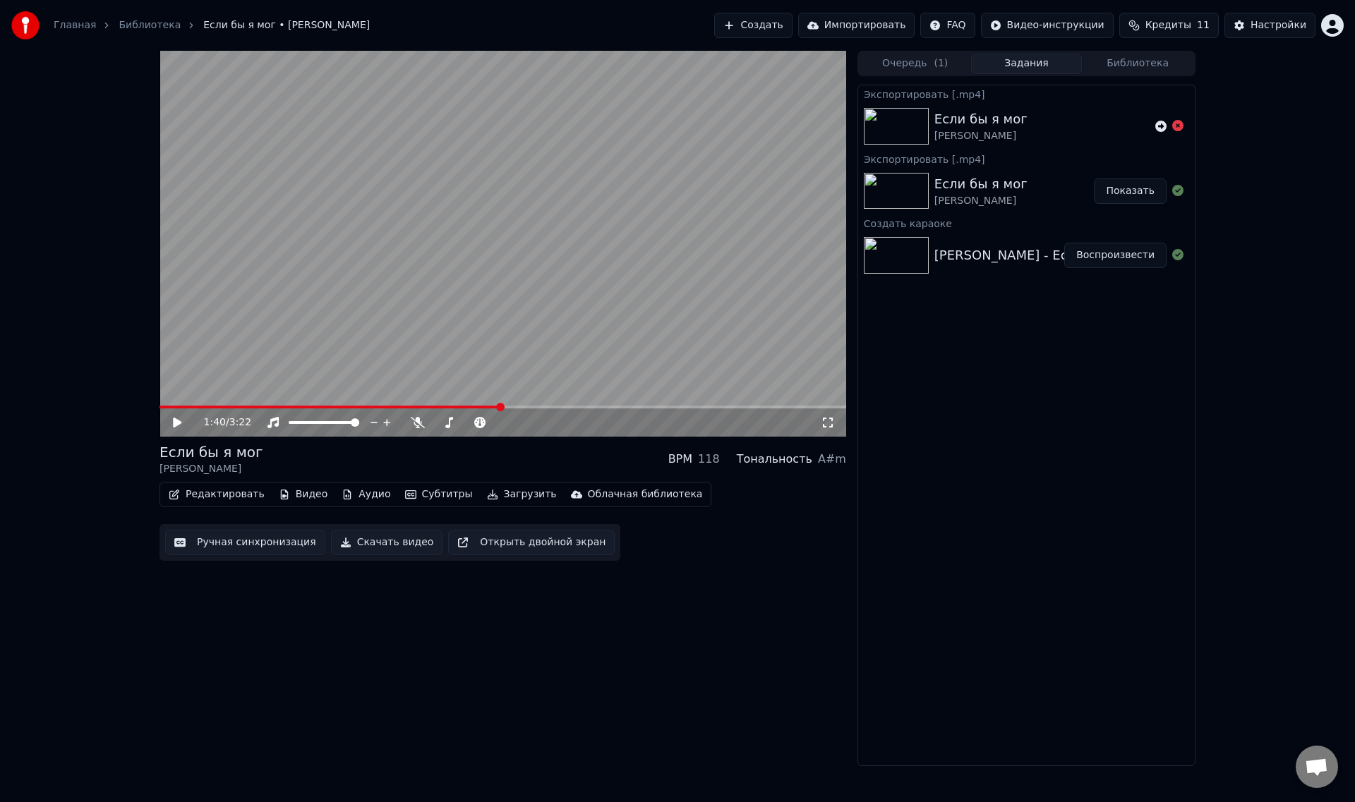
click at [18, 191] on div "1:40 / 3:22 Если бы я мог [PERSON_NAME] BPM 118 Тональность A#m Редактировать В…" at bounding box center [677, 409] width 1355 height 716
click at [138, 25] on link "Библиотека" at bounding box center [150, 25] width 62 height 14
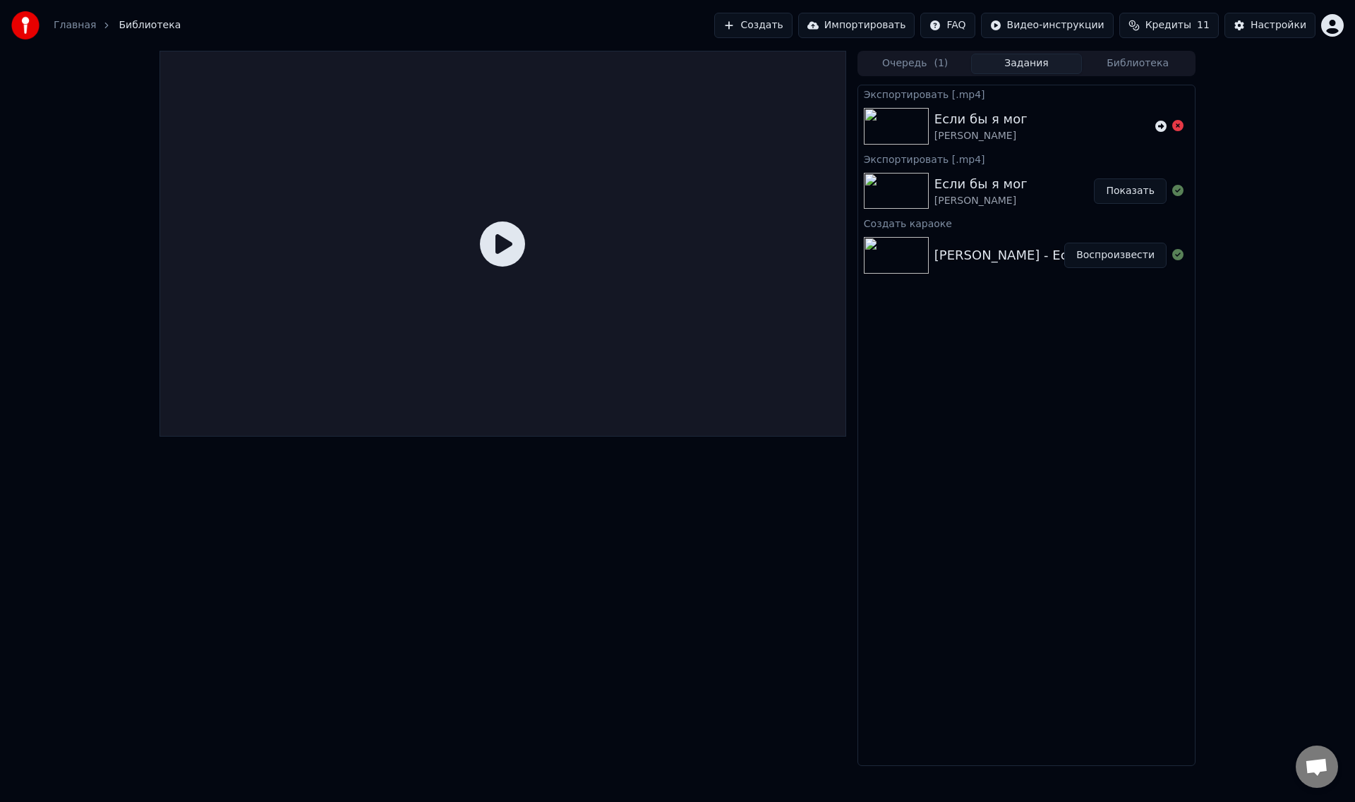
click at [1181, 20] on span "Кредиты" at bounding box center [1168, 25] width 46 height 14
click at [1095, 96] on td "15" at bounding box center [1090, 93] width 68 height 25
click at [1093, 64] on th "Пополнить" at bounding box center [1090, 67] width 68 height 28
click at [1153, 65] on th "Остаток" at bounding box center [1150, 67] width 54 height 28
click at [1041, 24] on html "Главная Библиотека Создать Импортировать FAQ Видео-инструкции Кредиты 11 Настро…" at bounding box center [677, 401] width 1355 height 802
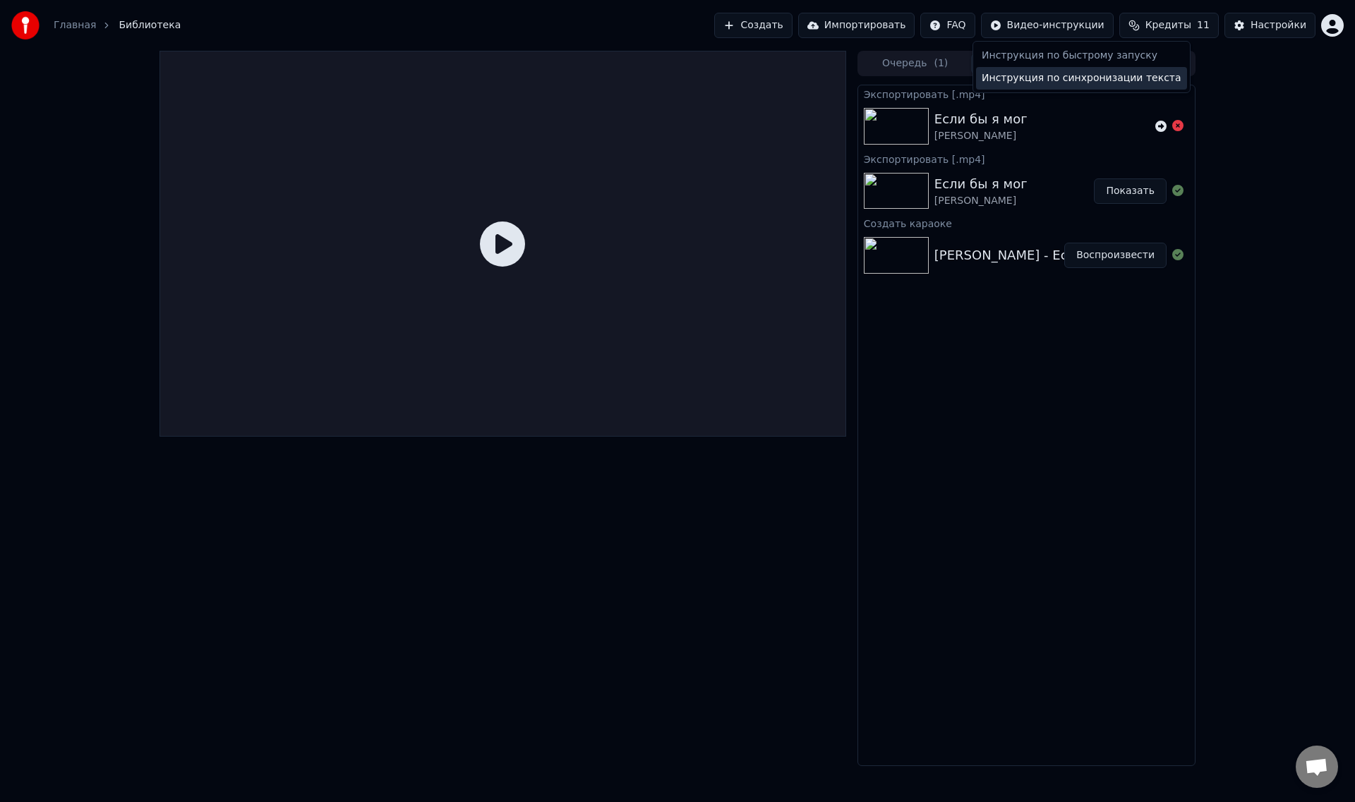
click at [1039, 73] on div "Инструкция по синхронизации текста" at bounding box center [1081, 78] width 211 height 23
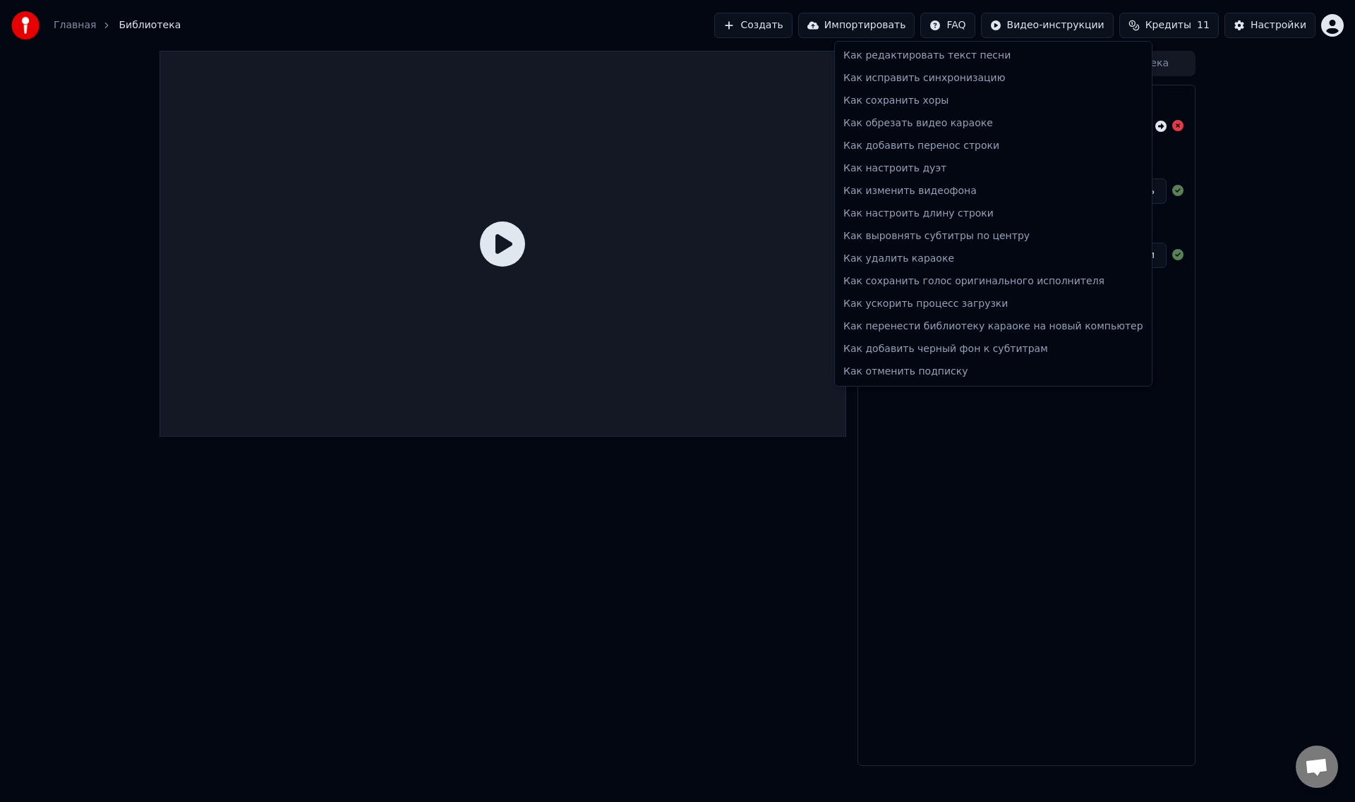
click at [975, 28] on html "Главная Библиотека Создать Импортировать FAQ Видео-инструкции Кредиты 11 Настро…" at bounding box center [677, 401] width 1355 height 802
click at [940, 102] on div "Как сохранить хоры" at bounding box center [993, 101] width 311 height 23
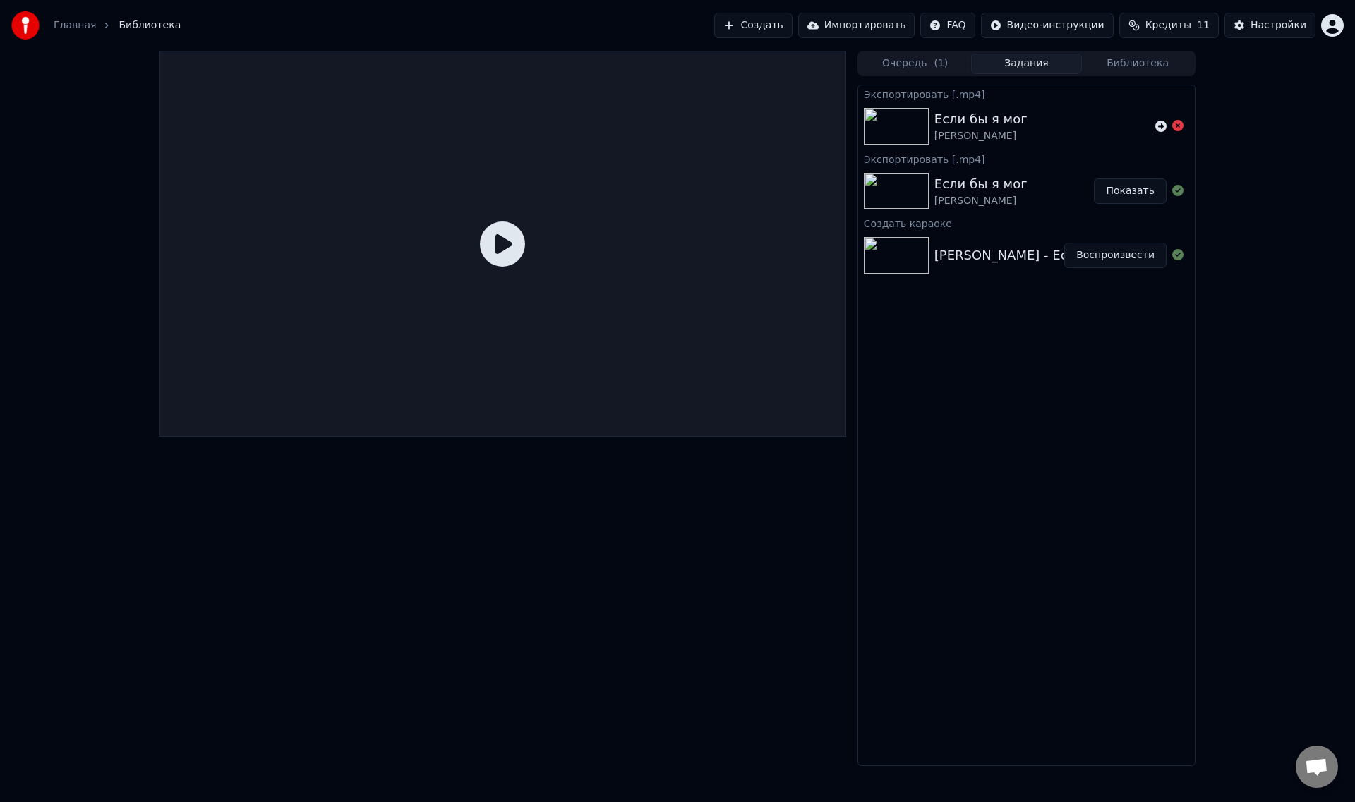
click at [1030, 64] on button "Задания" at bounding box center [1026, 64] width 111 height 20
click at [1257, 26] on div "Настройки" at bounding box center [1278, 25] width 56 height 14
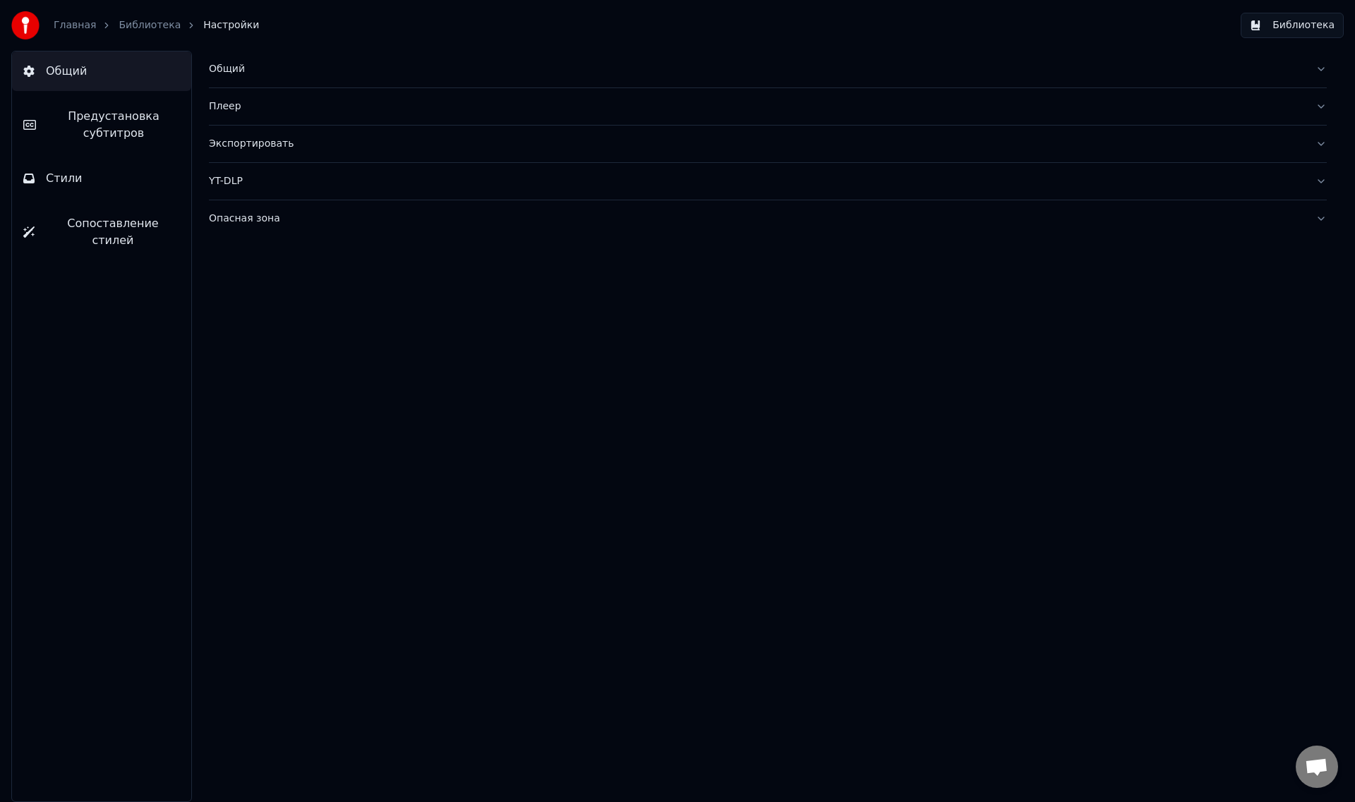
click at [75, 27] on link "Главная" at bounding box center [75, 25] width 42 height 14
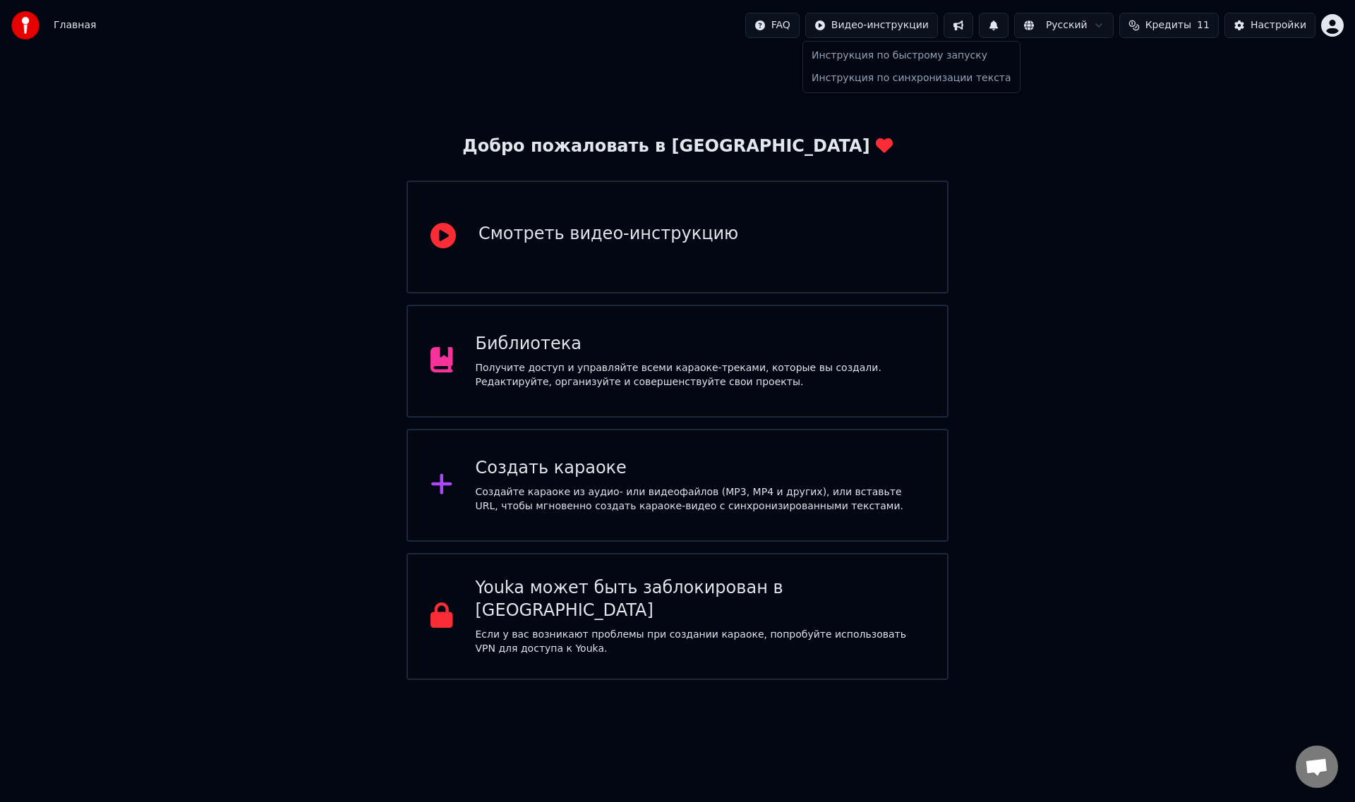
click at [922, 28] on html "Главная FAQ Видео-инструкции Русский Кредиты 11 Настройки Добро пожаловать в Yo…" at bounding box center [677, 340] width 1355 height 680
click at [1119, 82] on html "Главная FAQ Видео-инструкции Русский Кредиты 11 Настройки Добро пожаловать в Yo…" at bounding box center [677, 340] width 1355 height 680
click at [615, 351] on div "Библиотека" at bounding box center [701, 344] width 450 height 23
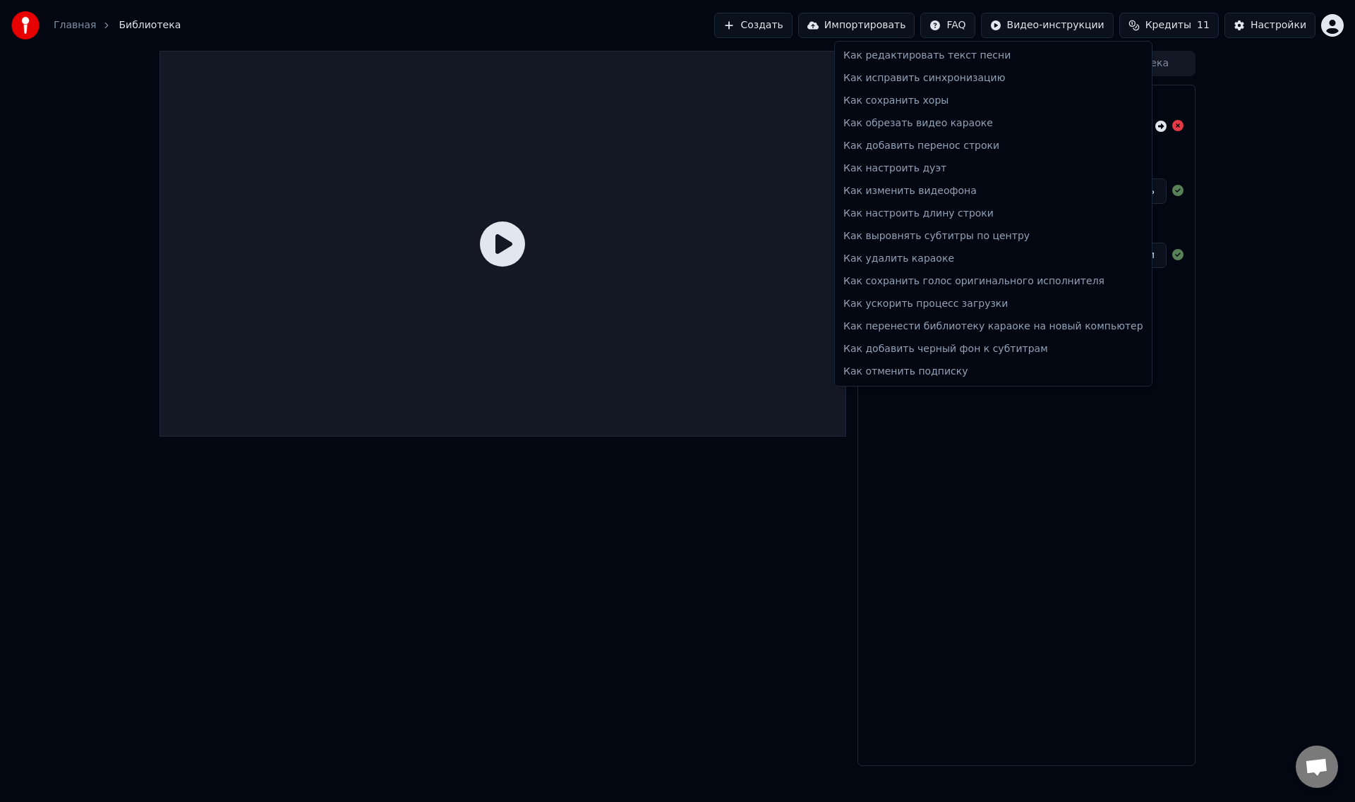
click at [972, 23] on html "Главная Библиотека Создать Импортировать FAQ Видео-инструкции Кредиты 11 Настро…" at bounding box center [677, 401] width 1355 height 802
click at [952, 198] on div "Как изменить видеофона" at bounding box center [993, 191] width 311 height 23
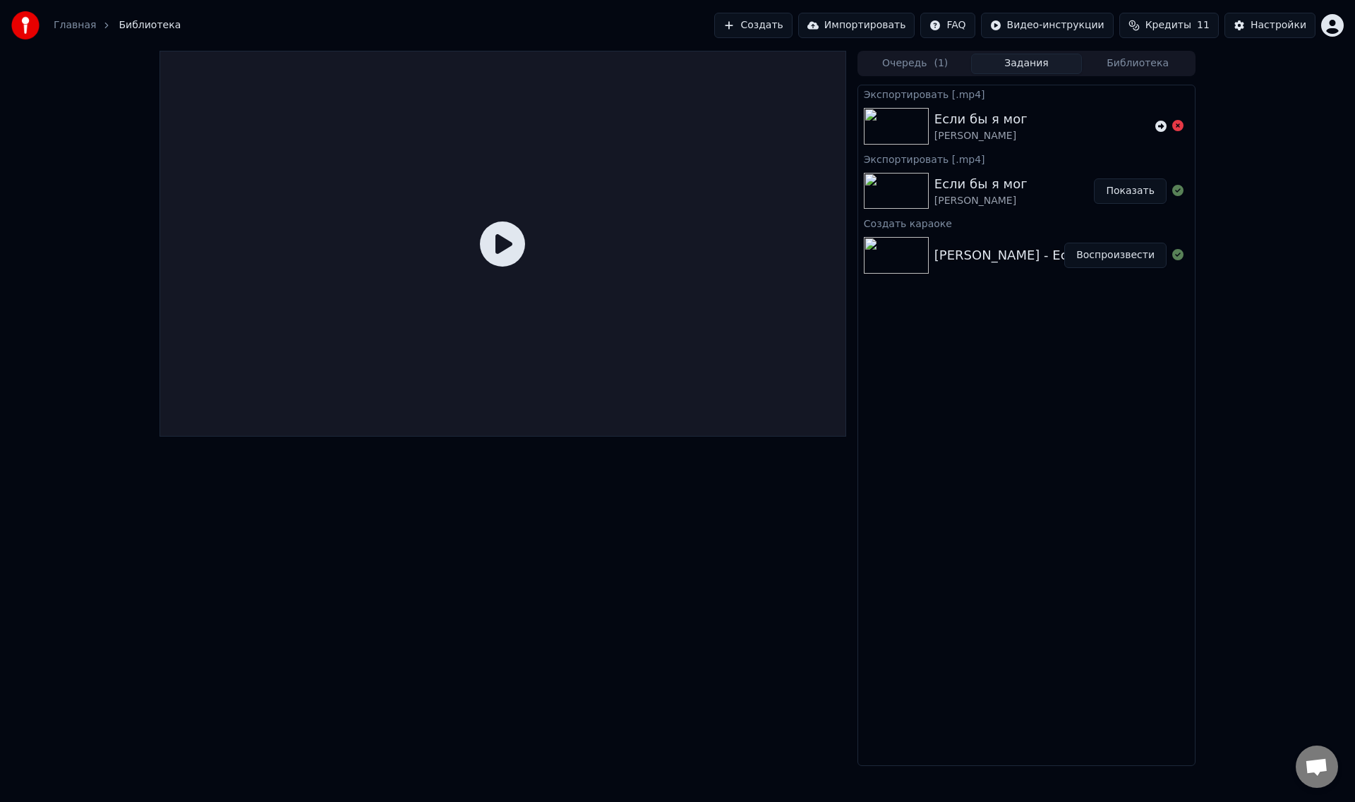
click at [1007, 186] on div "Если бы я мог" at bounding box center [980, 184] width 93 height 20
click at [1003, 251] on div "[PERSON_NAME] - Если бы я мог ([GEOGRAPHIC_DATA])" at bounding box center [1113, 256] width 358 height 20
click at [1130, 255] on button "Воспроизвести" at bounding box center [1115, 255] width 102 height 25
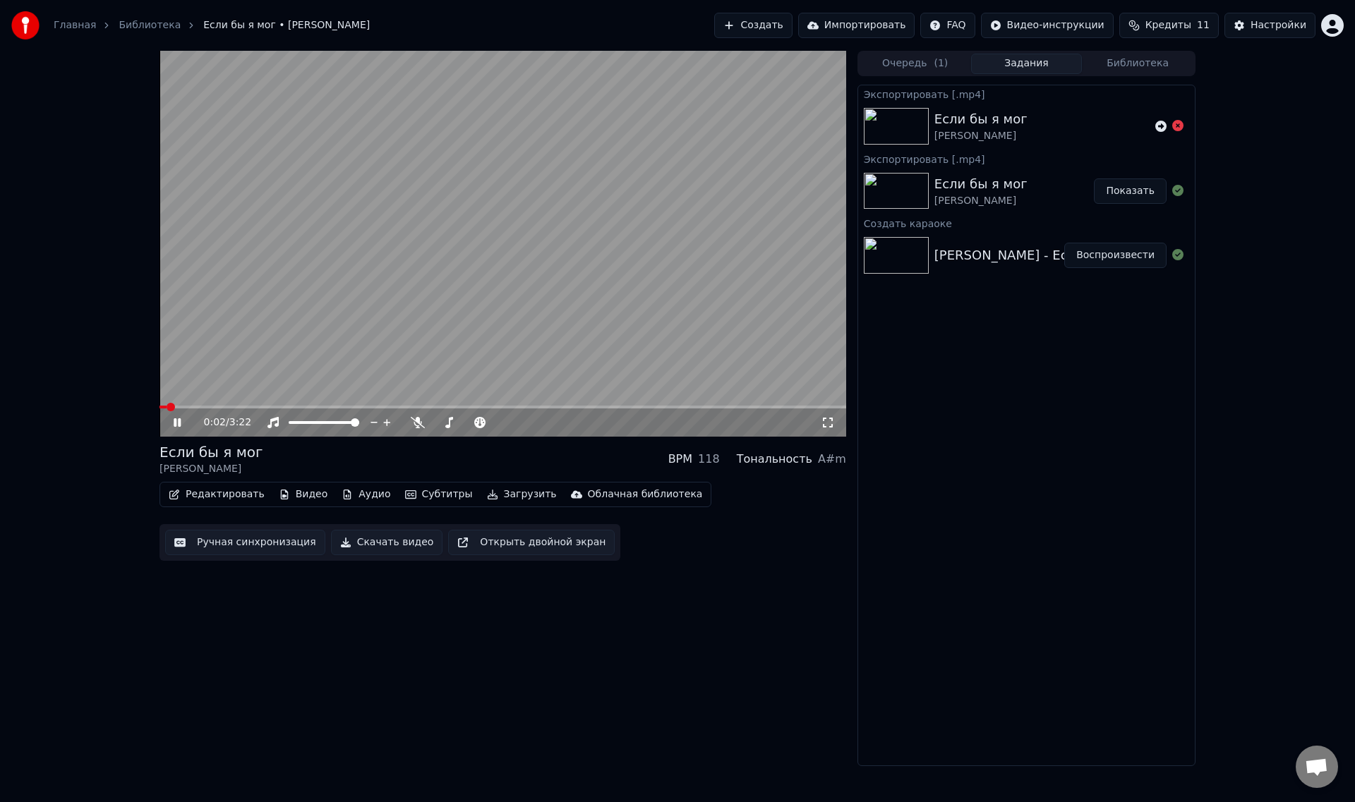
click at [404, 342] on video at bounding box center [502, 244] width 687 height 386
click at [359, 499] on button "Аудио" at bounding box center [366, 495] width 60 height 20
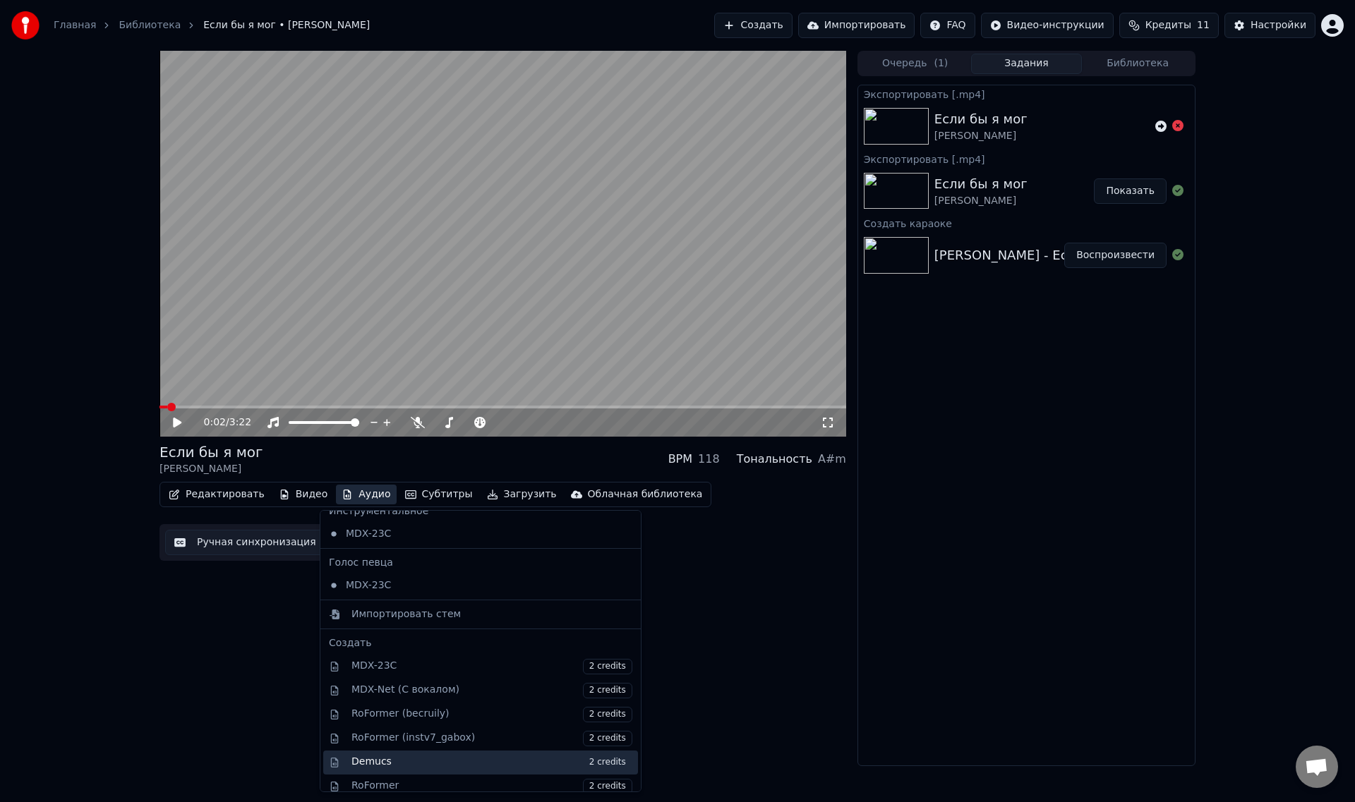
scroll to position [2, 0]
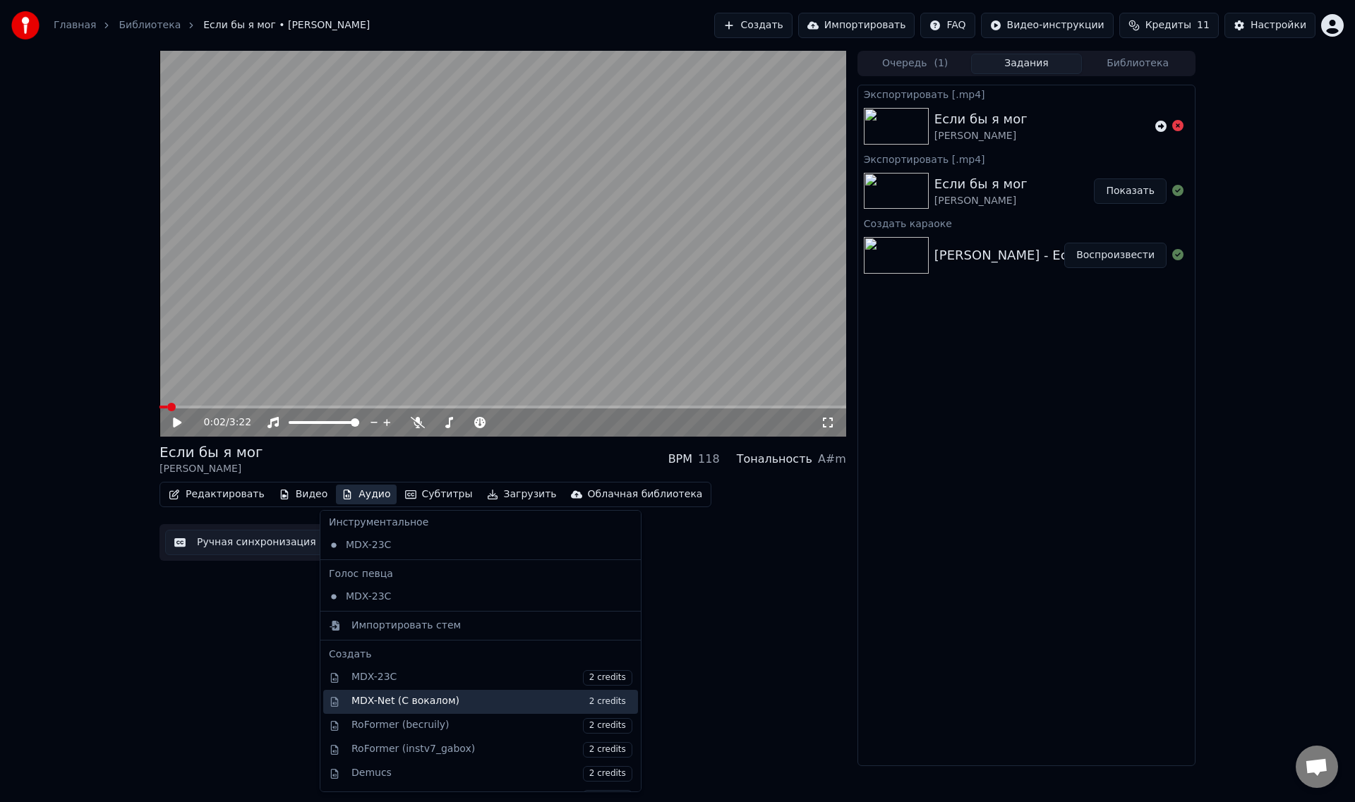
click at [473, 702] on div "MDX-Net (С вокалом) 2 credits" at bounding box center [491, 702] width 281 height 16
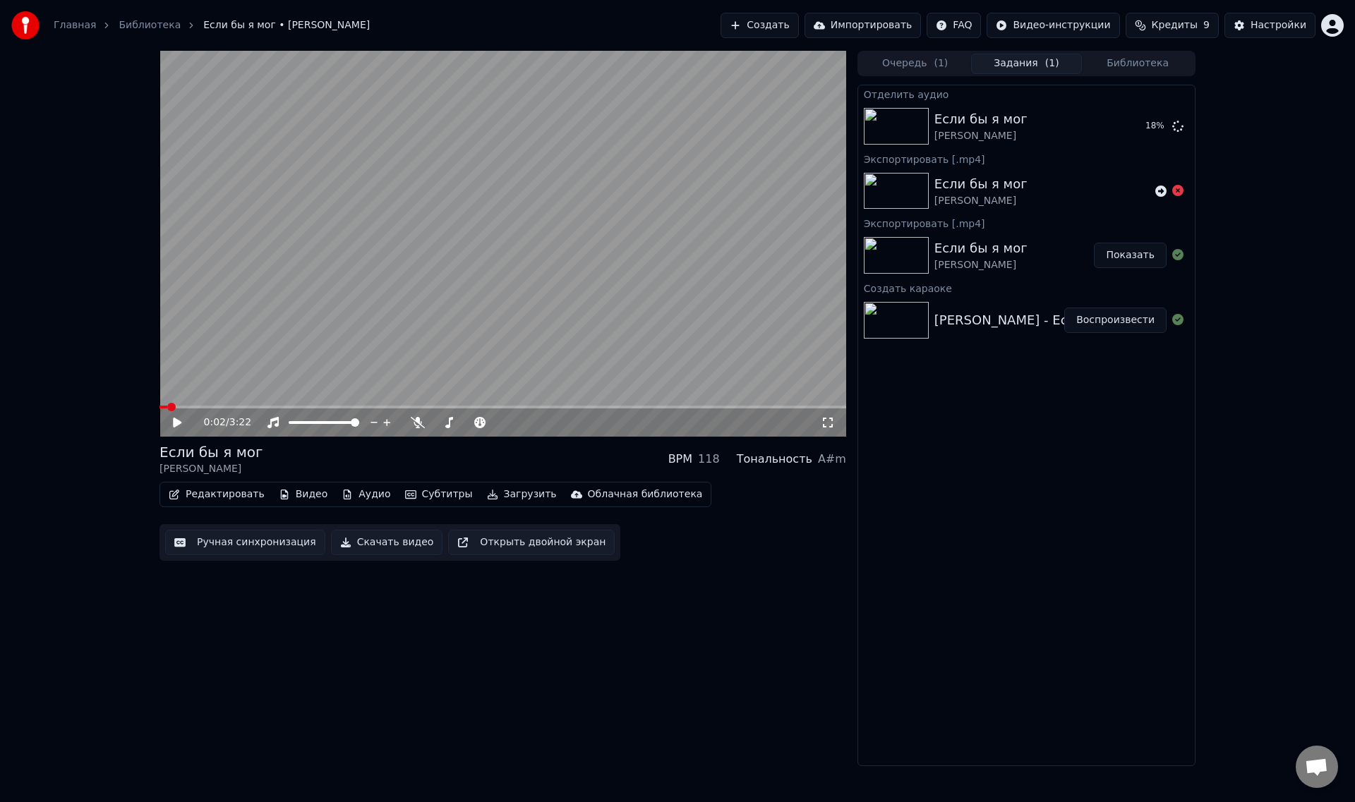
click at [179, 421] on icon at bounding box center [177, 423] width 8 height 10
click at [203, 406] on span at bounding box center [502, 407] width 687 height 3
click at [413, 426] on icon at bounding box center [418, 422] width 14 height 11
click at [418, 421] on icon at bounding box center [418, 422] width 8 height 11
click at [720, 459] on div "118" at bounding box center [709, 459] width 22 height 17
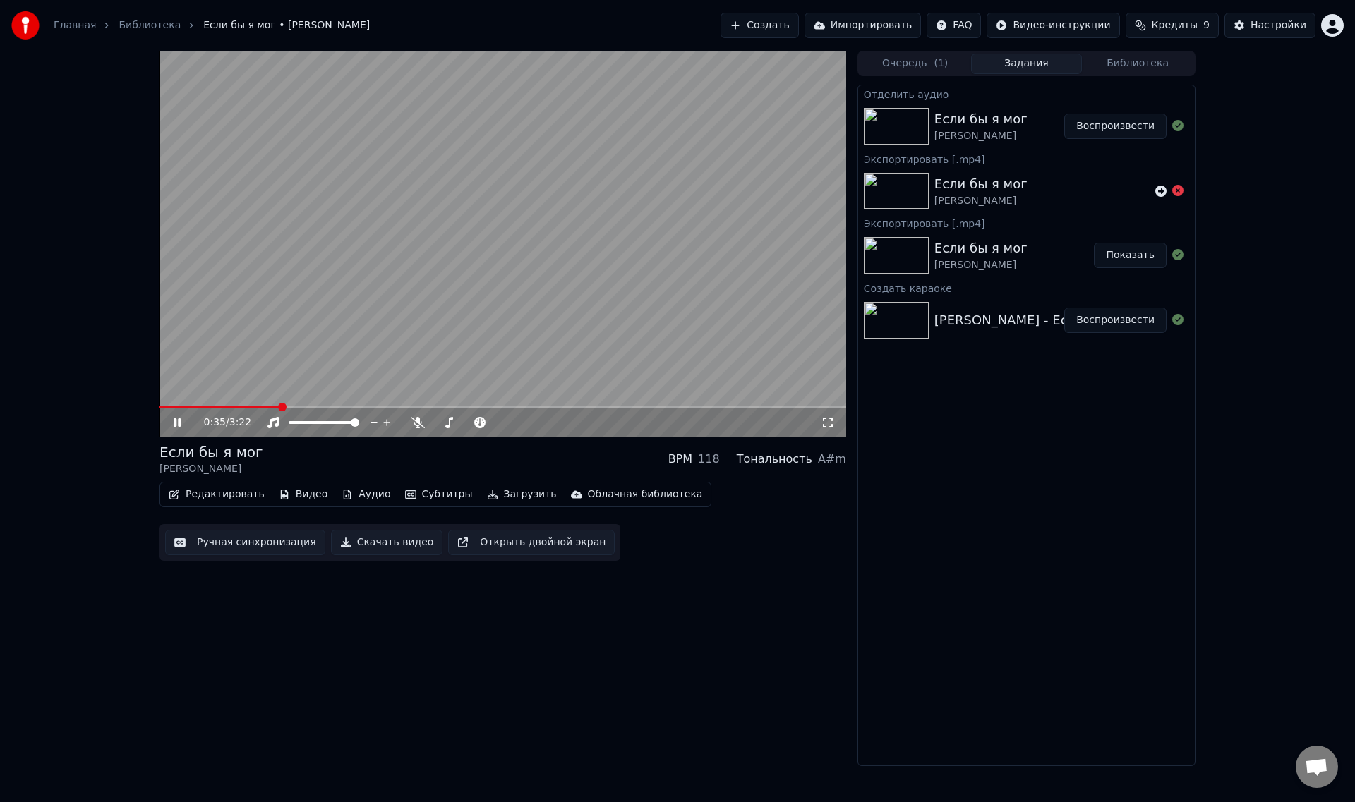
click at [172, 419] on icon at bounding box center [187, 422] width 33 height 11
click at [571, 492] on icon "button" at bounding box center [576, 495] width 11 height 10
click at [783, 584] on div "0:35 / 3:22 Если бы я мог [PERSON_NAME] BPM 118 Тональность A#m Редактировать В…" at bounding box center [502, 409] width 687 height 716
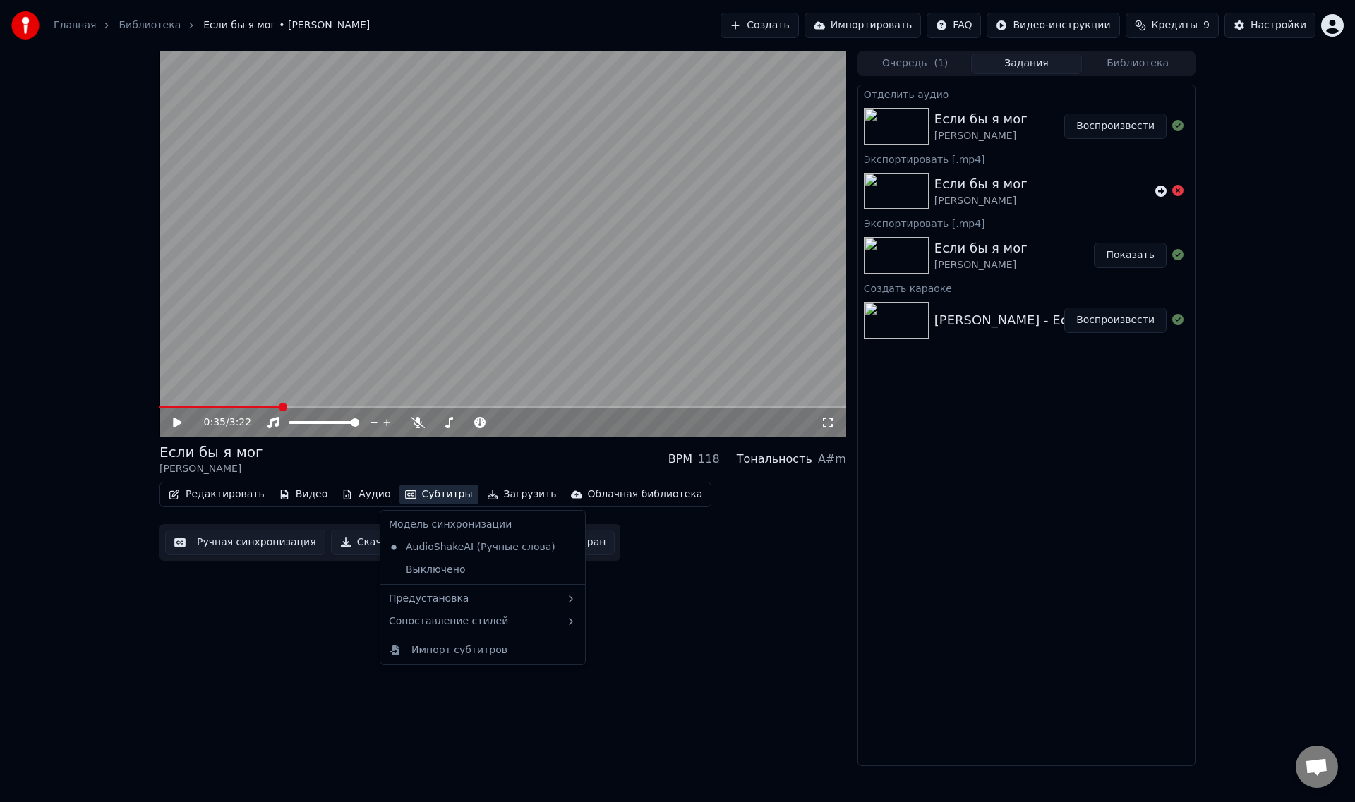
click at [421, 492] on button "Субтитры" at bounding box center [438, 495] width 79 height 20
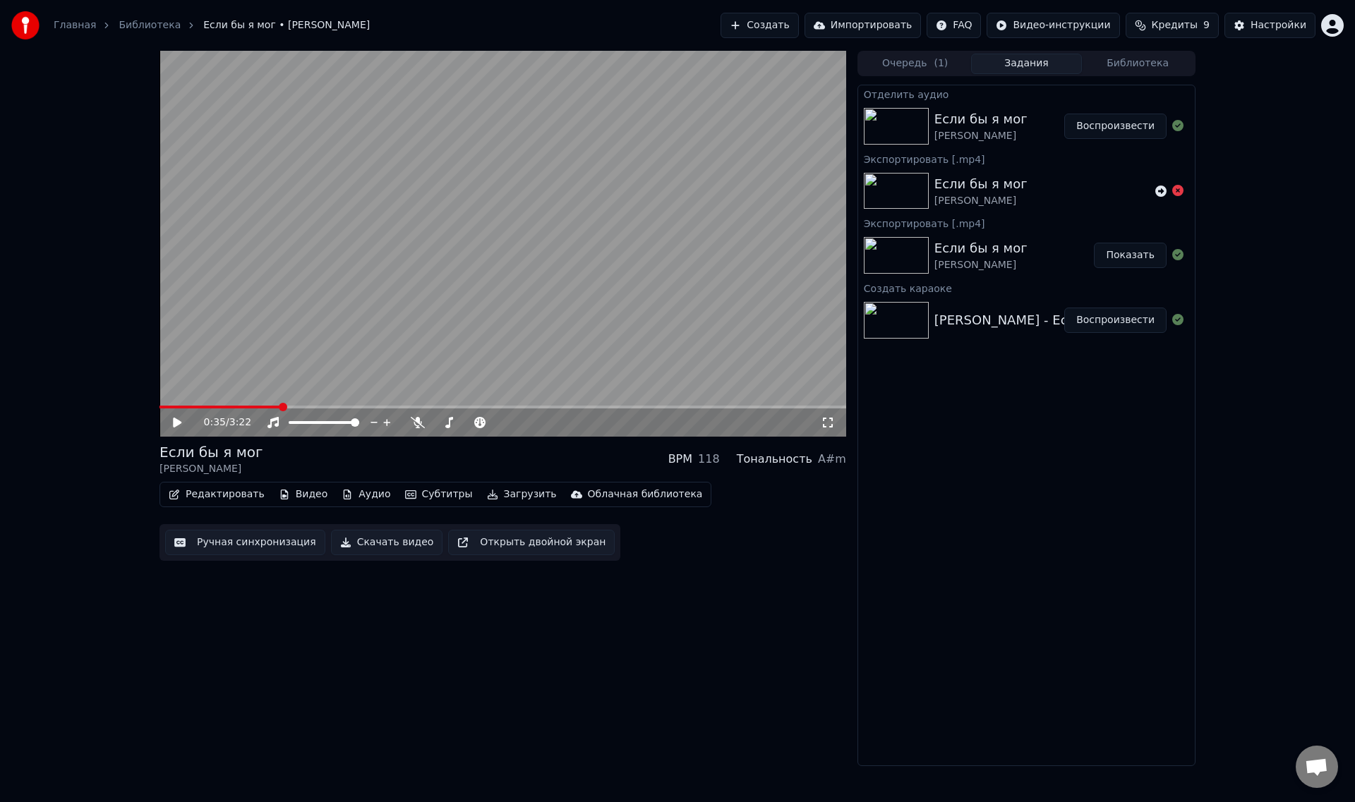
click at [675, 588] on div "0:35 / 3:22 Если бы я мог [PERSON_NAME] BPM 118 Тональность A#m Редактировать В…" at bounding box center [502, 409] width 687 height 716
click at [190, 404] on video at bounding box center [502, 244] width 687 height 386
click at [183, 406] on span at bounding box center [219, 407] width 121 height 3
drag, startPoint x: 177, startPoint y: 404, endPoint x: 165, endPoint y: 405, distance: 12.0
click at [165, 405] on video at bounding box center [502, 244] width 687 height 386
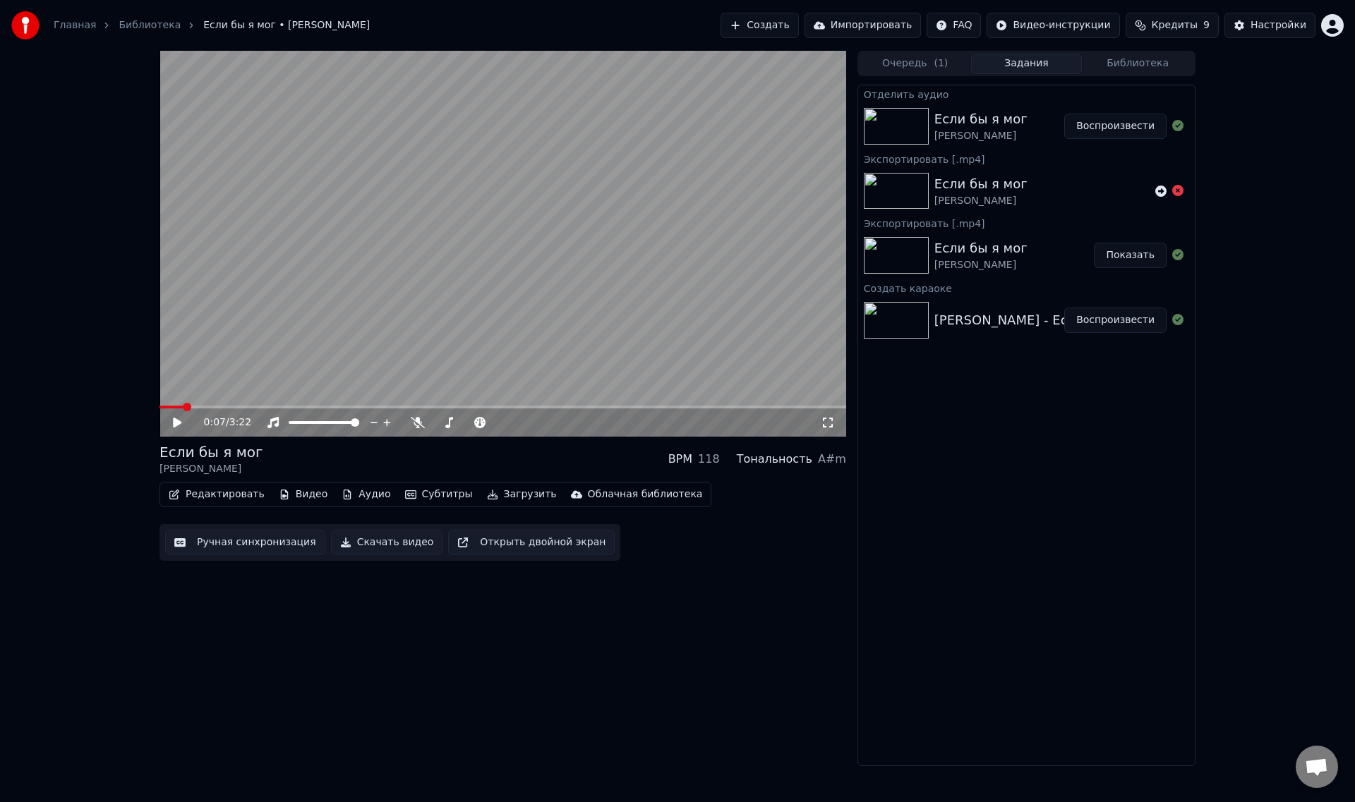
click at [181, 409] on div "0:07 / 3:22" at bounding box center [502, 423] width 687 height 28
click at [174, 421] on icon at bounding box center [177, 423] width 8 height 10
click at [421, 424] on icon at bounding box center [418, 422] width 14 height 11
click at [454, 337] on video at bounding box center [502, 244] width 687 height 386
click at [1106, 128] on button "Воспроизвести" at bounding box center [1115, 126] width 102 height 25
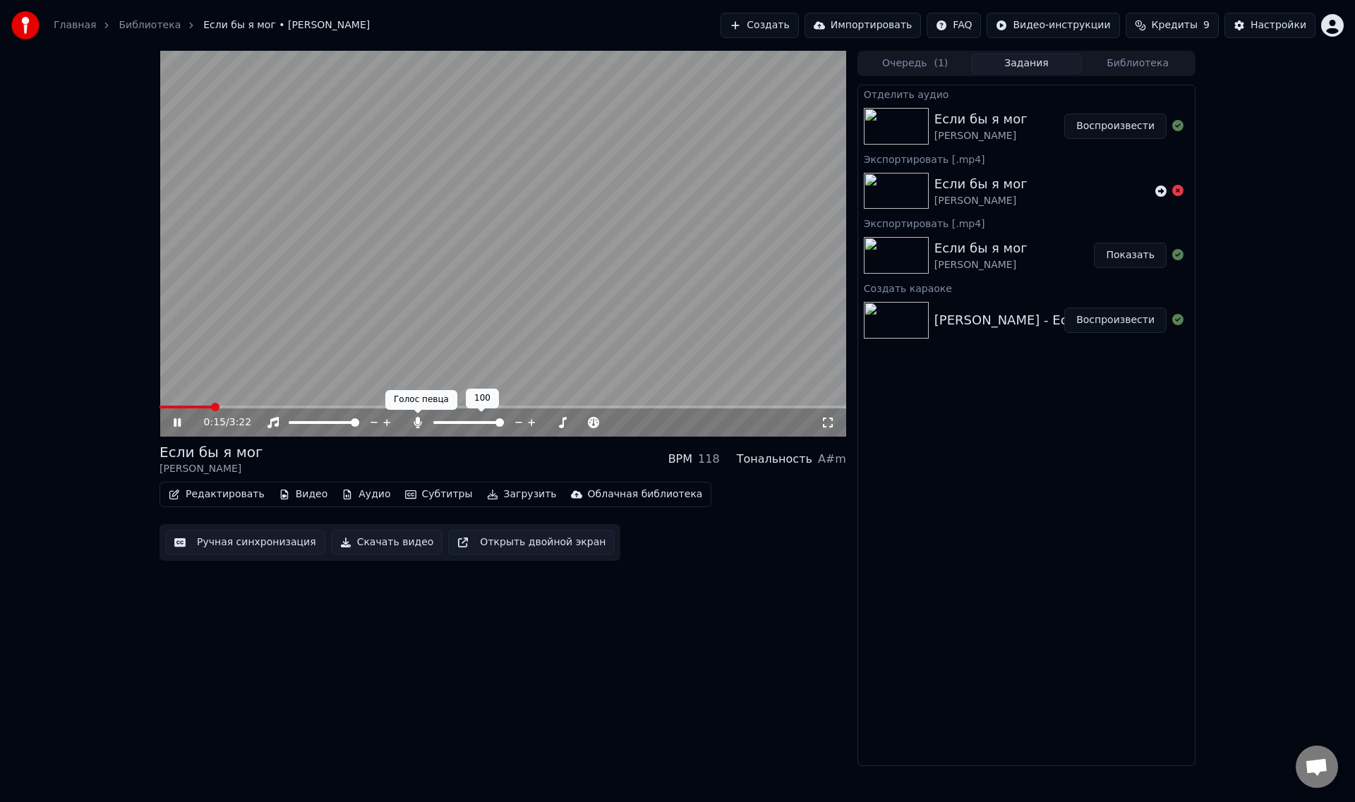
click at [416, 421] on icon at bounding box center [418, 422] width 8 height 11
click at [500, 426] on span at bounding box center [499, 422] width 8 height 8
click at [406, 424] on div "0:33 / 3:22" at bounding box center [512, 423] width 617 height 14
click at [416, 422] on icon at bounding box center [418, 422] width 14 height 11
click at [416, 422] on icon at bounding box center [418, 422] width 8 height 11
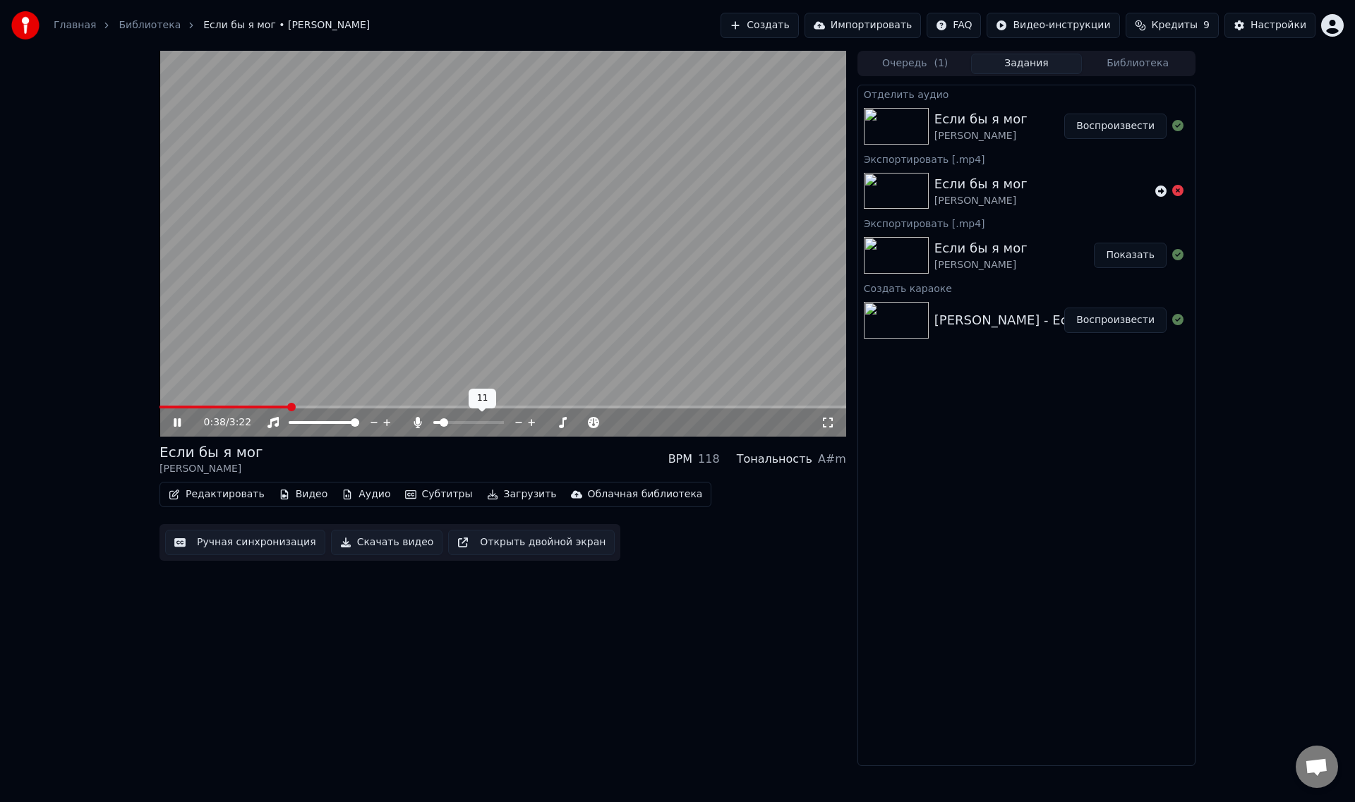
click at [441, 424] on span at bounding box center [444, 422] width 8 height 8
click at [437, 423] on span at bounding box center [440, 422] width 8 height 8
click at [445, 424] on div at bounding box center [482, 423] width 114 height 14
click at [445, 424] on span at bounding box center [468, 422] width 71 height 3
click at [455, 423] on span at bounding box center [456, 422] width 8 height 8
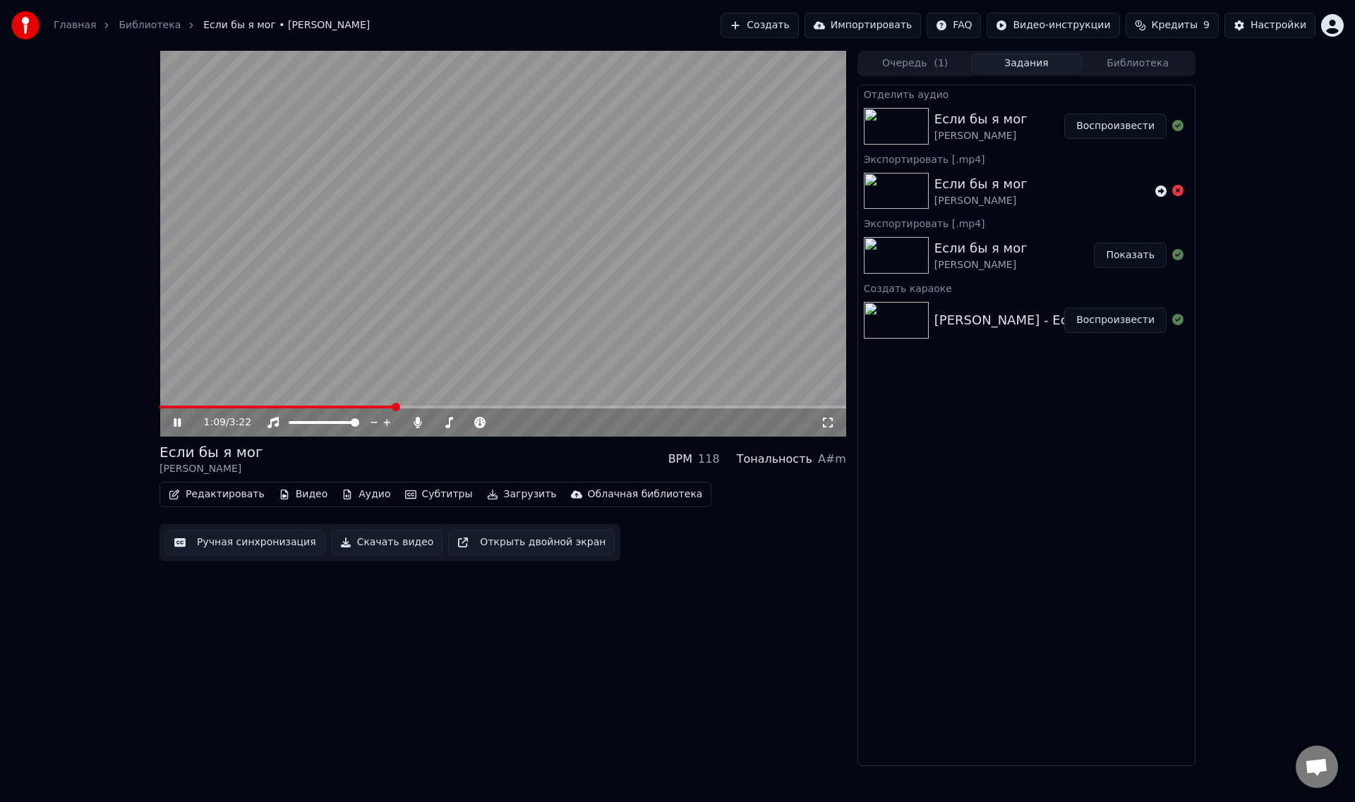
click at [180, 420] on icon at bounding box center [177, 422] width 7 height 8
click at [1096, 315] on button "Воспроизвести" at bounding box center [1115, 320] width 102 height 25
click at [402, 275] on video at bounding box center [502, 244] width 687 height 386
click at [1010, 119] on div "Если бы я мог" at bounding box center [980, 119] width 93 height 20
click at [1116, 128] on button "Воспроизвести" at bounding box center [1115, 126] width 102 height 25
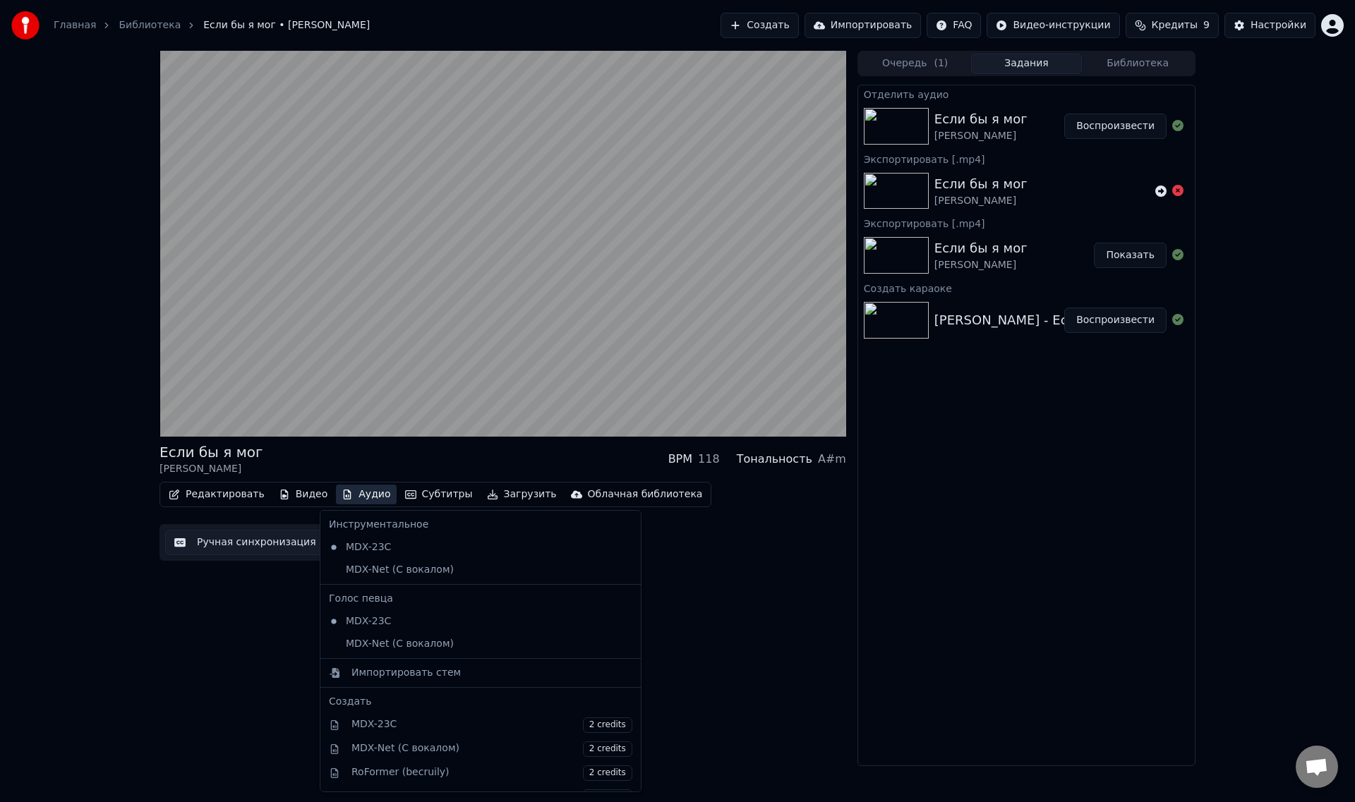
click at [347, 500] on button "Аудио" at bounding box center [366, 495] width 60 height 20
click at [622, 545] on icon at bounding box center [630, 547] width 16 height 11
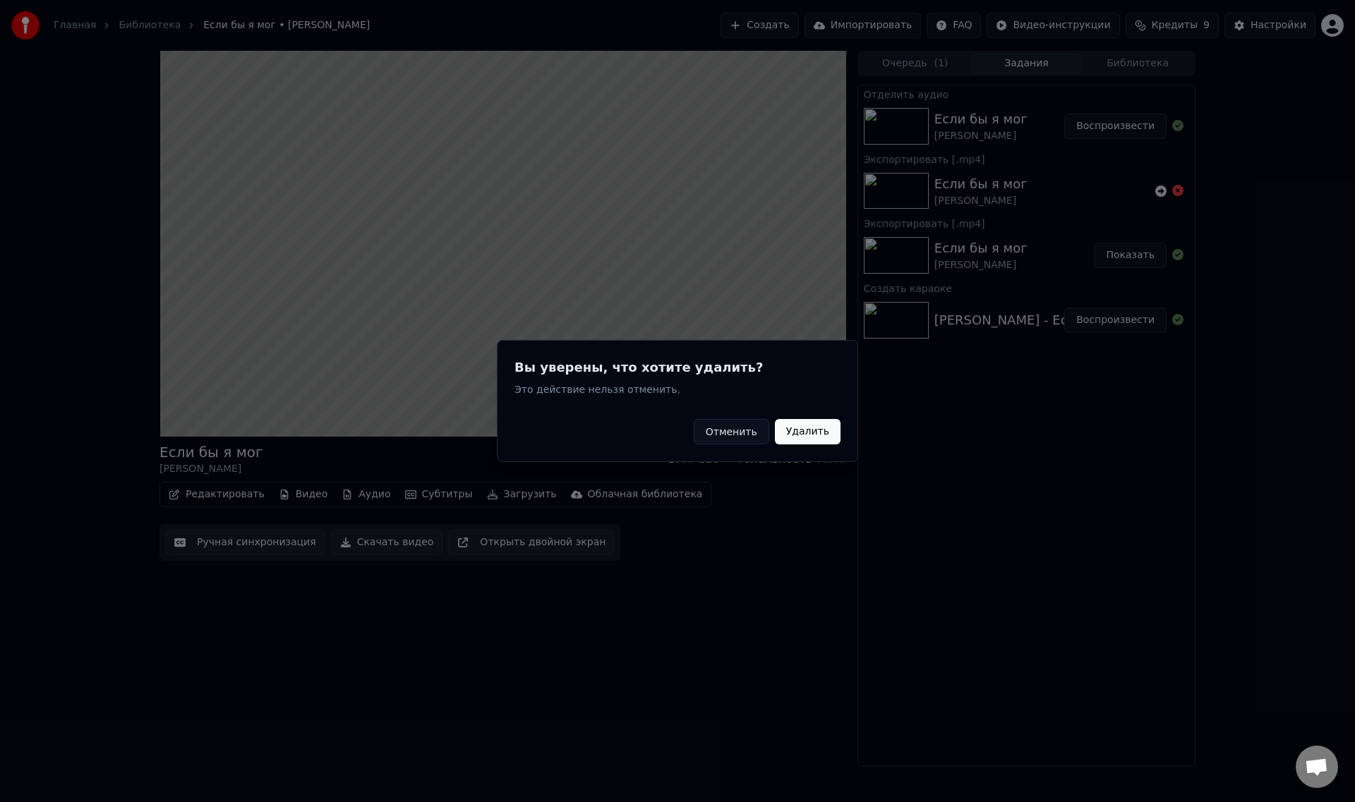
click at [740, 428] on button "Отменить" at bounding box center [732, 431] width 76 height 25
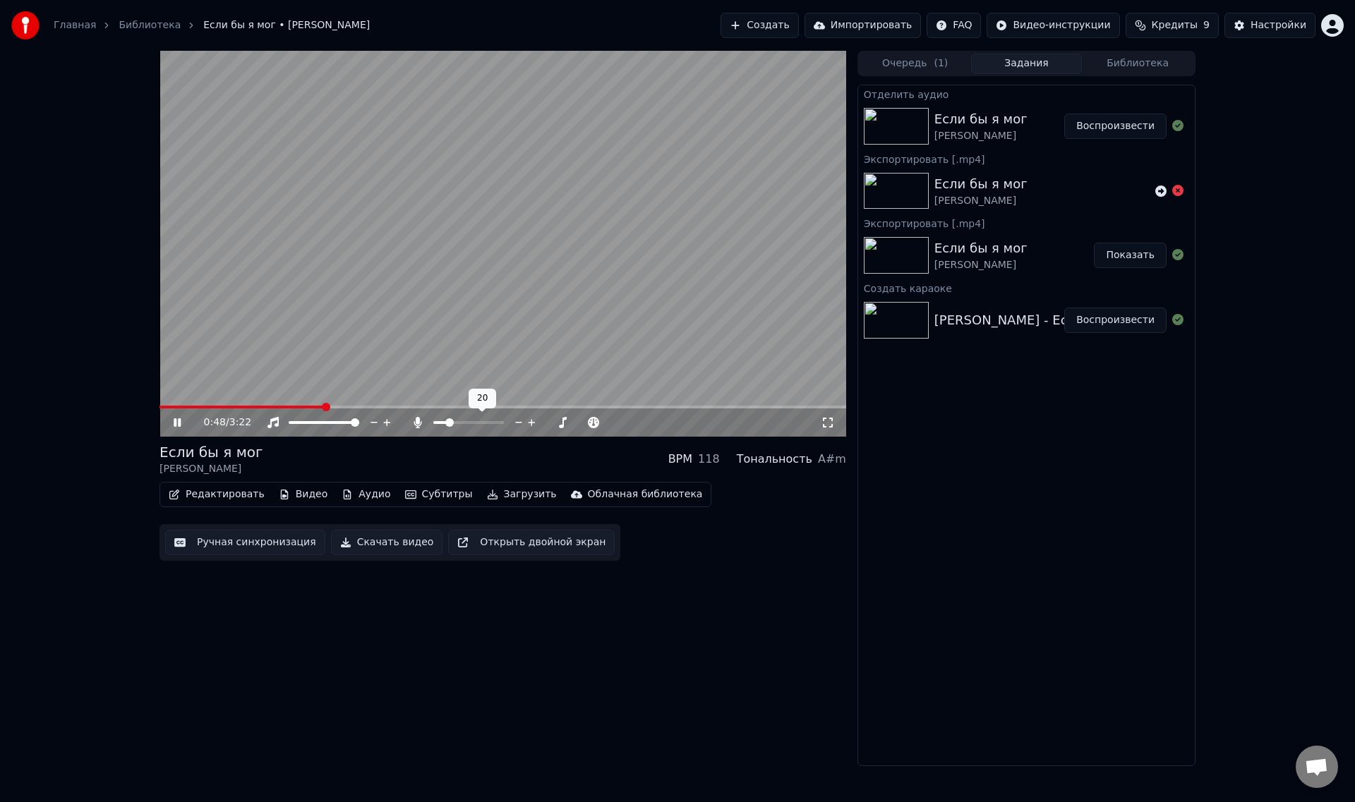
click at [447, 423] on span at bounding box center [449, 422] width 8 height 8
click at [452, 422] on span at bounding box center [454, 422] width 8 height 8
click at [455, 421] on span at bounding box center [456, 422] width 8 height 8
click at [177, 424] on icon at bounding box center [187, 422] width 33 height 11
click at [1106, 318] on button "Воспроизвести" at bounding box center [1115, 320] width 102 height 25
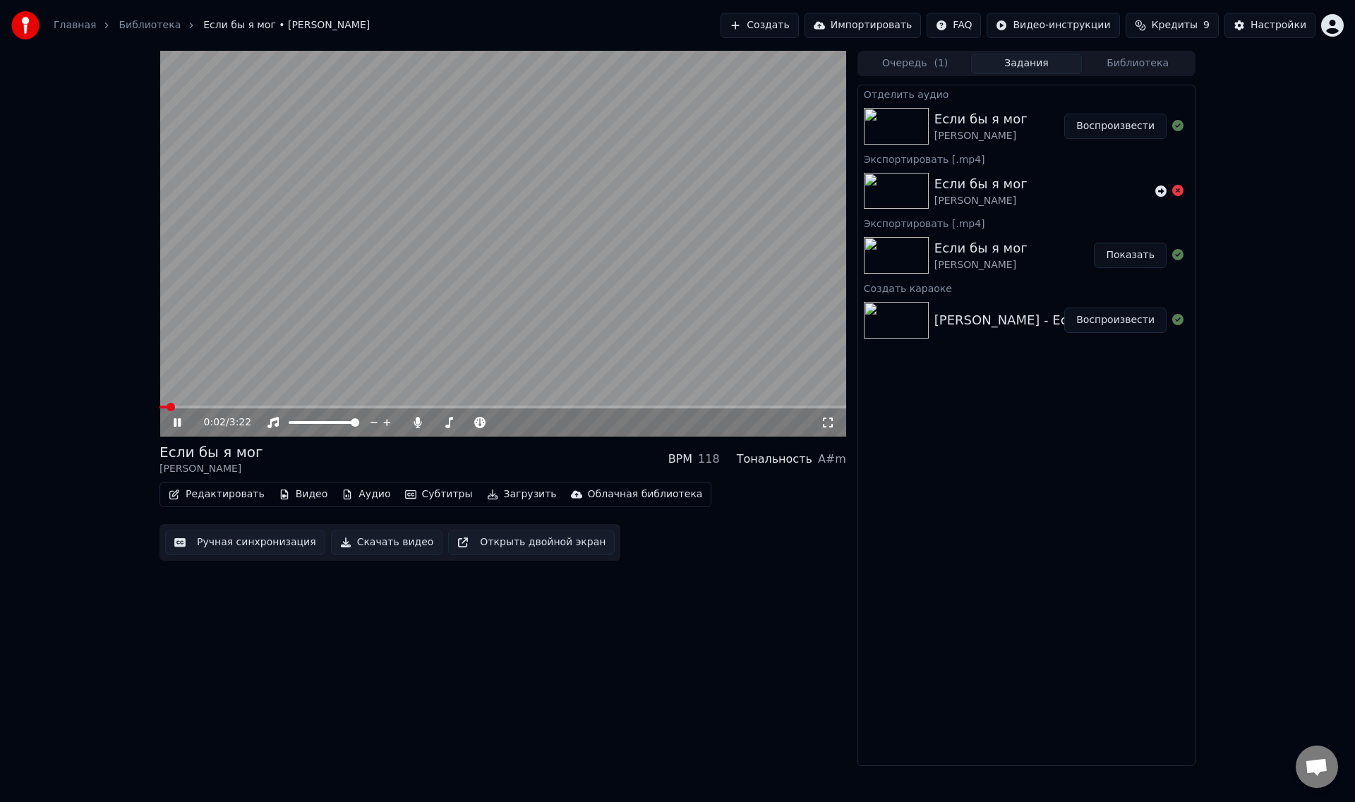
click at [354, 493] on button "Аудио" at bounding box center [366, 495] width 60 height 20
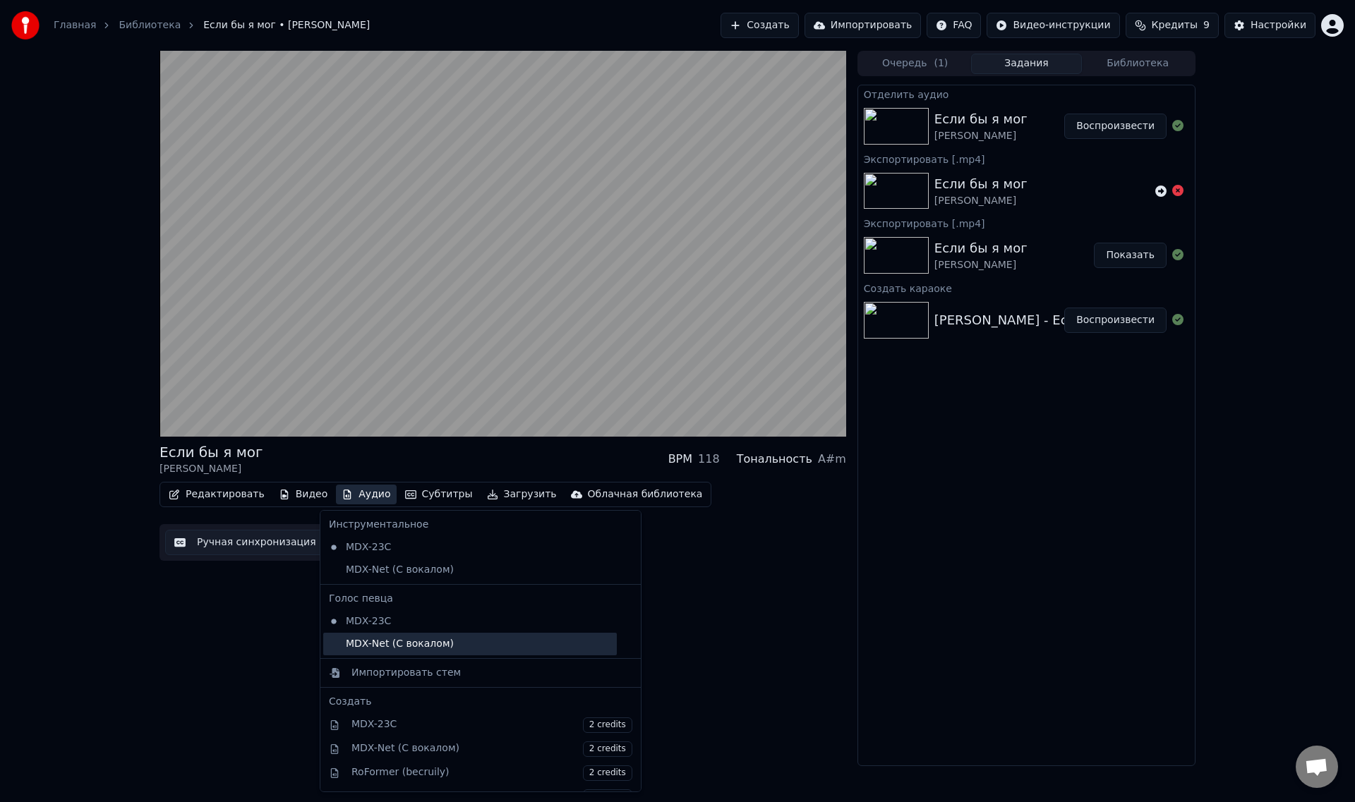
click at [346, 642] on div "MDX-Net (С вокалом)" at bounding box center [470, 644] width 294 height 23
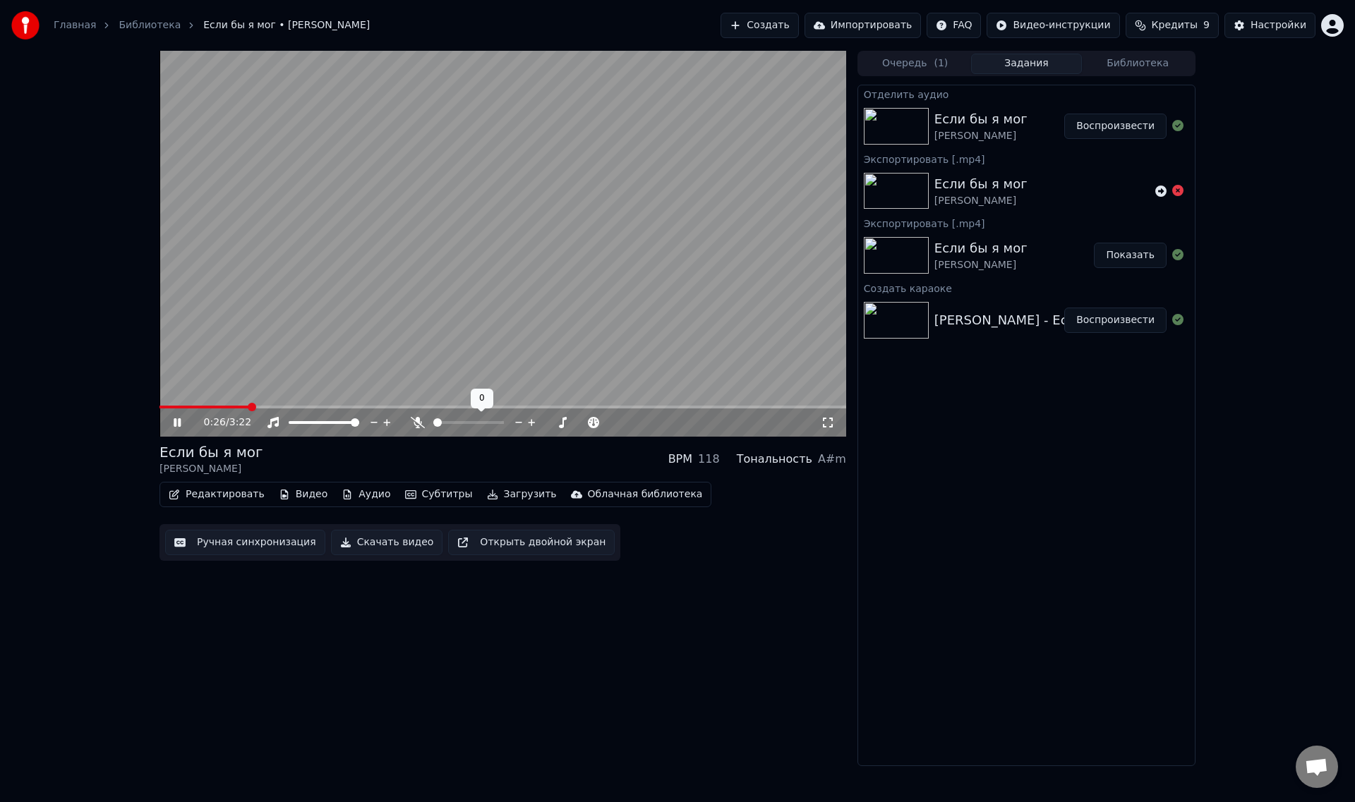
click at [433, 420] on span at bounding box center [437, 422] width 8 height 8
click at [441, 421] on span at bounding box center [444, 422] width 8 height 8
click at [350, 493] on button "Аудио" at bounding box center [366, 495] width 60 height 20
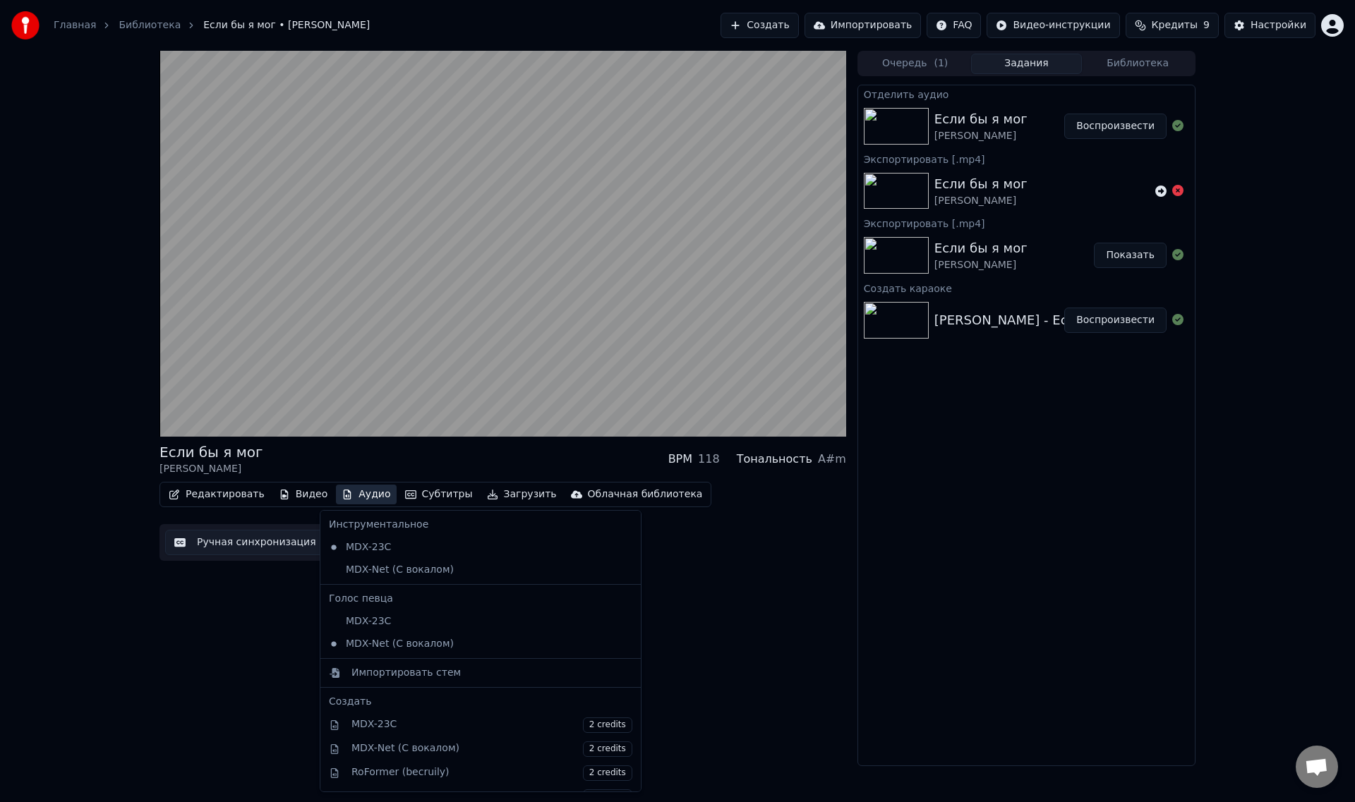
click at [826, 567] on div "Если бы я мог [PERSON_NAME] BPM 118 Тональность A#m Редактировать Видео Аудио С…" at bounding box center [502, 409] width 687 height 716
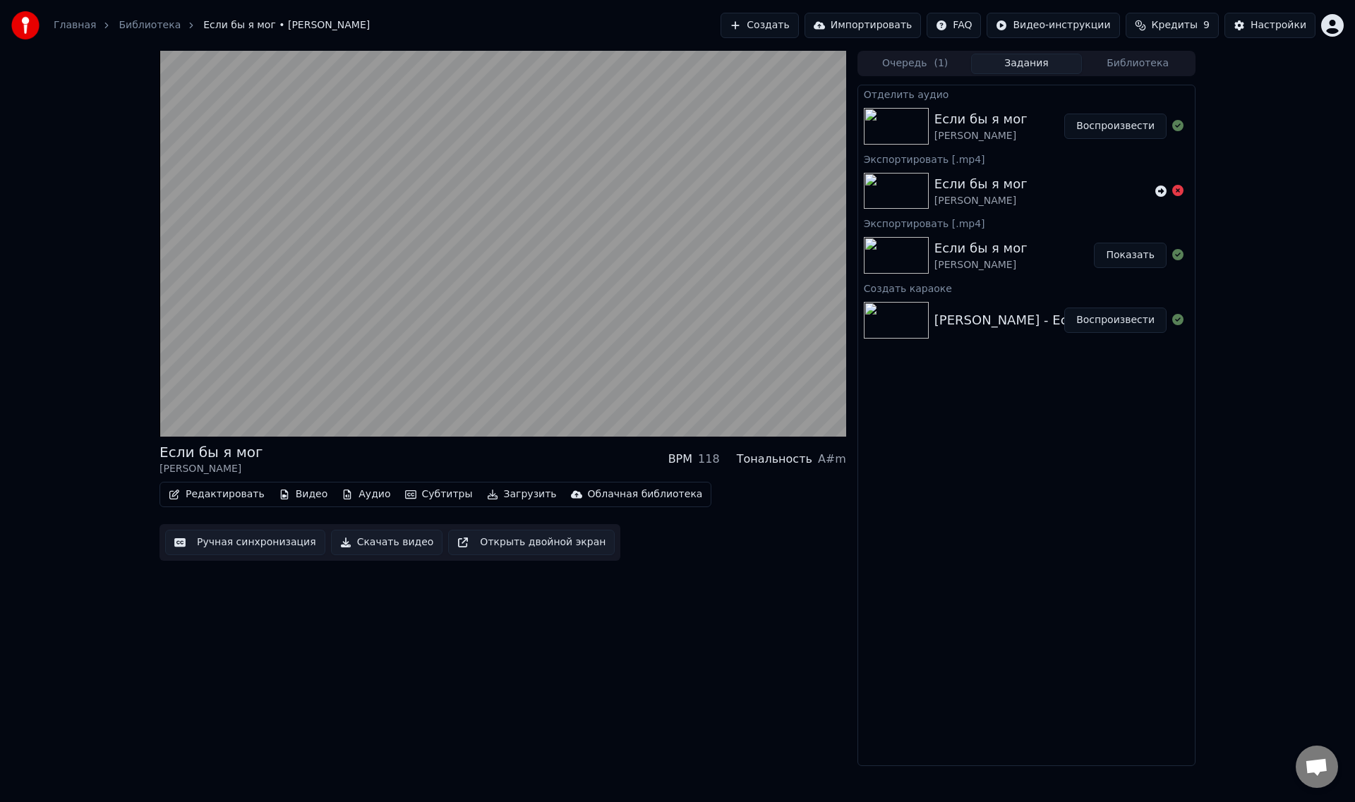
click at [1118, 126] on button "Воспроизвести" at bounding box center [1115, 126] width 102 height 25
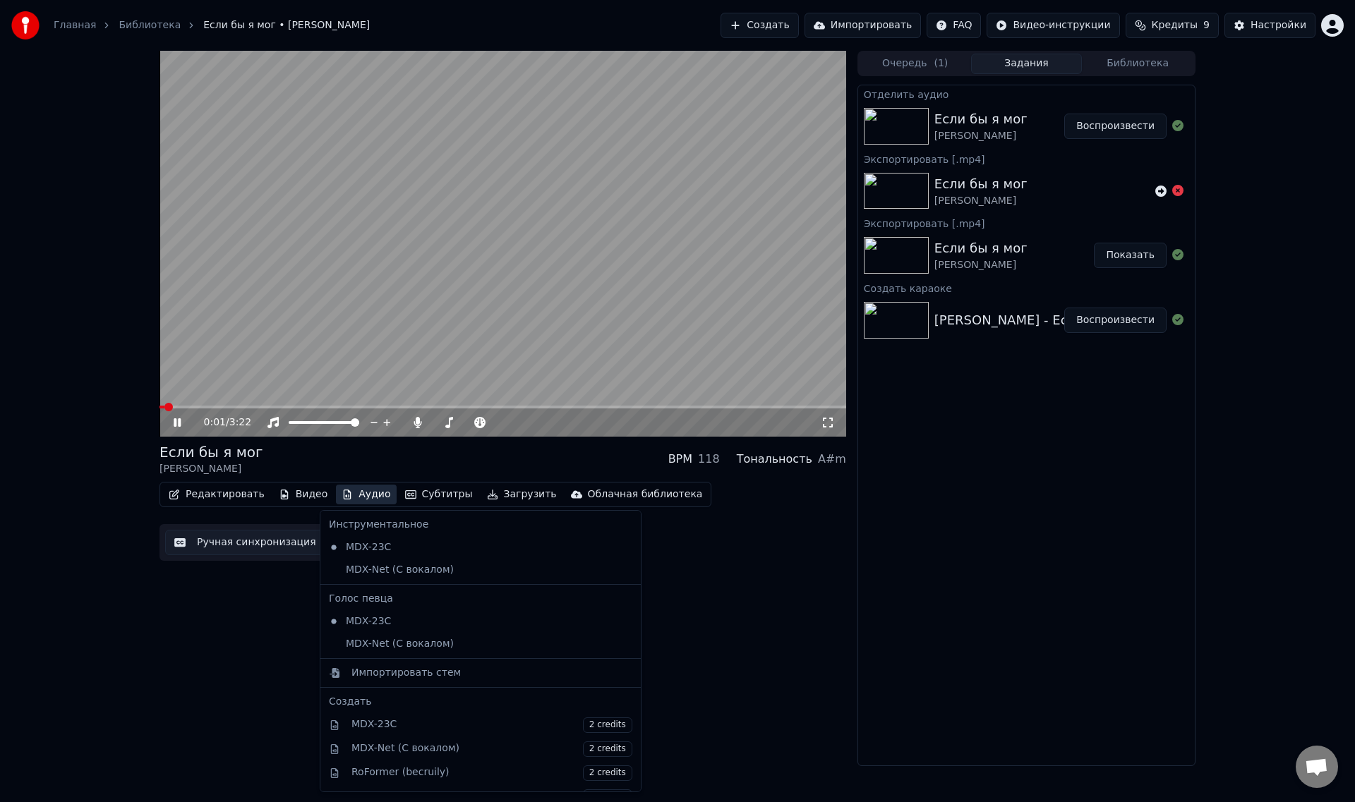
click at [346, 494] on button "Аудио" at bounding box center [366, 495] width 60 height 20
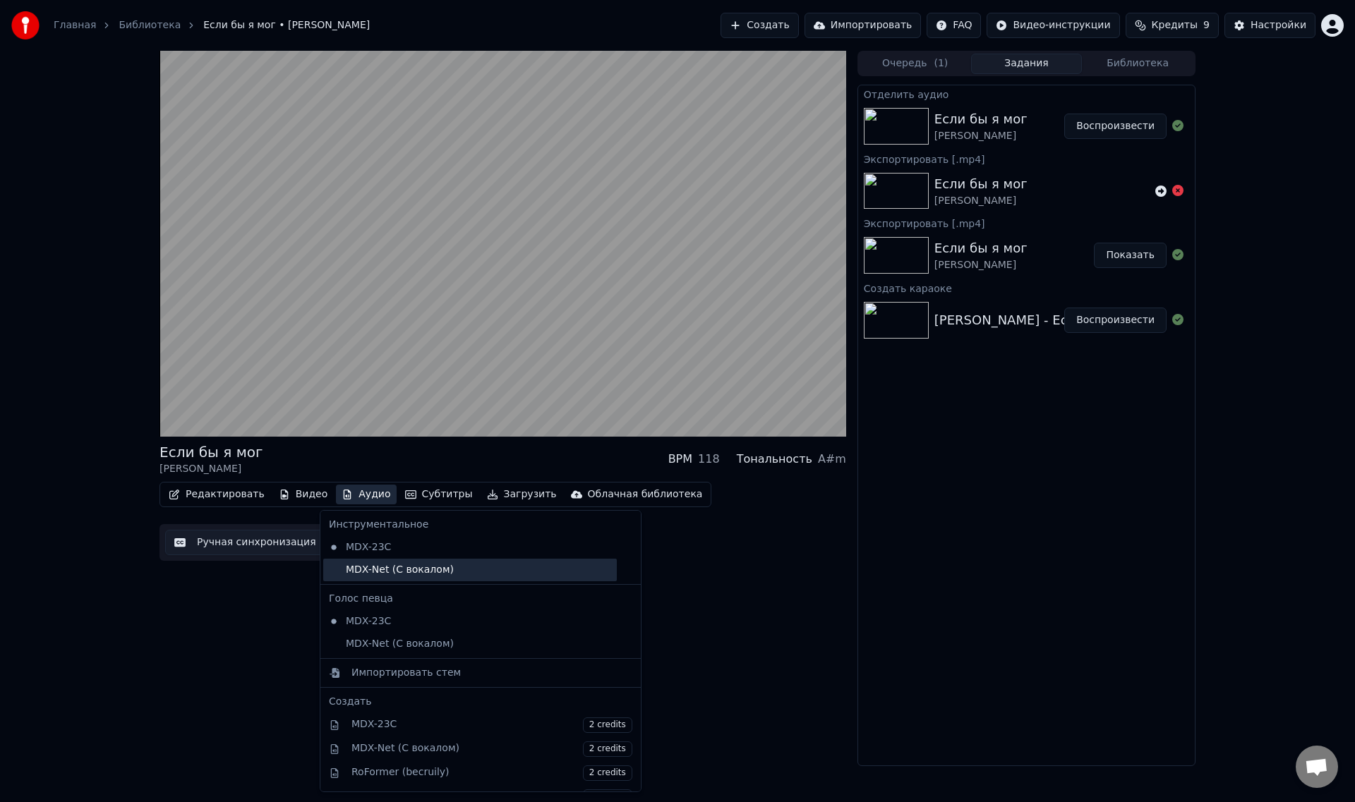
click at [360, 572] on div "MDX-Net (С вокалом)" at bounding box center [470, 570] width 294 height 23
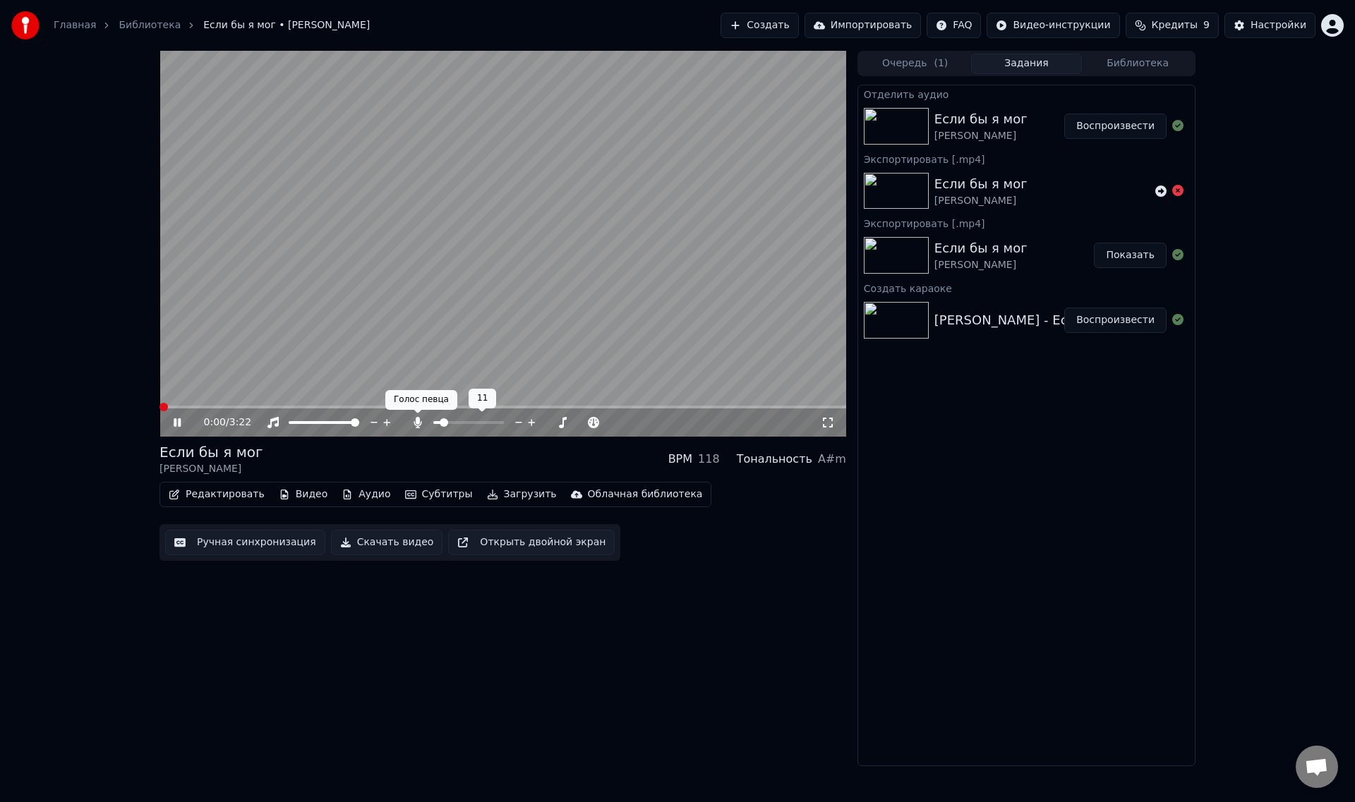
click at [415, 422] on icon at bounding box center [418, 422] width 14 height 11
click at [421, 423] on icon at bounding box center [418, 422] width 14 height 11
click at [439, 423] on span at bounding box center [436, 422] width 6 height 3
click at [420, 421] on icon at bounding box center [418, 422] width 14 height 11
click at [447, 215] on video at bounding box center [502, 244] width 687 height 386
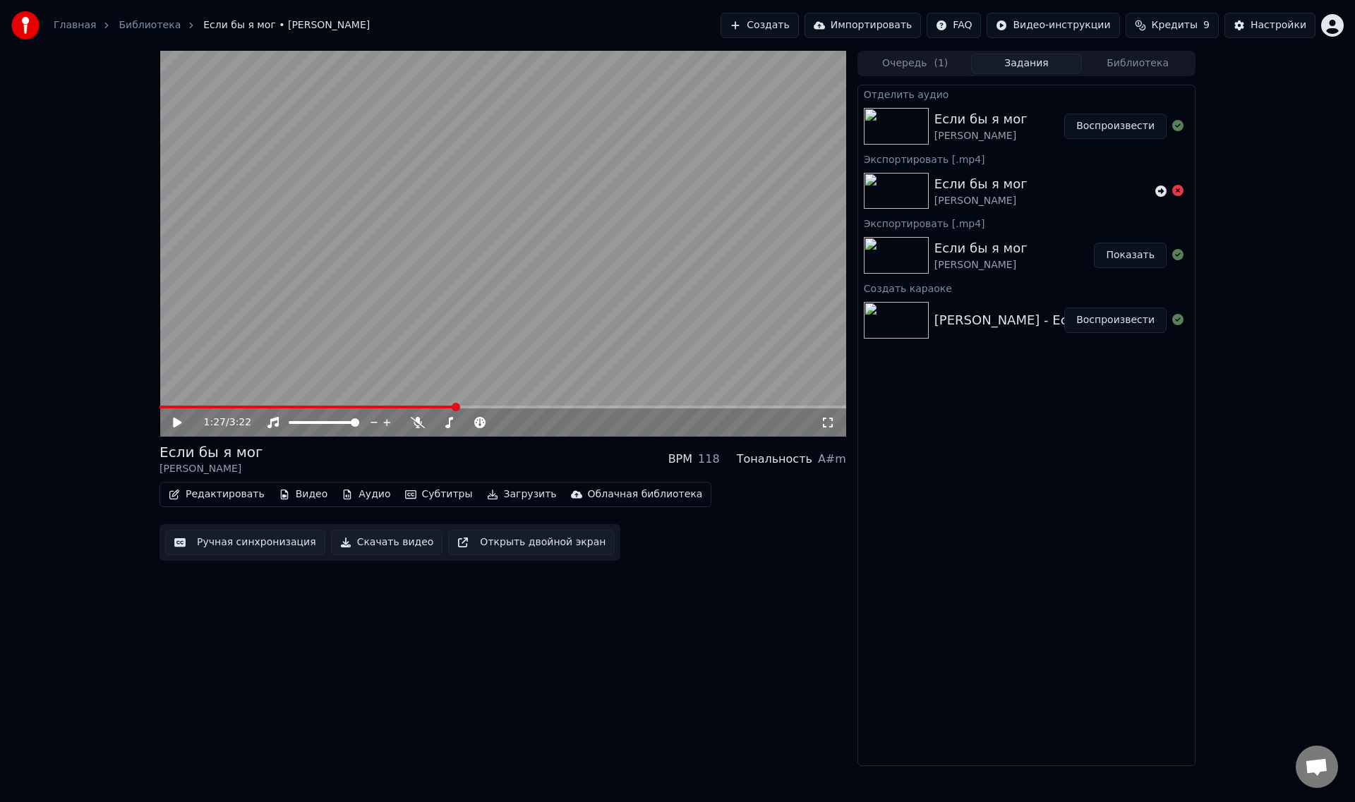
click at [414, 339] on video at bounding box center [502, 244] width 687 height 386
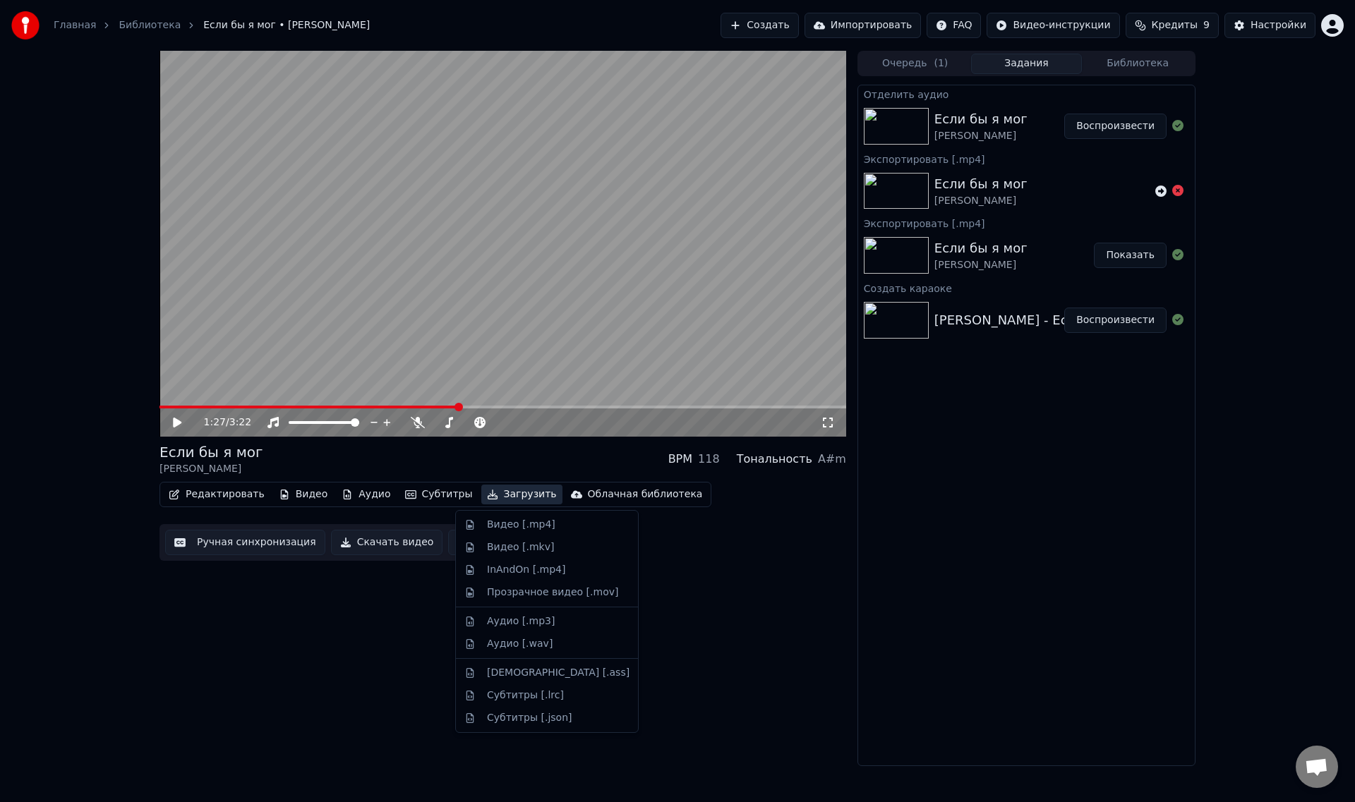
click at [486, 493] on button "Загрузить" at bounding box center [521, 495] width 81 height 20
click at [501, 525] on div "Видео [.mp4]" at bounding box center [521, 525] width 68 height 14
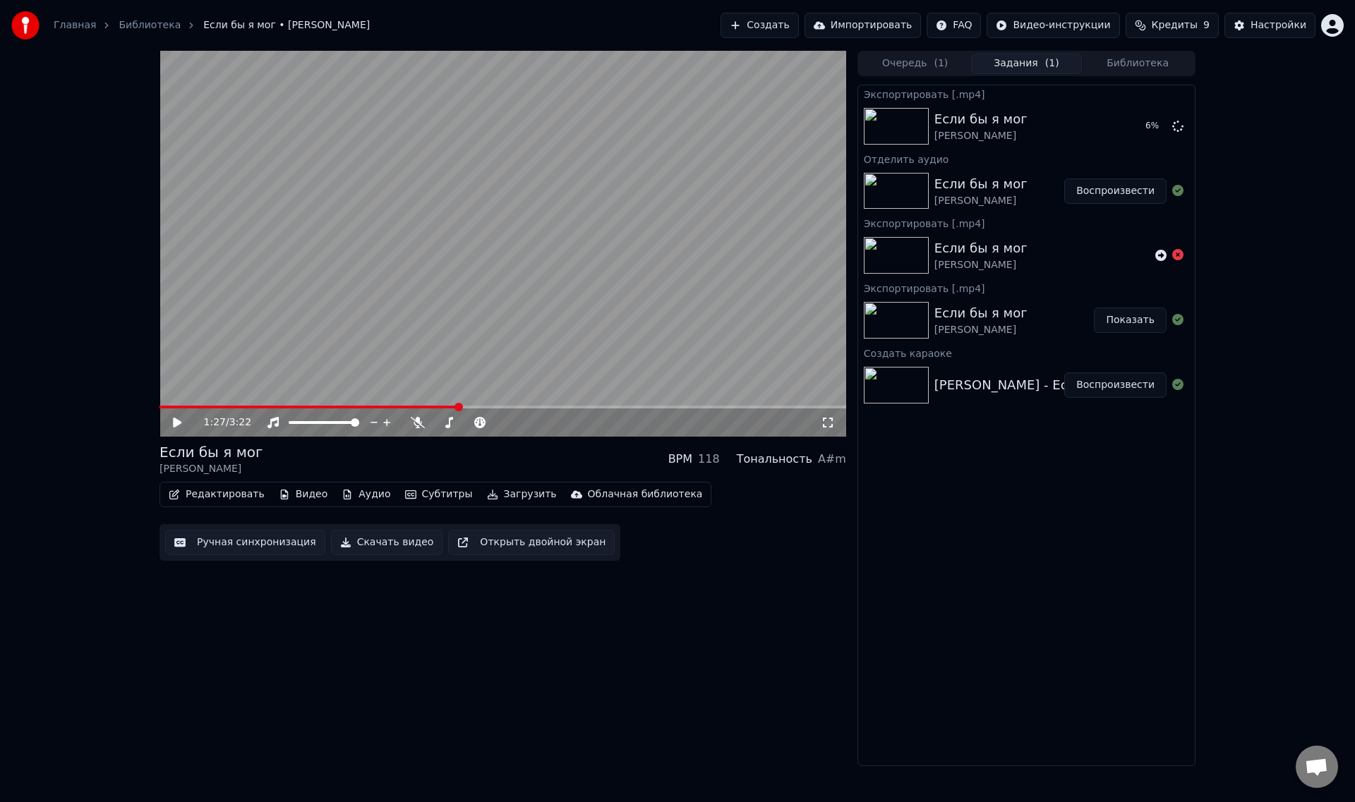
click at [353, 497] on button "Аудио" at bounding box center [366, 495] width 60 height 20
click at [704, 537] on div "Редактировать Видео Аудио Субтитры Загрузить Облачная библиотека Ручная синхрон…" at bounding box center [502, 521] width 687 height 79
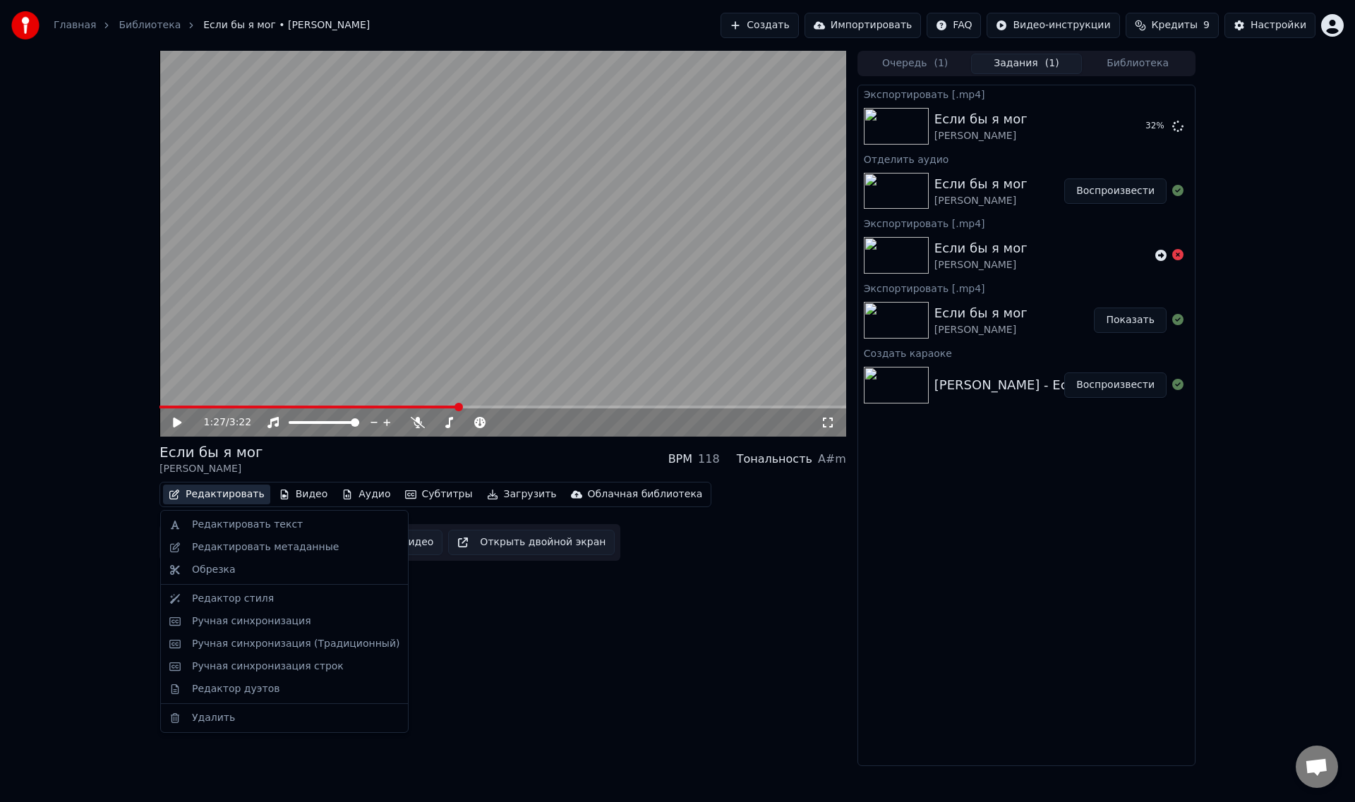
click at [198, 493] on button "Редактировать" at bounding box center [216, 495] width 107 height 20
click at [214, 531] on div "Редактировать текст" at bounding box center [247, 525] width 111 height 14
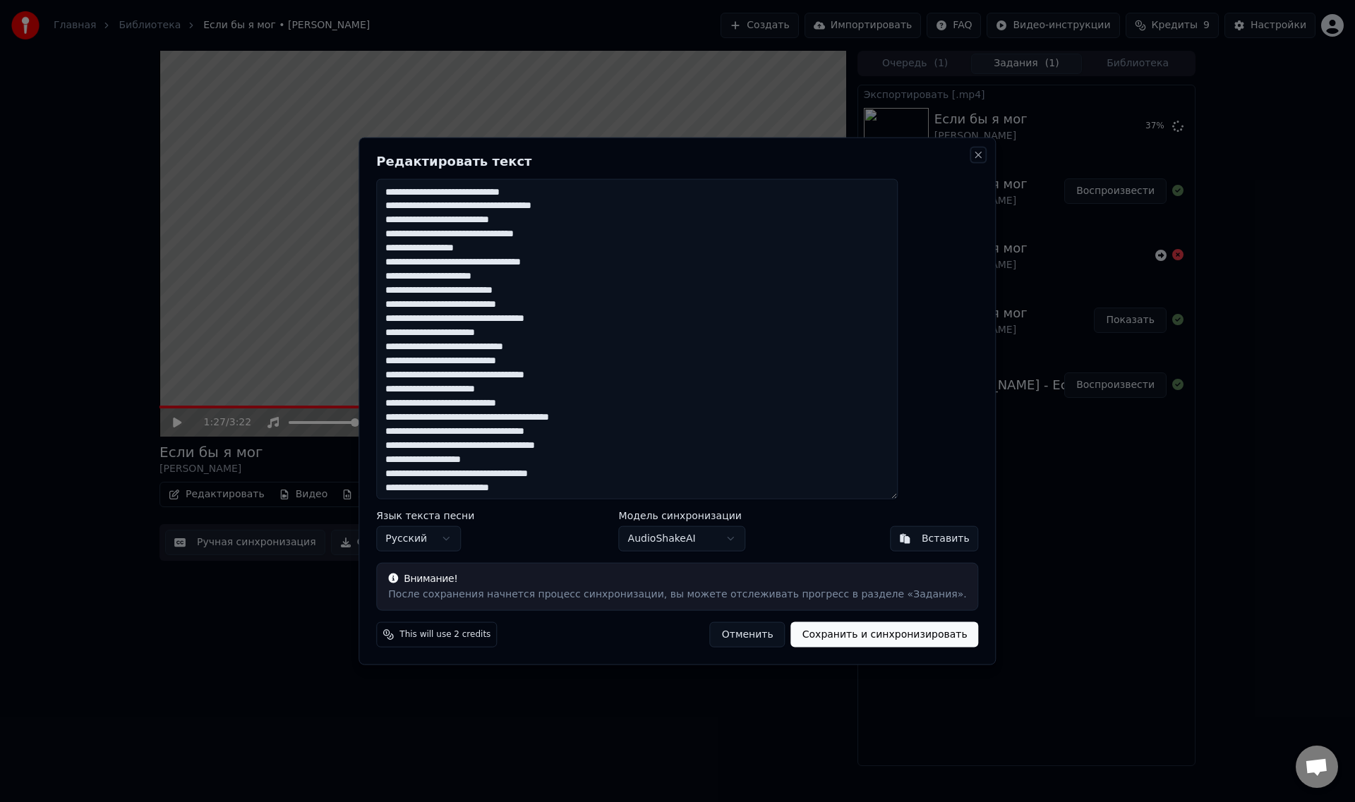
click at [973, 152] on button "Close" at bounding box center [978, 154] width 11 height 11
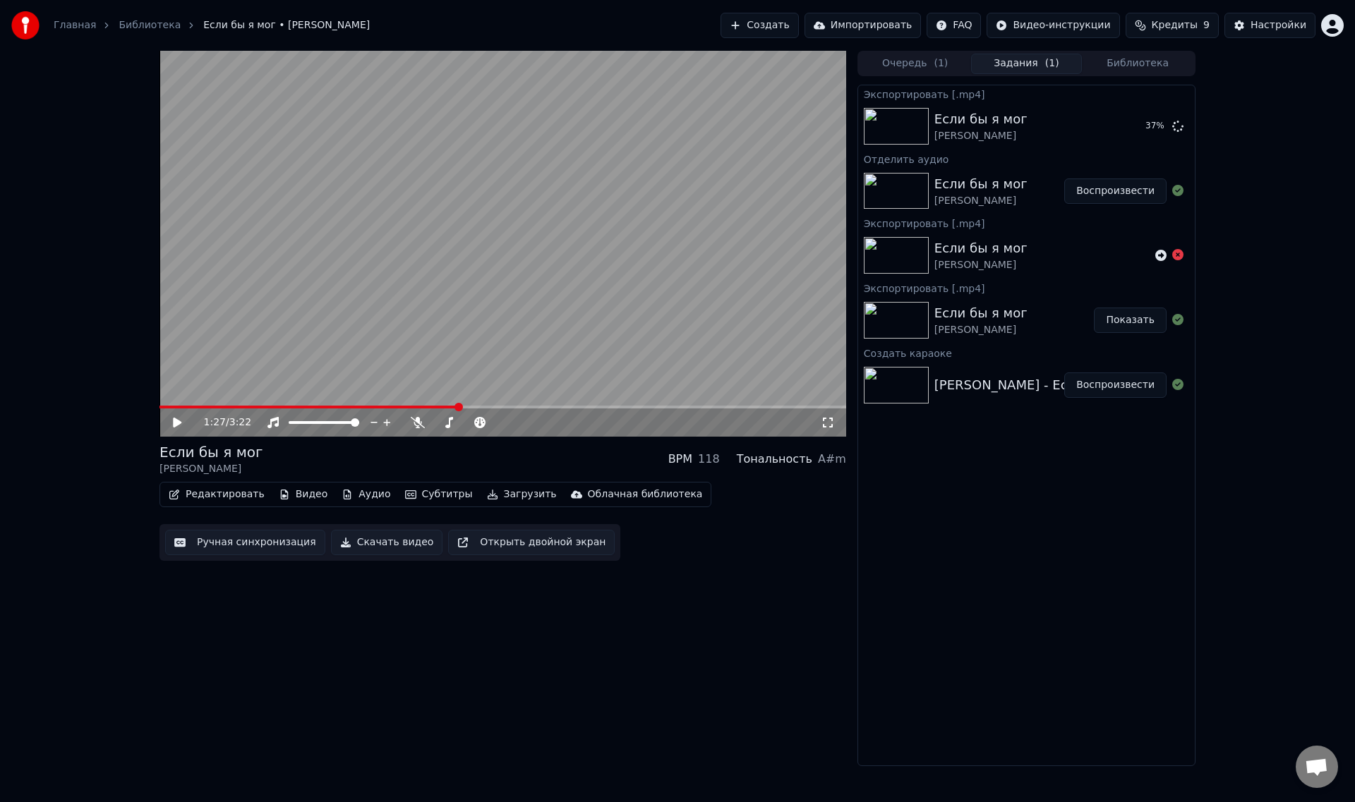
click at [193, 497] on button "Редактировать" at bounding box center [216, 495] width 107 height 20
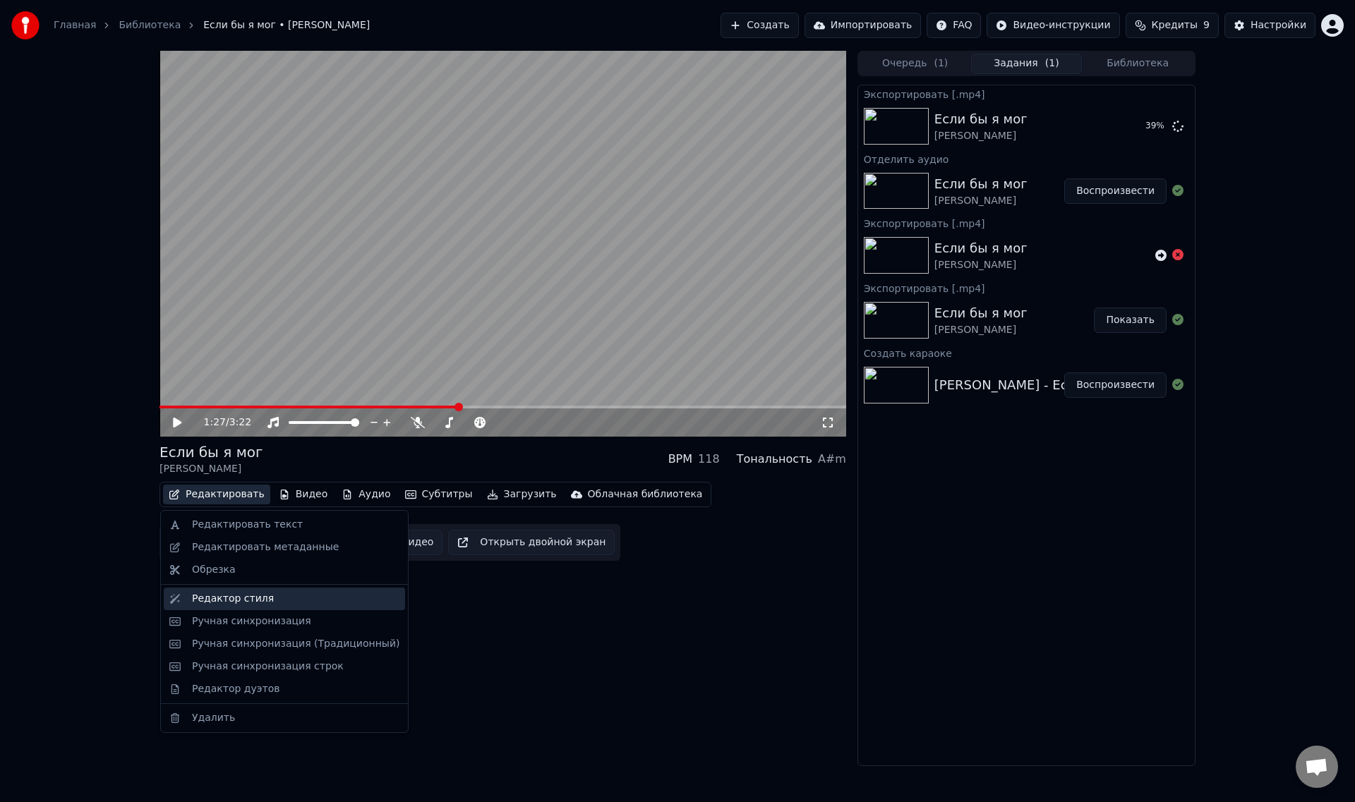
click at [219, 601] on div "Редактор стиля" at bounding box center [233, 599] width 82 height 14
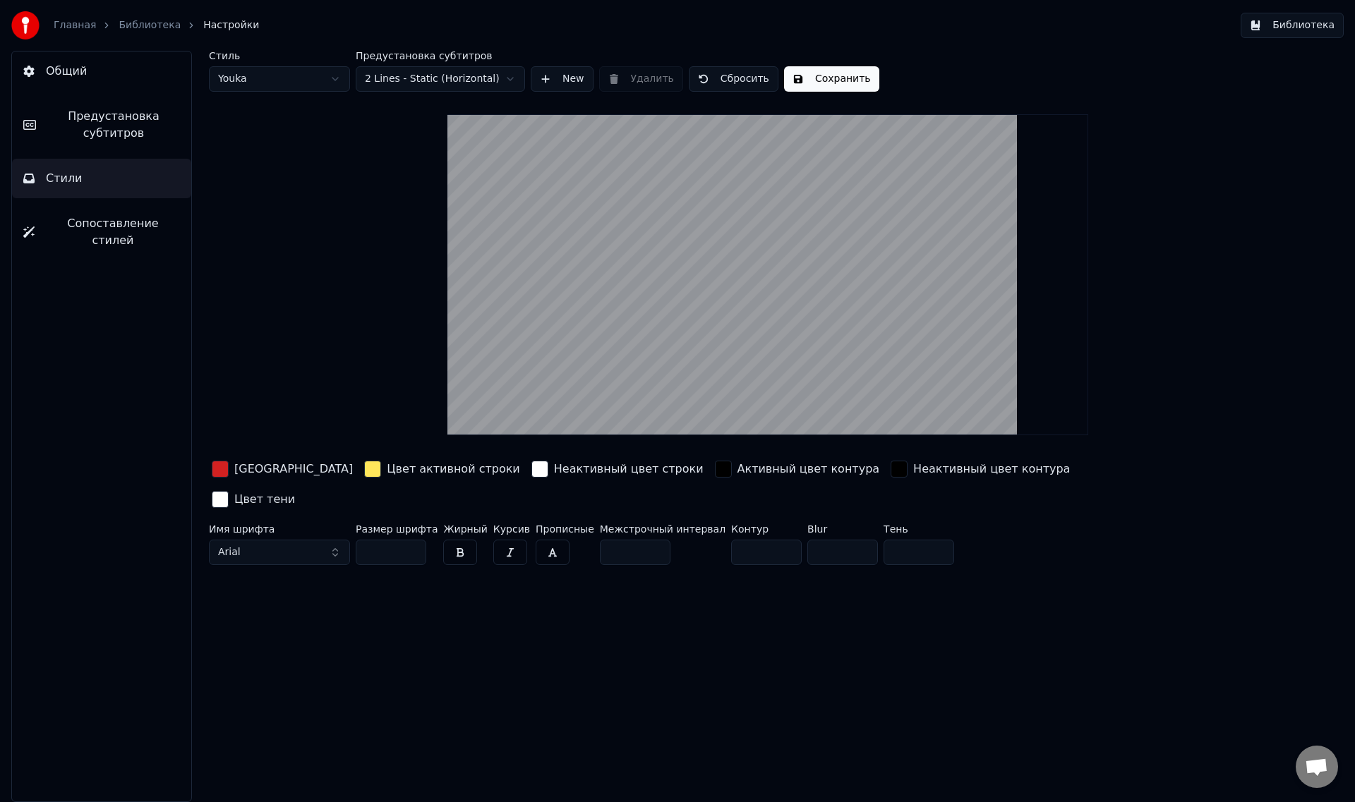
click at [219, 469] on div "button" at bounding box center [220, 469] width 17 height 17
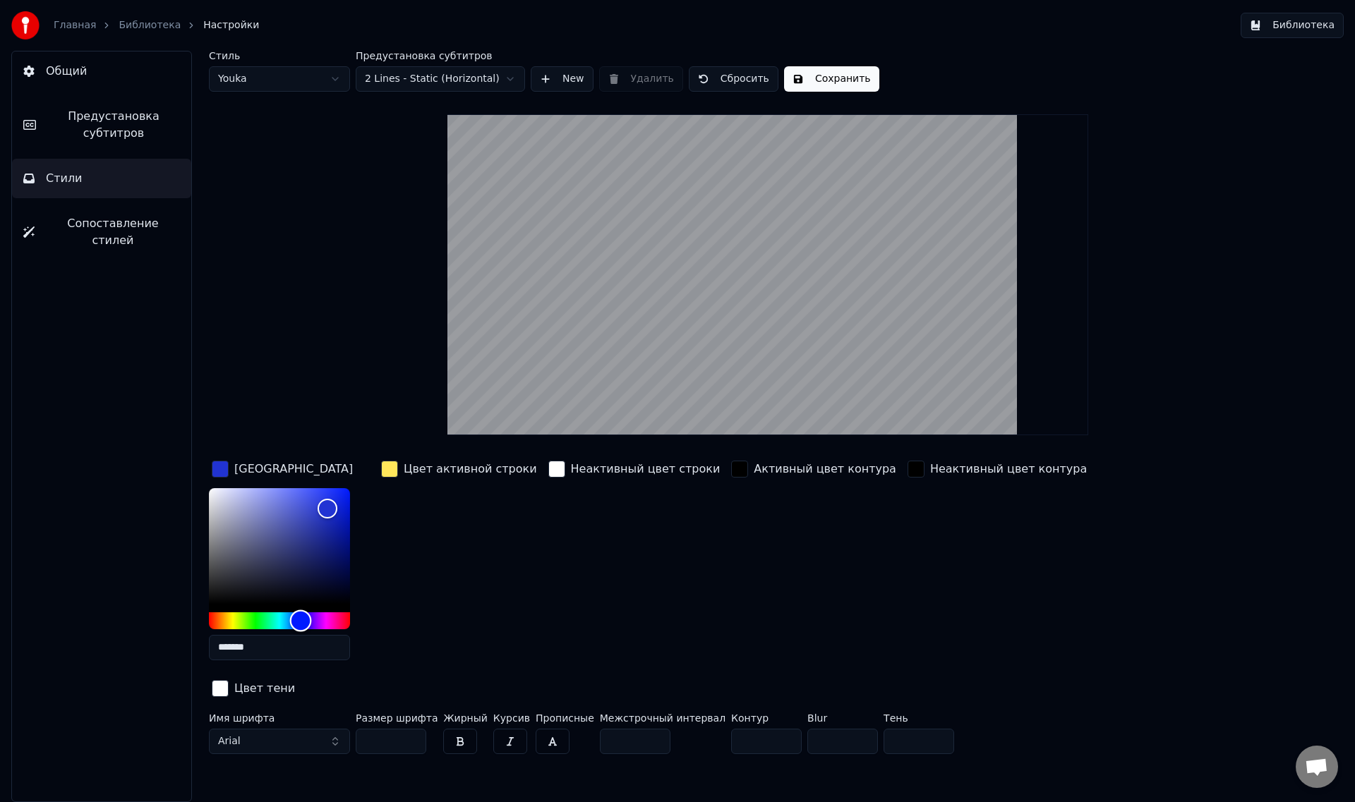
click at [299, 617] on div "Hue" at bounding box center [279, 621] width 141 height 17
type input "*******"
click at [291, 619] on div "Hue" at bounding box center [292, 621] width 22 height 22
click at [394, 467] on div "button" at bounding box center [389, 469] width 17 height 17
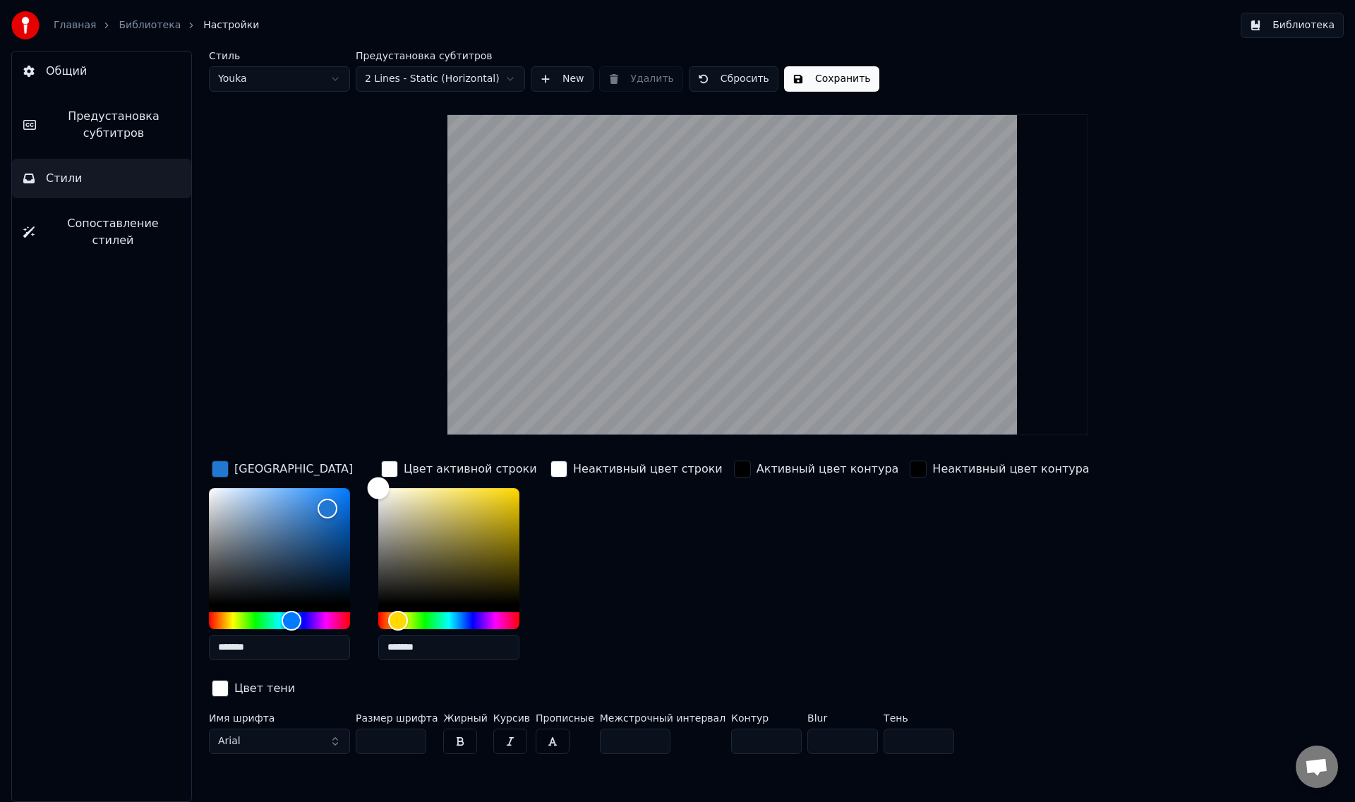
type input "*******"
drag, startPoint x: 375, startPoint y: 488, endPoint x: 349, endPoint y: 483, distance: 27.3
click at [349, 483] on div "Цвет заливки ******* Цвет активной строки ******* Неактивный цвет строки Активн…" at bounding box center [683, 580] width 948 height 244
click at [731, 729] on input "*" at bounding box center [766, 741] width 71 height 25
type input "*"
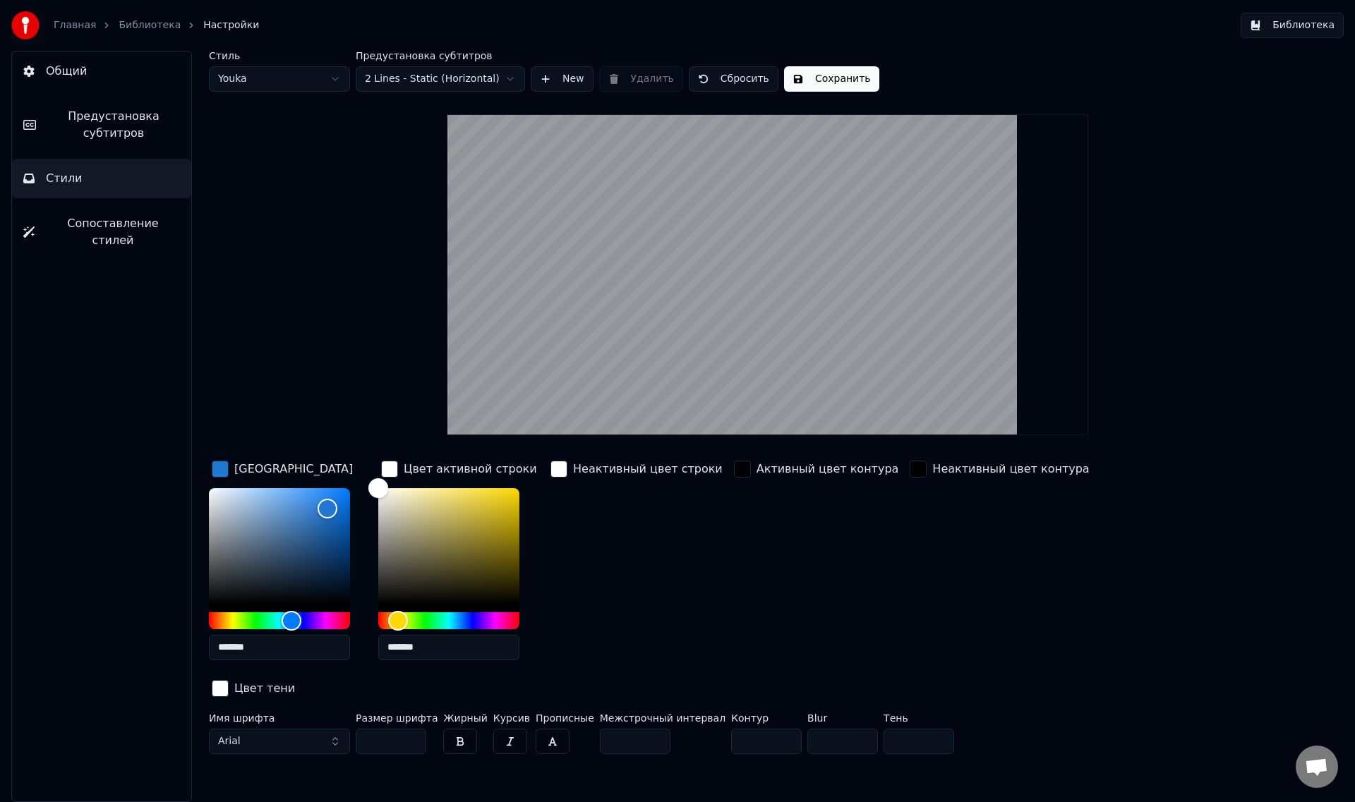
click at [807, 729] on input "*" at bounding box center [842, 741] width 71 height 25
type input "*"
click at [600, 729] on input "*" at bounding box center [635, 741] width 71 height 25
type input "*"
click at [453, 729] on button "button" at bounding box center [460, 741] width 34 height 25
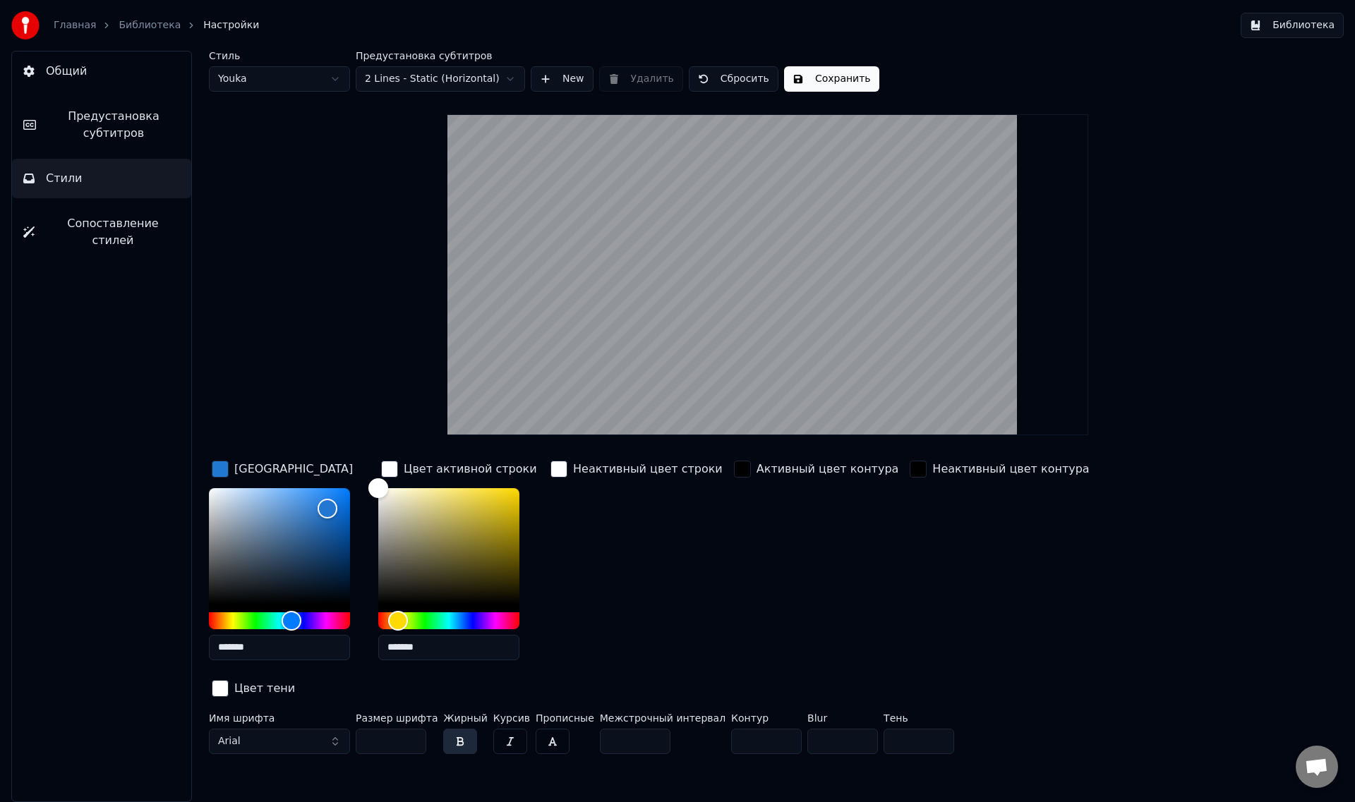
click at [90, 176] on button "Стили" at bounding box center [101, 179] width 179 height 40
click at [140, 28] on link "Библиотека" at bounding box center [150, 25] width 62 height 14
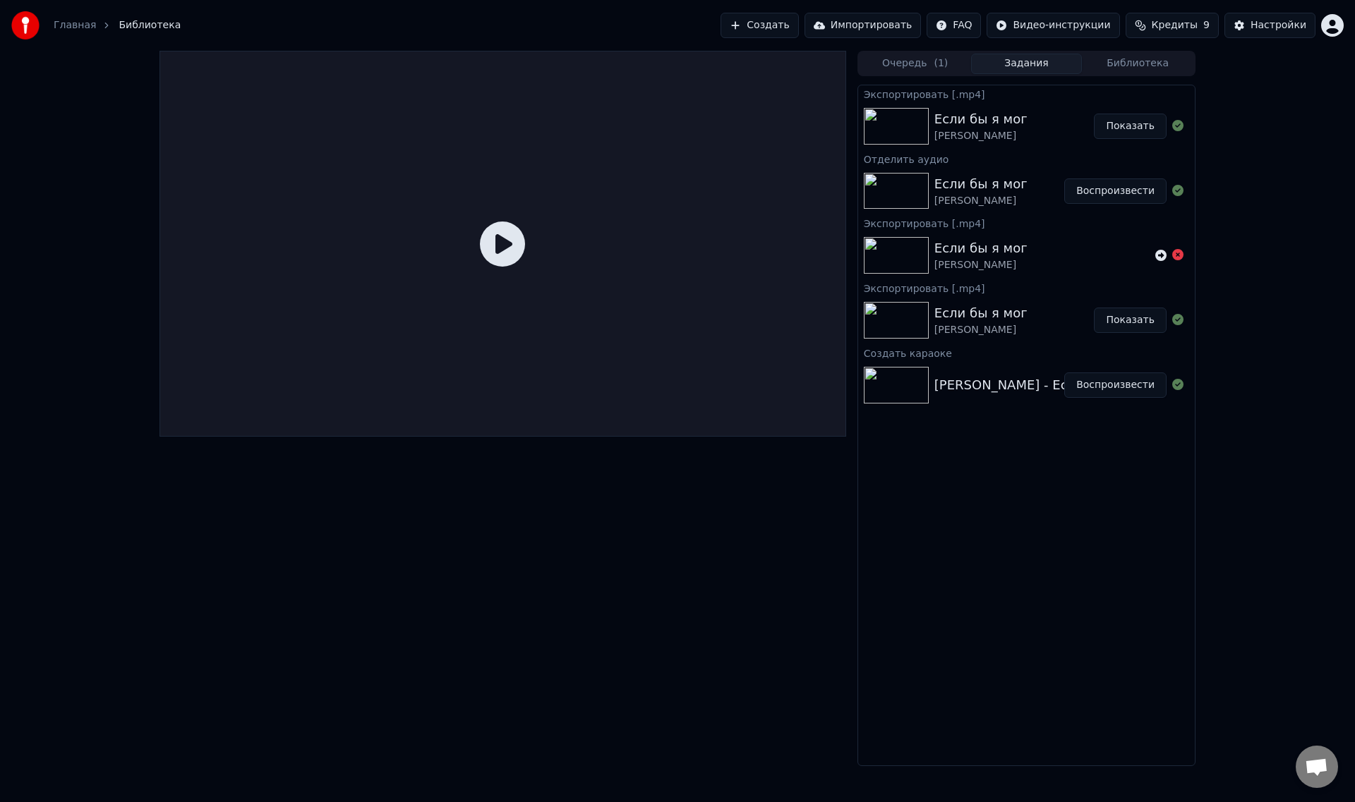
click at [1136, 123] on button "Показать" at bounding box center [1130, 126] width 73 height 25
click at [1141, 120] on button "Показать" at bounding box center [1130, 126] width 73 height 25
click at [1041, 118] on div "Если бы я мог [PERSON_NAME]" at bounding box center [1014, 126] width 160 height 34
click at [1111, 191] on button "Воспроизвести" at bounding box center [1115, 191] width 102 height 25
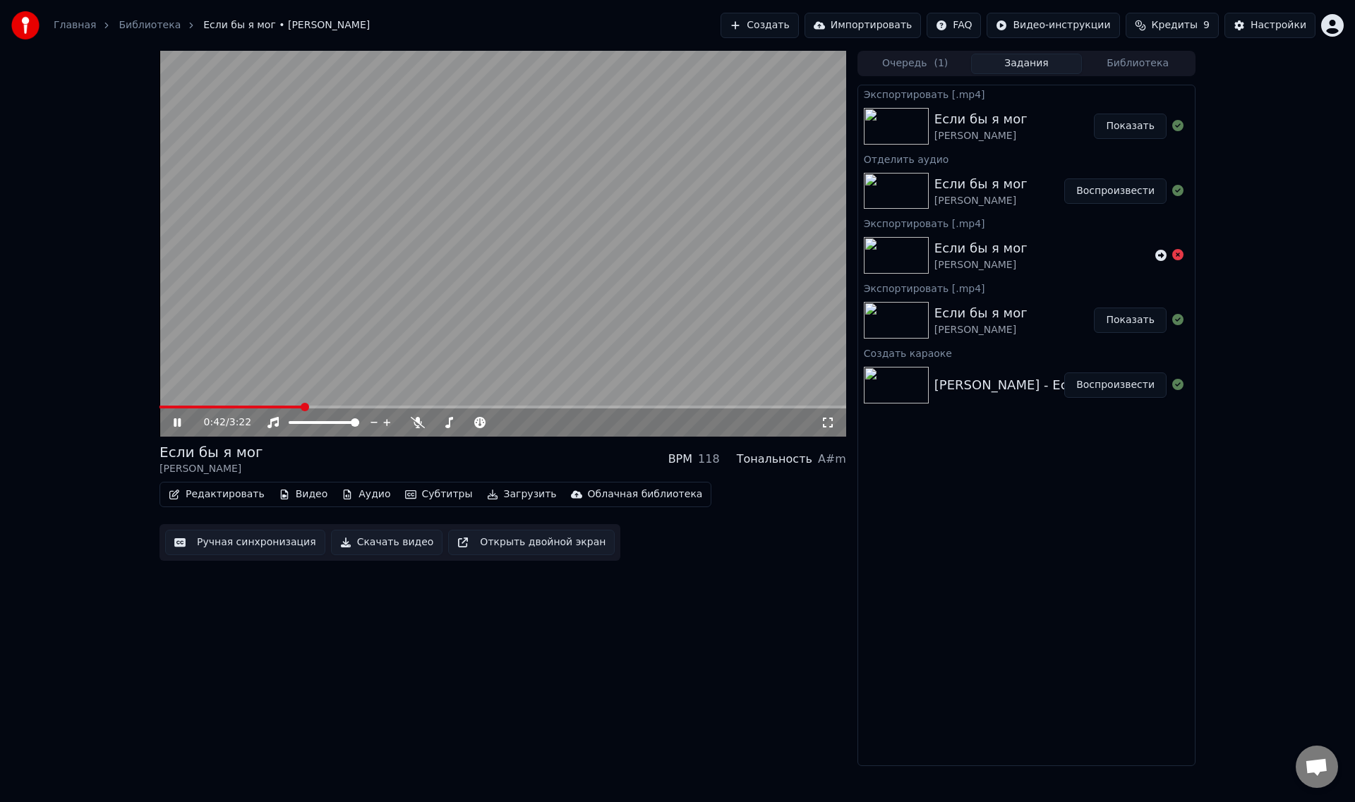
click at [301, 406] on span at bounding box center [502, 407] width 687 height 3
click at [418, 423] on icon at bounding box center [418, 422] width 14 height 11
click at [466, 420] on span at bounding box center [466, 422] width 8 height 8
click at [445, 422] on span at bounding box center [439, 422] width 12 height 3
click at [520, 421] on span at bounding box center [520, 422] width 8 height 8
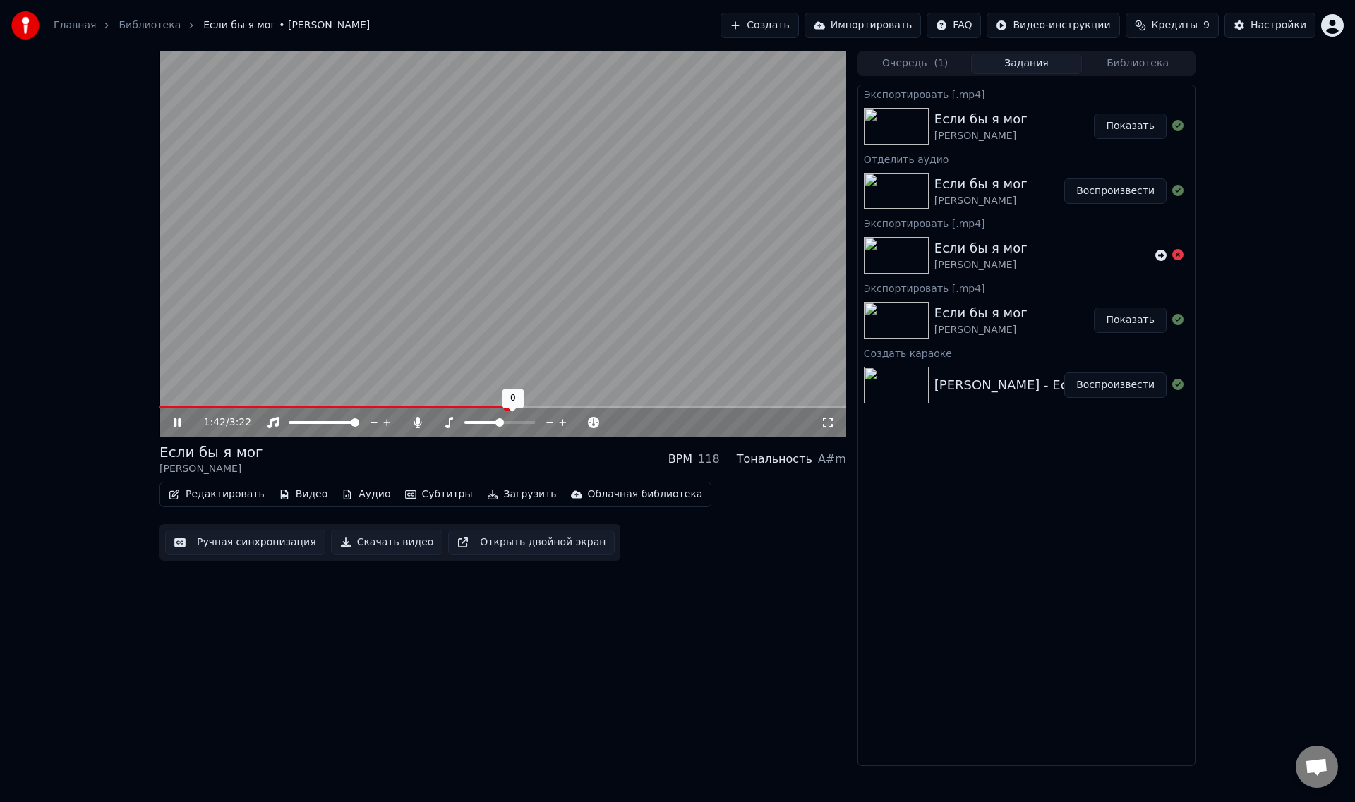
click at [499, 421] on span at bounding box center [499, 422] width 8 height 8
click at [469, 423] on span at bounding box center [468, 422] width 8 height 8
click at [454, 418] on span at bounding box center [456, 422] width 8 height 8
click at [179, 424] on icon at bounding box center [187, 422] width 33 height 11
click at [990, 375] on div "[PERSON_NAME] - Если бы я мог ([GEOGRAPHIC_DATA])" at bounding box center [1113, 385] width 358 height 20
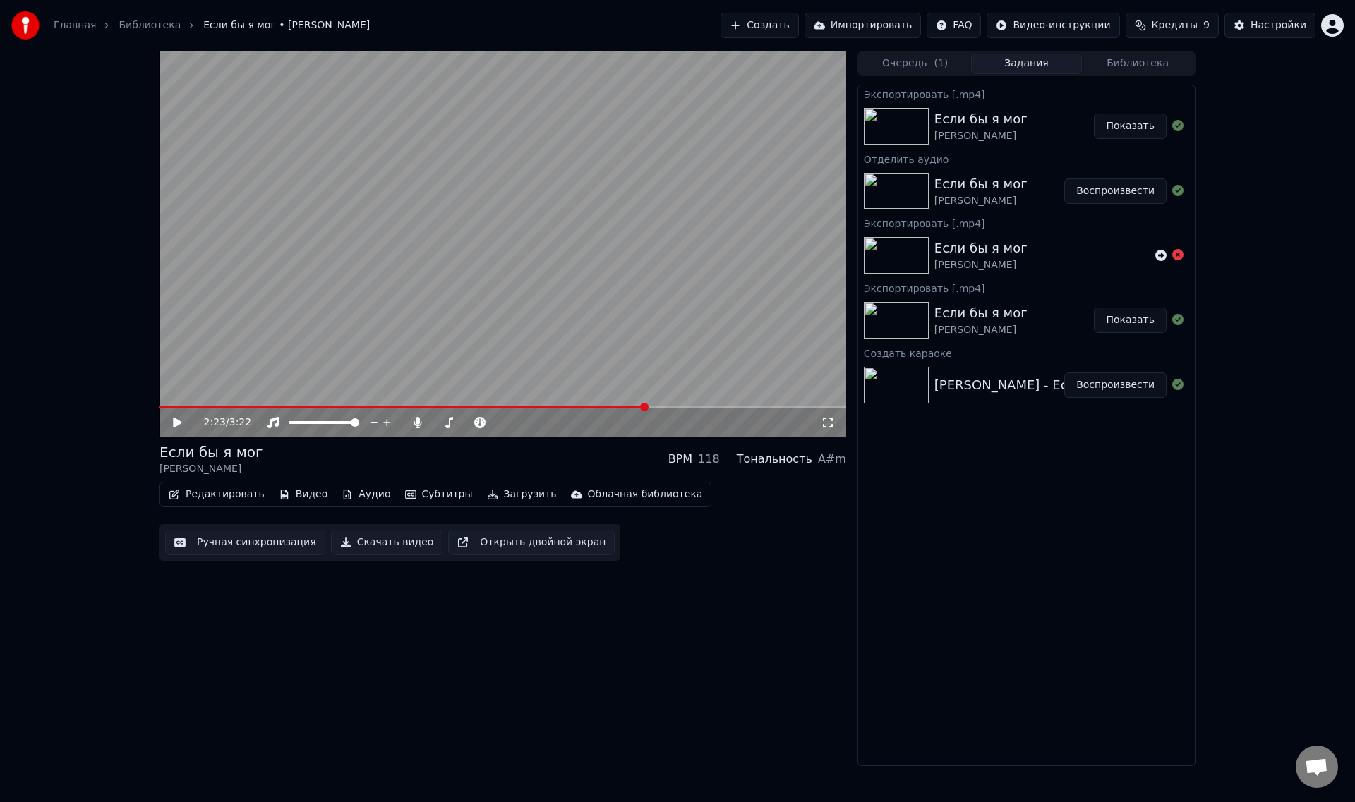
click at [1102, 385] on button "Воспроизвести" at bounding box center [1115, 385] width 102 height 25
click at [347, 494] on button "Аудио" at bounding box center [366, 495] width 60 height 20
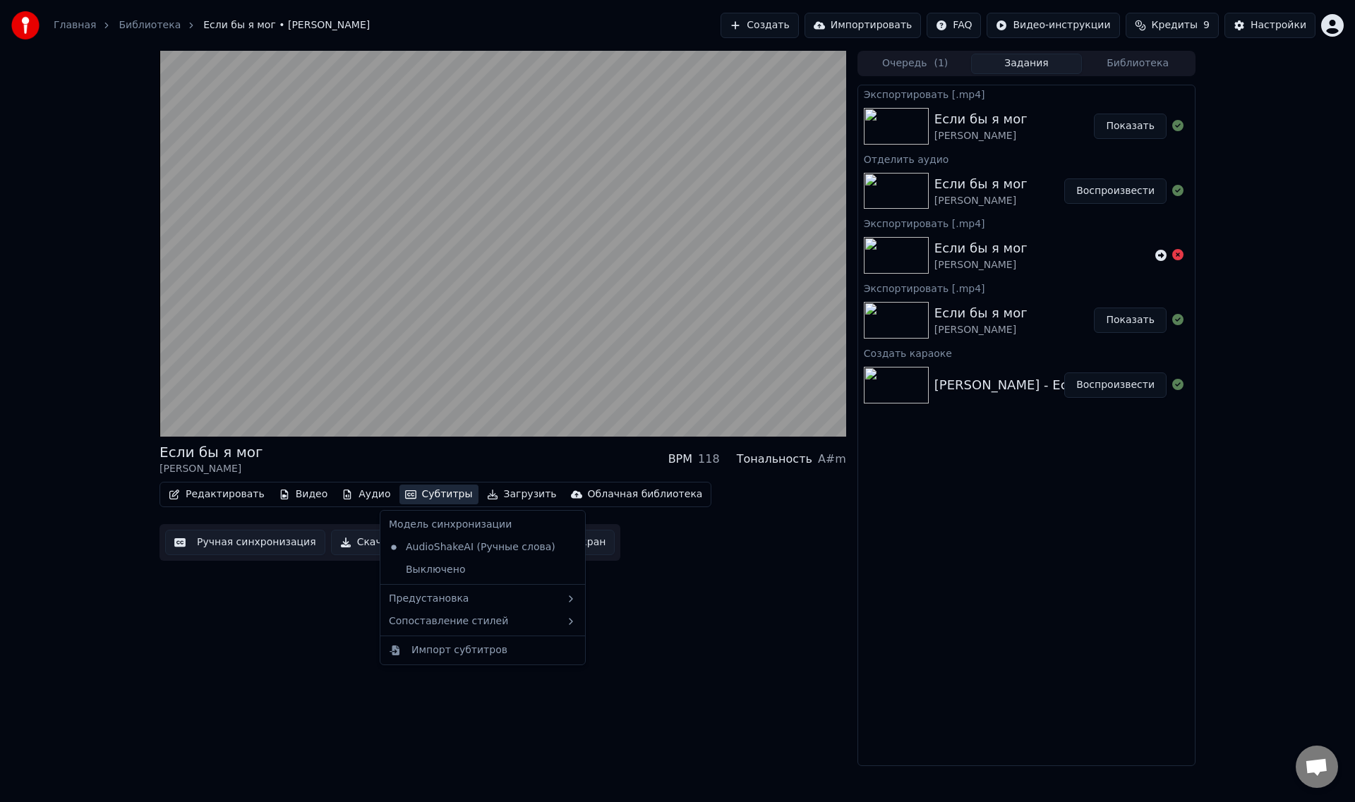
click at [438, 458] on div "Если бы я мог [PERSON_NAME] BPM 118 Тональность A#m" at bounding box center [502, 459] width 687 height 34
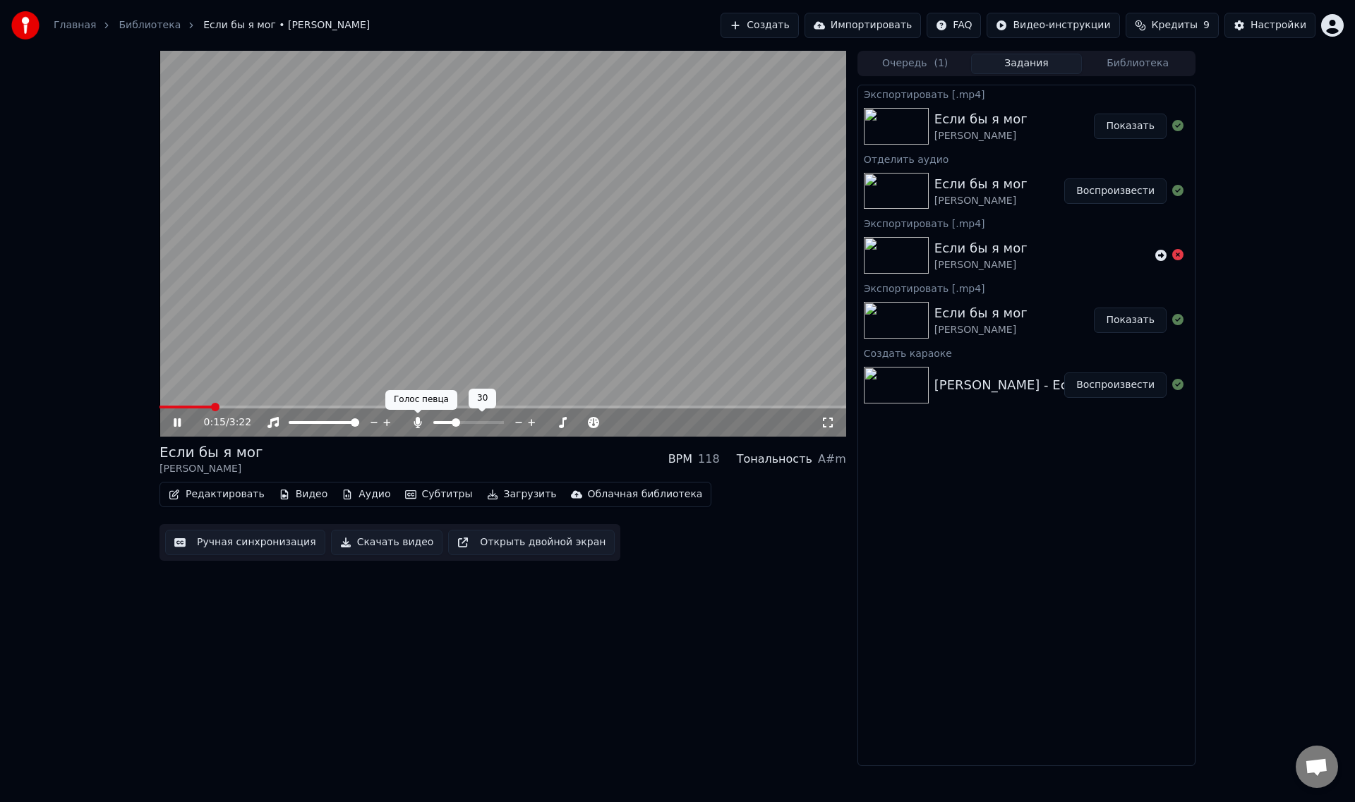
click at [418, 426] on icon at bounding box center [418, 422] width 8 height 11
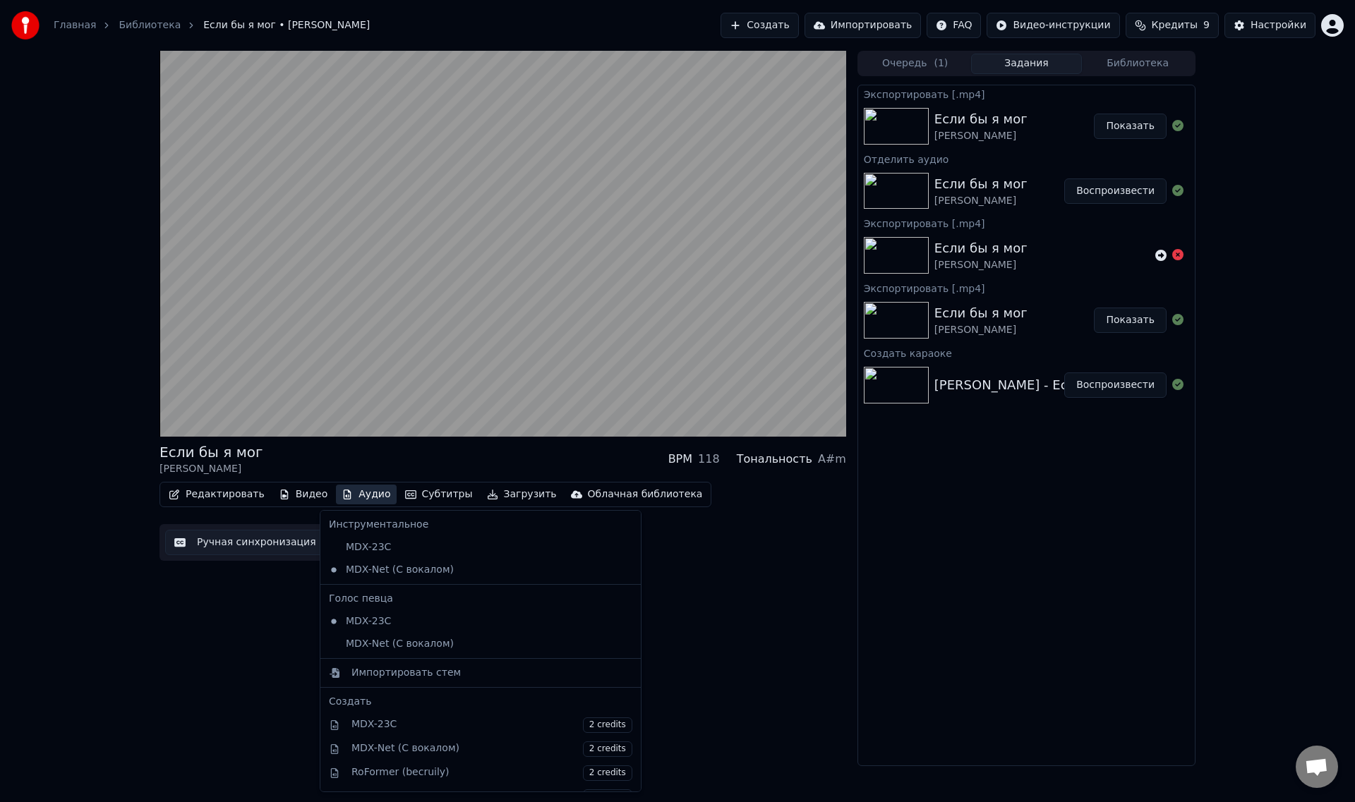
click at [356, 494] on button "Аудио" at bounding box center [366, 495] width 60 height 20
click at [374, 550] on div "MDX-23C" at bounding box center [470, 547] width 294 height 23
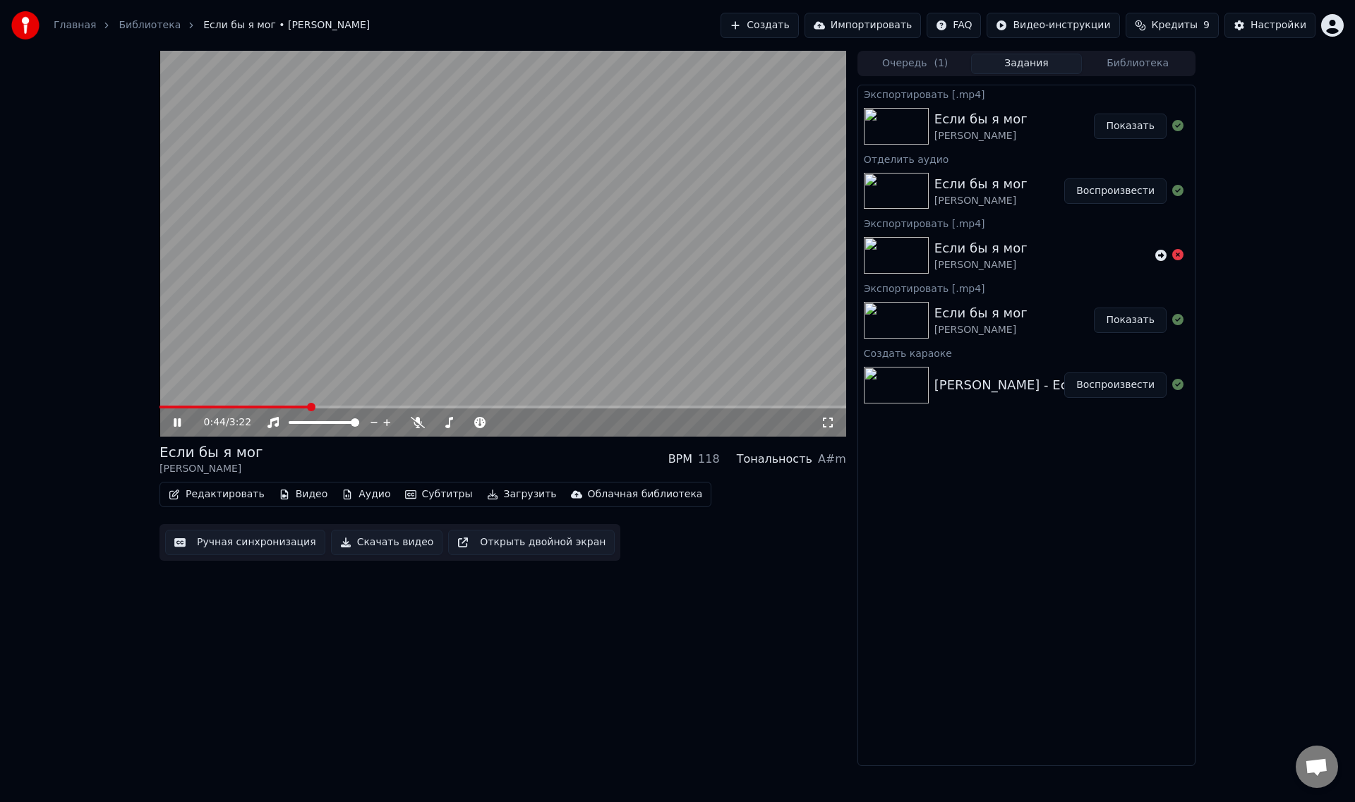
click at [310, 406] on span at bounding box center [502, 407] width 687 height 3
click at [370, 408] on span at bounding box center [502, 407] width 687 height 3
click at [461, 422] on span at bounding box center [468, 422] width 71 height 3
click at [455, 422] on span at bounding box center [456, 422] width 8 height 8
click at [447, 424] on span at bounding box center [449, 422] width 8 height 8
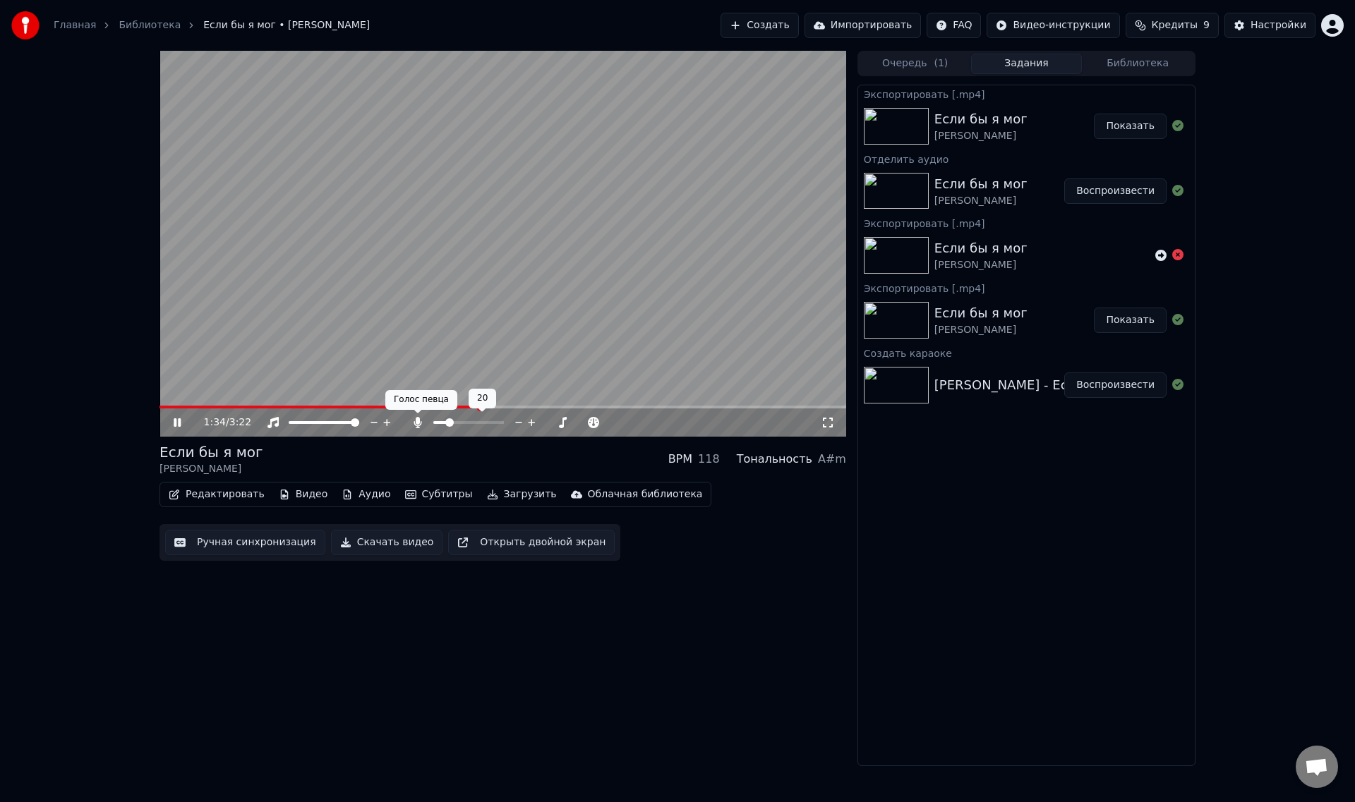
click at [420, 422] on icon at bounding box center [418, 422] width 14 height 11
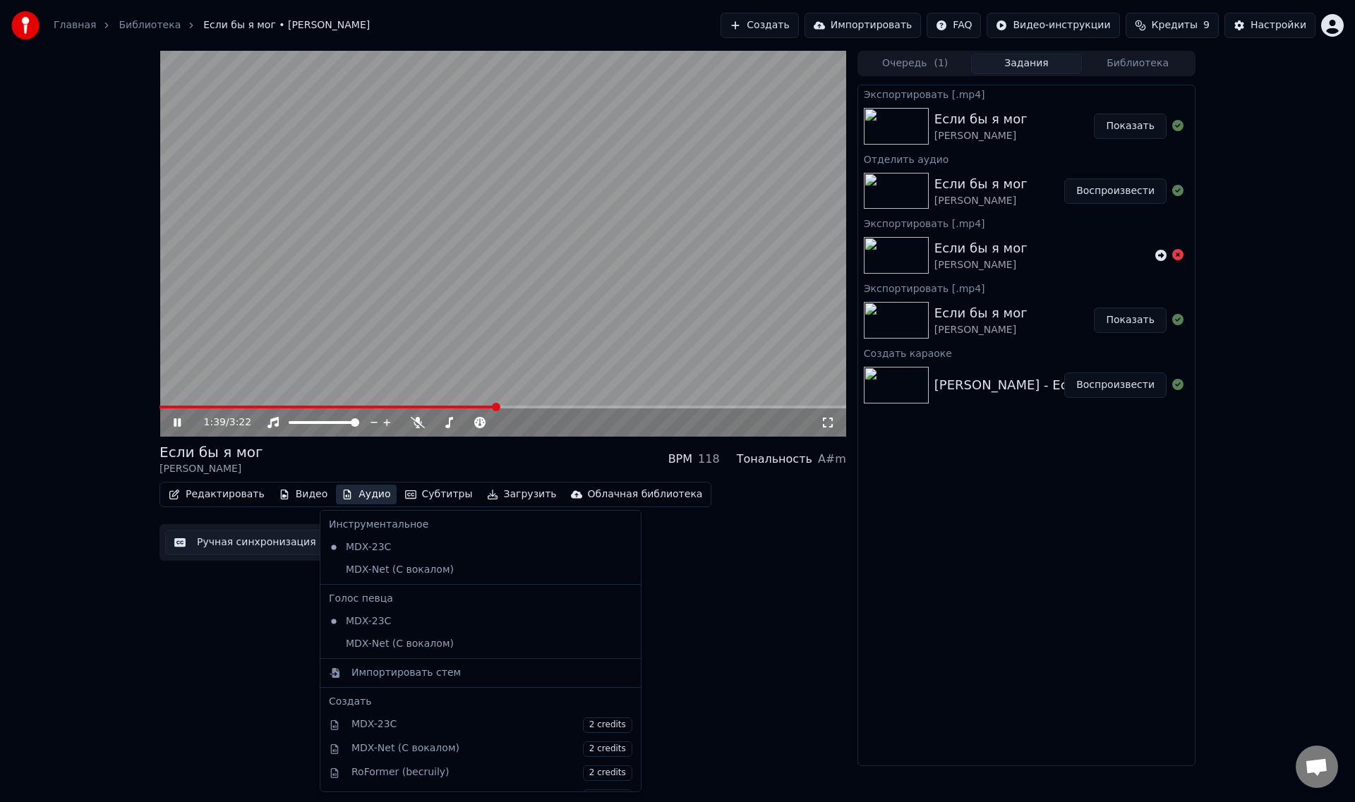
click at [349, 495] on button "Аудио" at bounding box center [366, 495] width 60 height 20
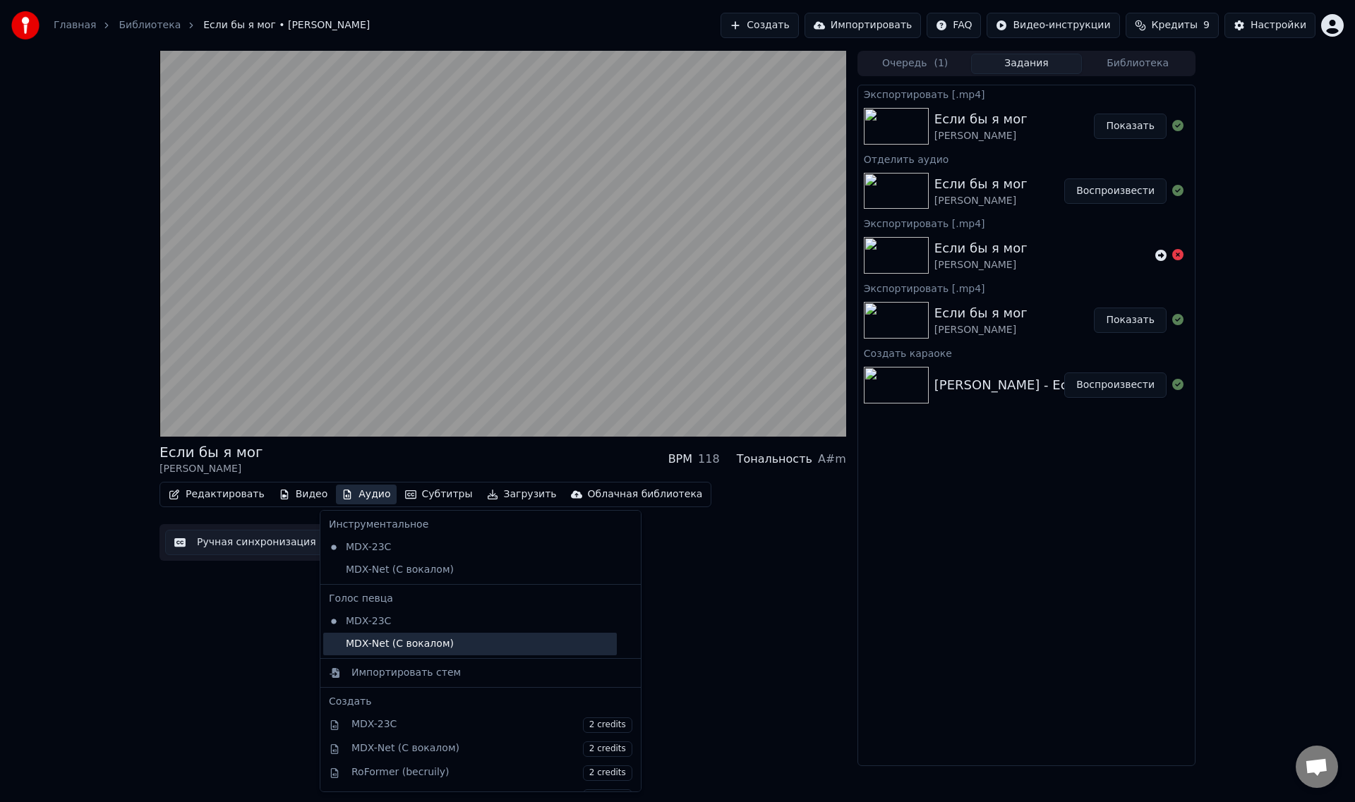
click at [370, 644] on div "MDX-Net (С вокалом)" at bounding box center [470, 644] width 294 height 23
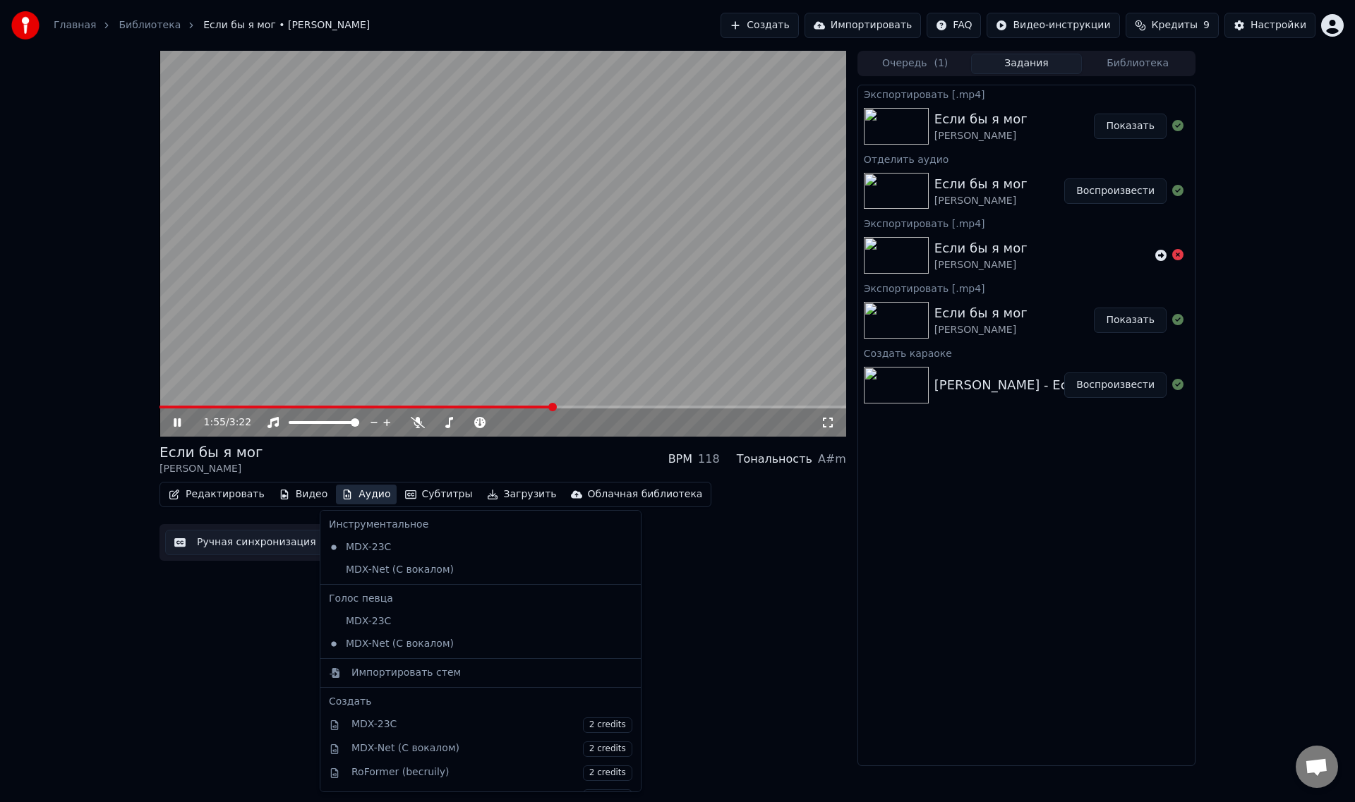
click at [356, 490] on button "Аудио" at bounding box center [366, 495] width 60 height 20
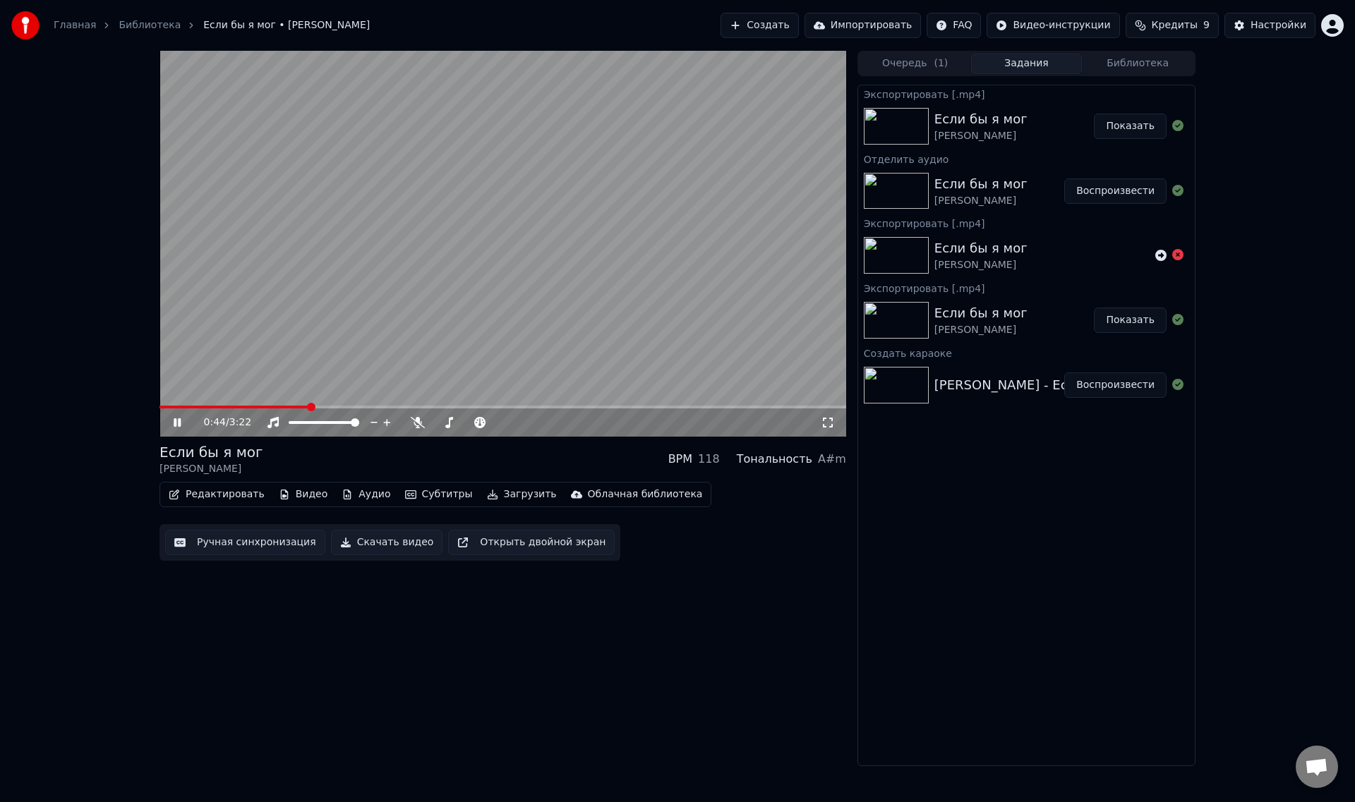
click at [309, 407] on span at bounding box center [234, 407] width 150 height 3
click at [288, 407] on span at bounding box center [234, 407] width 150 height 3
click at [418, 421] on icon at bounding box center [418, 422] width 14 height 11
click at [418, 421] on icon at bounding box center [418, 422] width 8 height 11
click at [417, 417] on icon at bounding box center [418, 422] width 14 height 11
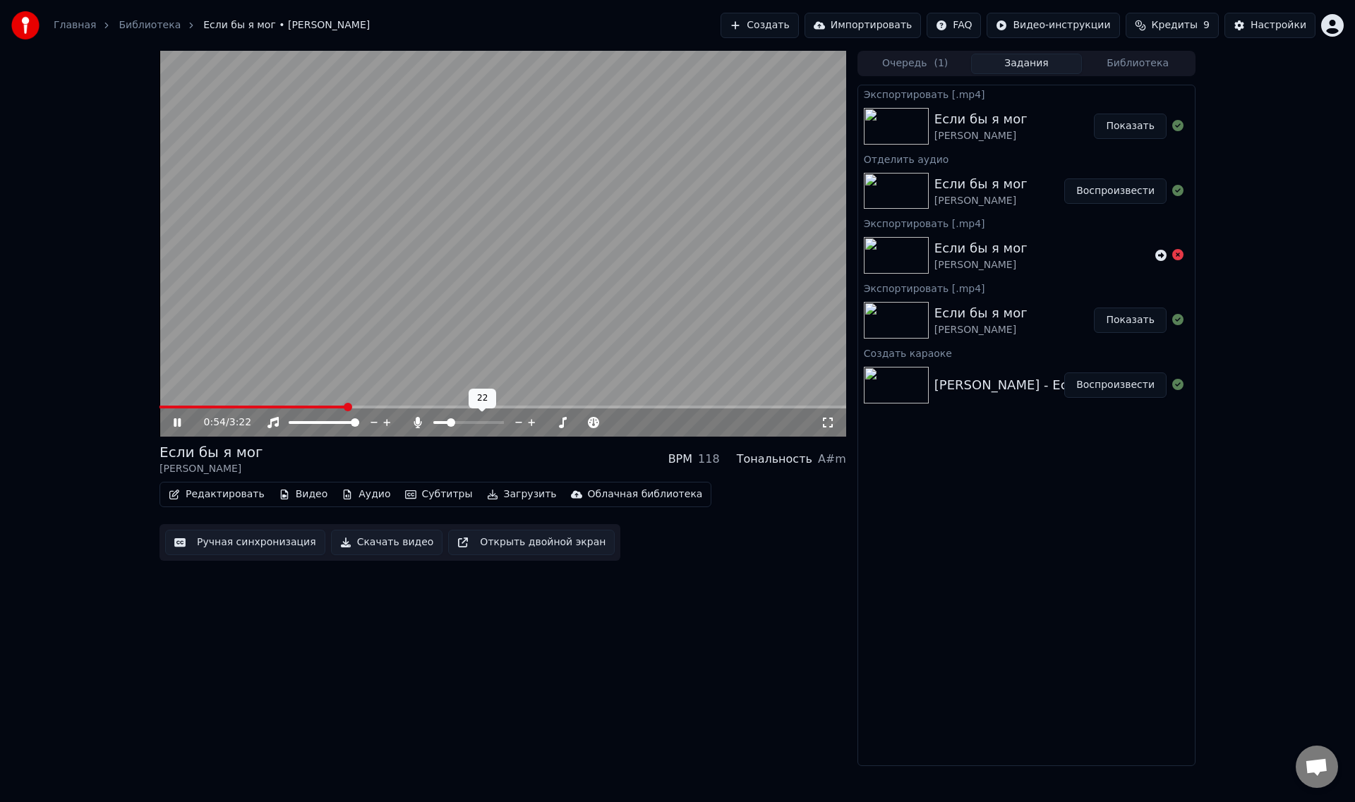
click at [449, 426] on span at bounding box center [451, 422] width 8 height 8
click at [452, 423] on span at bounding box center [453, 422] width 8 height 8
click at [454, 423] on span at bounding box center [456, 422] width 8 height 8
click at [452, 421] on span at bounding box center [453, 422] width 8 height 8
click at [497, 421] on span at bounding box center [499, 422] width 8 height 8
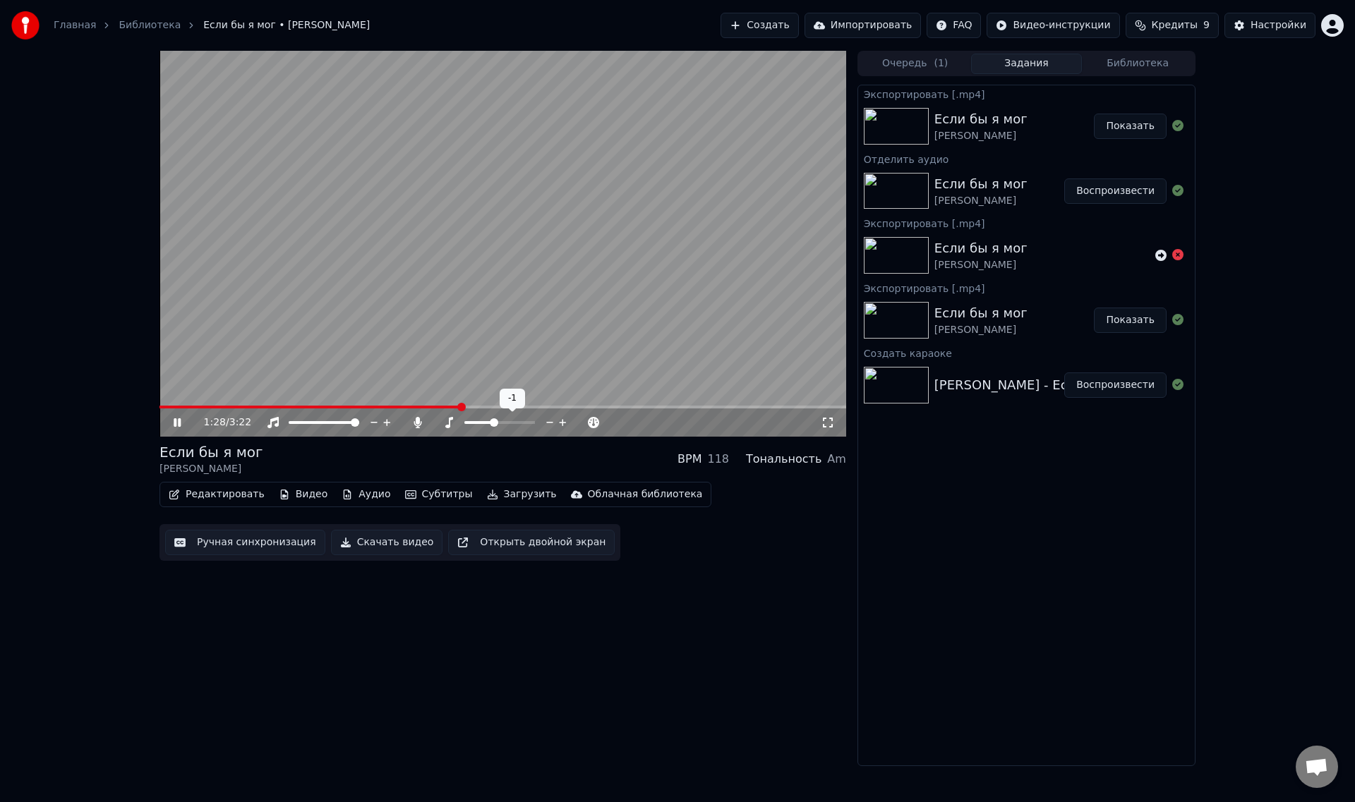
click at [493, 422] on span at bounding box center [494, 422] width 8 height 8
click at [538, 423] on span at bounding box center [536, 422] width 8 height 8
click at [581, 421] on icon at bounding box center [580, 423] width 13 height 14
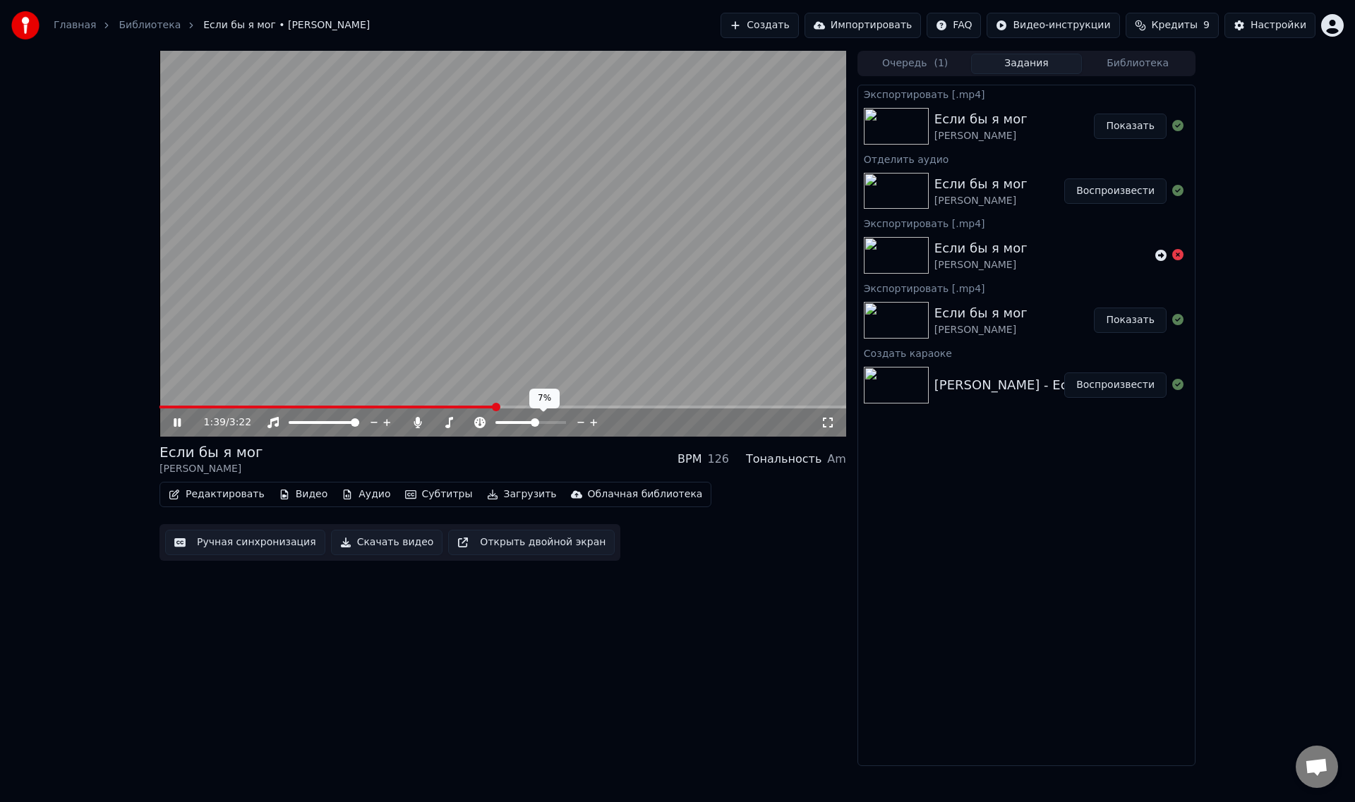
click at [581, 421] on icon at bounding box center [580, 423] width 13 height 14
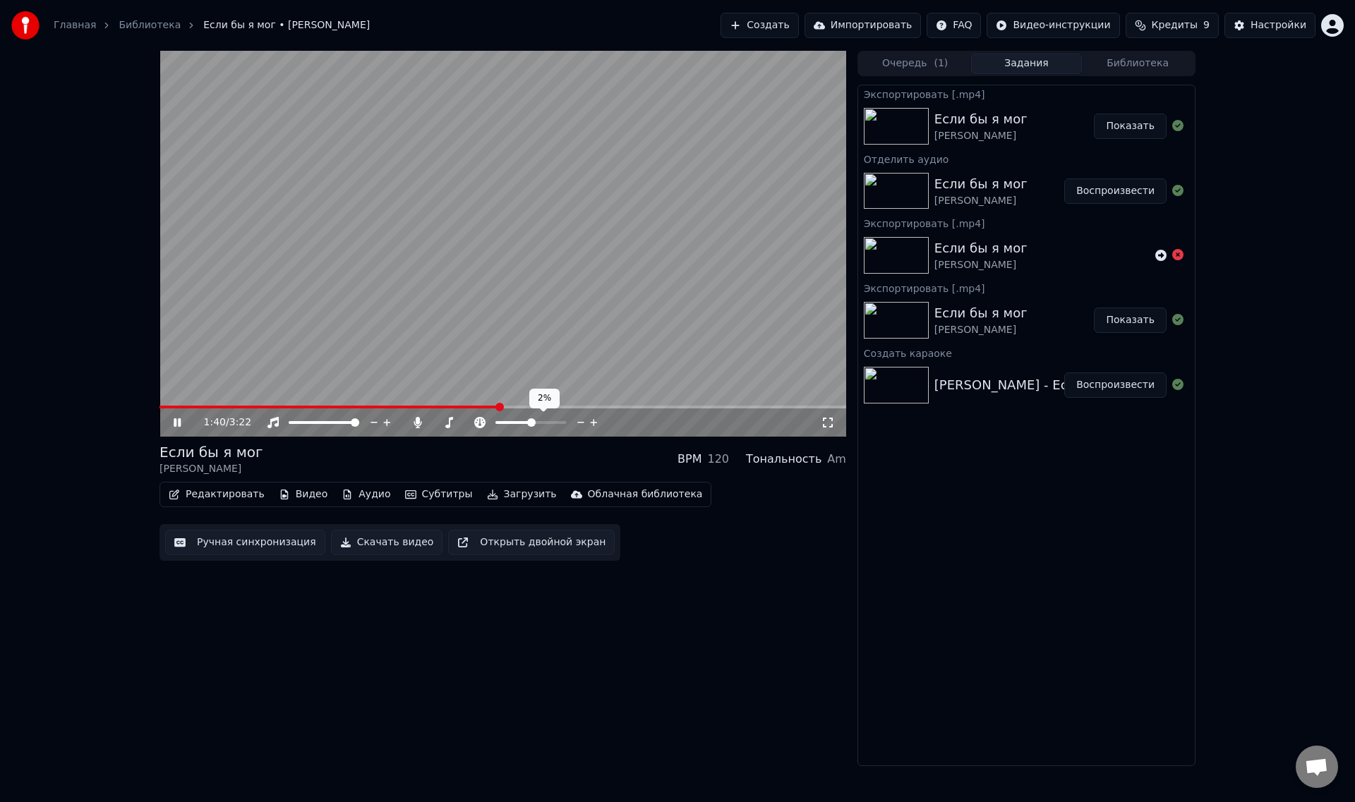
click at [581, 421] on icon at bounding box center [580, 423] width 13 height 14
click at [594, 423] on icon at bounding box center [593, 422] width 7 height 7
click at [451, 422] on span at bounding box center [453, 422] width 8 height 8
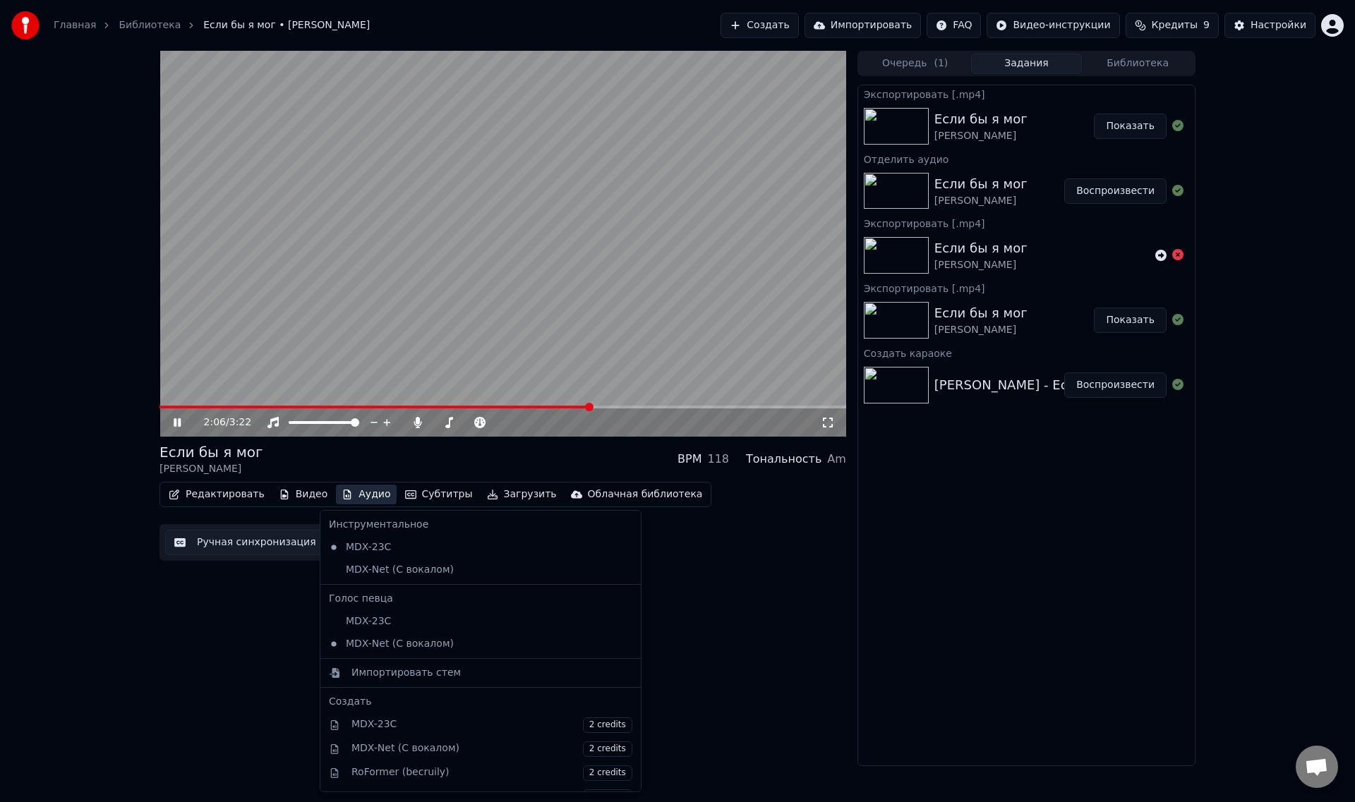
click at [352, 496] on button "Аудио" at bounding box center [366, 495] width 60 height 20
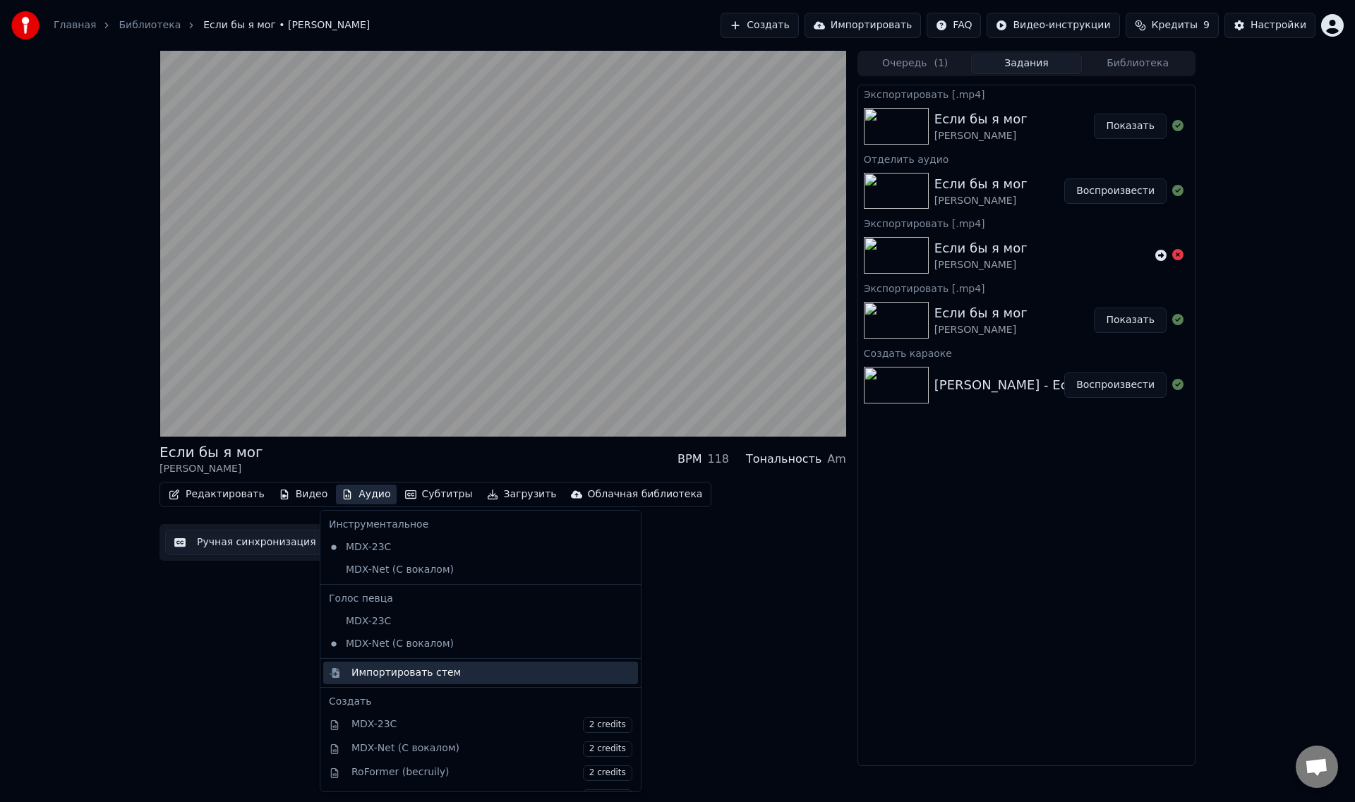
click at [428, 673] on div "Импортировать стем" at bounding box center [405, 673] width 109 height 14
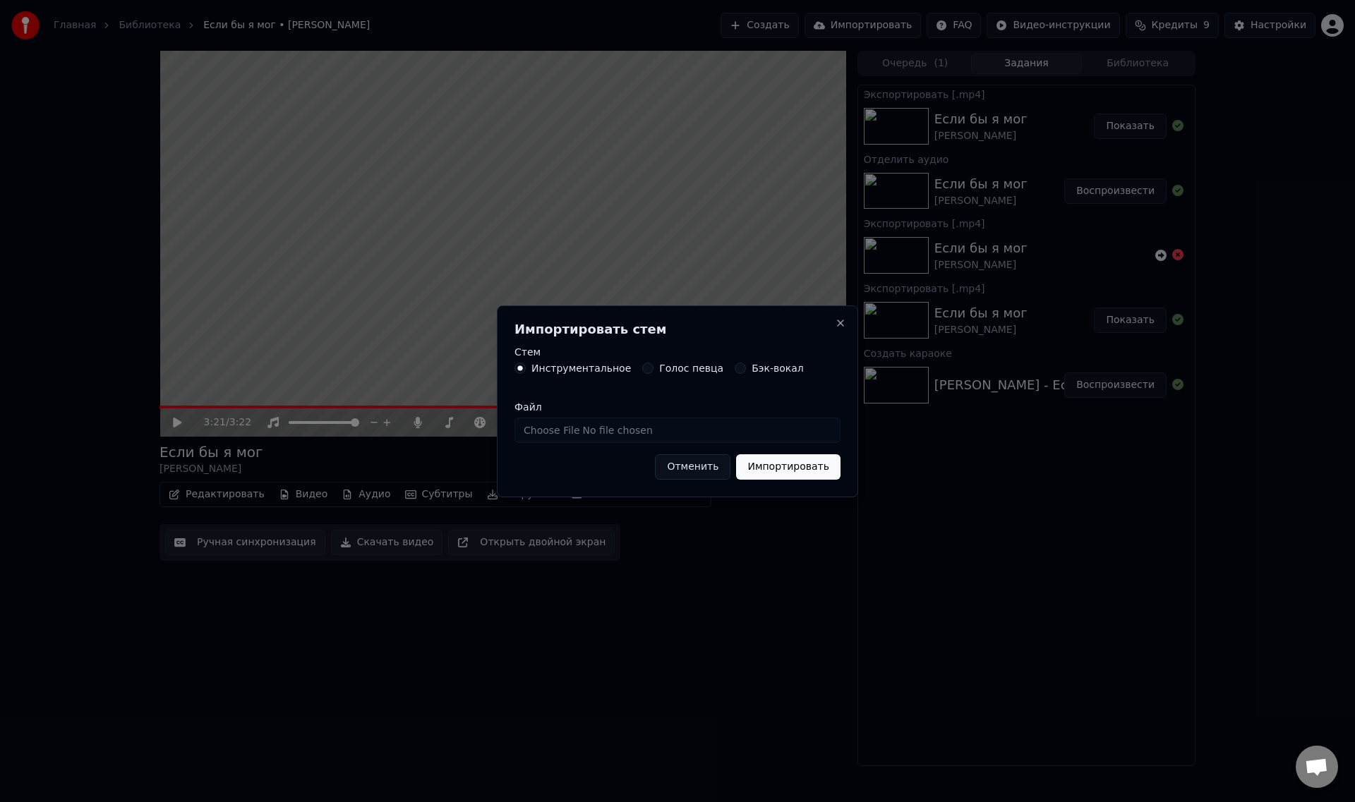
click at [606, 430] on input "Файл" at bounding box center [677, 430] width 326 height 25
type input "**********"
click at [785, 469] on button "Импортировать" at bounding box center [788, 466] width 104 height 25
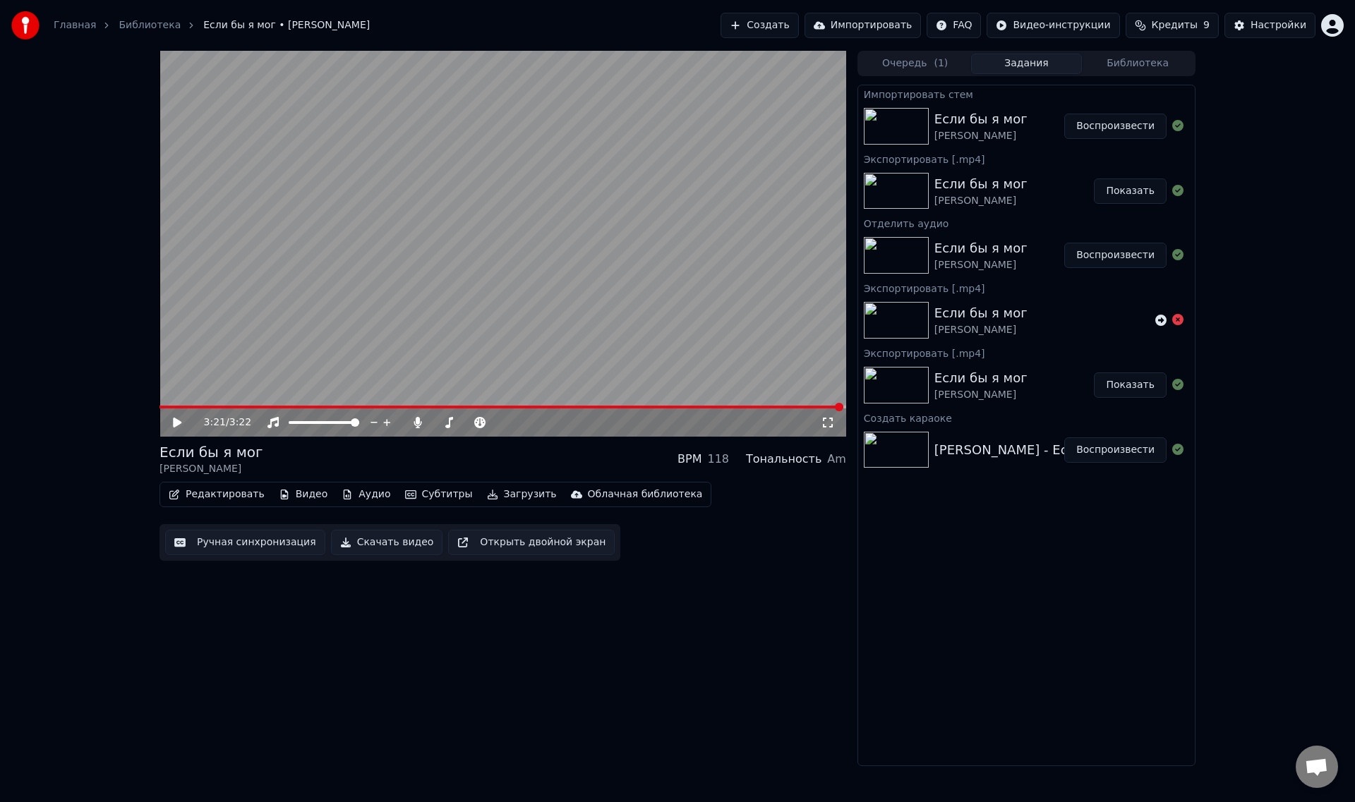
click at [1106, 125] on button "Воспроизвести" at bounding box center [1115, 126] width 102 height 25
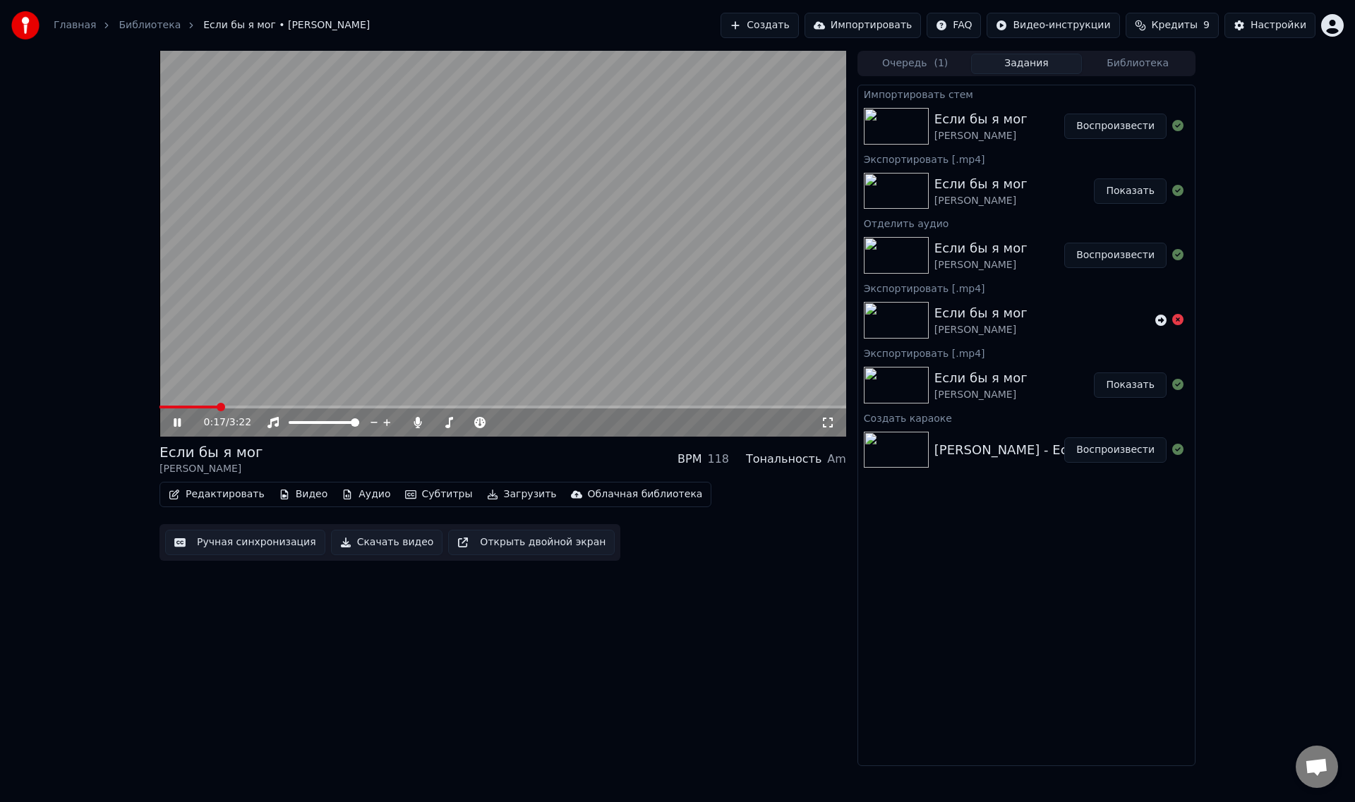
click at [216, 409] on span at bounding box center [502, 407] width 687 height 3
click at [436, 422] on span at bounding box center [440, 422] width 8 height 8
click at [179, 422] on icon at bounding box center [177, 422] width 7 height 8
click at [464, 273] on video at bounding box center [502, 244] width 687 height 386
click at [440, 423] on span at bounding box center [443, 422] width 8 height 8
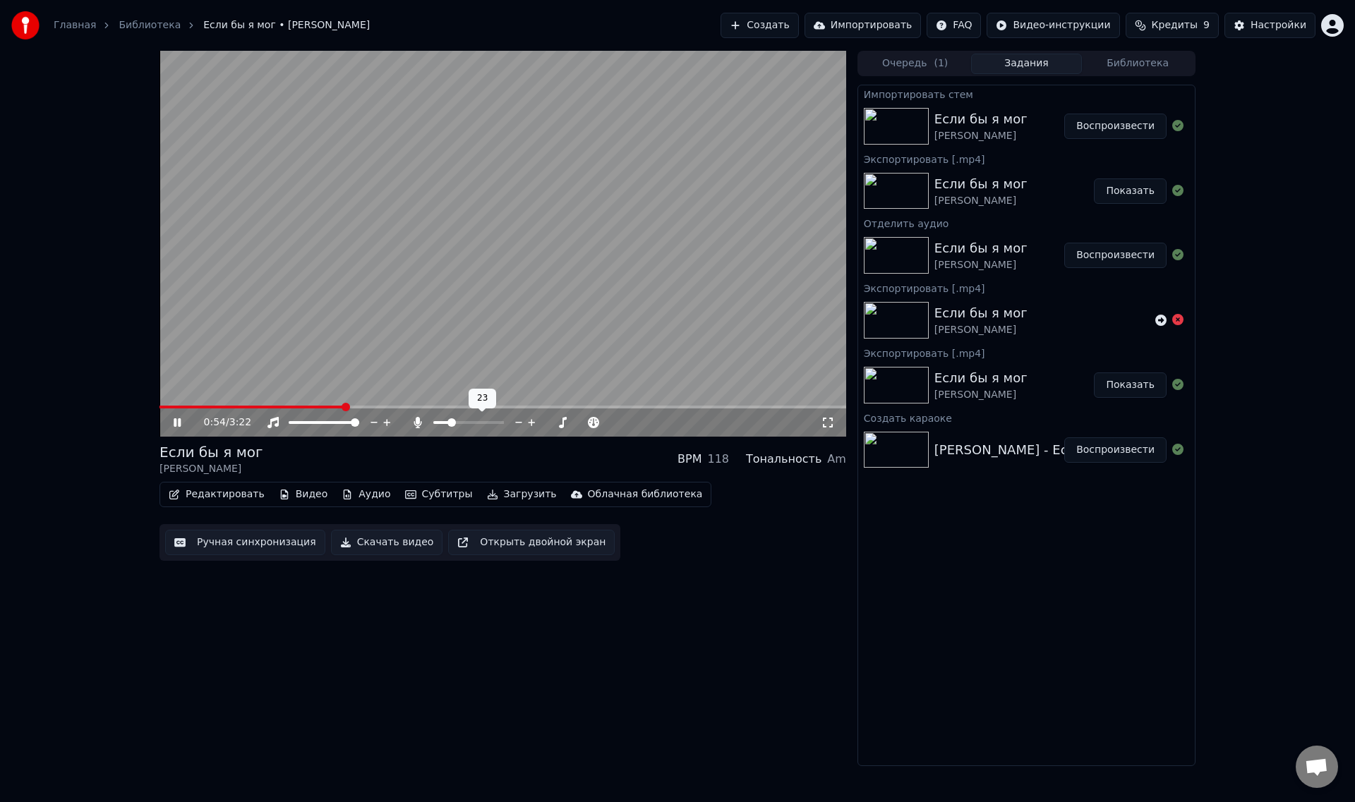
click at [450, 421] on span at bounding box center [451, 422] width 8 height 8
click at [453, 421] on span at bounding box center [454, 422] width 8 height 8
click at [593, 418] on icon at bounding box center [593, 423] width 13 height 14
click at [580, 422] on icon at bounding box center [580, 423] width 13 height 14
click at [595, 423] on icon at bounding box center [593, 423] width 13 height 14
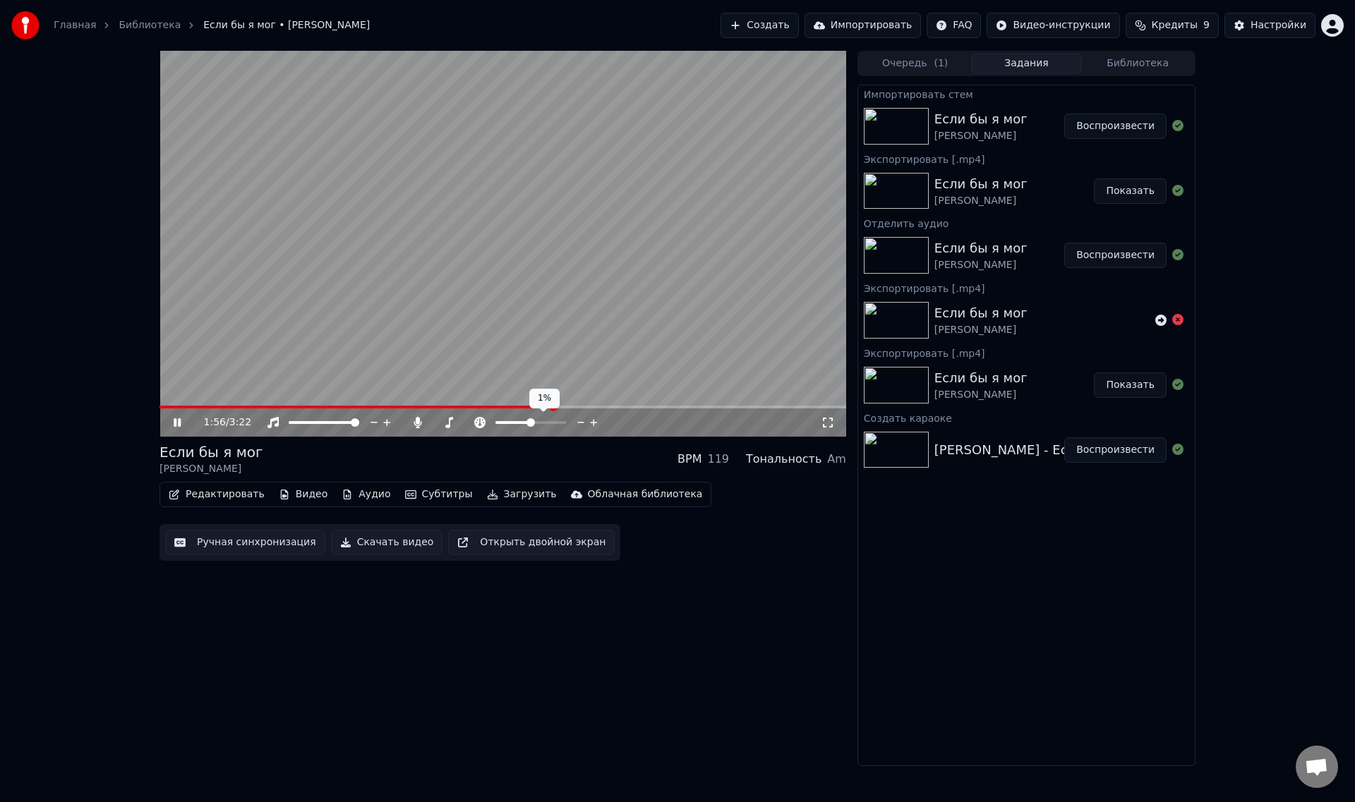
click at [580, 420] on icon at bounding box center [580, 423] width 13 height 14
click at [562, 423] on icon at bounding box center [562, 422] width 7 height 7
click at [396, 407] on span at bounding box center [278, 407] width 238 height 3
click at [217, 406] on span at bounding box center [282, 407] width 247 height 3
click at [175, 417] on icon at bounding box center [187, 422] width 33 height 11
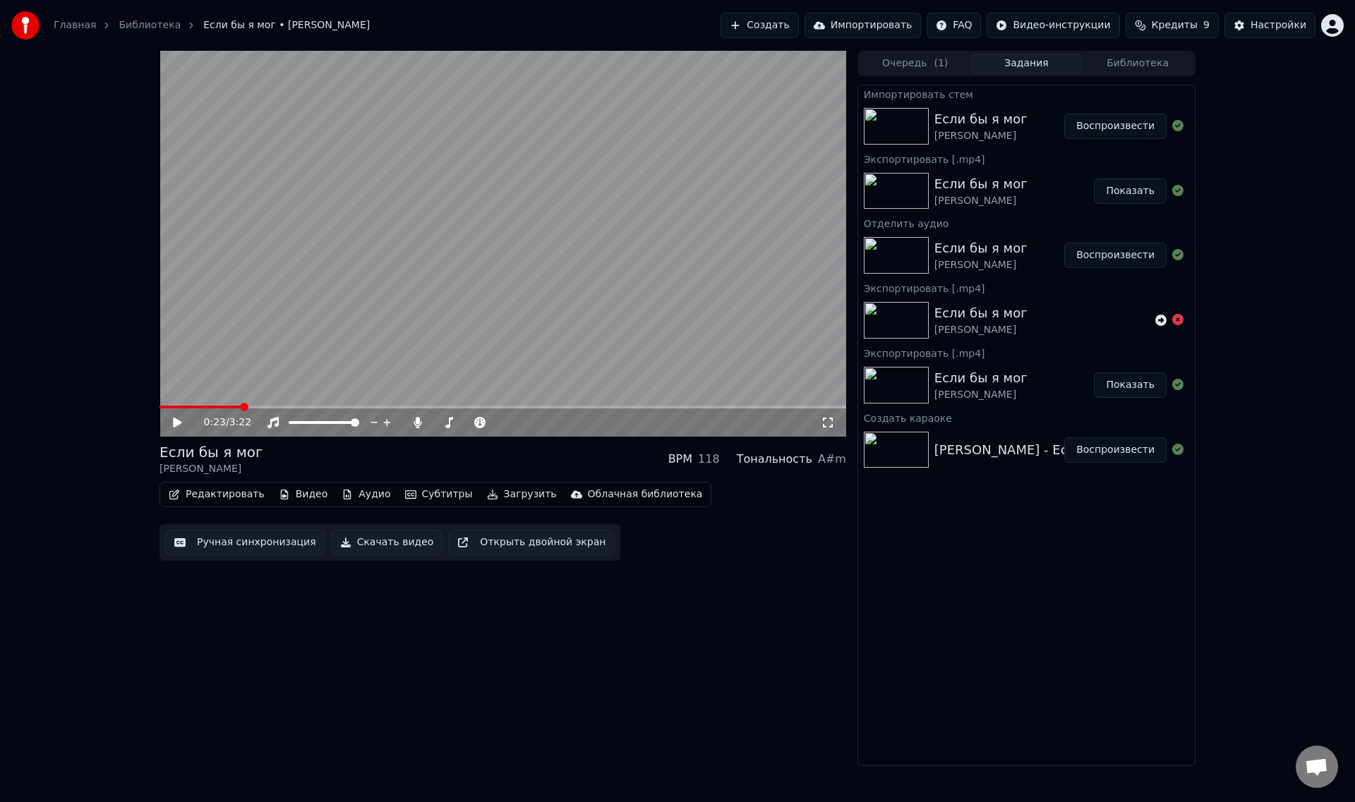
click at [360, 492] on button "Аудио" at bounding box center [366, 495] width 60 height 20
click at [174, 423] on icon at bounding box center [177, 423] width 8 height 10
click at [417, 420] on icon at bounding box center [418, 422] width 8 height 11
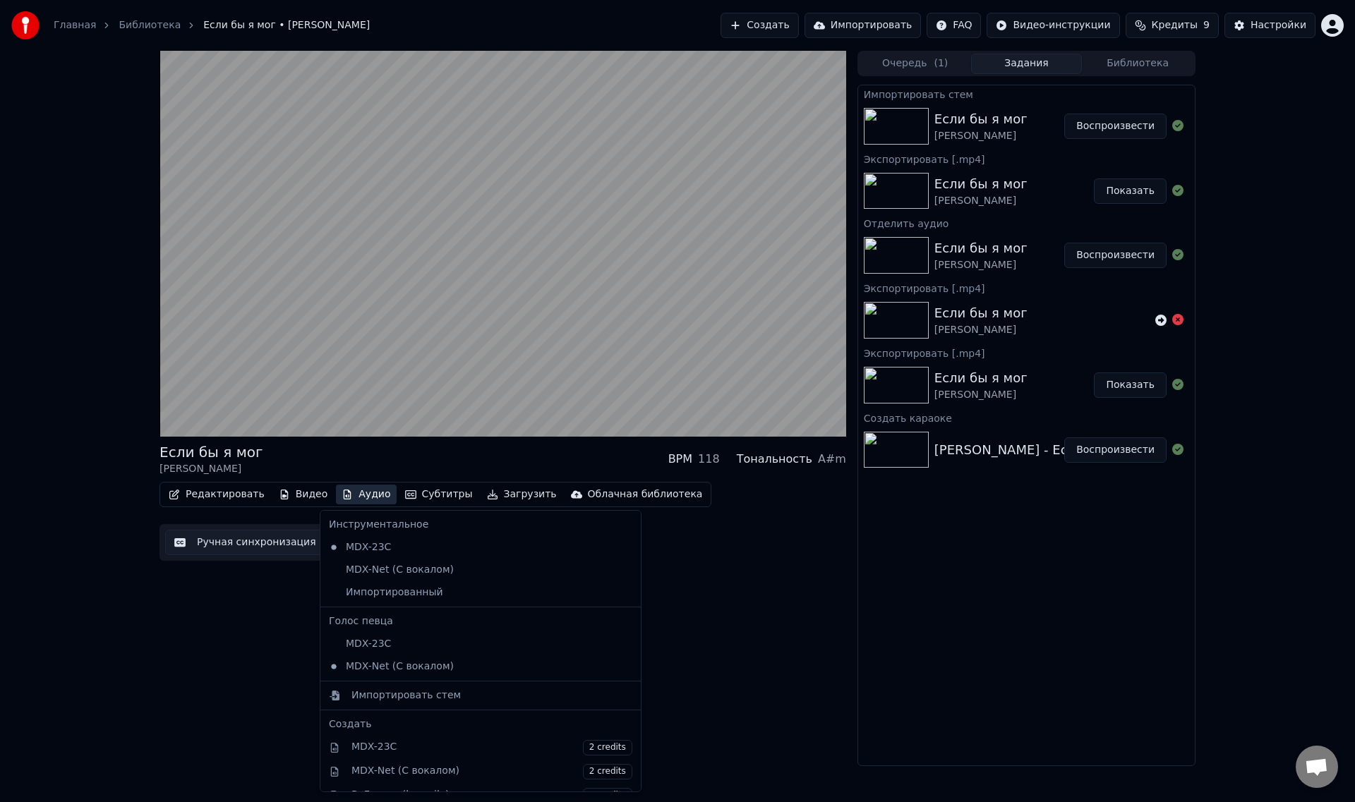
click at [347, 493] on button "Аудио" at bounding box center [366, 495] width 60 height 20
click at [366, 566] on div "MDX-Net (С вокалом)" at bounding box center [470, 570] width 294 height 23
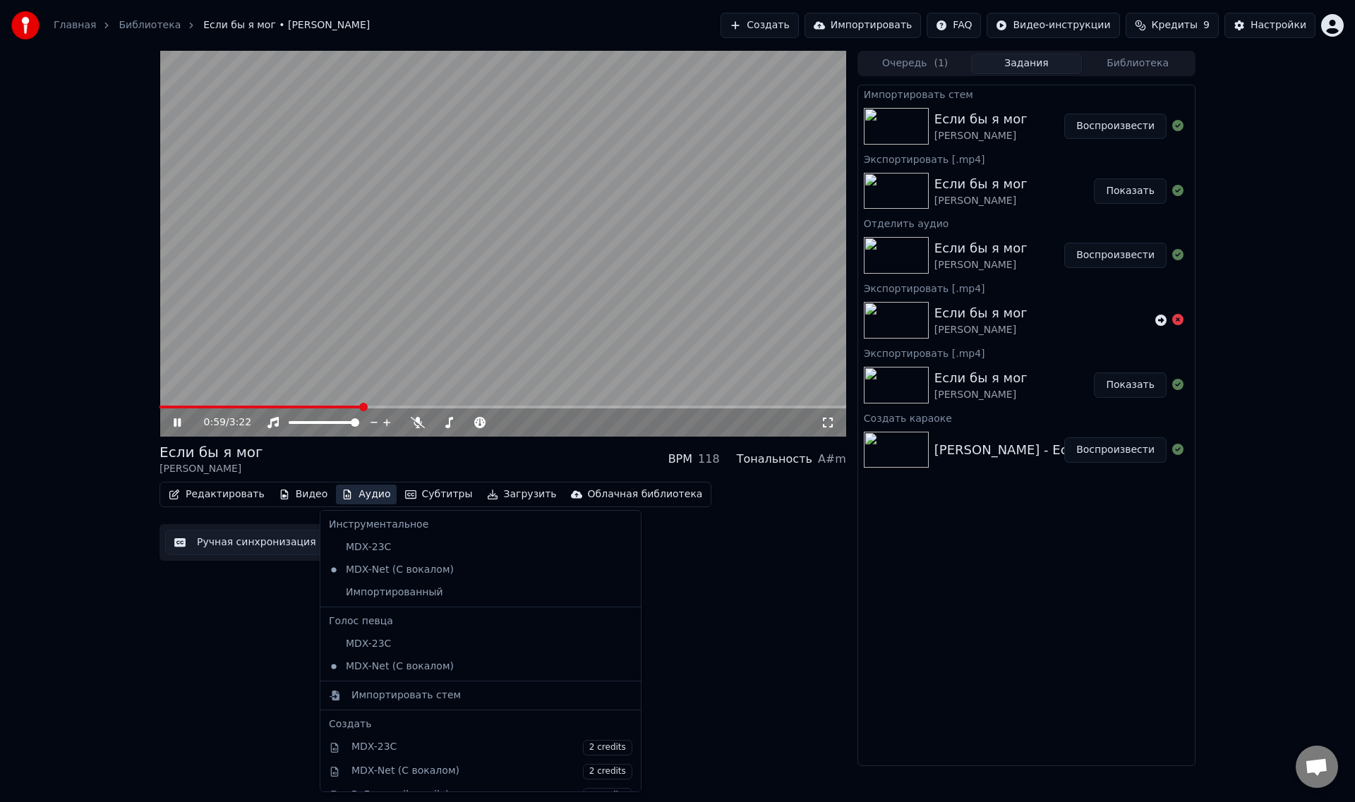
click at [356, 495] on button "Аудио" at bounding box center [366, 495] width 60 height 20
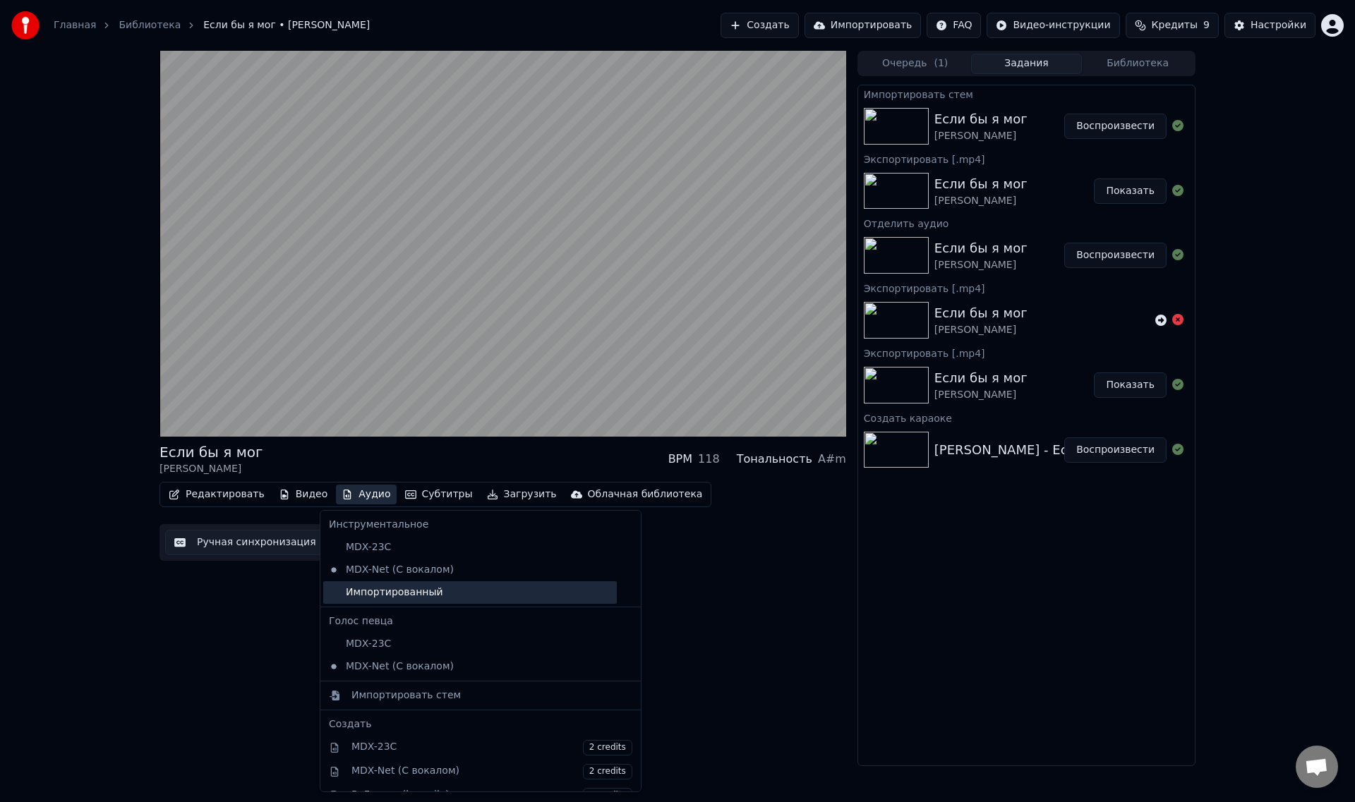
click at [365, 589] on div "Импортированный" at bounding box center [470, 592] width 294 height 23
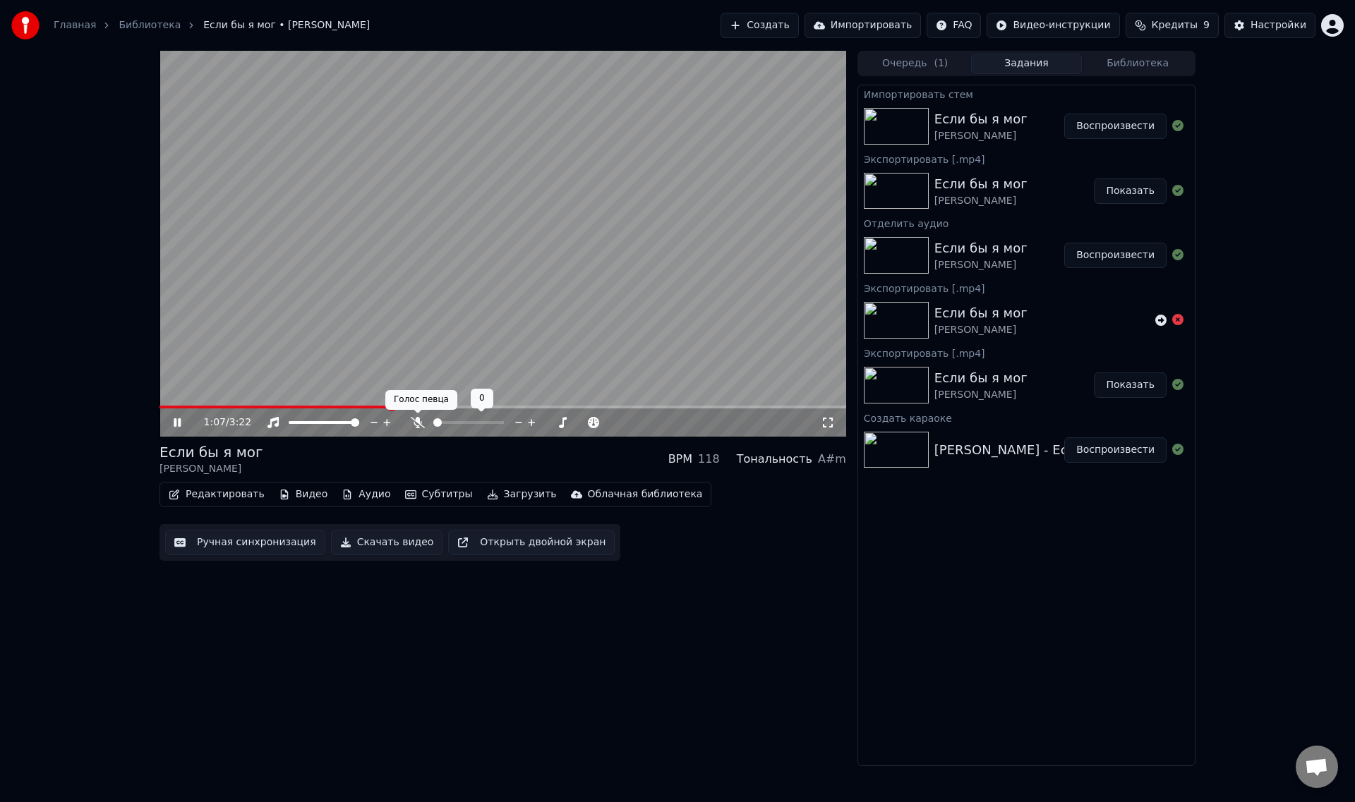
click at [421, 422] on icon at bounding box center [418, 422] width 14 height 11
click at [449, 423] on span at bounding box center [451, 422] width 8 height 8
click at [455, 422] on span at bounding box center [456, 422] width 8 height 8
click at [454, 423] on span at bounding box center [456, 422] width 8 height 8
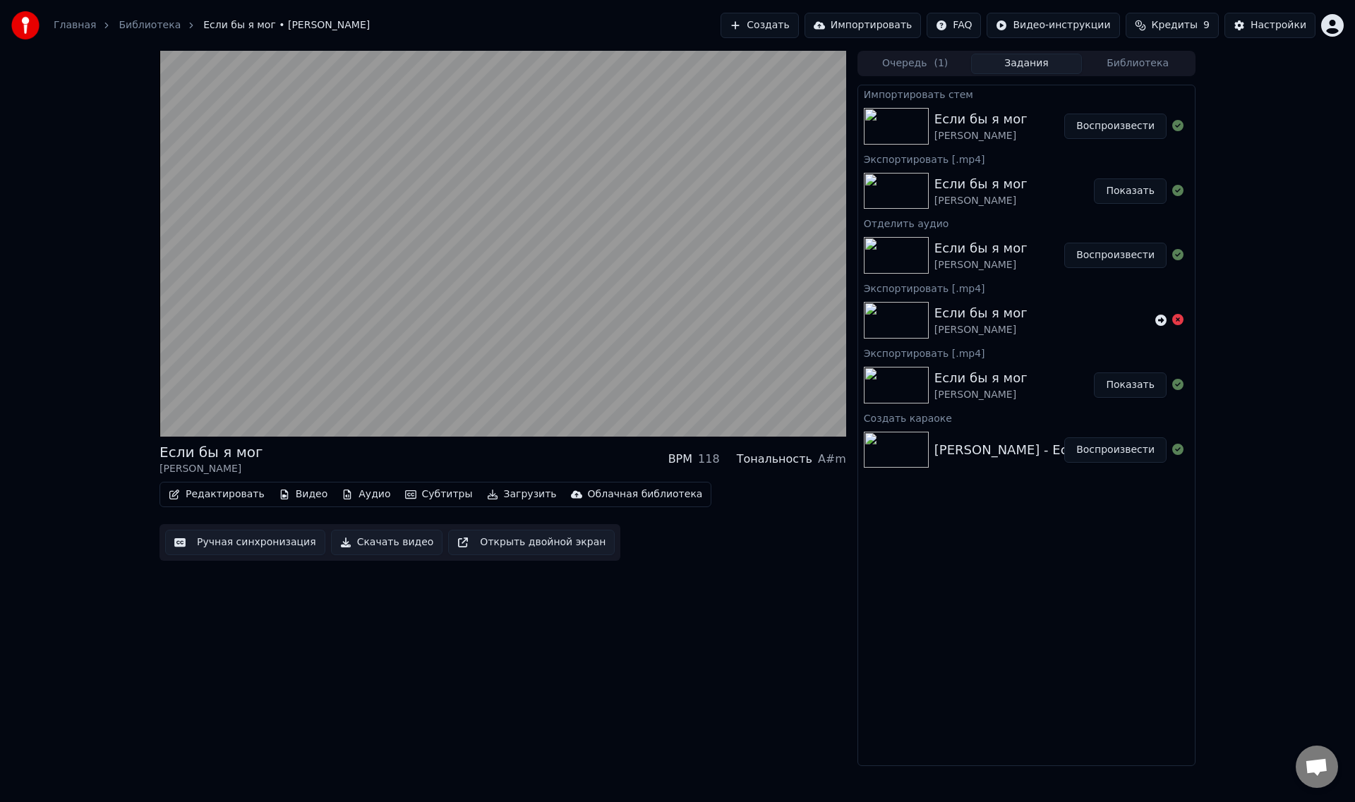
click at [215, 493] on button "Редактировать" at bounding box center [216, 495] width 107 height 20
click at [570, 668] on div "Если бы я мог [PERSON_NAME] BPM 118 Тональность A#m Редактировать Видео Аудио С…" at bounding box center [502, 409] width 687 height 716
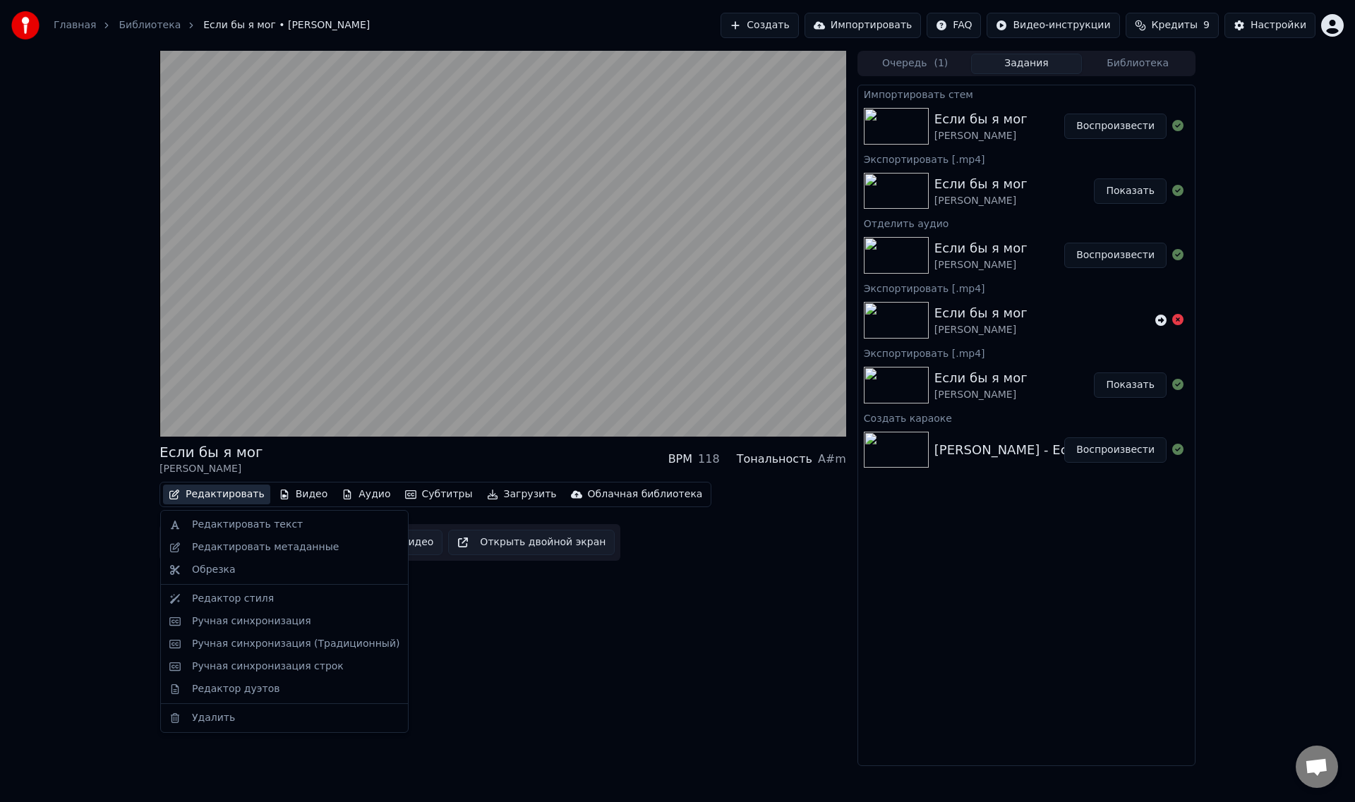
click at [229, 494] on button "Редактировать" at bounding box center [216, 495] width 107 height 20
click at [239, 596] on div "Редактор стиля" at bounding box center [233, 599] width 82 height 14
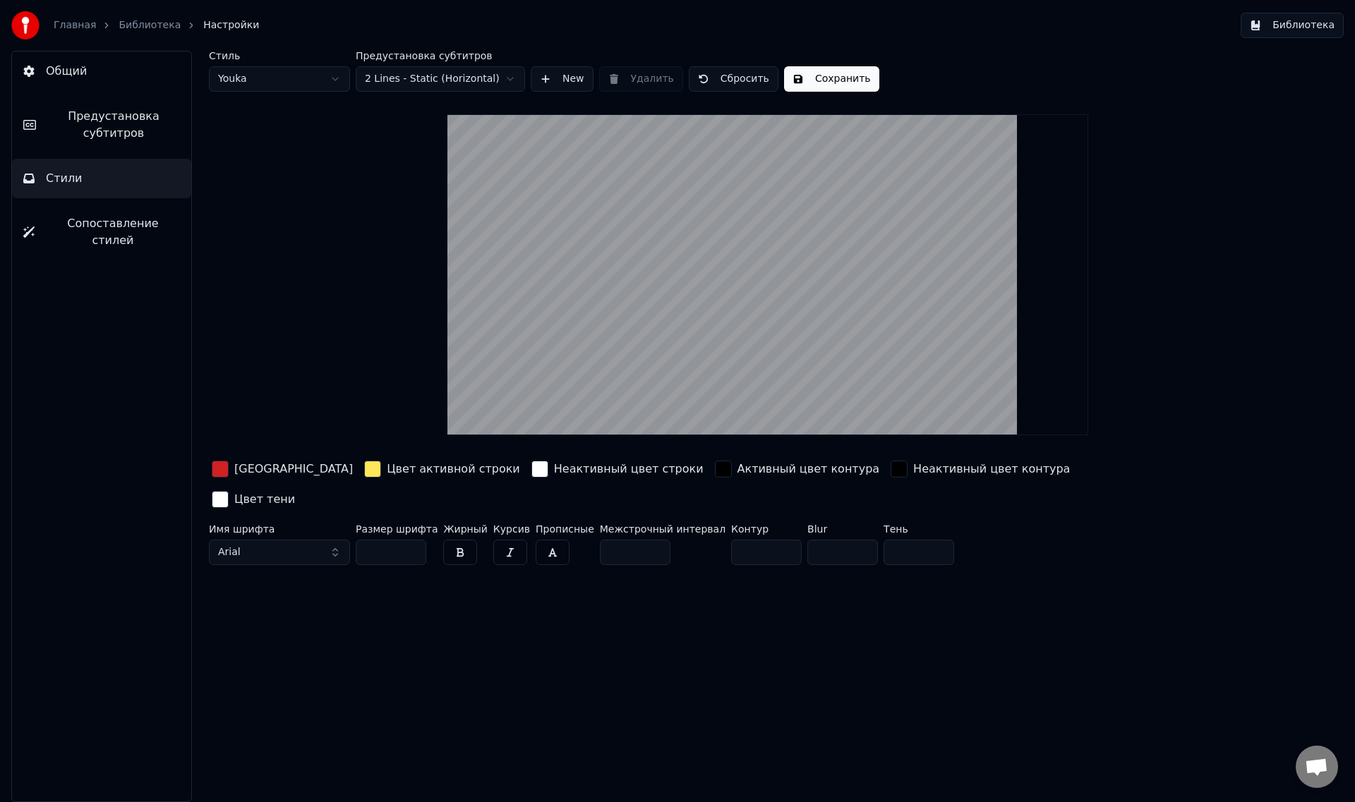
click at [364, 467] on div "button" at bounding box center [372, 469] width 17 height 17
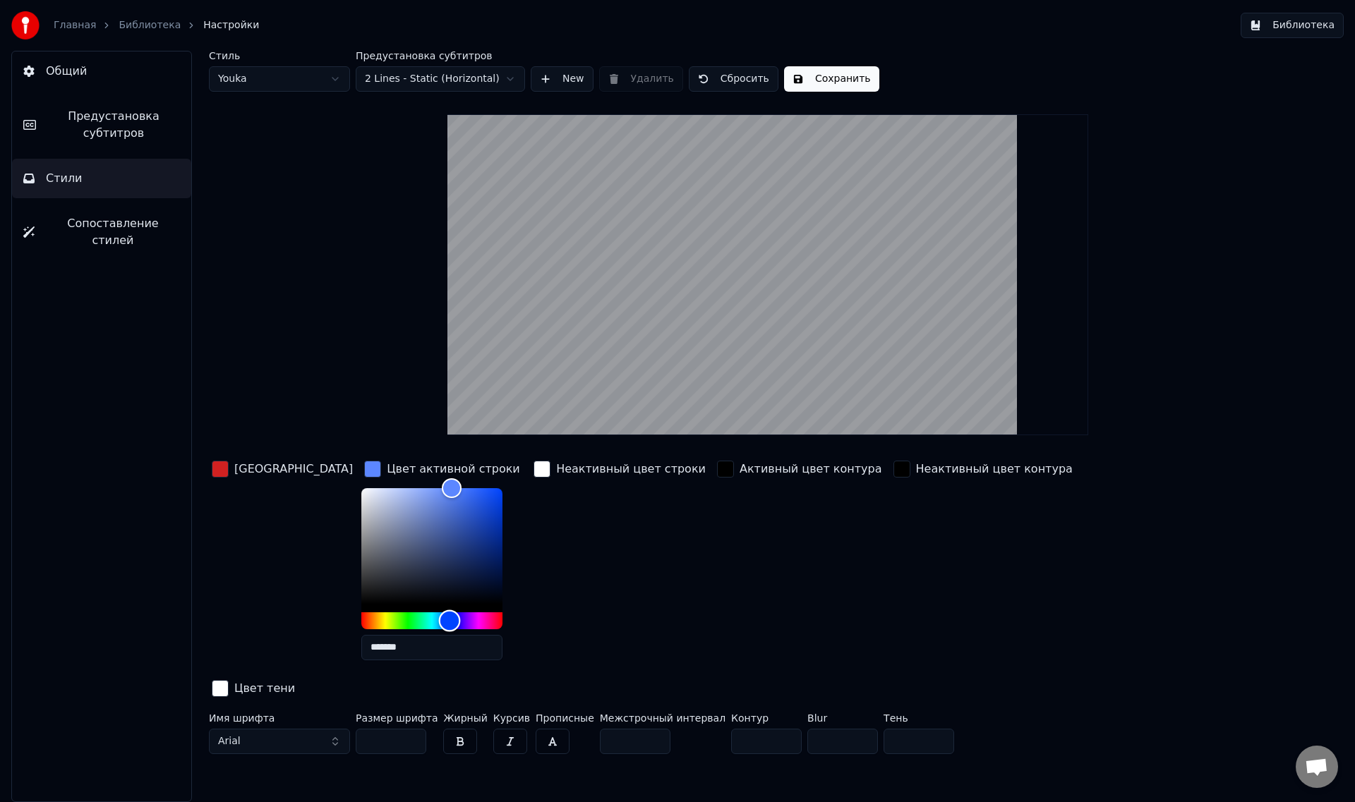
click at [400, 619] on div "Hue" at bounding box center [431, 621] width 141 height 17
drag, startPoint x: 356, startPoint y: 481, endPoint x: 308, endPoint y: 478, distance: 48.1
click at [308, 478] on div "Цвет заливки Цвет активной строки ******* Неактивный цвет строки Активный цвет …" at bounding box center [683, 580] width 948 height 244
drag, startPoint x: 322, startPoint y: 492, endPoint x: 296, endPoint y: 486, distance: 26.7
click at [296, 486] on div "Цвет заливки Цвет активной строки ******* Неактивный цвет строки Активный цвет …" at bounding box center [683, 580] width 948 height 244
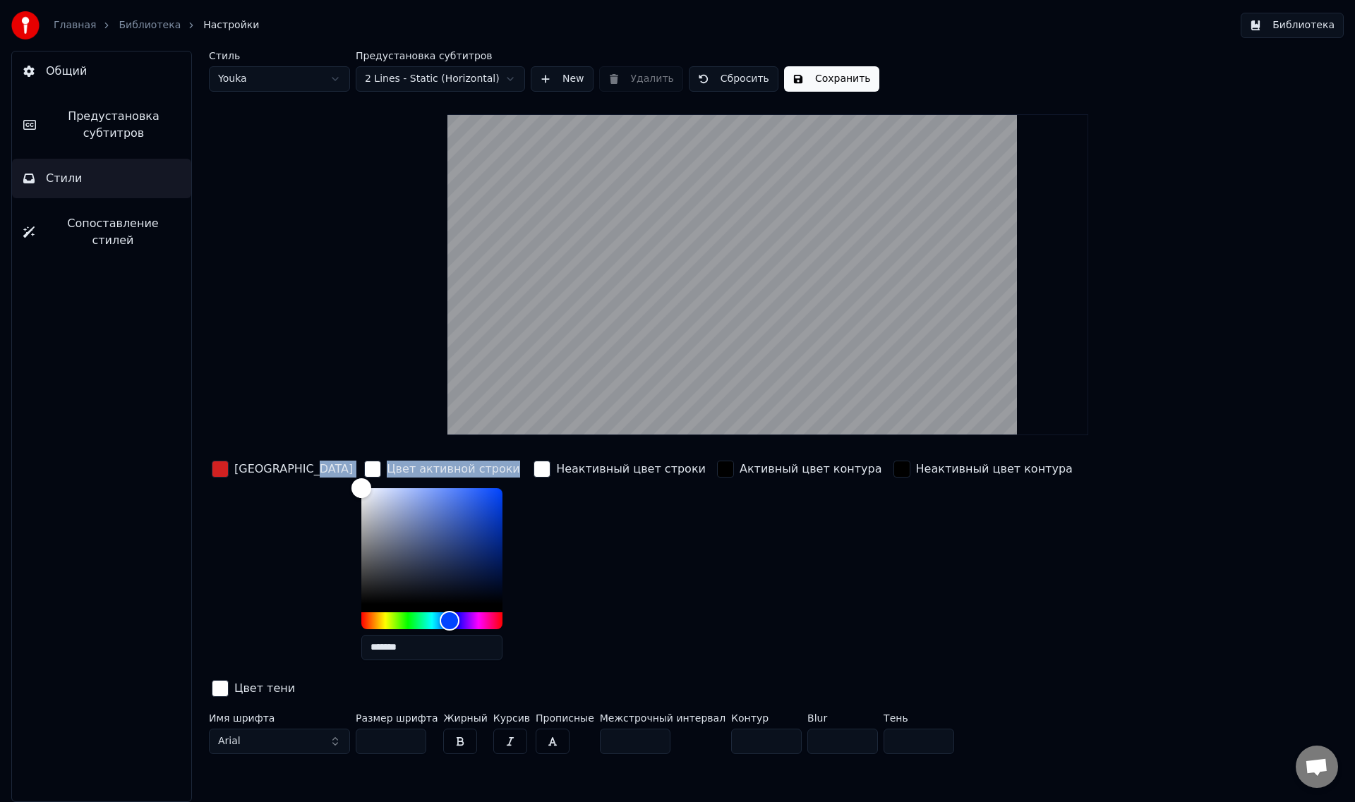
click at [222, 466] on div "button" at bounding box center [220, 469] width 17 height 17
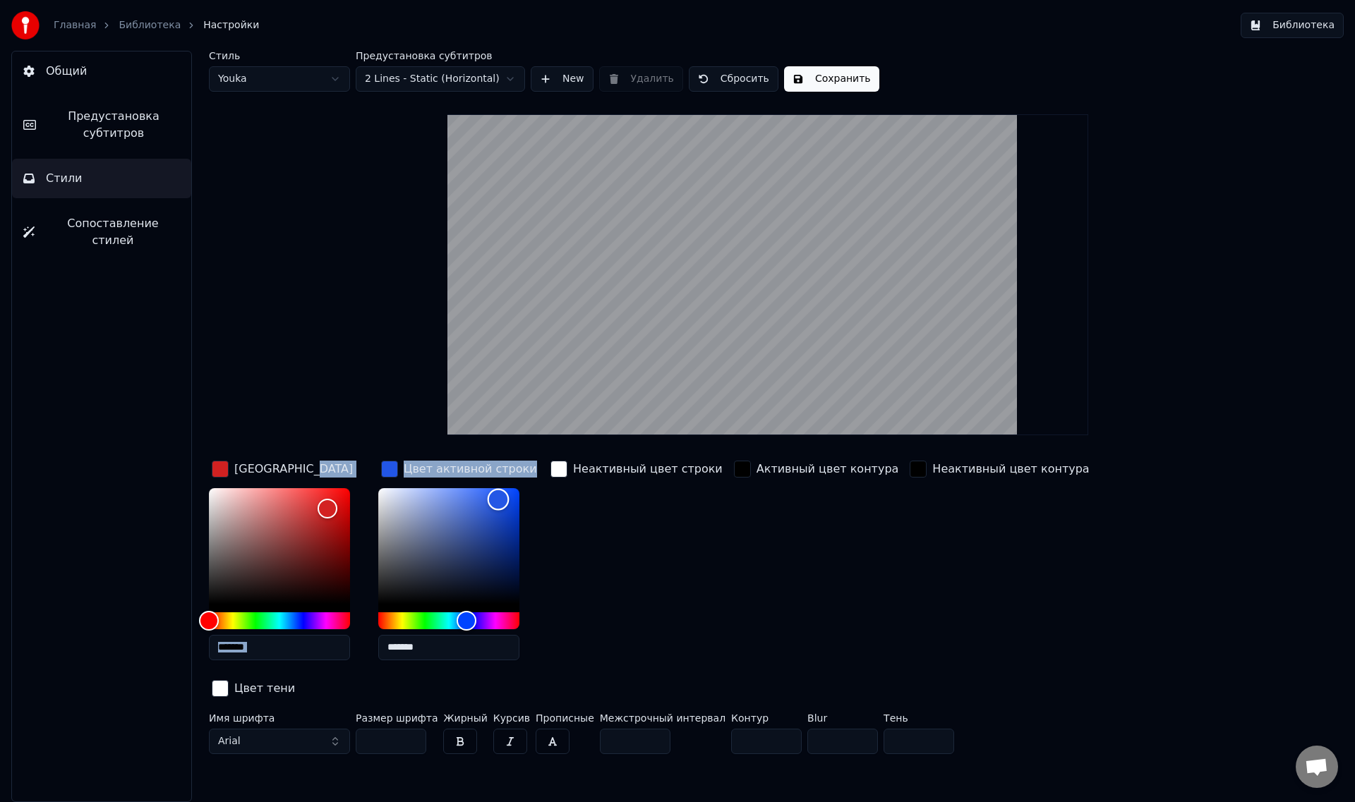
drag, startPoint x: 478, startPoint y: 499, endPoint x: 498, endPoint y: 499, distance: 19.8
click at [498, 499] on div "Color" at bounding box center [448, 546] width 141 height 116
type input "*******"
drag, startPoint x: 495, startPoint y: 502, endPoint x: 321, endPoint y: 478, distance: 176.0
click at [321, 478] on div "Цвет заливки ******* Цвет активной строки ******* Неактивный цвет строки Активн…" at bounding box center [683, 580] width 948 height 244
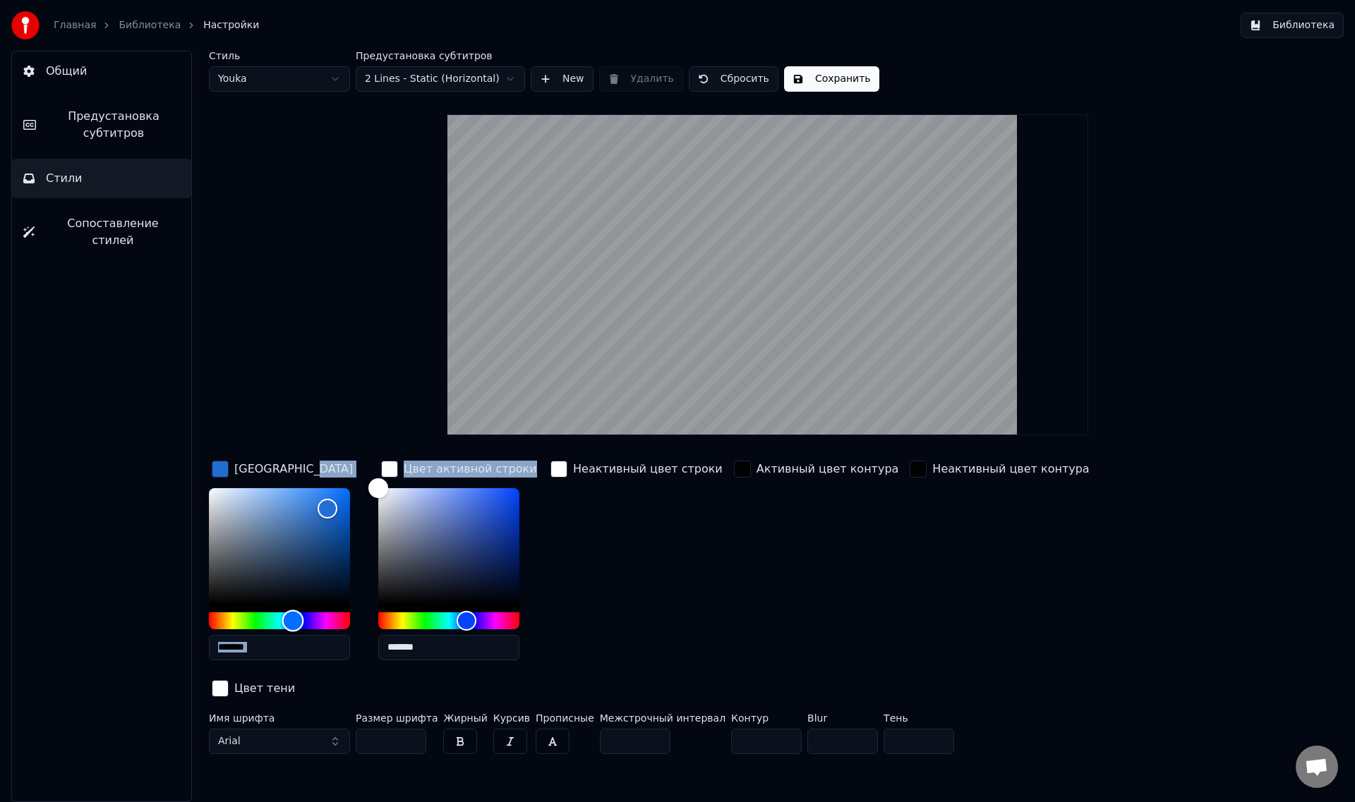
type input "*******"
click at [294, 622] on div "Hue" at bounding box center [279, 621] width 141 height 17
click at [452, 729] on button "button" at bounding box center [460, 741] width 34 height 25
click at [409, 729] on input "***" at bounding box center [391, 741] width 71 height 25
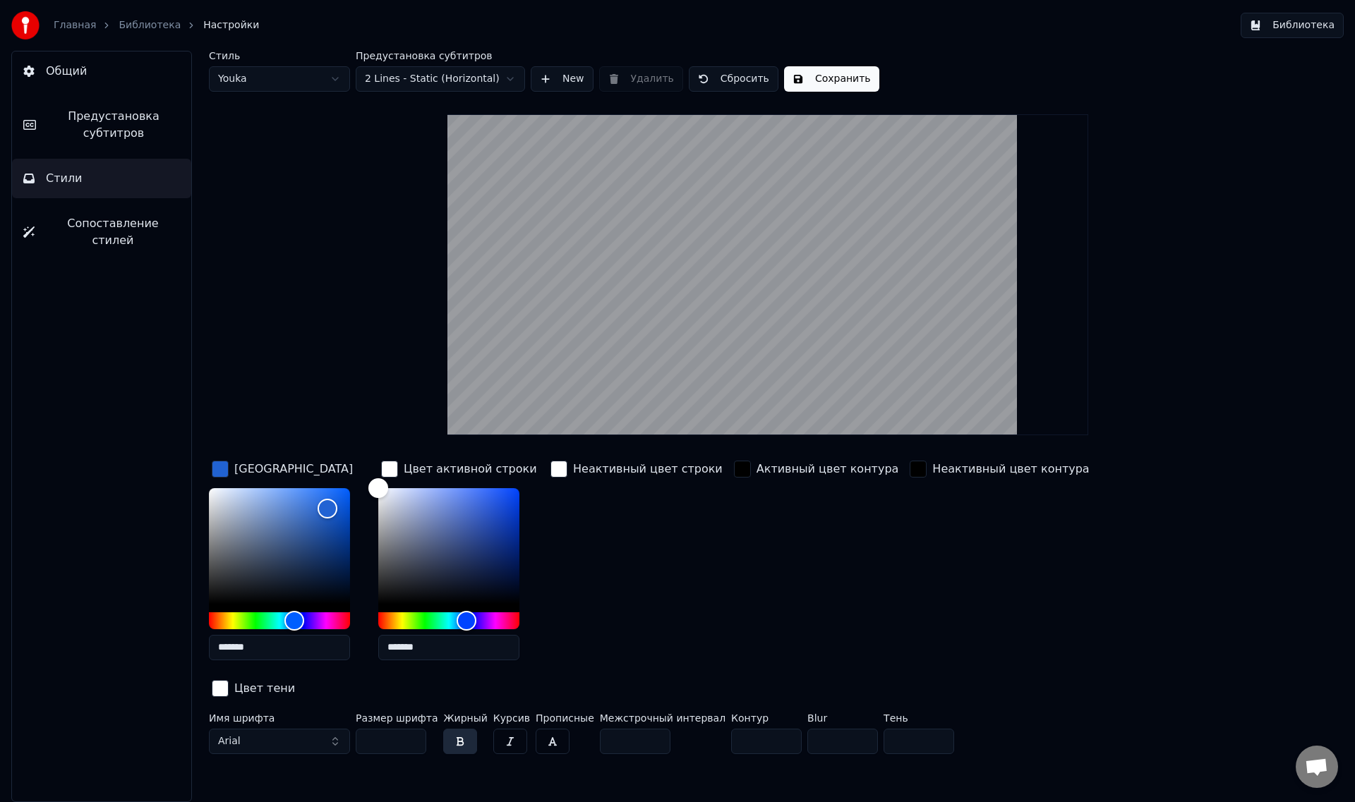
click at [409, 729] on input "***" at bounding box center [391, 741] width 71 height 25
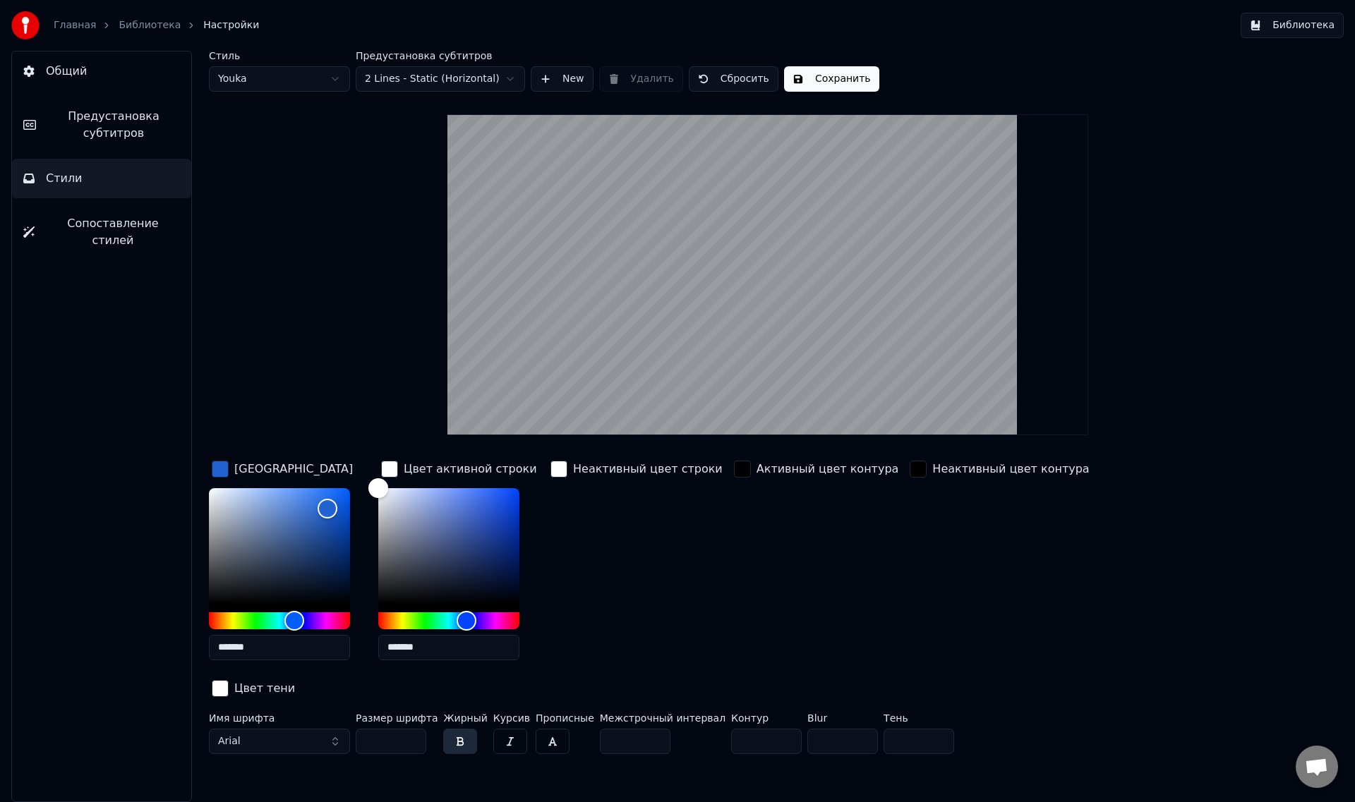
click at [411, 729] on input "***" at bounding box center [391, 741] width 71 height 25
type input "***"
click at [411, 729] on input "***" at bounding box center [391, 741] width 71 height 25
click at [812, 78] on button "Сохранить" at bounding box center [831, 78] width 95 height 25
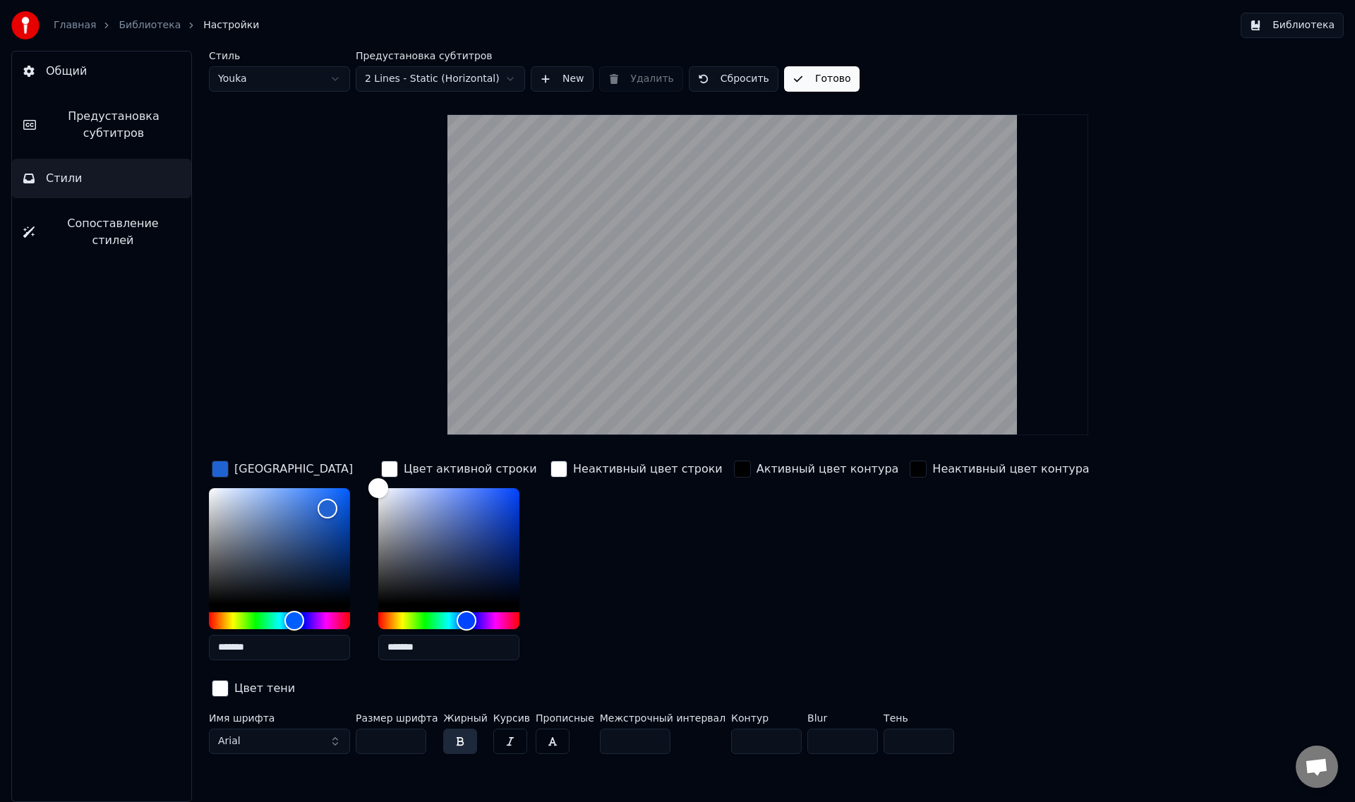
click at [148, 23] on link "Библиотека" at bounding box center [150, 25] width 62 height 14
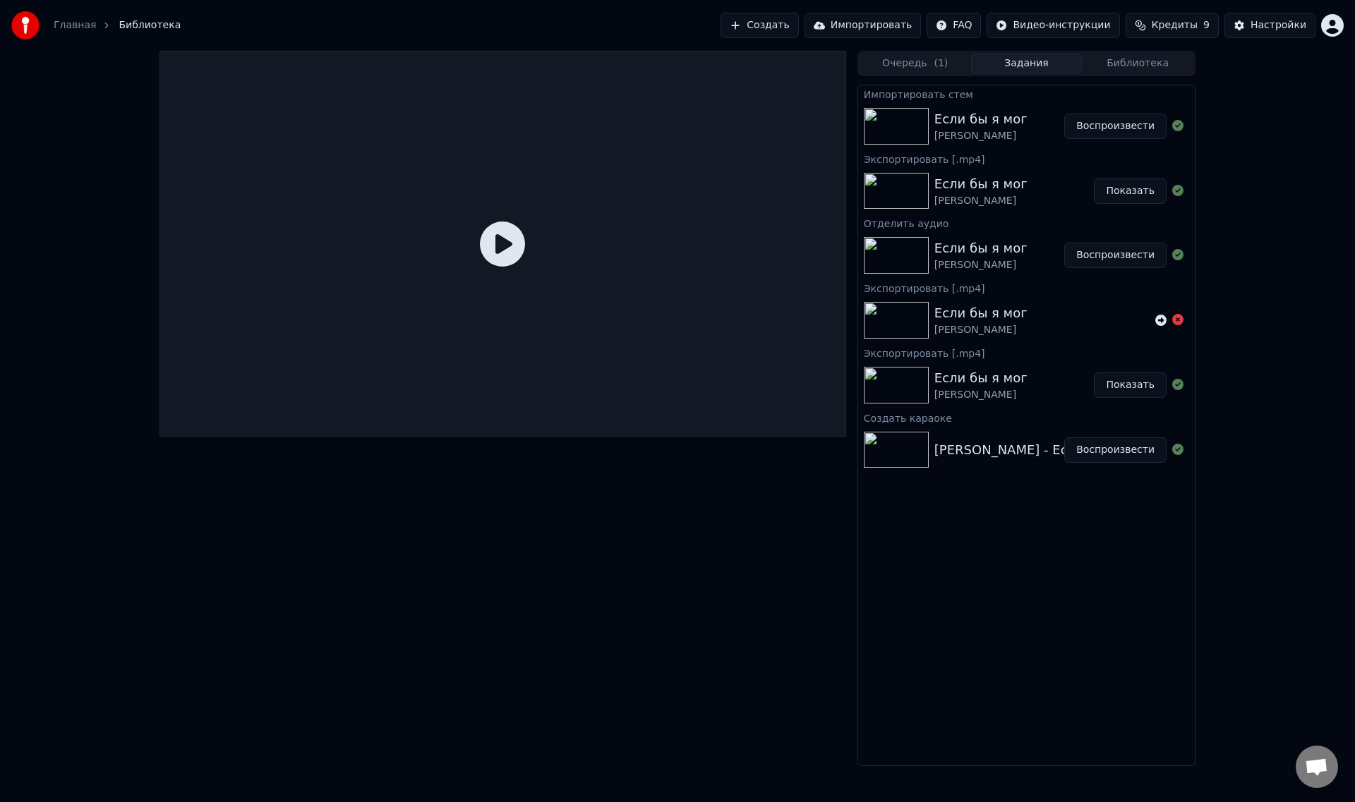
click at [1123, 127] on button "Воспроизвести" at bounding box center [1115, 126] width 102 height 25
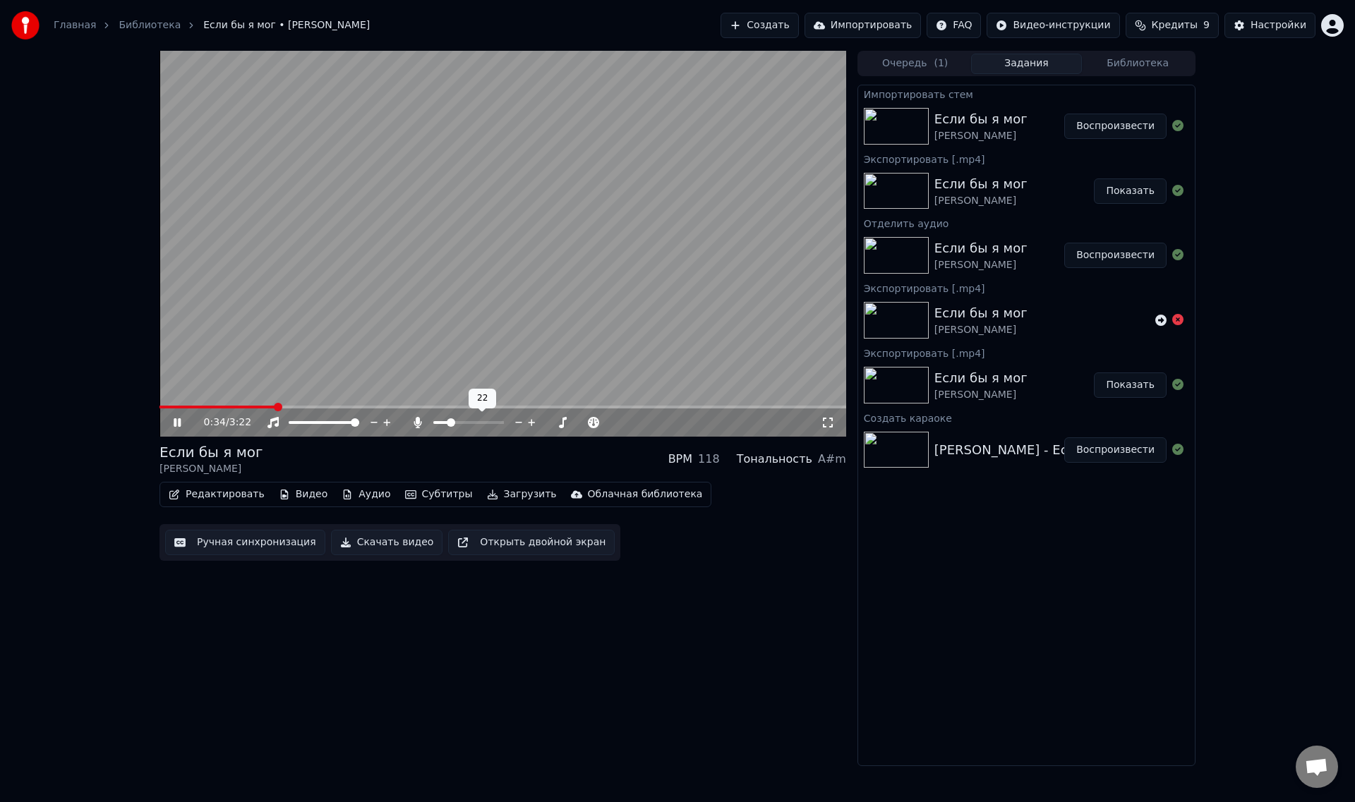
click at [449, 425] on span at bounding box center [451, 422] width 8 height 8
click at [172, 422] on icon at bounding box center [187, 422] width 33 height 11
click at [487, 494] on icon "button" at bounding box center [492, 495] width 11 height 10
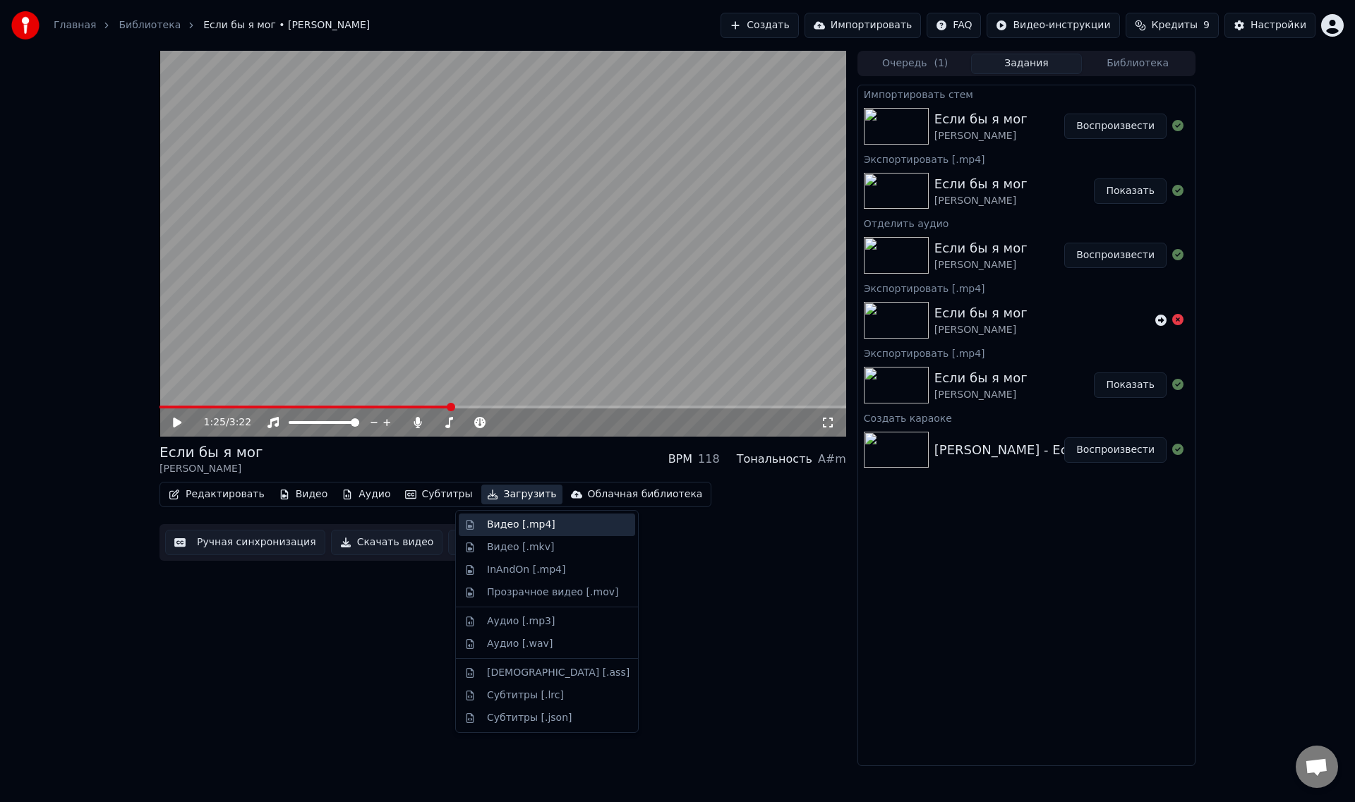
click at [487, 519] on div "Видео [.mp4]" at bounding box center [521, 525] width 68 height 14
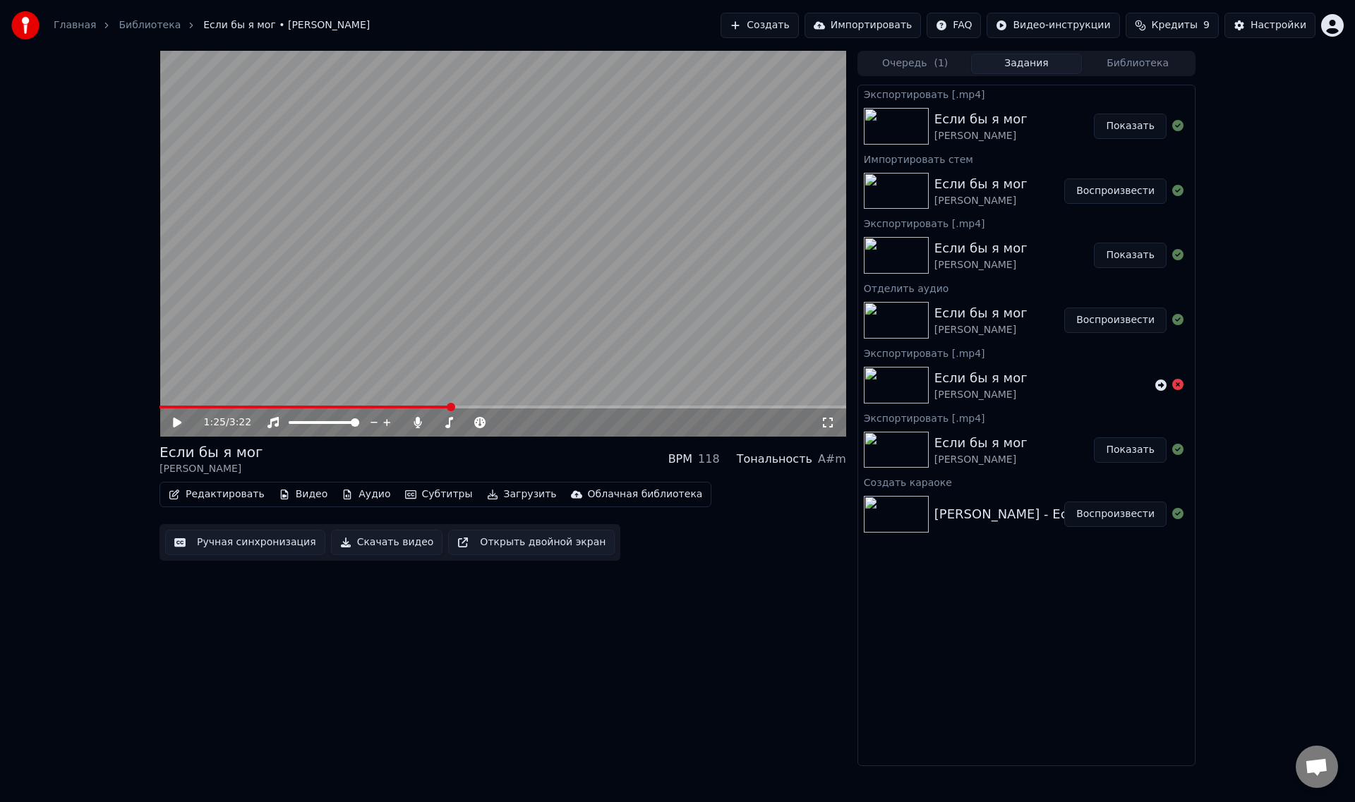
click at [900, 123] on img at bounding box center [896, 126] width 65 height 37
click at [1025, 198] on div "Если бы я мог [PERSON_NAME]" at bounding box center [999, 191] width 130 height 34
click at [1099, 186] on button "Воспроизвести" at bounding box center [1115, 191] width 102 height 25
click at [307, 404] on video at bounding box center [502, 244] width 687 height 386
click at [308, 406] on span at bounding box center [502, 407] width 687 height 3
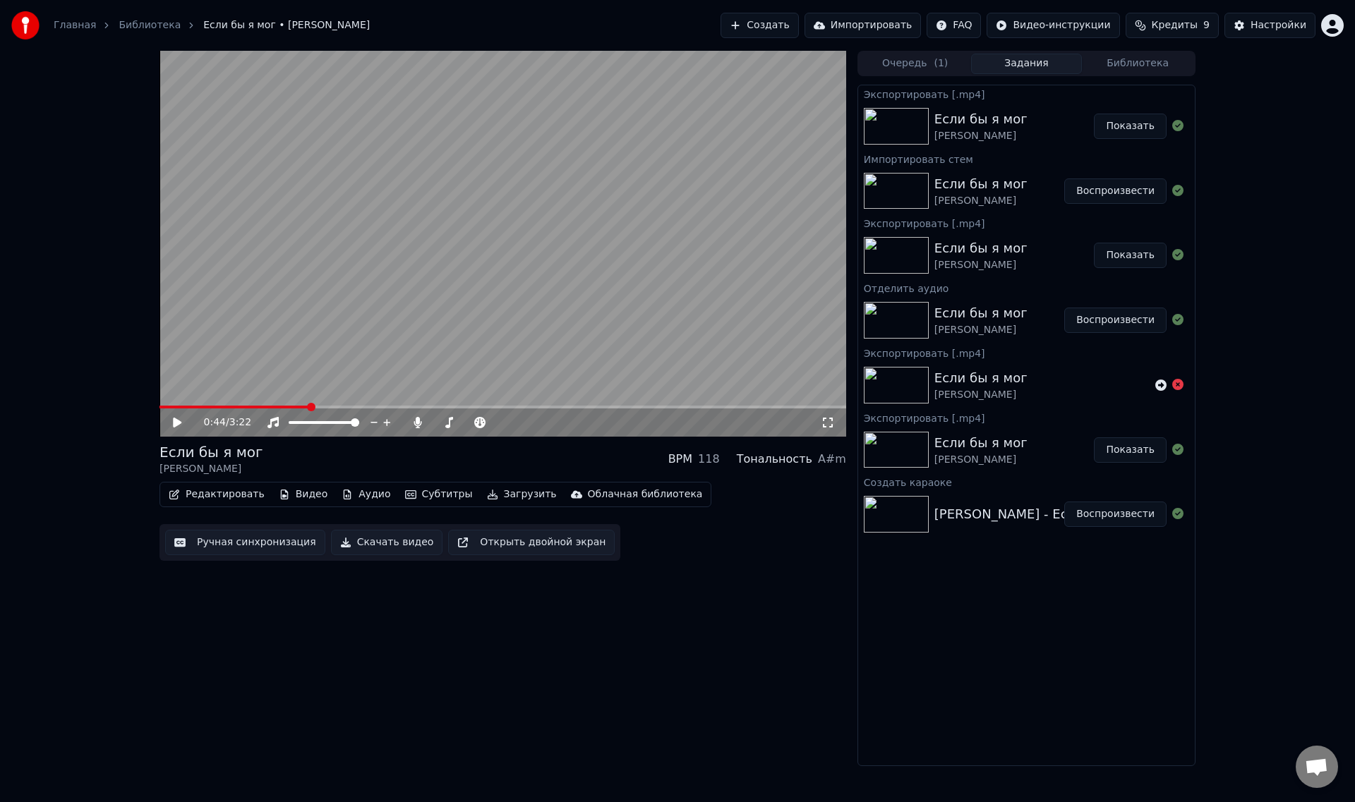
click at [430, 296] on video at bounding box center [502, 244] width 687 height 386
click at [177, 425] on icon at bounding box center [187, 422] width 33 height 11
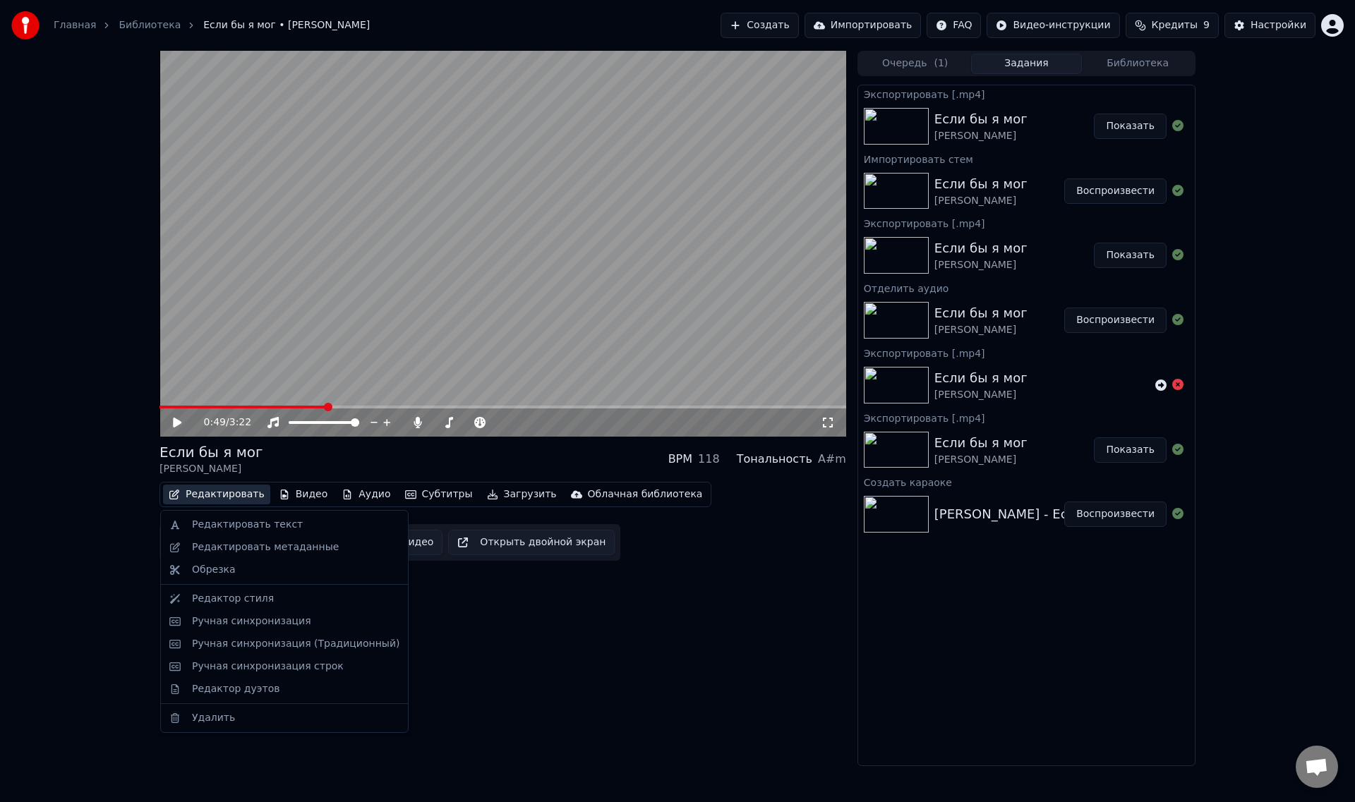
click at [199, 495] on button "Редактировать" at bounding box center [216, 495] width 107 height 20
click at [224, 599] on div "Редактор стиля" at bounding box center [233, 599] width 82 height 14
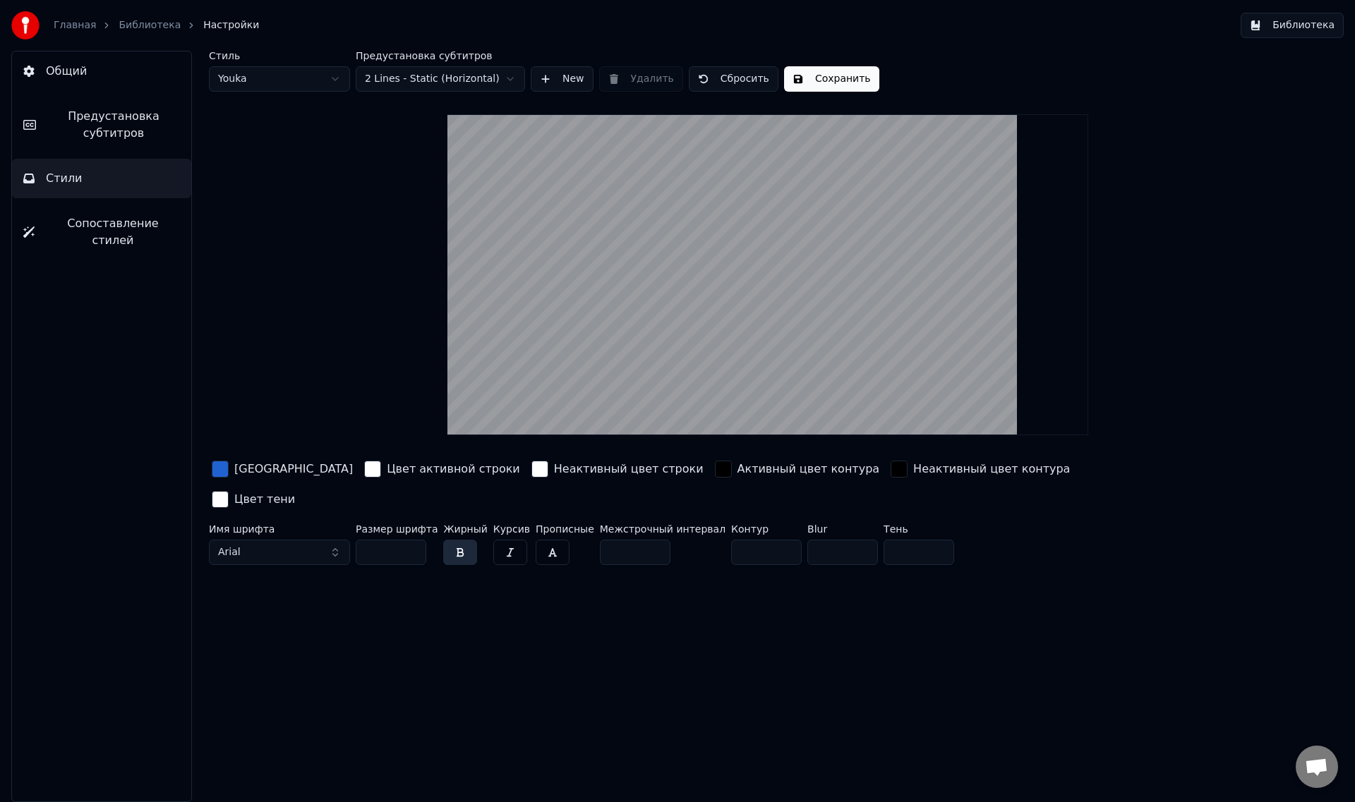
click at [387, 540] on input "***" at bounding box center [391, 552] width 71 height 25
click at [412, 540] on input "***" at bounding box center [391, 552] width 71 height 25
click at [411, 540] on input "***" at bounding box center [391, 552] width 71 height 25
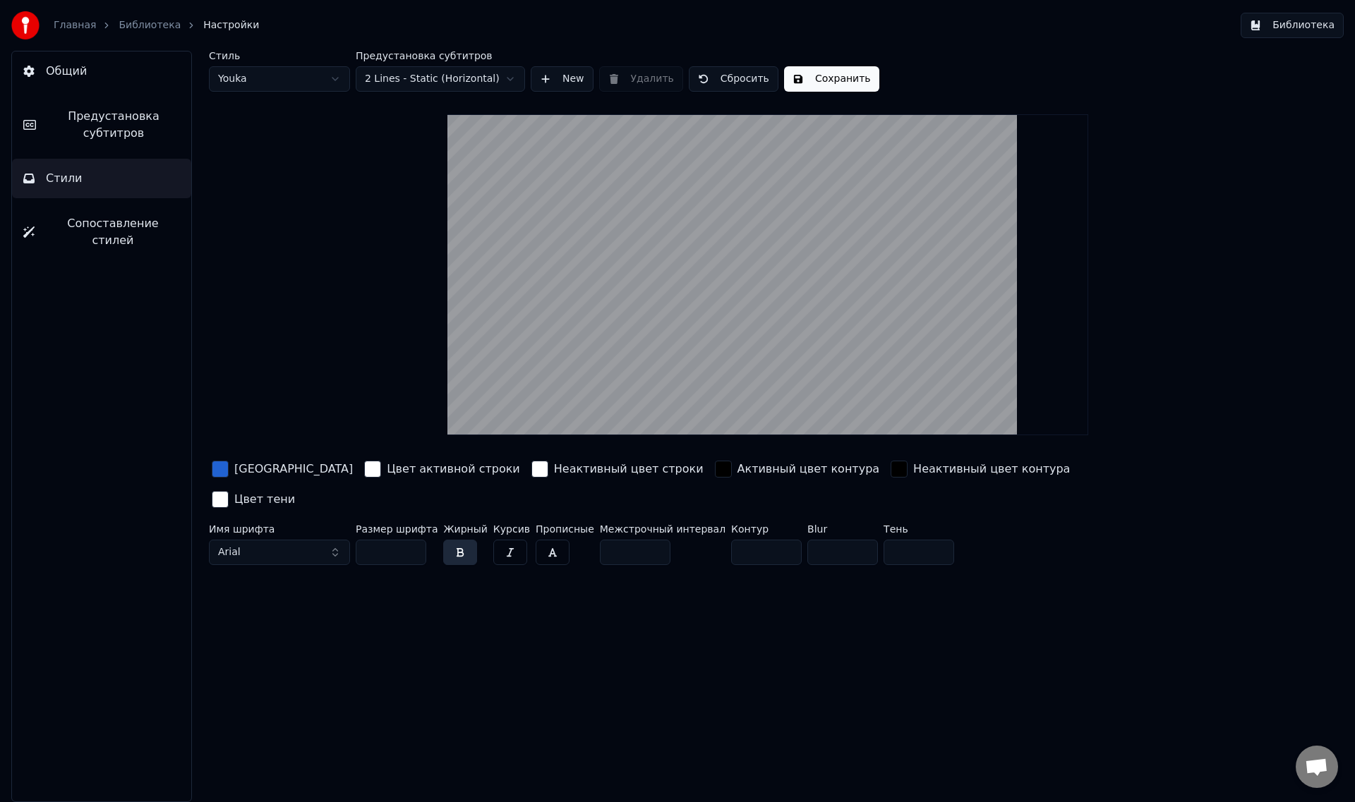
click at [411, 540] on input "***" at bounding box center [391, 552] width 71 height 25
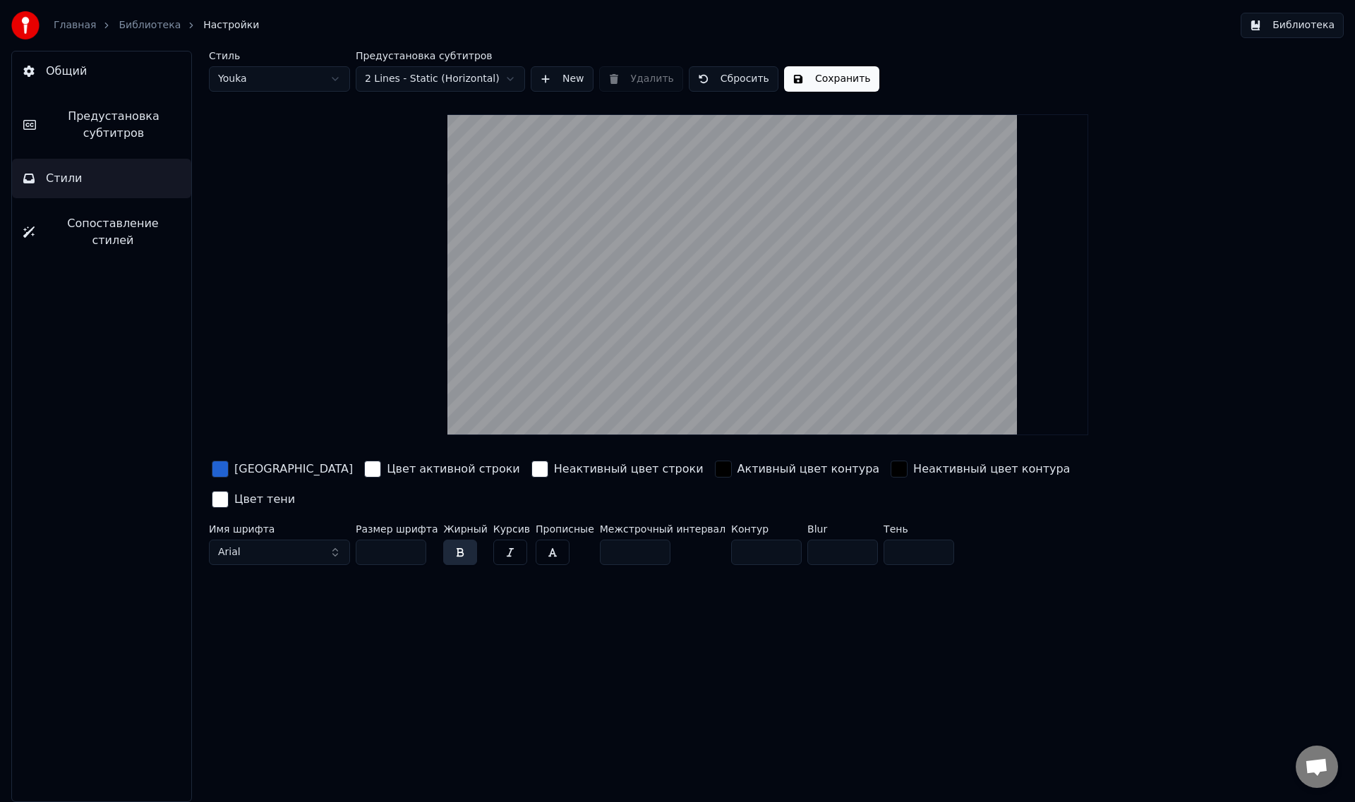
type input "***"
click at [411, 540] on input "***" at bounding box center [391, 552] width 71 height 25
click at [842, 78] on button "Сохранить" at bounding box center [831, 78] width 95 height 25
click at [138, 23] on link "Библиотека" at bounding box center [150, 25] width 62 height 14
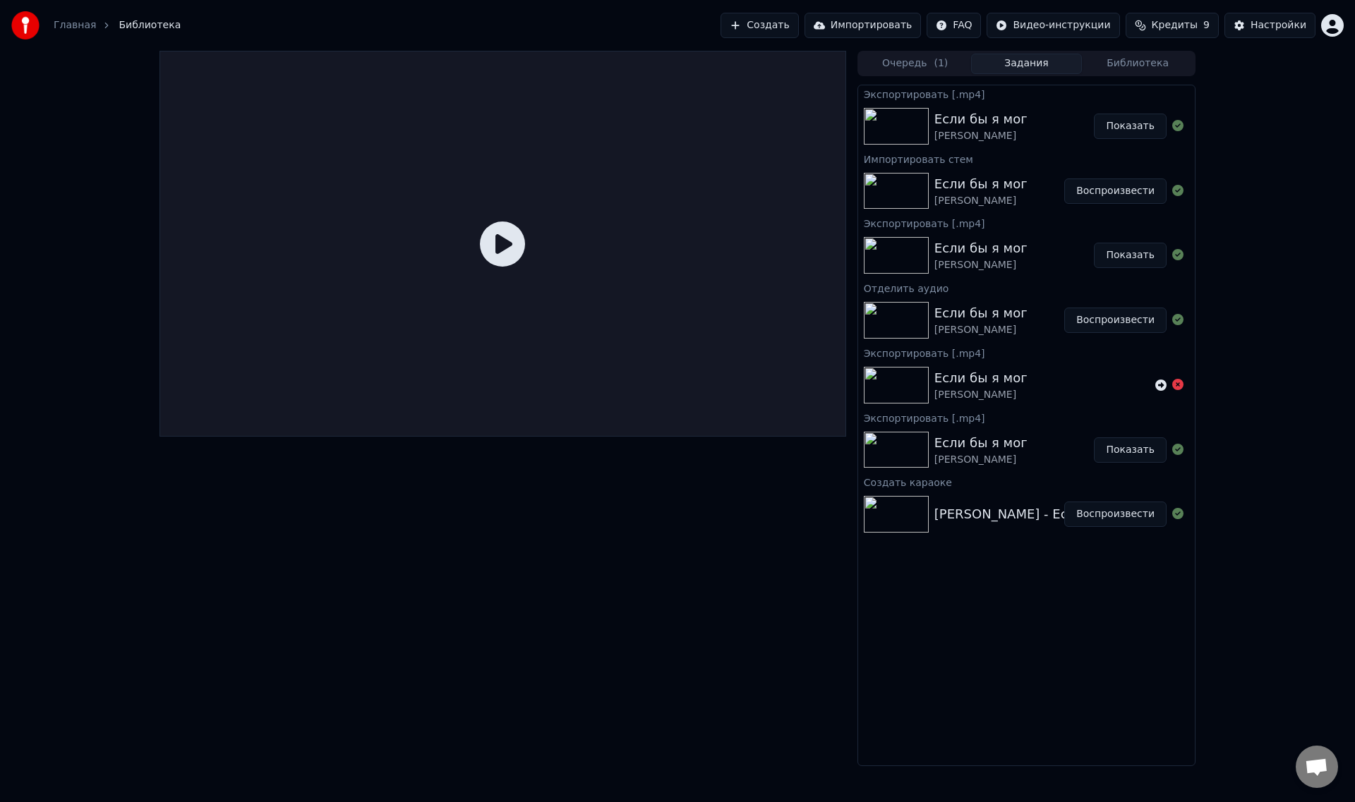
click at [1087, 189] on button "Воспроизвести" at bounding box center [1115, 191] width 102 height 25
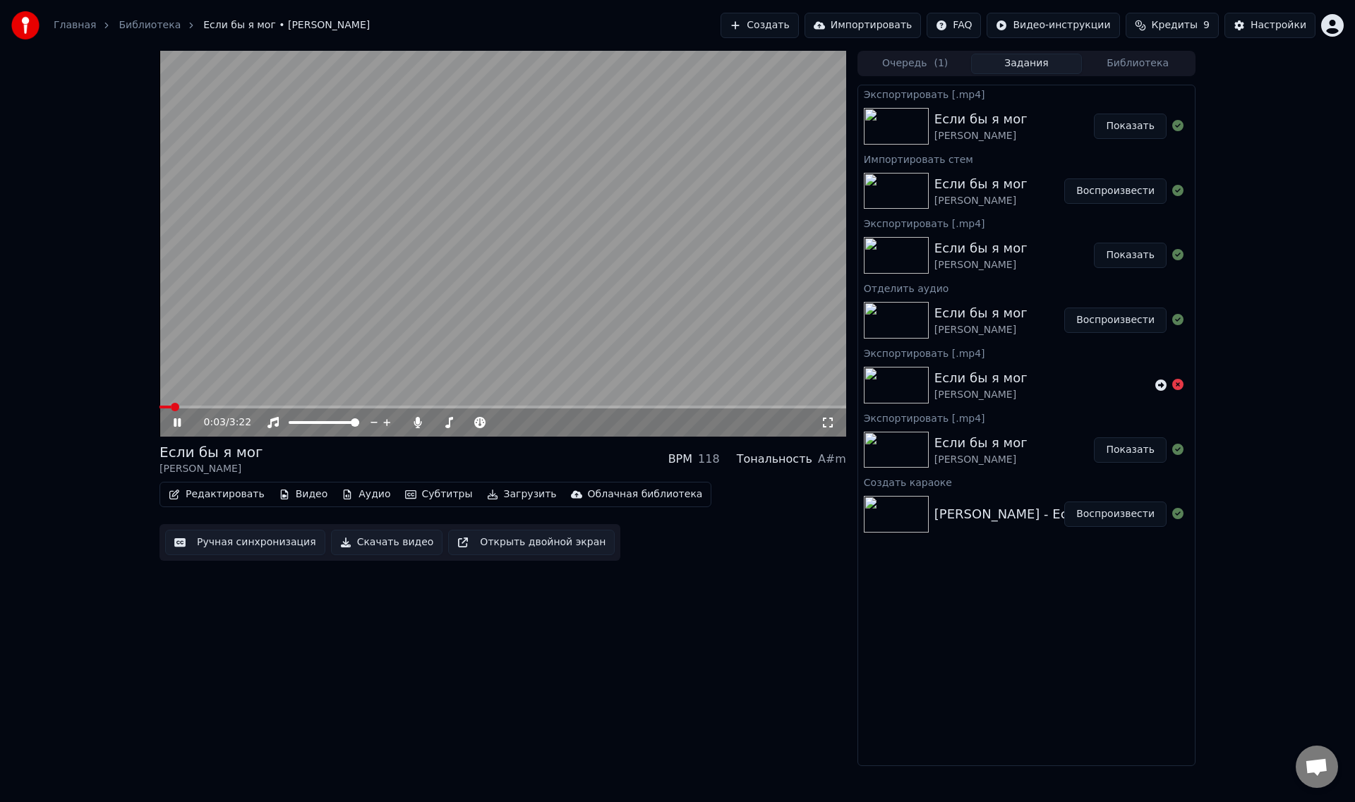
click at [1016, 127] on div "Если бы я мог [PERSON_NAME]" at bounding box center [1014, 126] width 160 height 34
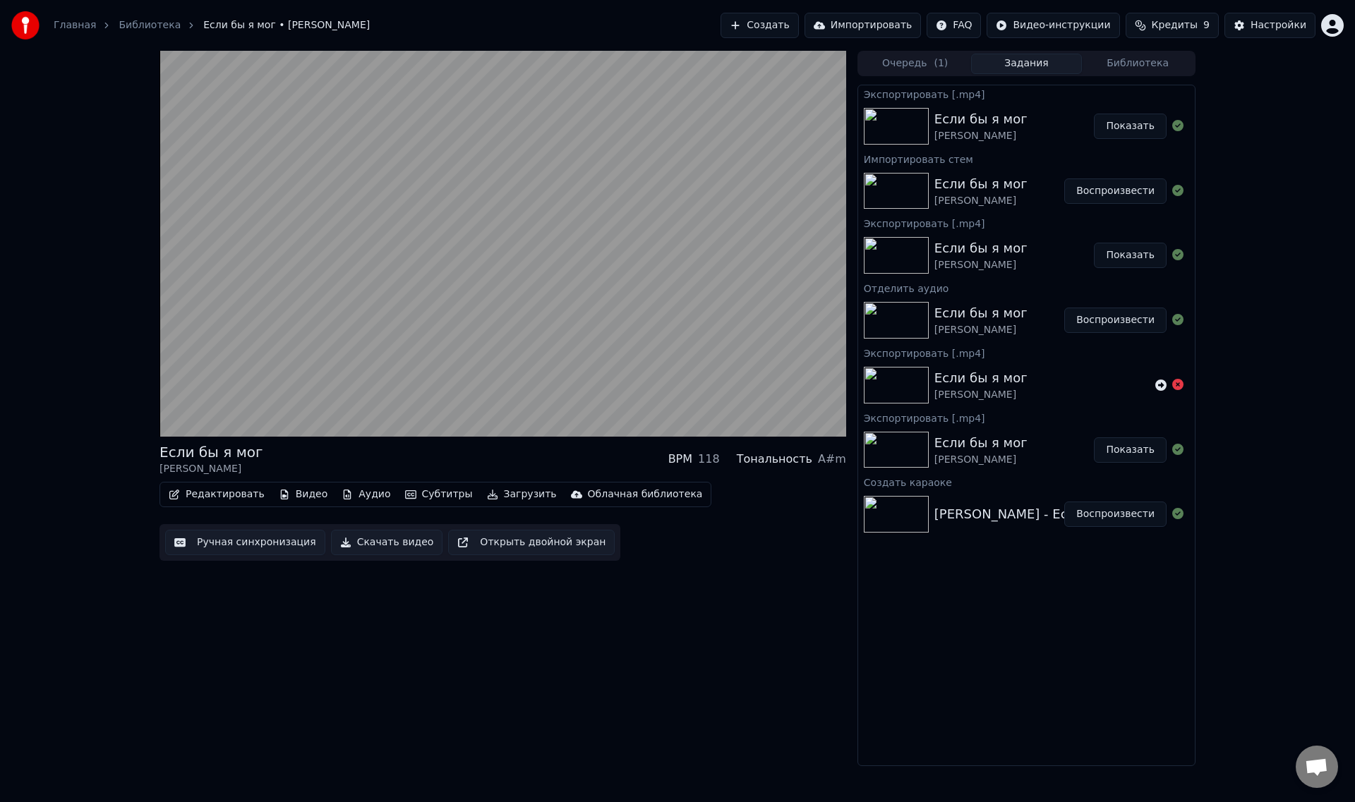
click at [1037, 191] on div "Если бы я мог [PERSON_NAME]" at bounding box center [999, 191] width 130 height 34
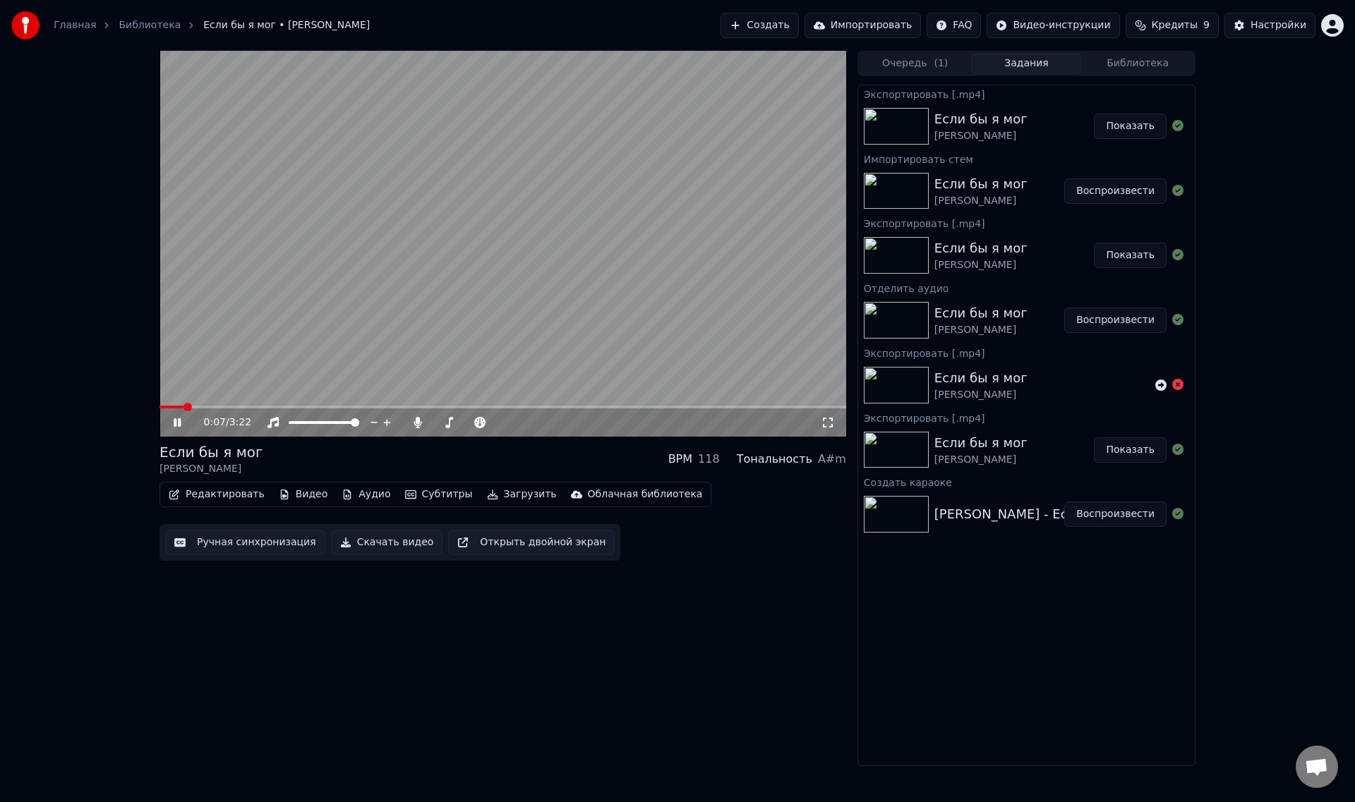
click at [173, 424] on icon at bounding box center [187, 422] width 33 height 11
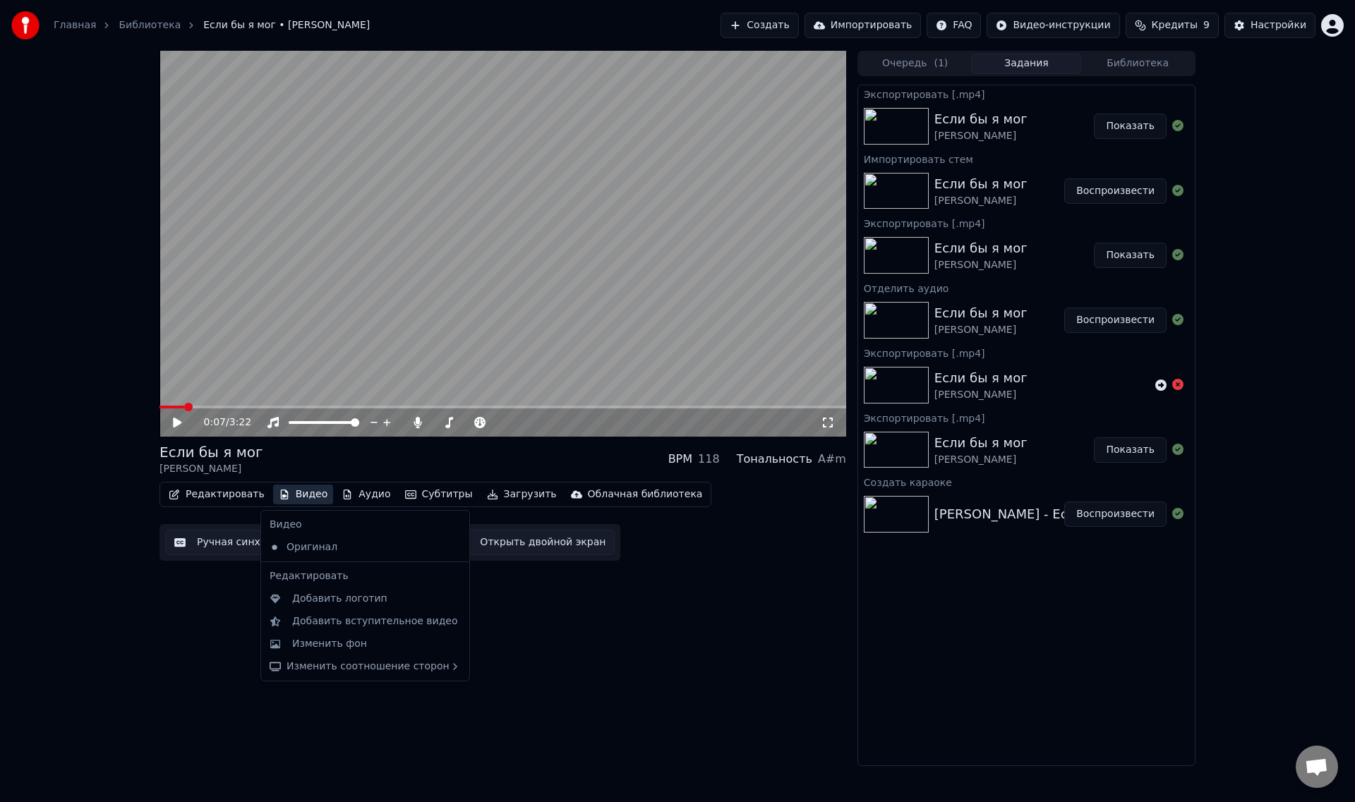
click at [303, 493] on button "Видео" at bounding box center [303, 495] width 61 height 20
click at [573, 583] on div "0:07 / 3:22 Если бы я мог [PERSON_NAME] BPM 118 Тональность A#m Редактировать В…" at bounding box center [502, 409] width 687 height 716
click at [286, 493] on button "Видео" at bounding box center [303, 495] width 61 height 20
click at [315, 616] on div "Добавить вступительное видео" at bounding box center [375, 622] width 166 height 14
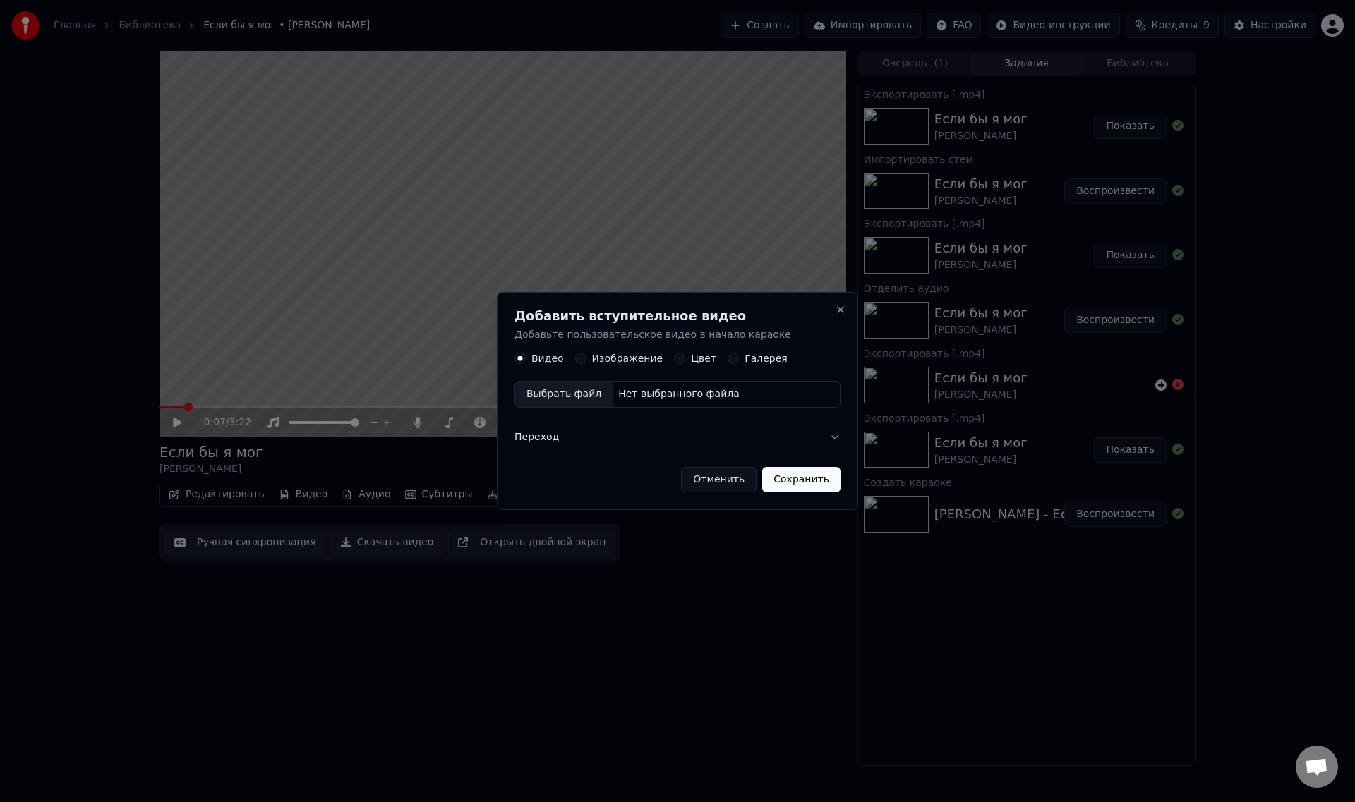
click at [653, 392] on div "Нет выбранного файла" at bounding box center [679, 395] width 133 height 14
click at [809, 477] on button "Сохранить" at bounding box center [804, 479] width 78 height 25
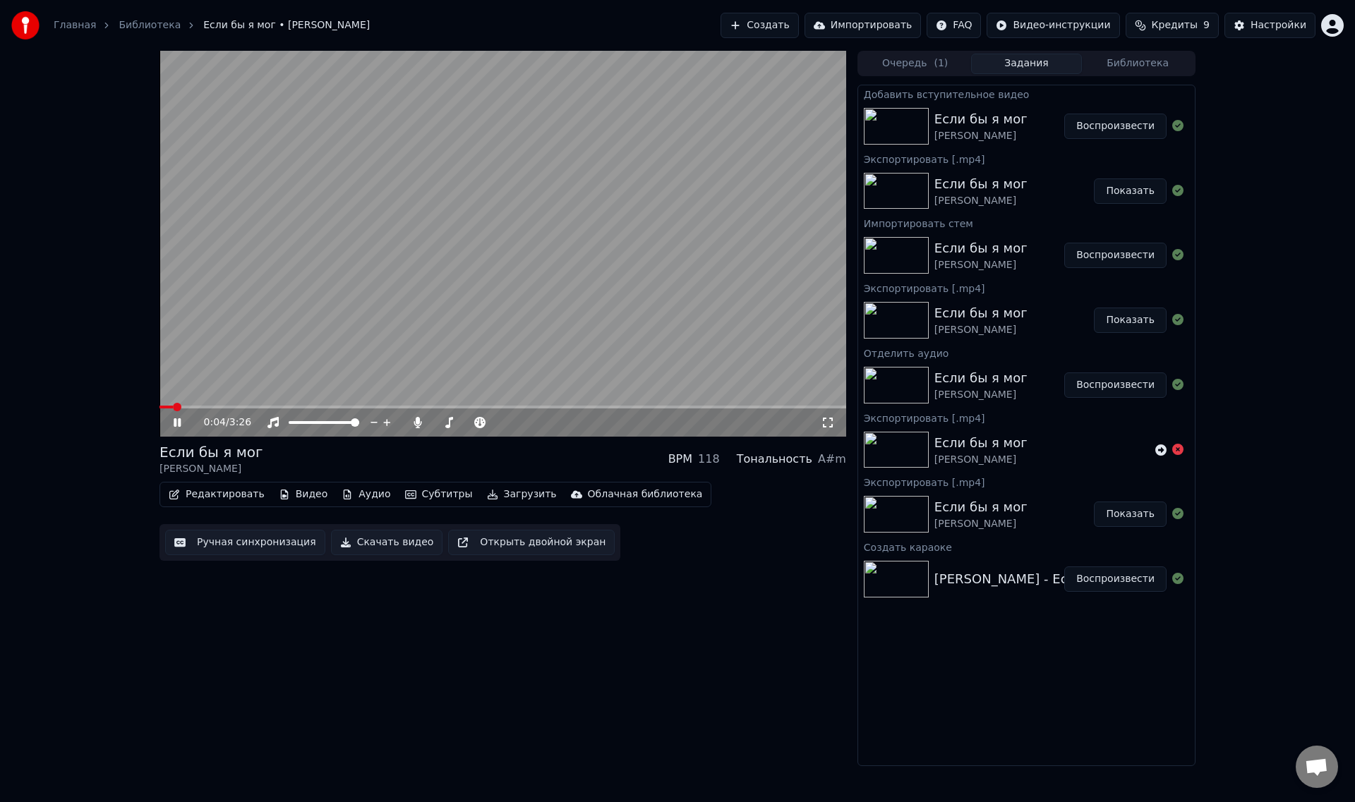
click at [172, 406] on span at bounding box center [165, 407] width 13 height 3
drag, startPoint x: 169, startPoint y: 409, endPoint x: 158, endPoint y: 407, distance: 11.5
click at [157, 407] on div "0:05 / 3:26 Если бы я мог [PERSON_NAME] BPM 118 Тональность A#m Редактировать В…" at bounding box center [677, 409] width 1058 height 716
click at [161, 405] on video at bounding box center [502, 244] width 687 height 386
click at [159, 404] on span at bounding box center [163, 407] width 8 height 8
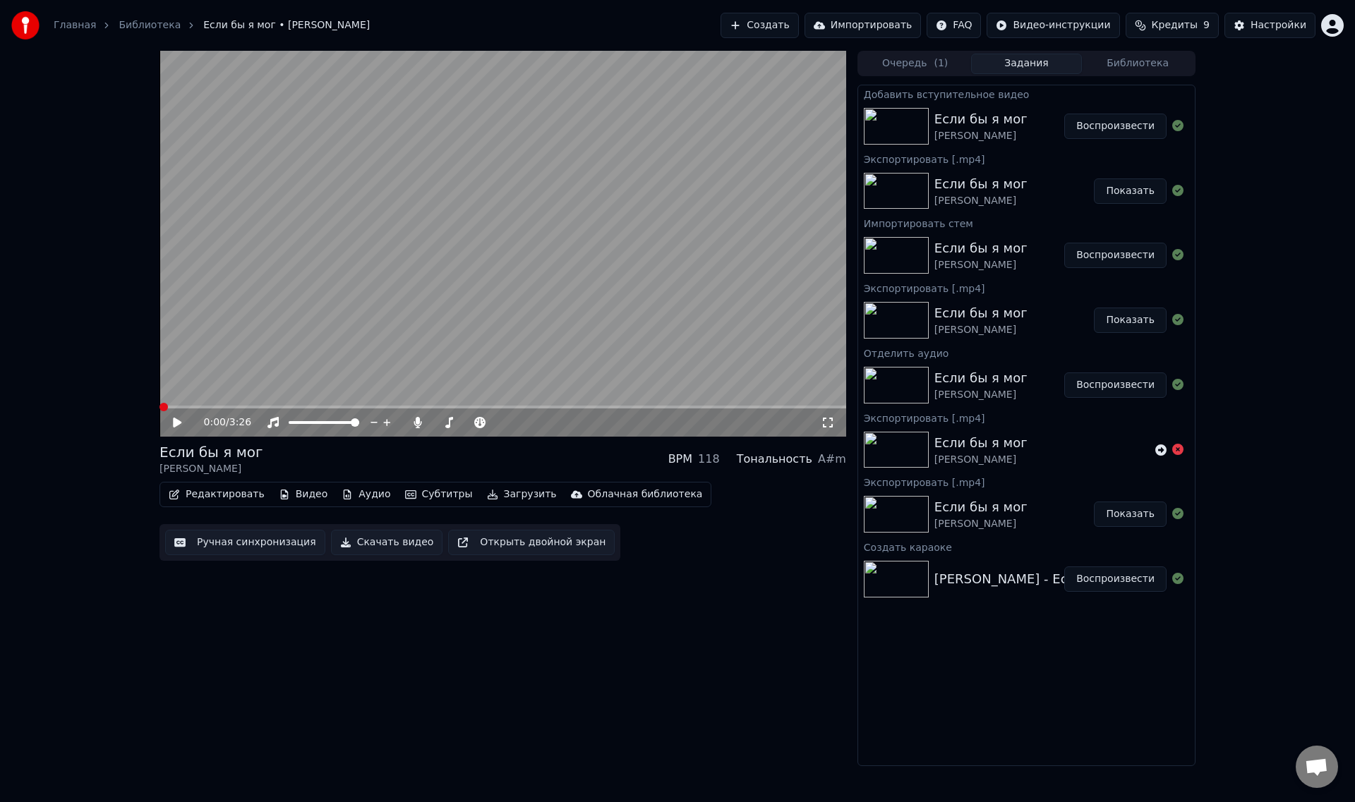
click at [176, 422] on icon at bounding box center [177, 423] width 8 height 10
click at [212, 407] on span at bounding box center [502, 407] width 687 height 3
click at [289, 495] on button "Видео" at bounding box center [303, 495] width 61 height 20
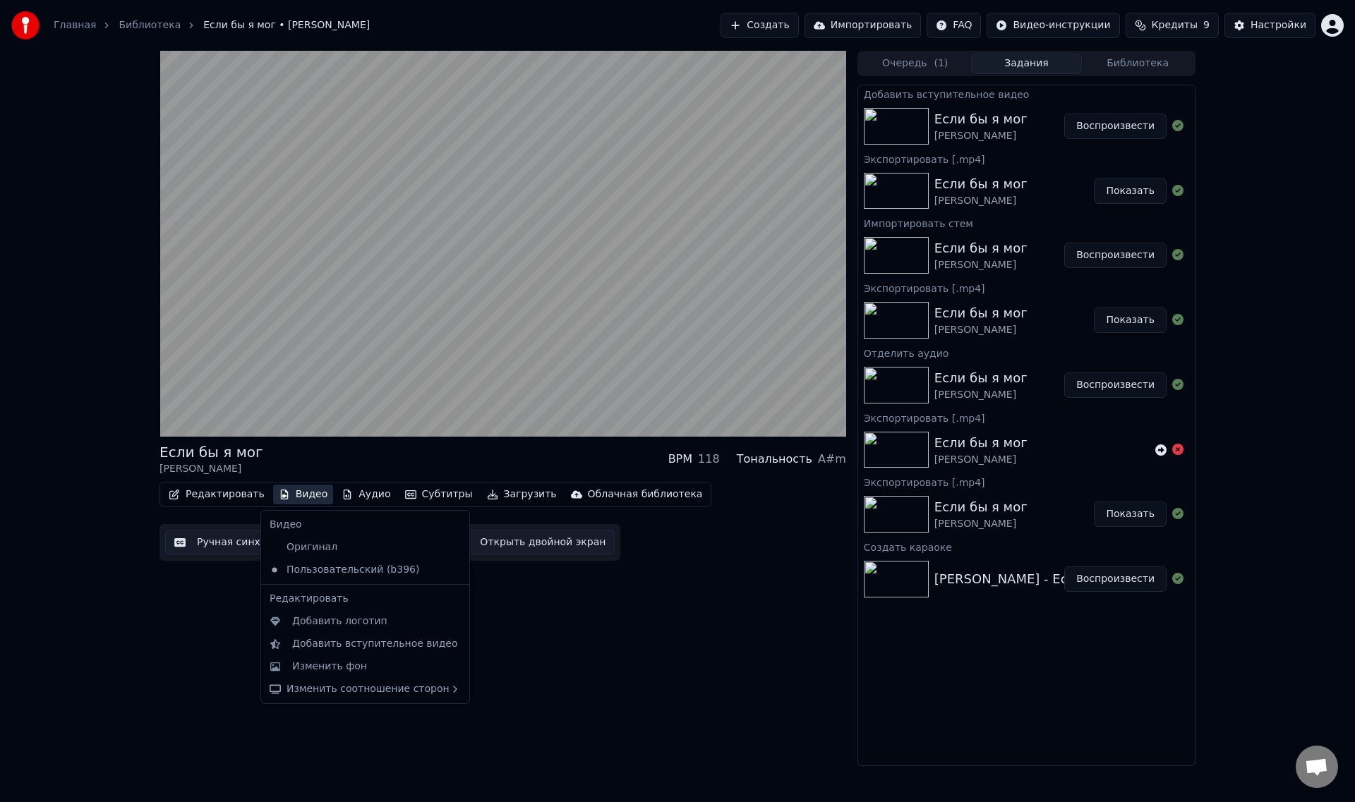
click at [315, 534] on div "Видео Оригинал Пользовательский (b396) Редактировать Добавить логотип Добавить …" at bounding box center [365, 607] width 210 height 194
click at [314, 545] on div "Оригинал" at bounding box center [354, 547] width 181 height 23
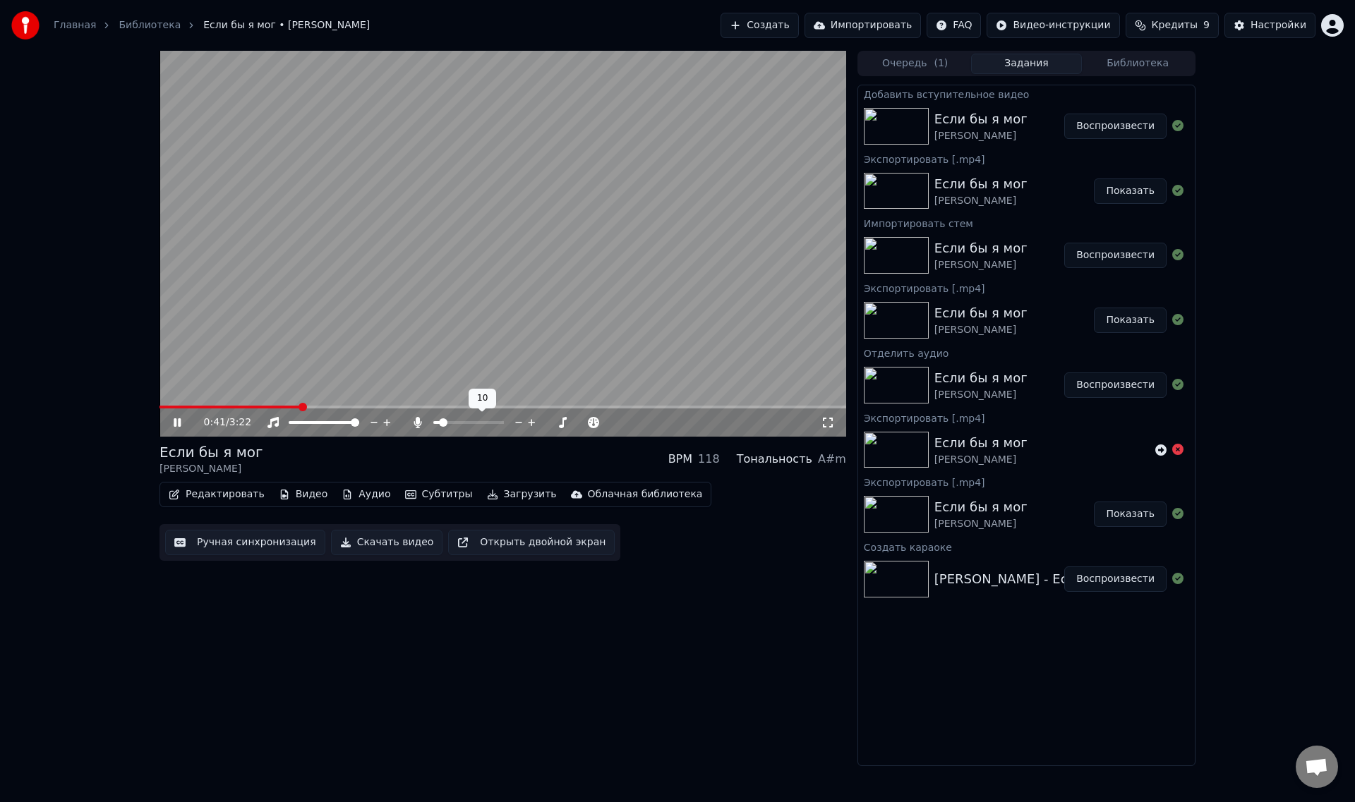
click at [440, 420] on span at bounding box center [443, 422] width 8 height 8
click at [174, 404] on video at bounding box center [502, 244] width 687 height 386
click at [173, 406] on span at bounding box center [165, 407] width 13 height 3
click at [177, 423] on icon at bounding box center [177, 423] width 8 height 10
click at [417, 282] on video at bounding box center [502, 244] width 687 height 386
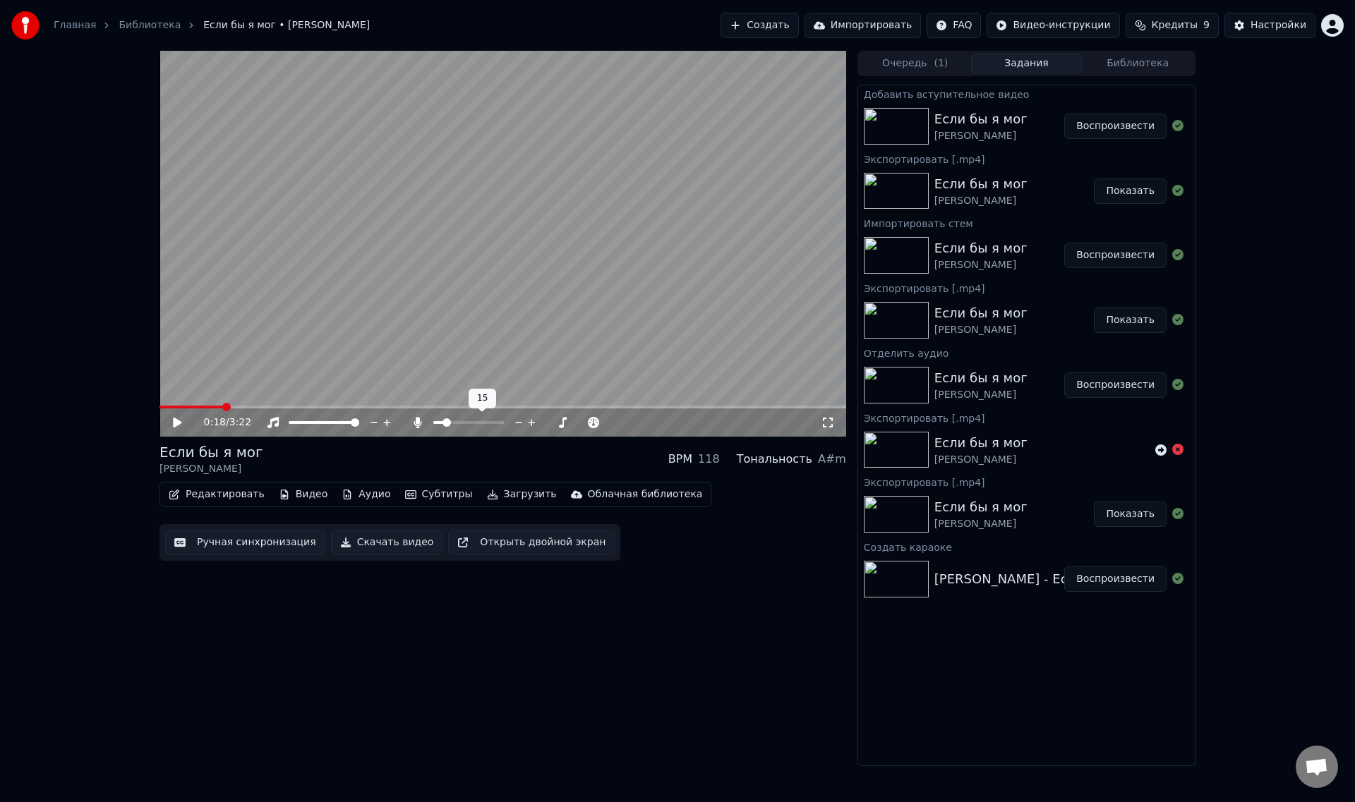
click at [443, 423] on span at bounding box center [446, 422] width 8 height 8
click at [172, 422] on icon at bounding box center [187, 422] width 33 height 11
click at [442, 422] on span at bounding box center [444, 422] width 8 height 8
click at [181, 422] on icon at bounding box center [187, 422] width 33 height 11
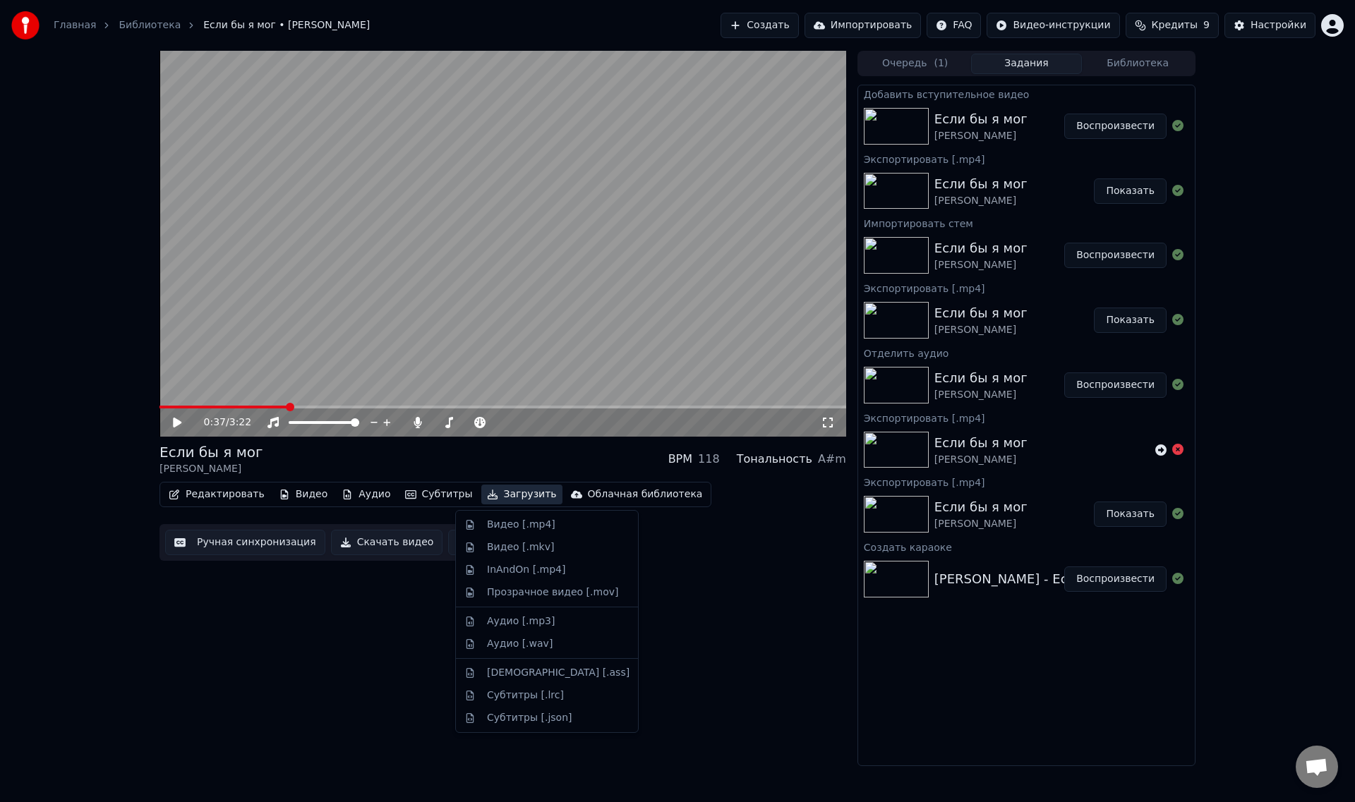
click at [493, 494] on button "Загрузить" at bounding box center [521, 495] width 81 height 20
click at [505, 519] on div "Видео [.mp4]" at bounding box center [521, 525] width 68 height 14
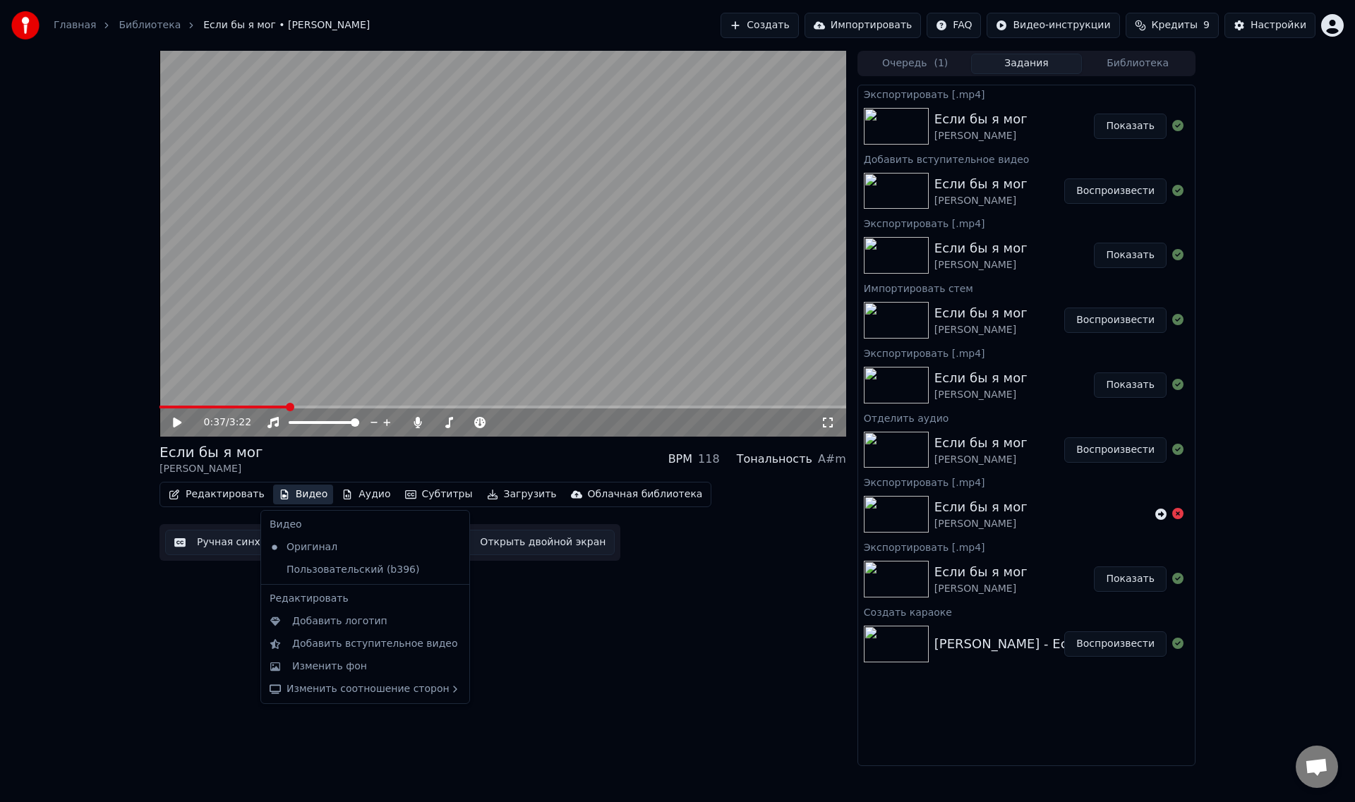
click at [291, 493] on button "Видео" at bounding box center [303, 495] width 61 height 20
click at [388, 667] on div "Изменить фон" at bounding box center [376, 667] width 169 height 14
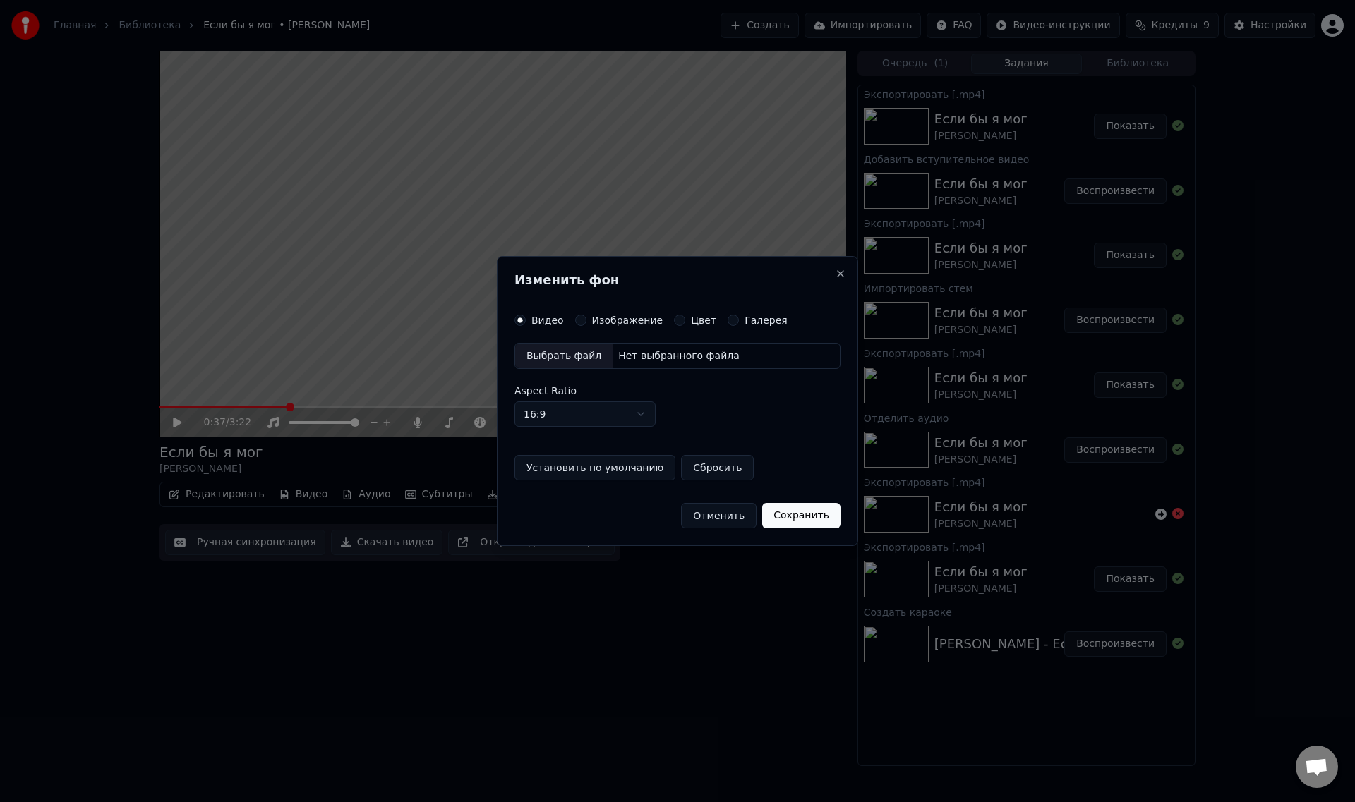
click at [618, 355] on div "Нет выбранного файла" at bounding box center [679, 356] width 133 height 14
click at [804, 515] on button "Сохранить" at bounding box center [804, 515] width 78 height 25
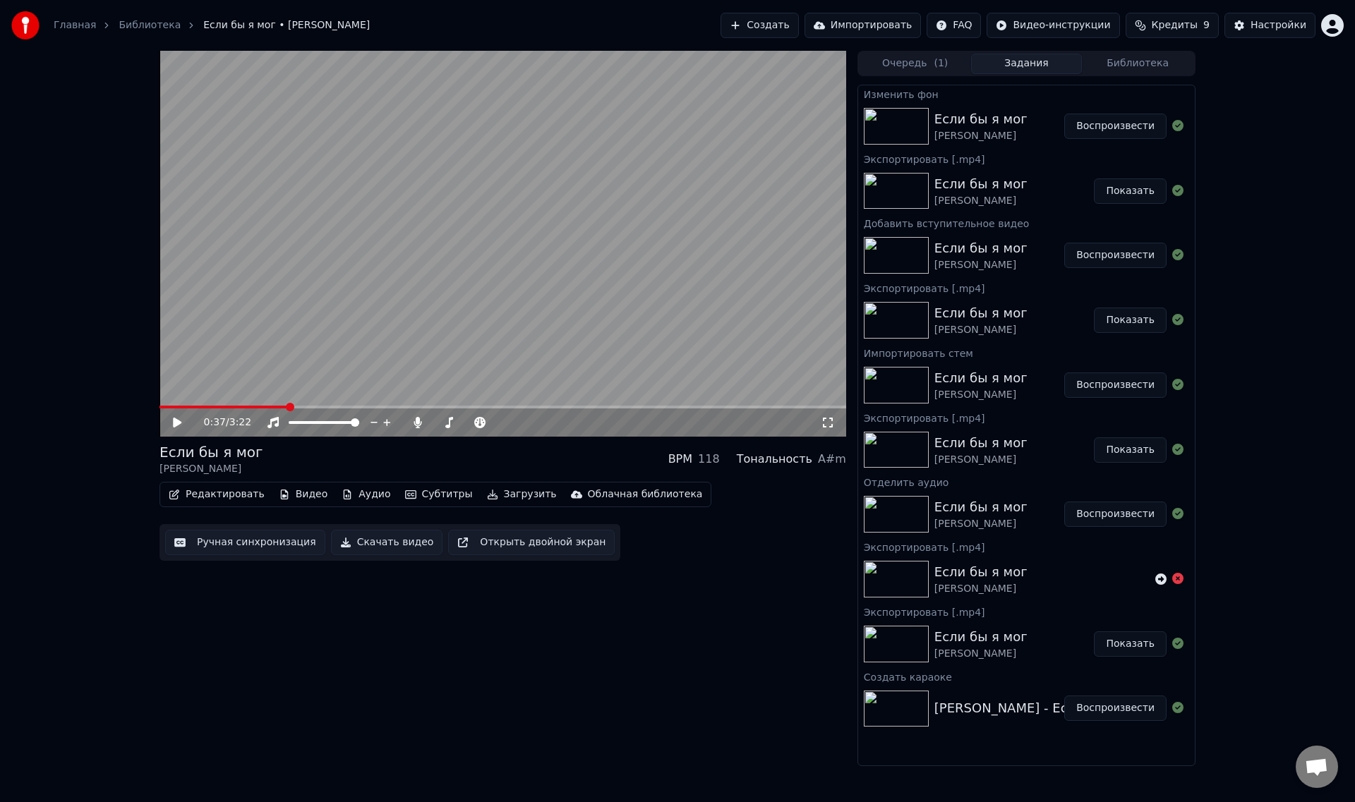
click at [1106, 128] on button "Воспроизвести" at bounding box center [1115, 126] width 102 height 25
click at [175, 419] on icon at bounding box center [177, 422] width 7 height 8
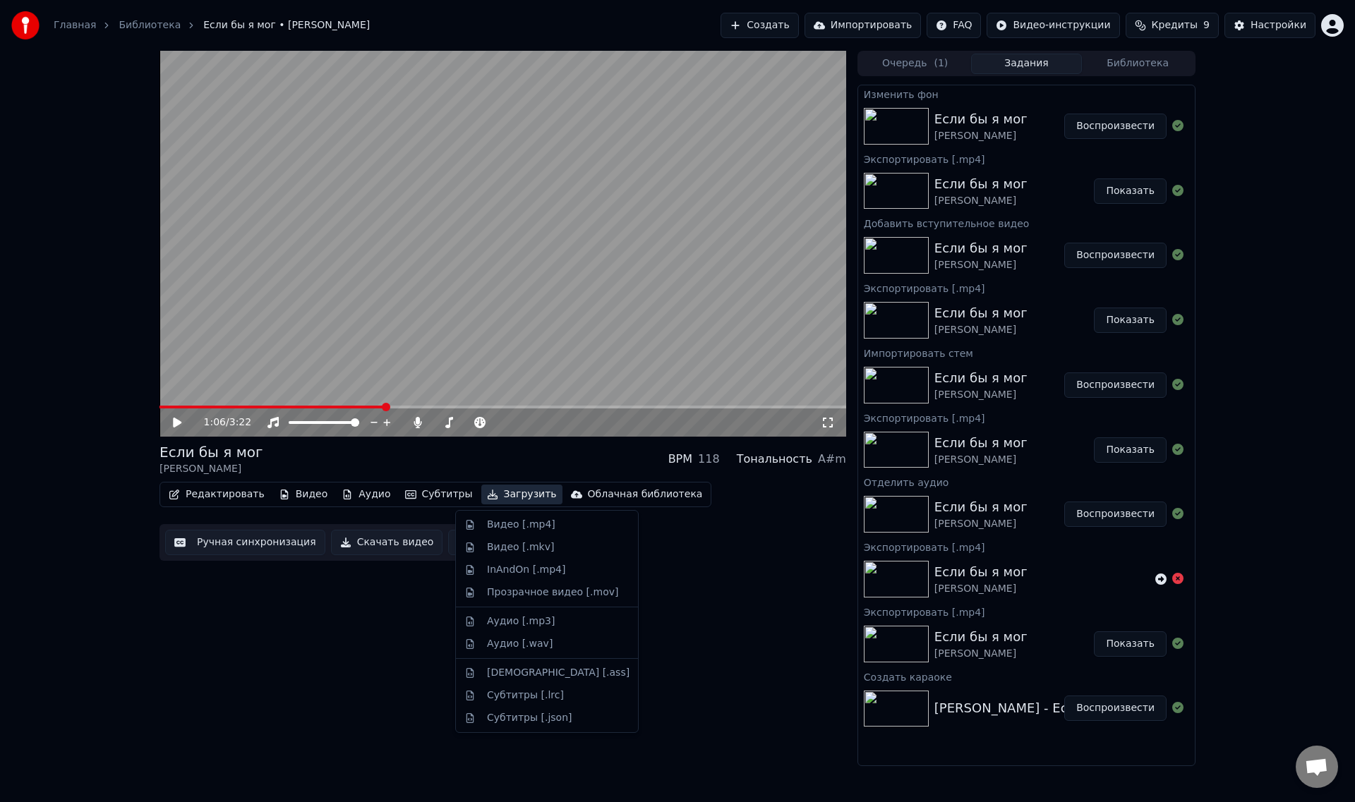
click at [487, 495] on icon "button" at bounding box center [492, 495] width 11 height 10
click at [473, 526] on div "Видео [.mp4]" at bounding box center [547, 525] width 176 height 23
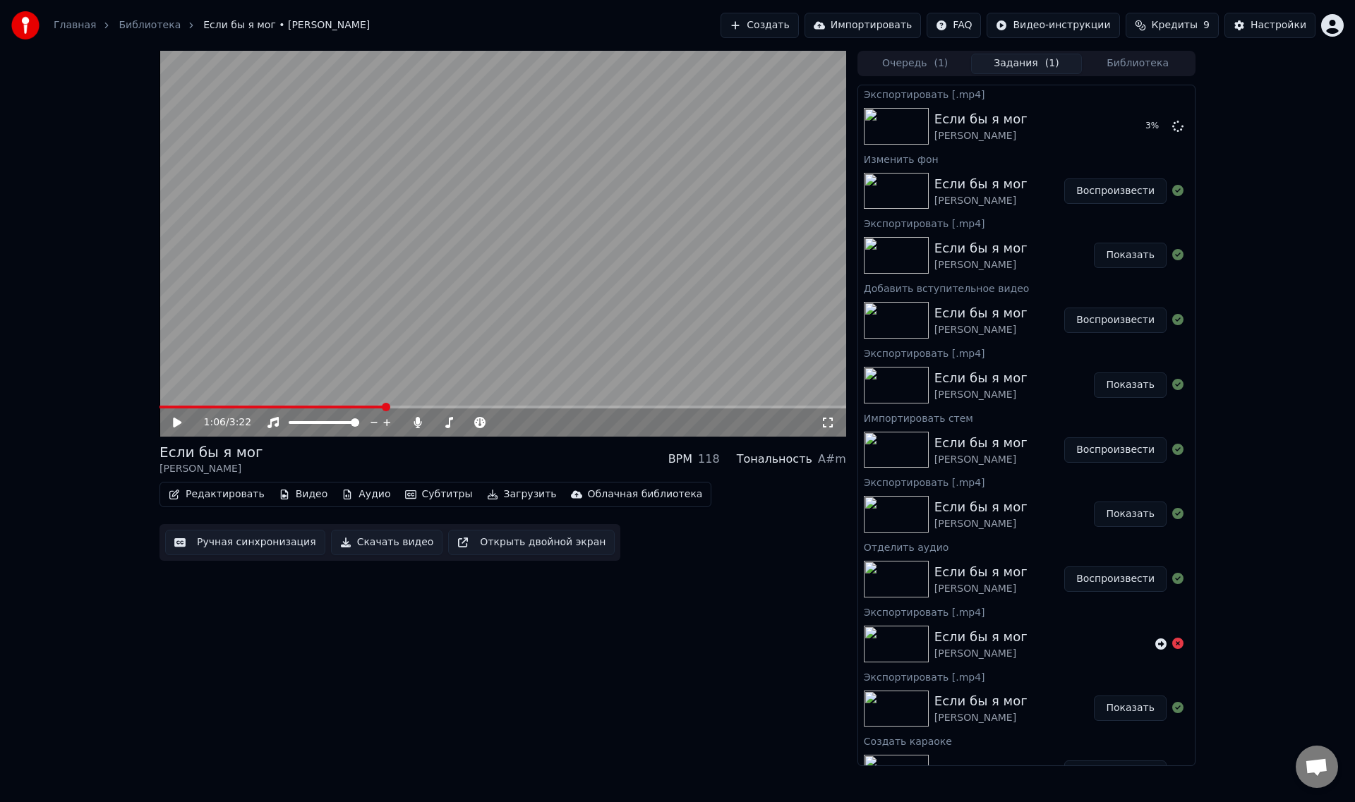
click at [1113, 253] on button "Показать" at bounding box center [1130, 255] width 73 height 25
click at [1114, 385] on button "Показать" at bounding box center [1130, 385] width 73 height 25
click at [1120, 388] on button "Показать" at bounding box center [1130, 385] width 73 height 25
click at [1126, 514] on button "Показать" at bounding box center [1130, 514] width 73 height 25
click at [978, 569] on div "Если бы я мог" at bounding box center [980, 572] width 93 height 20
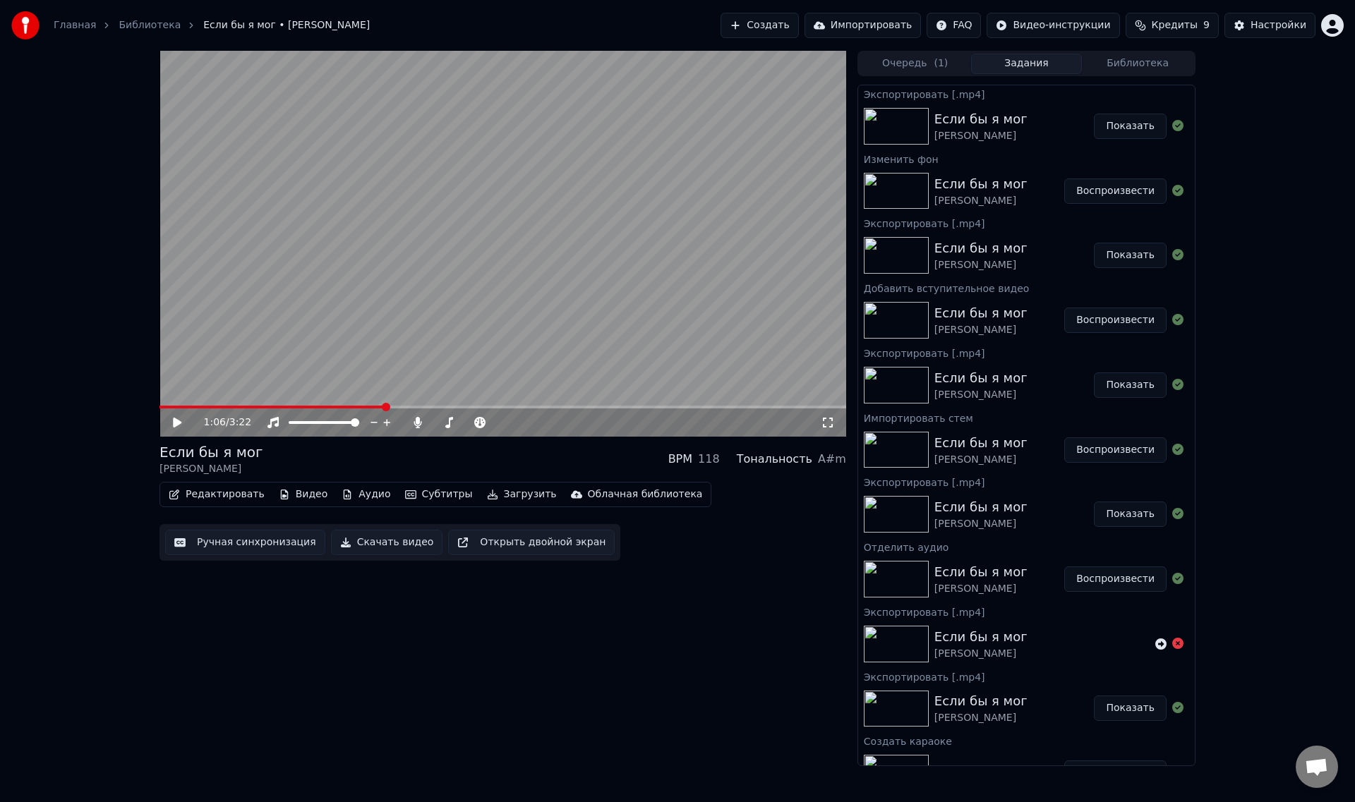
click at [1120, 126] on button "Показать" at bounding box center [1130, 126] width 73 height 25
click at [174, 422] on icon at bounding box center [177, 423] width 8 height 10
click at [400, 352] on video at bounding box center [502, 244] width 687 height 386
click at [342, 495] on icon "button" at bounding box center [347, 495] width 11 height 10
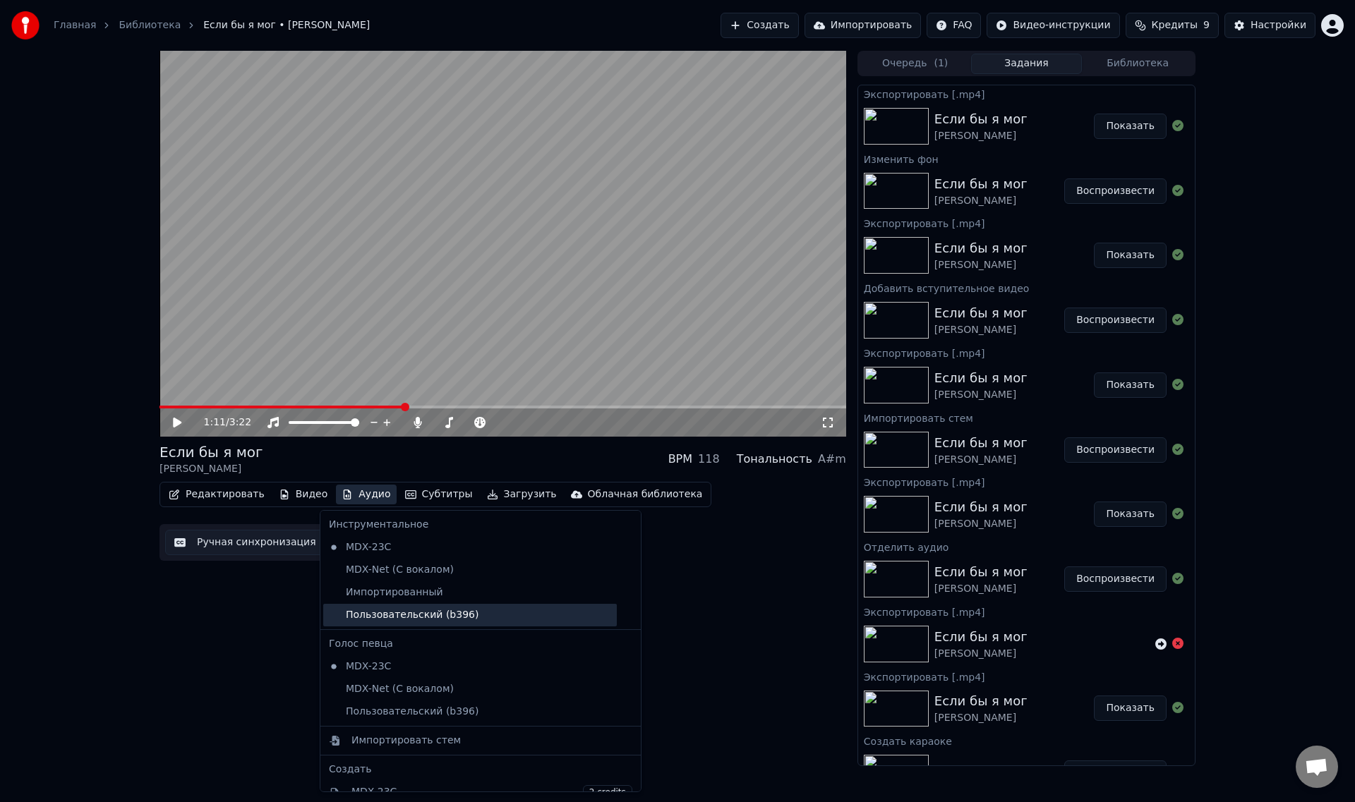
click at [395, 616] on div "Пользовательский (b396)" at bounding box center [470, 615] width 294 height 23
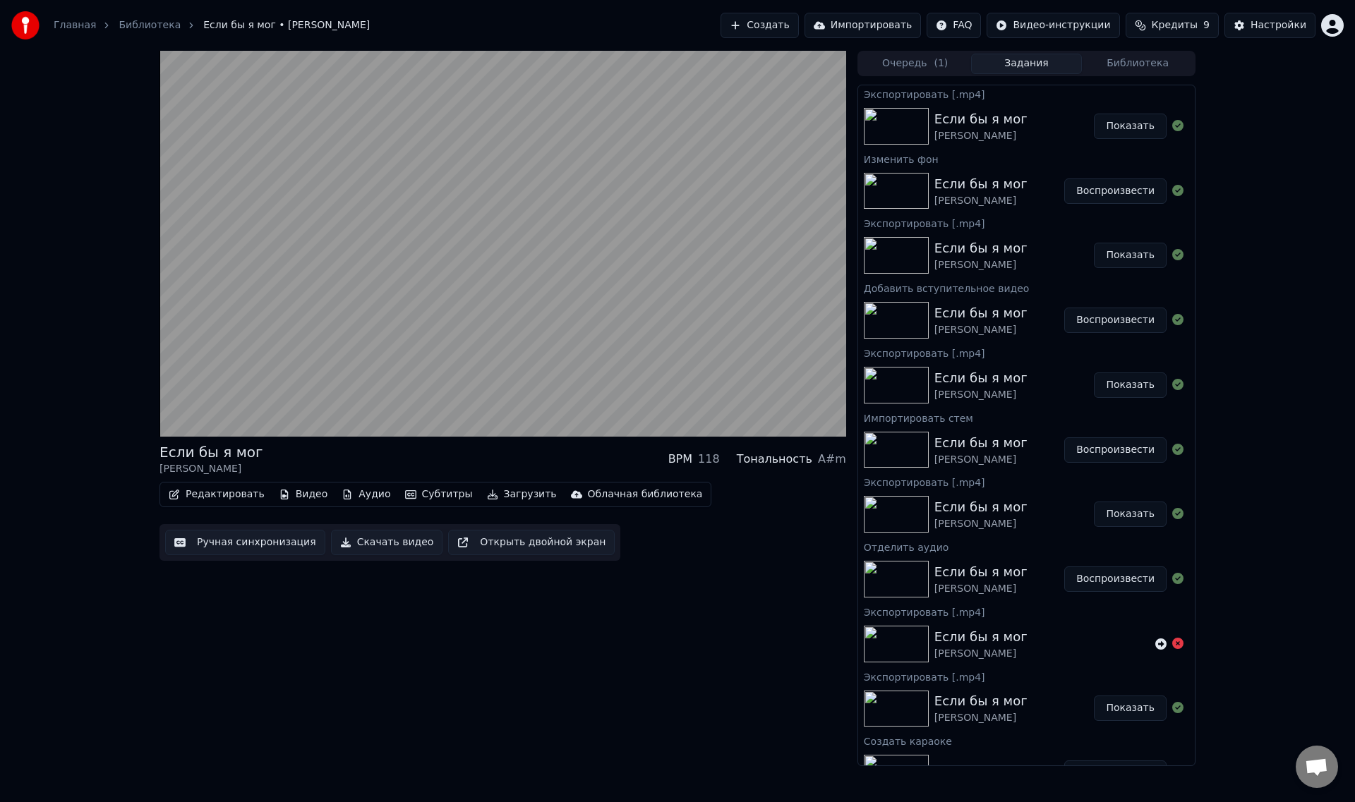
click at [355, 495] on button "Аудио" at bounding box center [366, 495] width 60 height 20
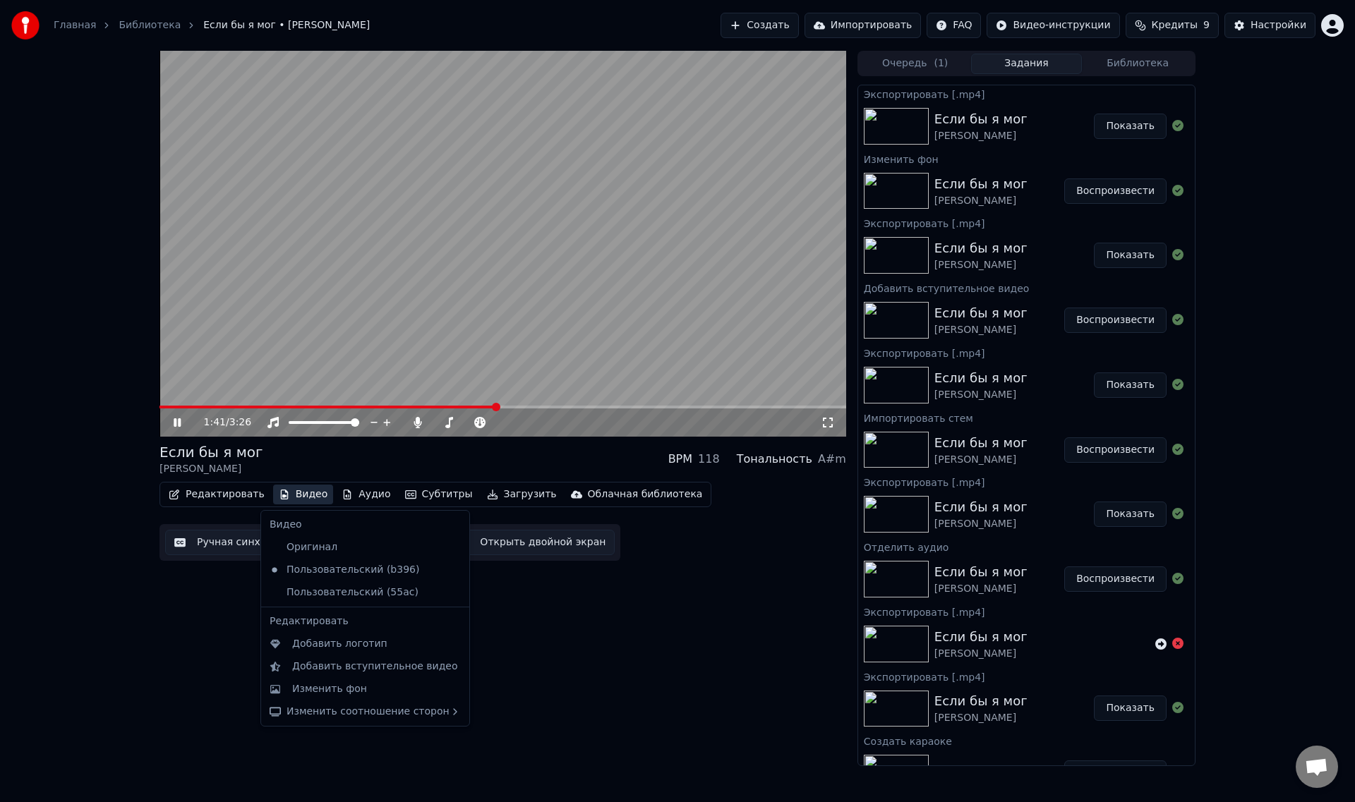
click at [183, 406] on span at bounding box center [327, 407] width 337 height 3
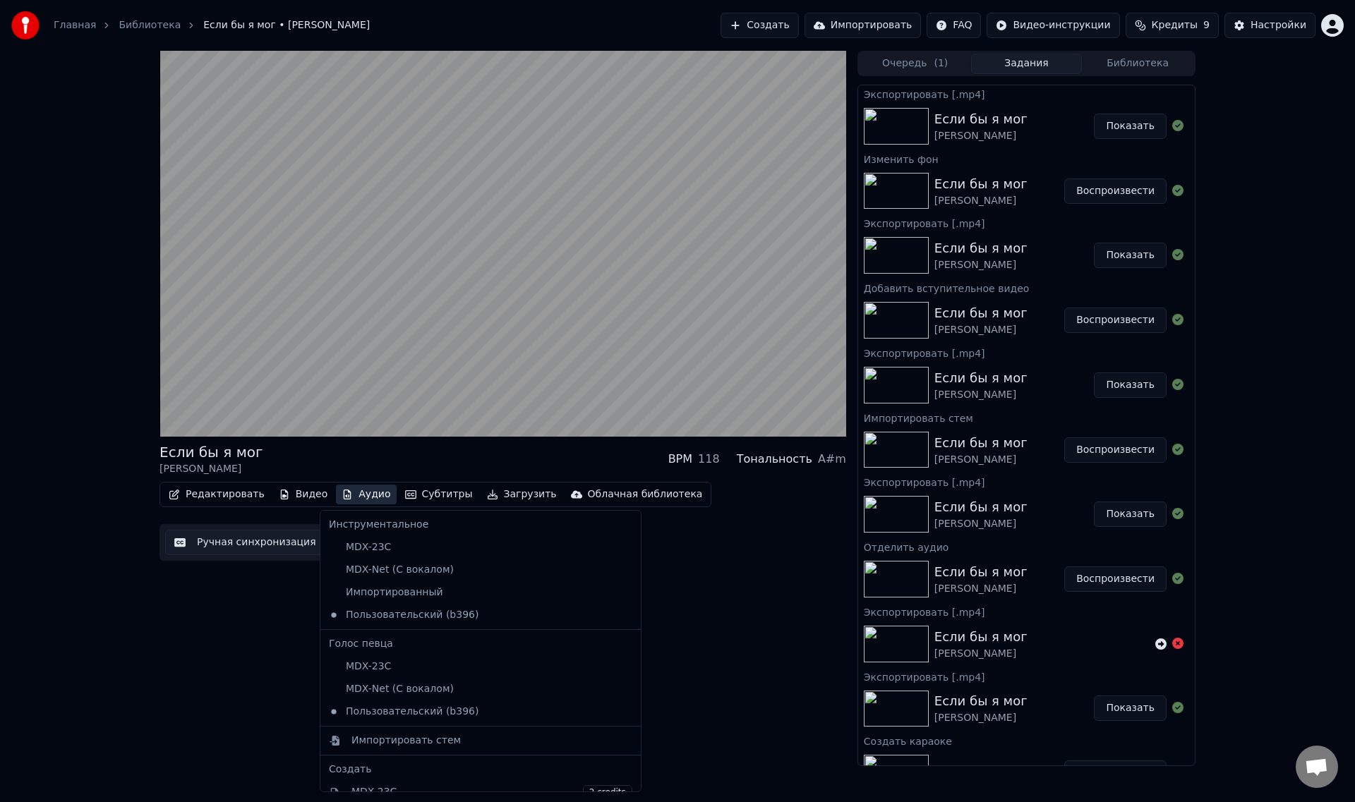
click at [355, 494] on button "Аудио" at bounding box center [366, 495] width 60 height 20
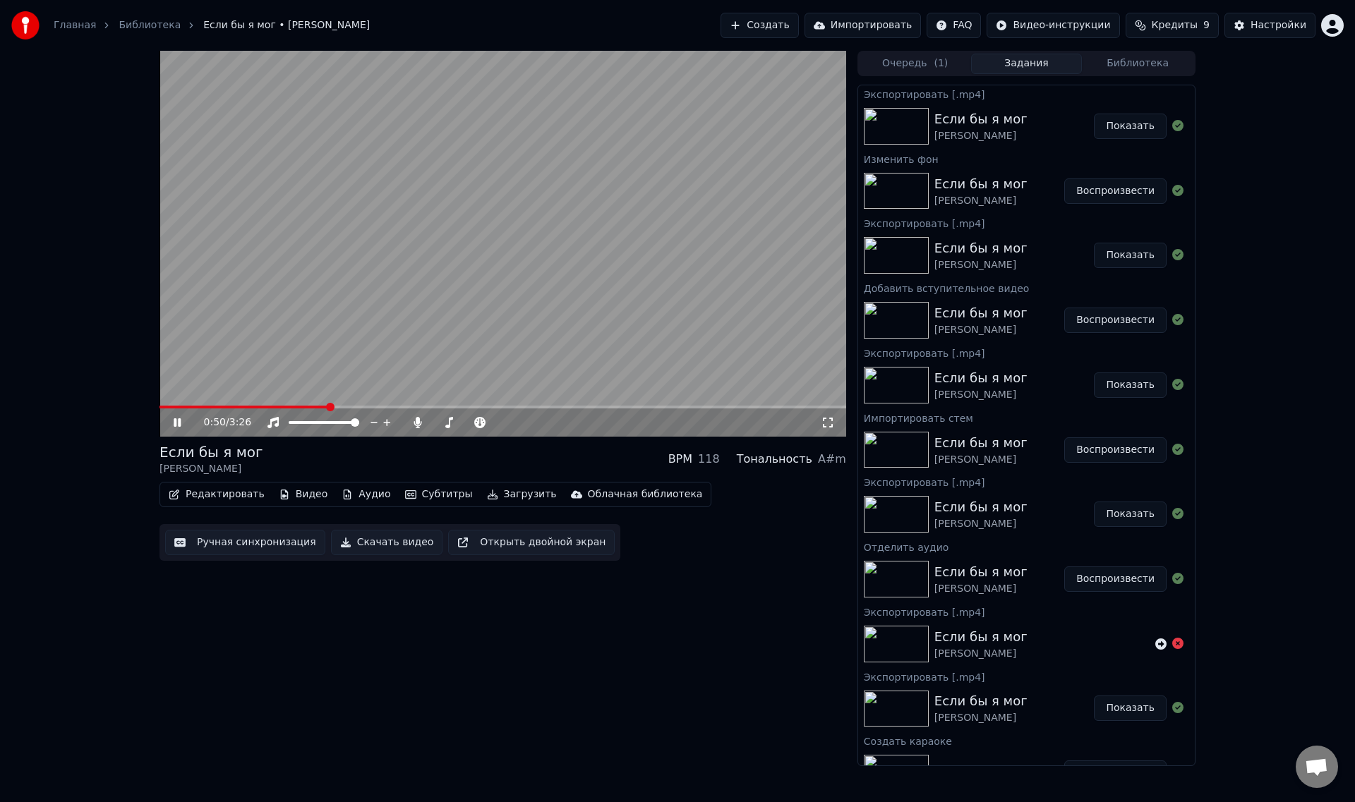
click at [484, 317] on video at bounding box center [502, 244] width 687 height 386
click at [1119, 320] on button "Воспроизвести" at bounding box center [1115, 320] width 102 height 25
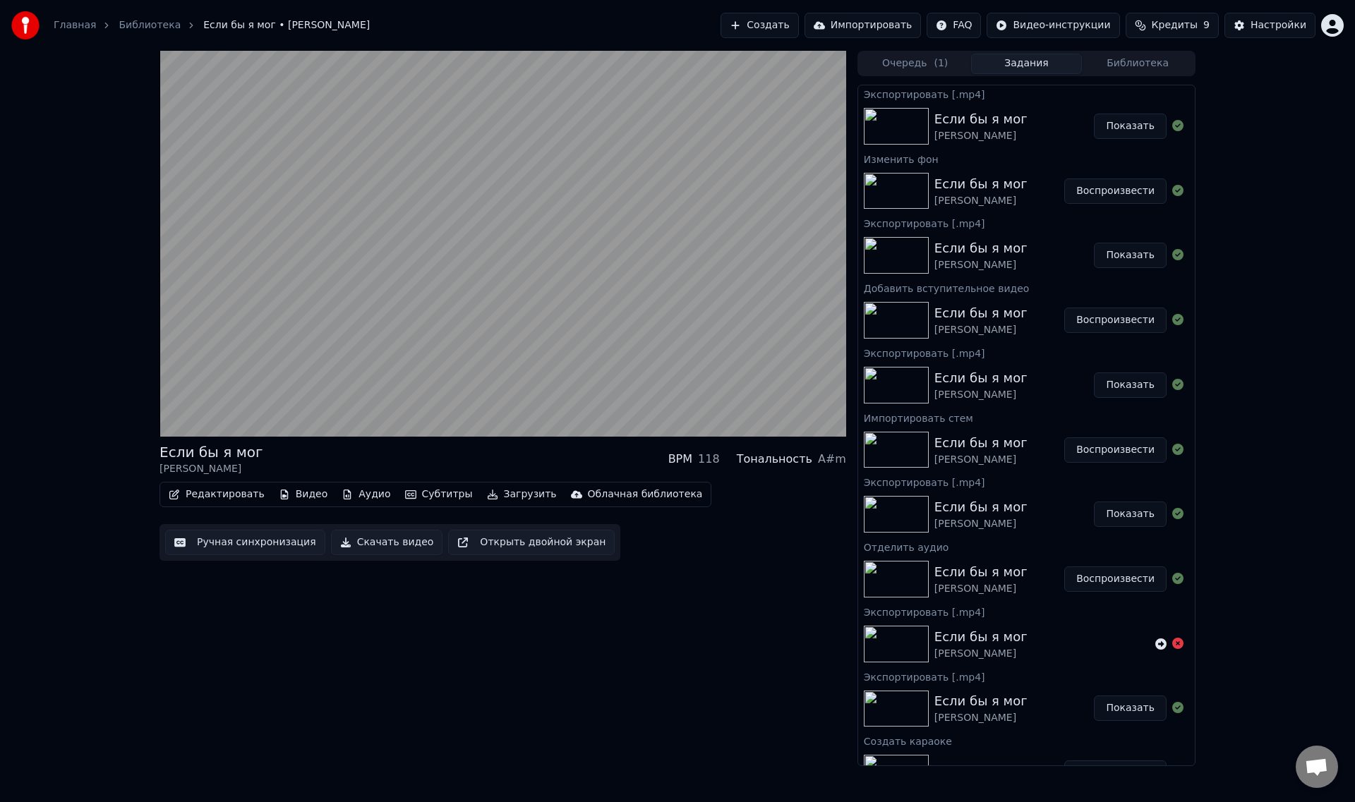
click at [1120, 189] on button "Воспроизвести" at bounding box center [1115, 191] width 102 height 25
click at [1102, 450] on button "Воспроизвести" at bounding box center [1115, 450] width 102 height 25
click at [1126, 126] on button "Показать" at bounding box center [1130, 126] width 73 height 25
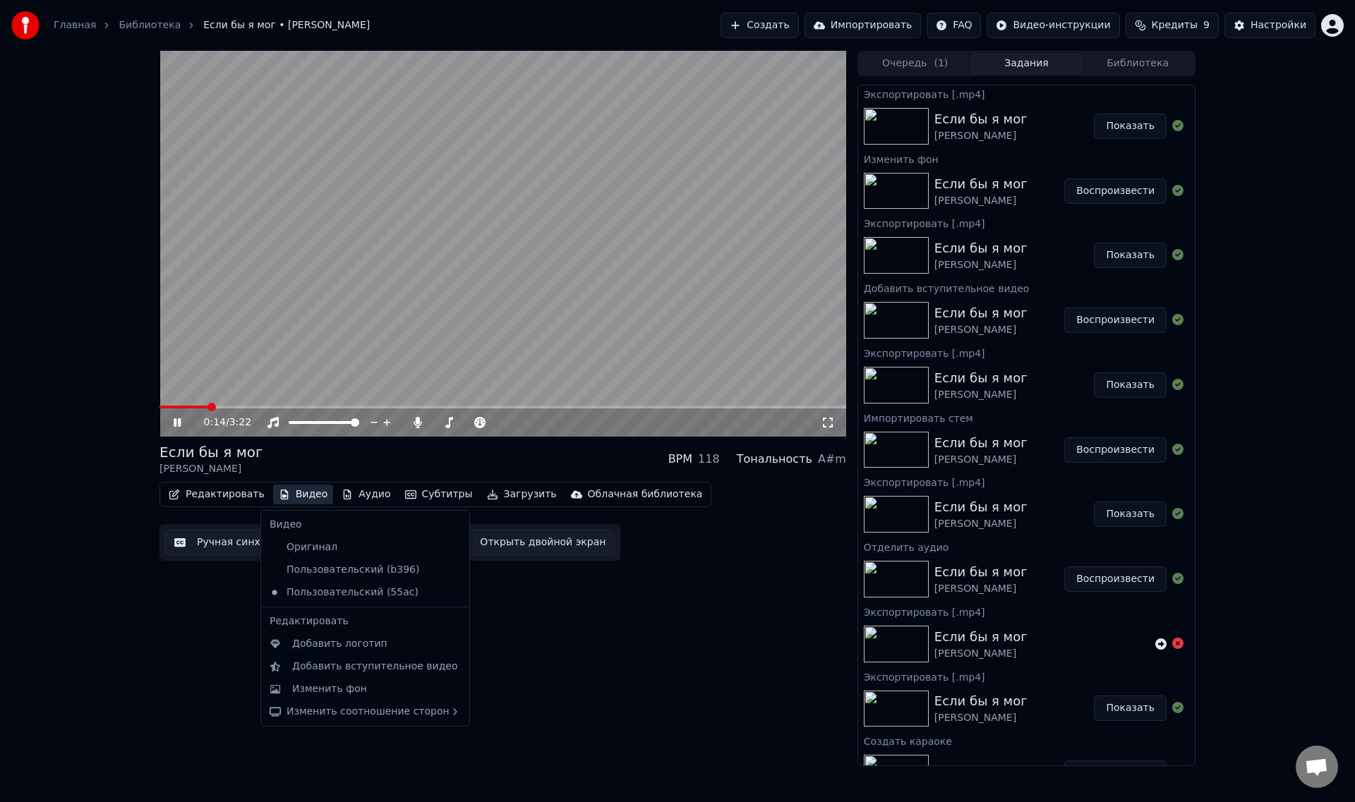
click at [298, 491] on button "Видео" at bounding box center [303, 495] width 61 height 20
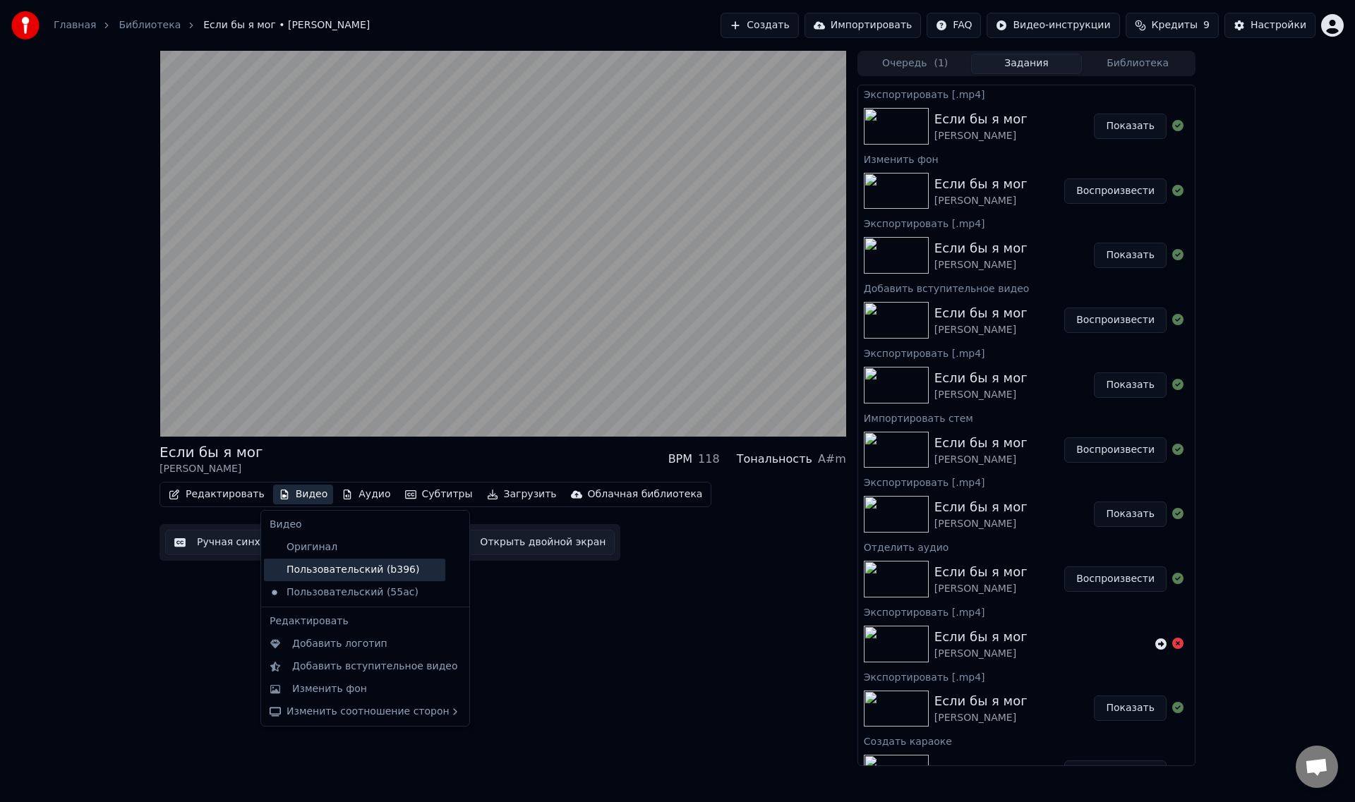
click at [344, 572] on div "Пользовательский (b396)" at bounding box center [354, 570] width 181 height 23
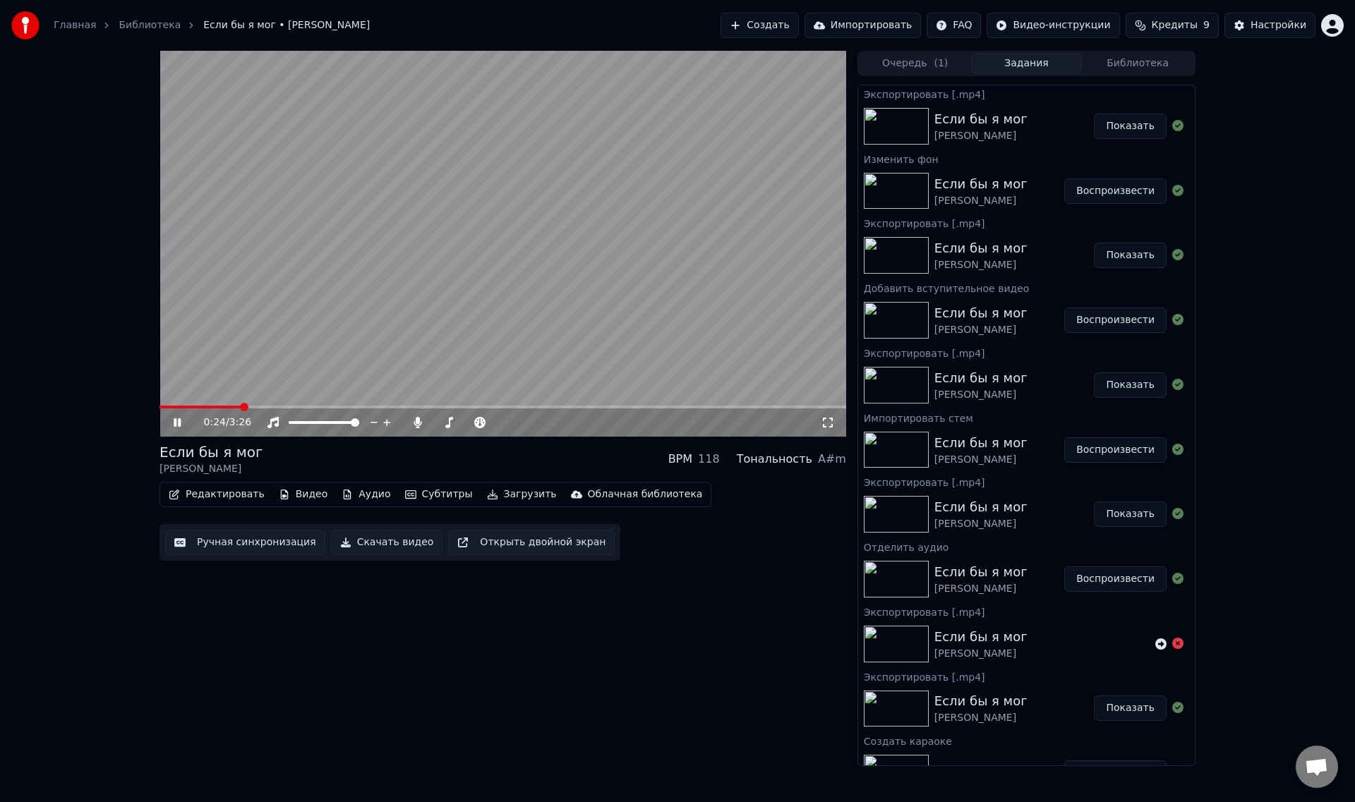
click at [1106, 188] on button "Воспроизвести" at bounding box center [1115, 191] width 102 height 25
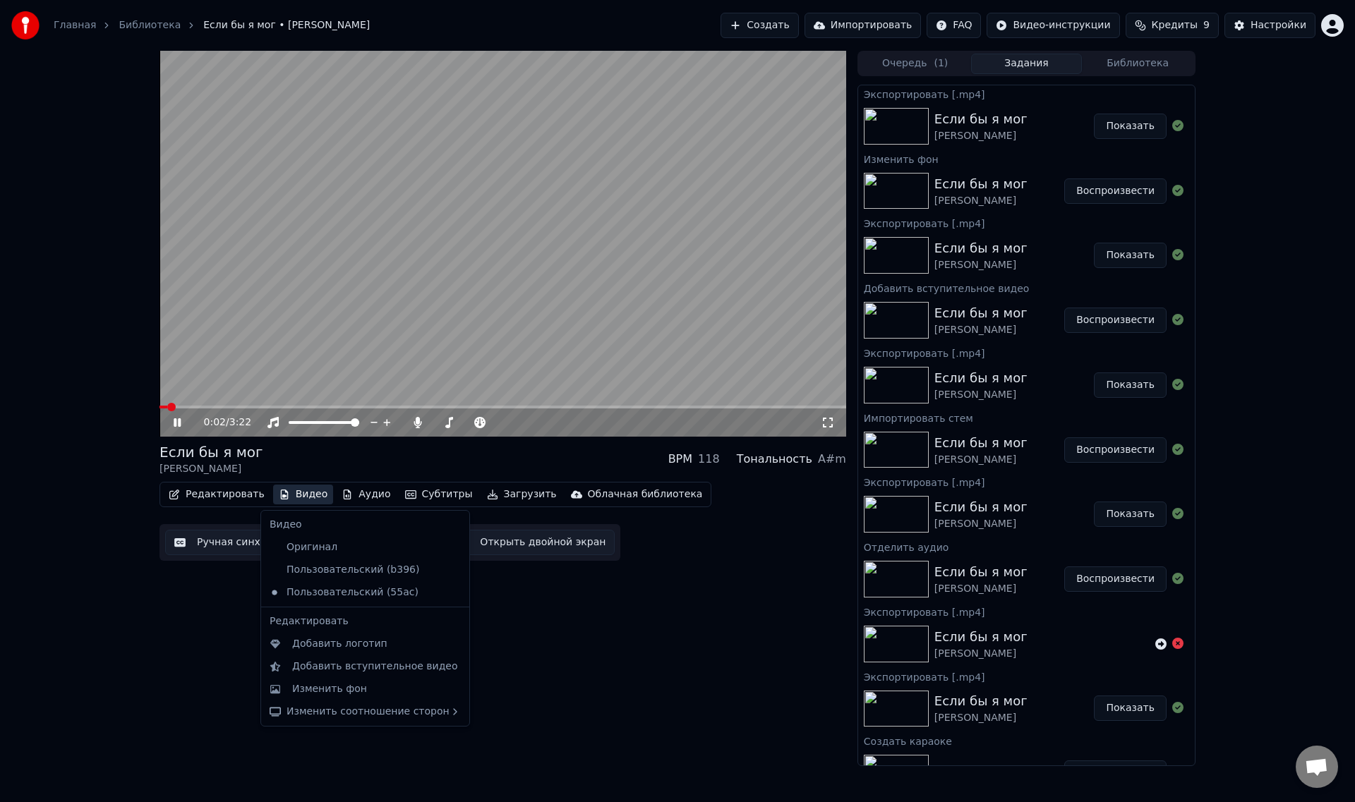
click at [301, 495] on button "Видео" at bounding box center [303, 495] width 61 height 20
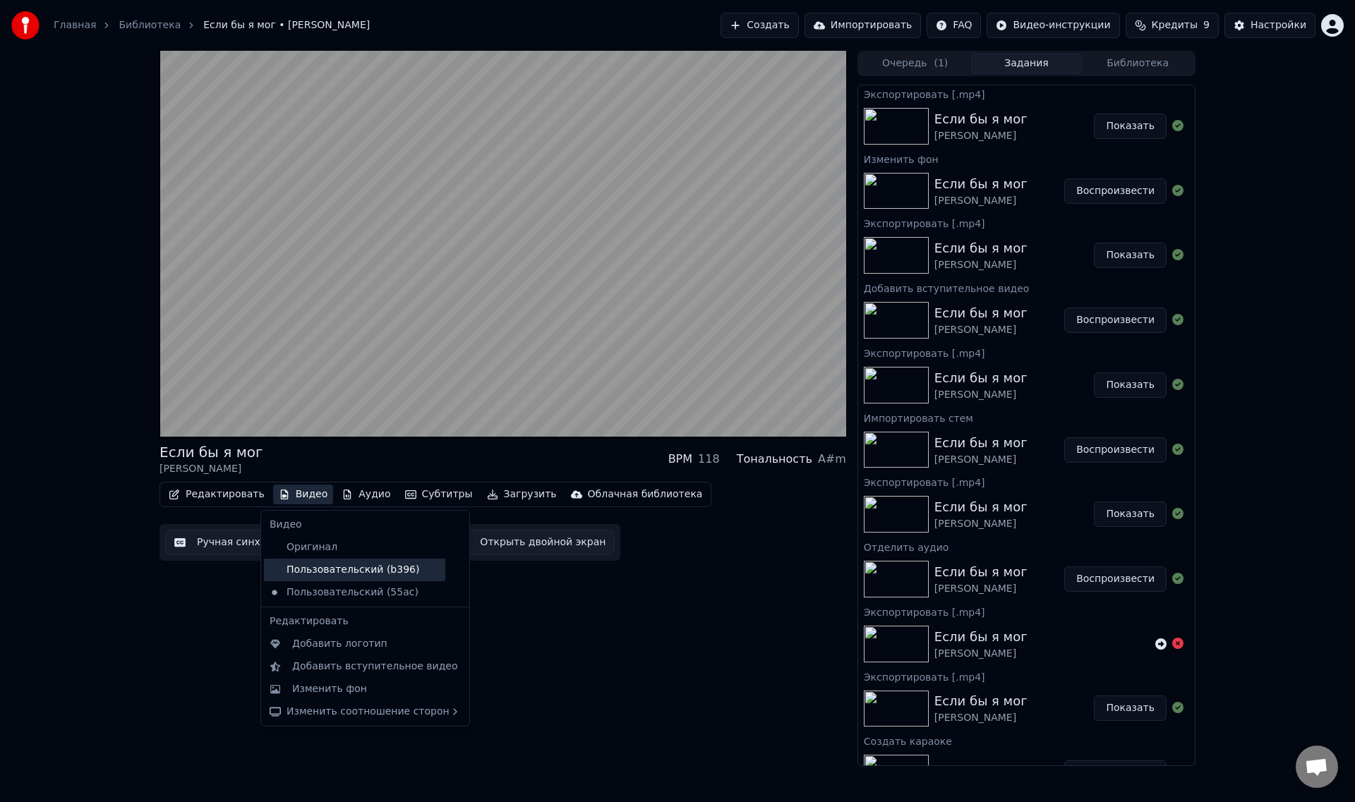
click at [349, 574] on div "Пользовательский (b396)" at bounding box center [354, 570] width 181 height 23
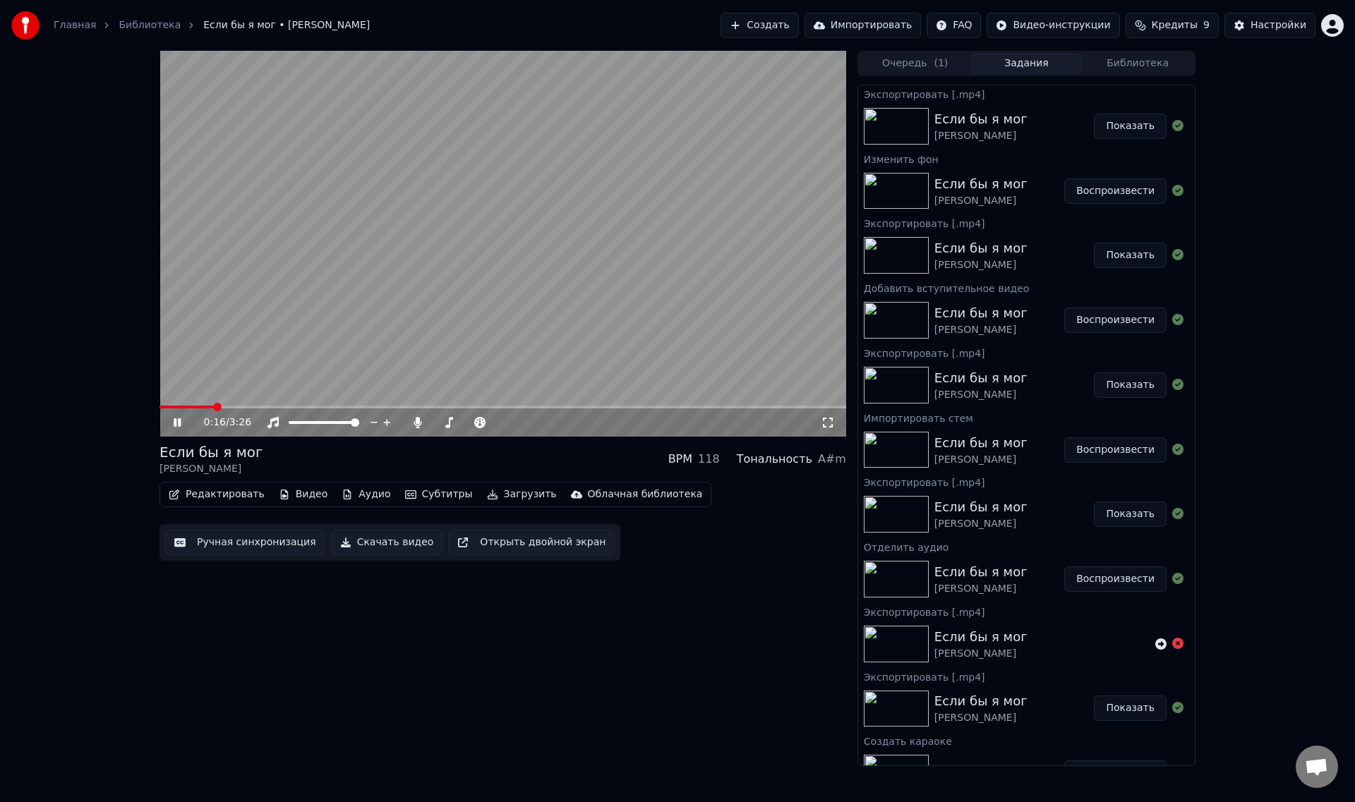
click at [578, 282] on video at bounding box center [502, 244] width 687 height 386
click at [37, 458] on div "0:16 / 3:26 Если бы я мог [PERSON_NAME] BPM 118 Тональность A#m Редактировать В…" at bounding box center [677, 409] width 1355 height 716
click at [440, 327] on video at bounding box center [502, 244] width 687 height 386
click at [441, 322] on video at bounding box center [502, 244] width 687 height 386
click at [433, 424] on span at bounding box center [437, 422] width 8 height 8
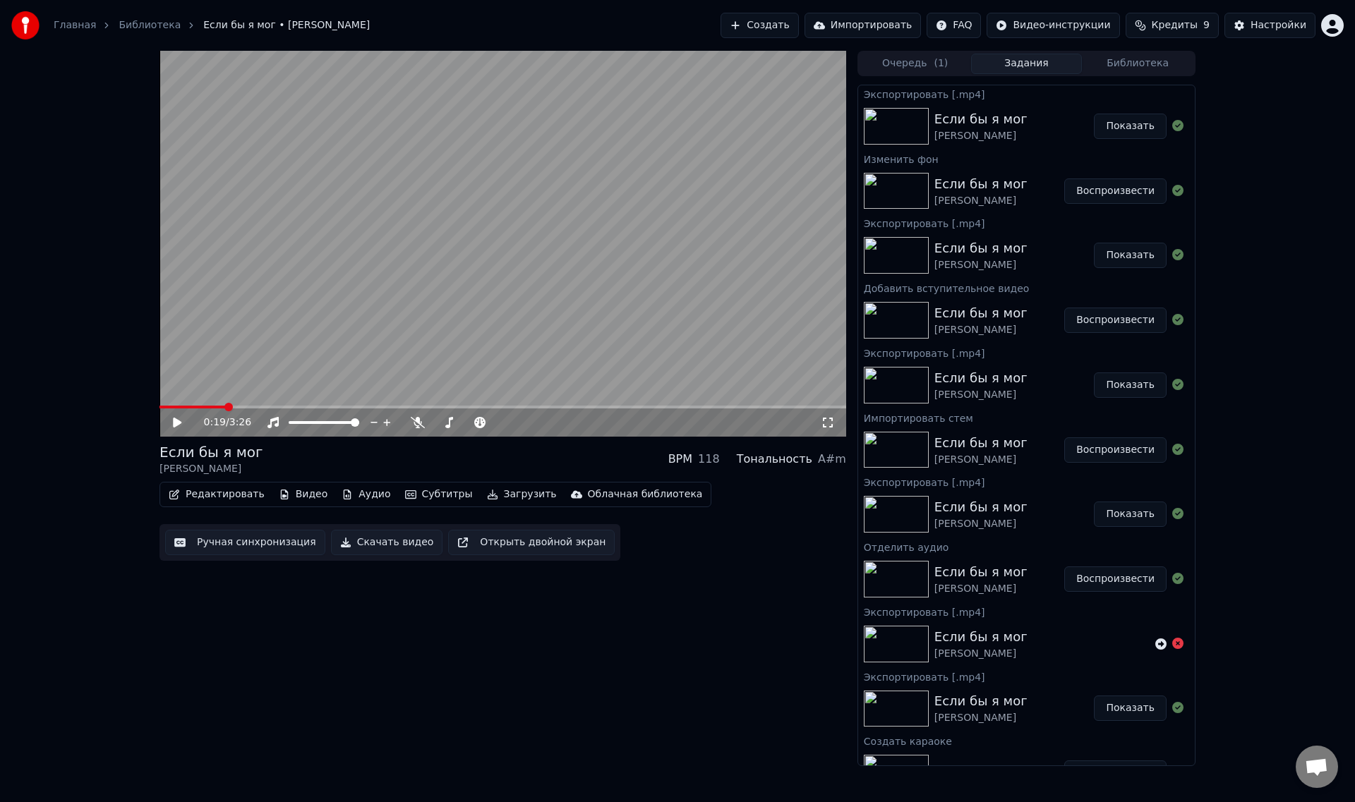
click at [378, 297] on video at bounding box center [502, 244] width 687 height 386
click at [363, 308] on video at bounding box center [502, 244] width 687 height 386
click at [415, 242] on video at bounding box center [502, 244] width 687 height 386
click at [511, 310] on video at bounding box center [502, 244] width 687 height 386
click at [296, 284] on video at bounding box center [502, 244] width 687 height 386
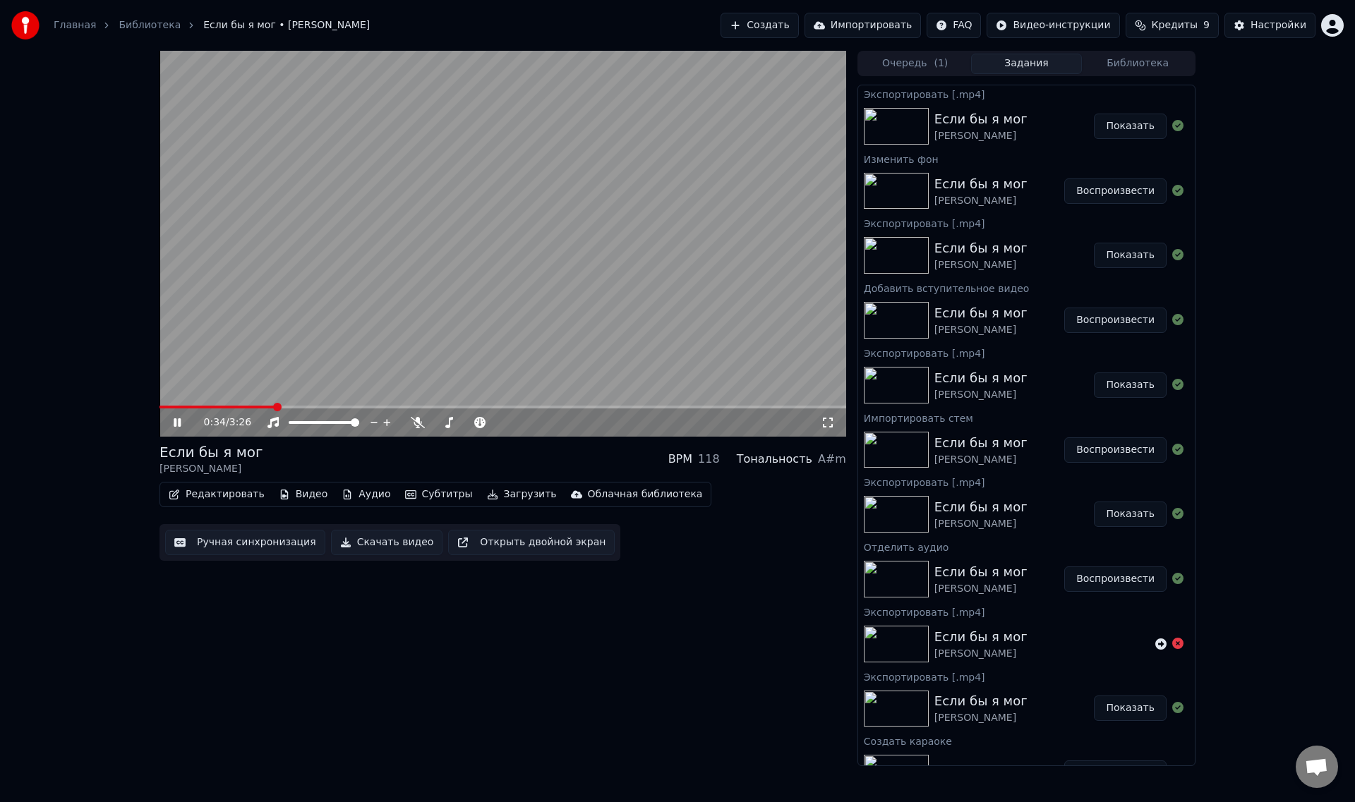
click at [375, 329] on video at bounding box center [502, 244] width 687 height 386
click at [356, 499] on button "Аудио" at bounding box center [366, 495] width 60 height 20
click at [347, 468] on div "Если бы я мог [PERSON_NAME] BPM 118 Тональность A#m" at bounding box center [502, 459] width 687 height 34
click at [387, 545] on button "Скачать видео" at bounding box center [387, 542] width 112 height 25
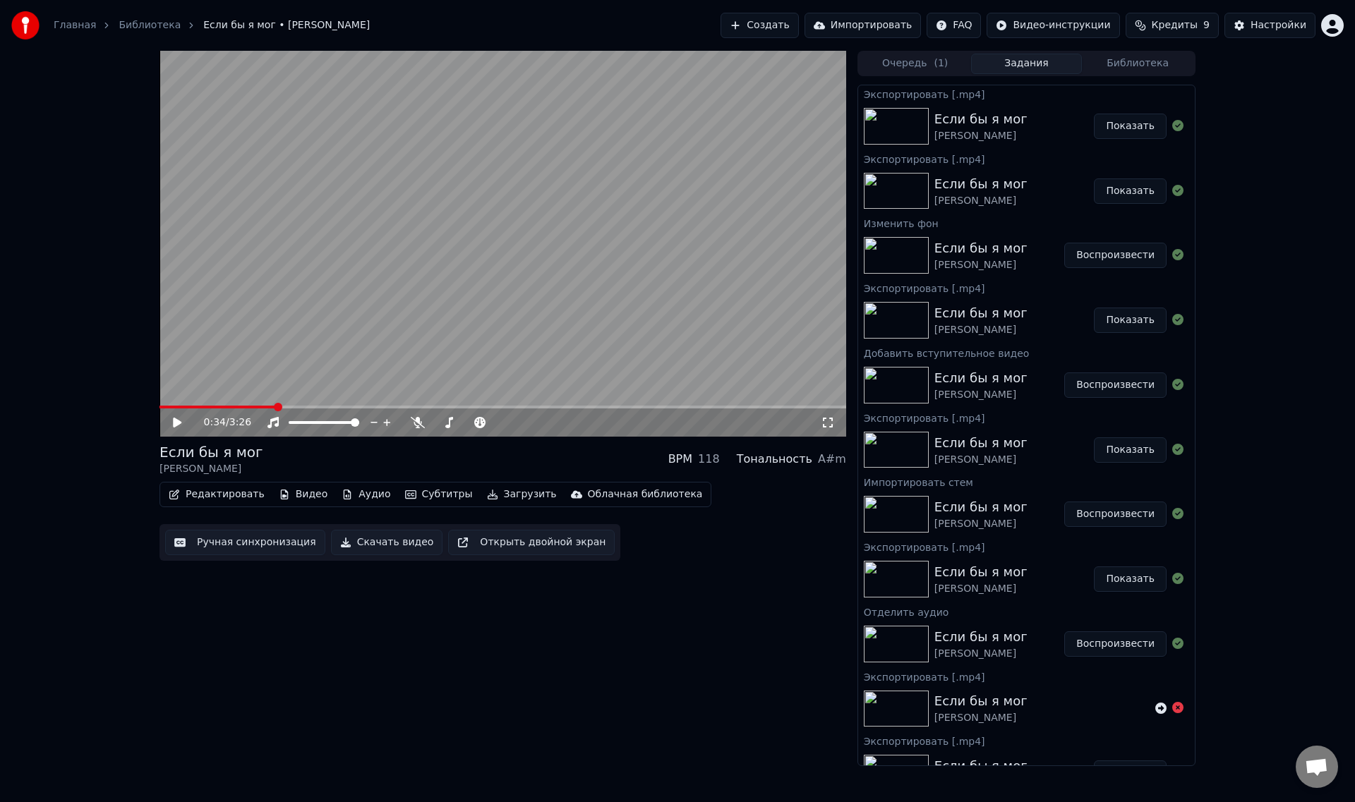
click at [1121, 125] on button "Показать" at bounding box center [1130, 126] width 73 height 25
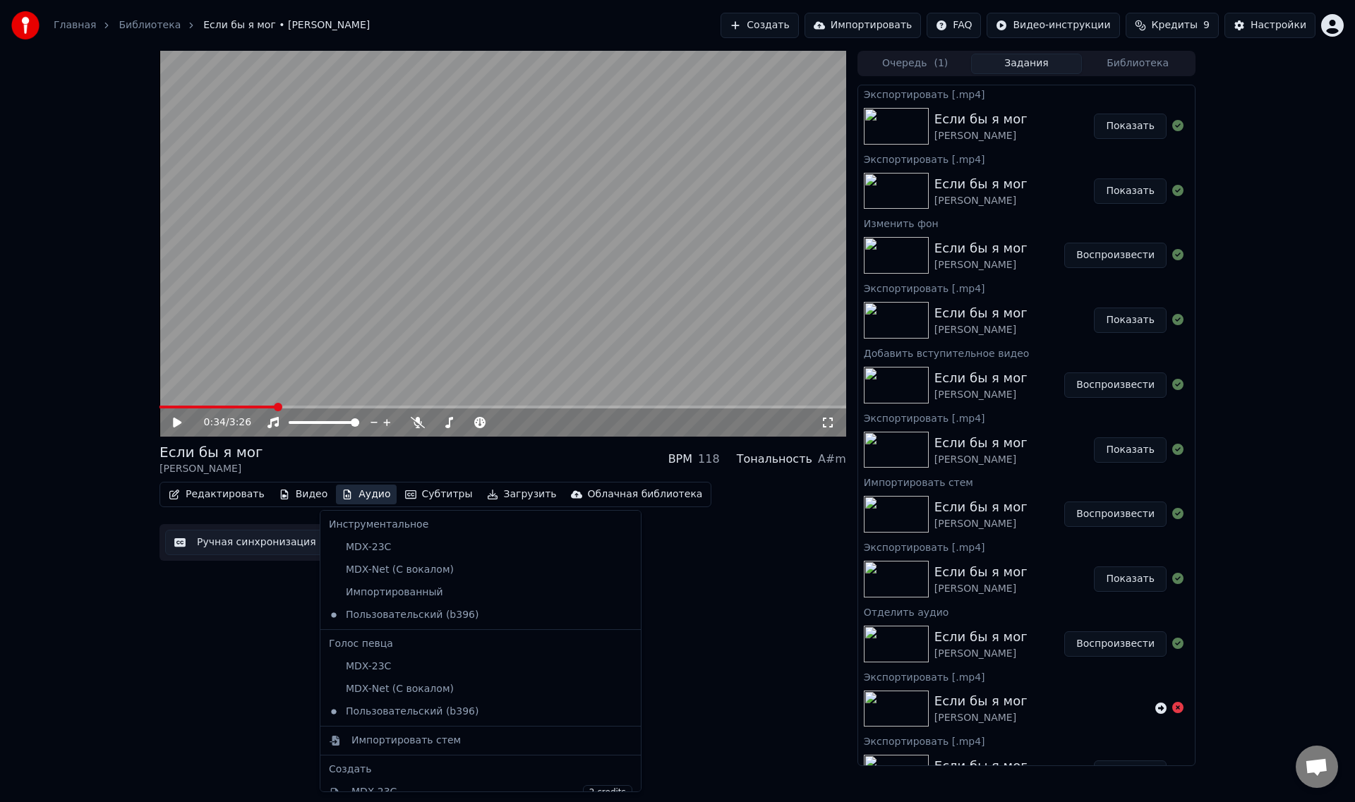
click at [357, 493] on button "Аудио" at bounding box center [366, 495] width 60 height 20
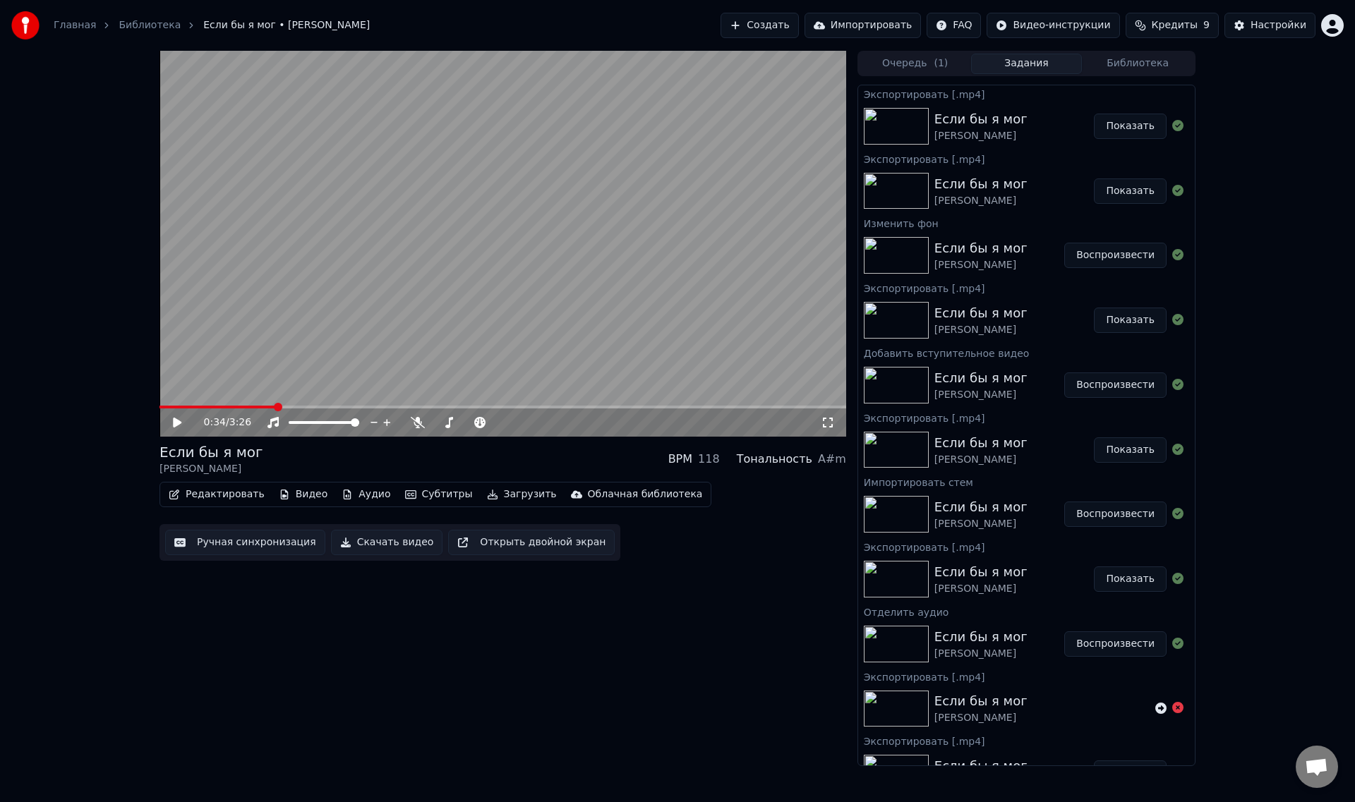
click at [174, 423] on icon at bounding box center [177, 423] width 8 height 10
click at [458, 259] on video at bounding box center [502, 244] width 687 height 386
click at [304, 494] on button "Видео" at bounding box center [303, 495] width 61 height 20
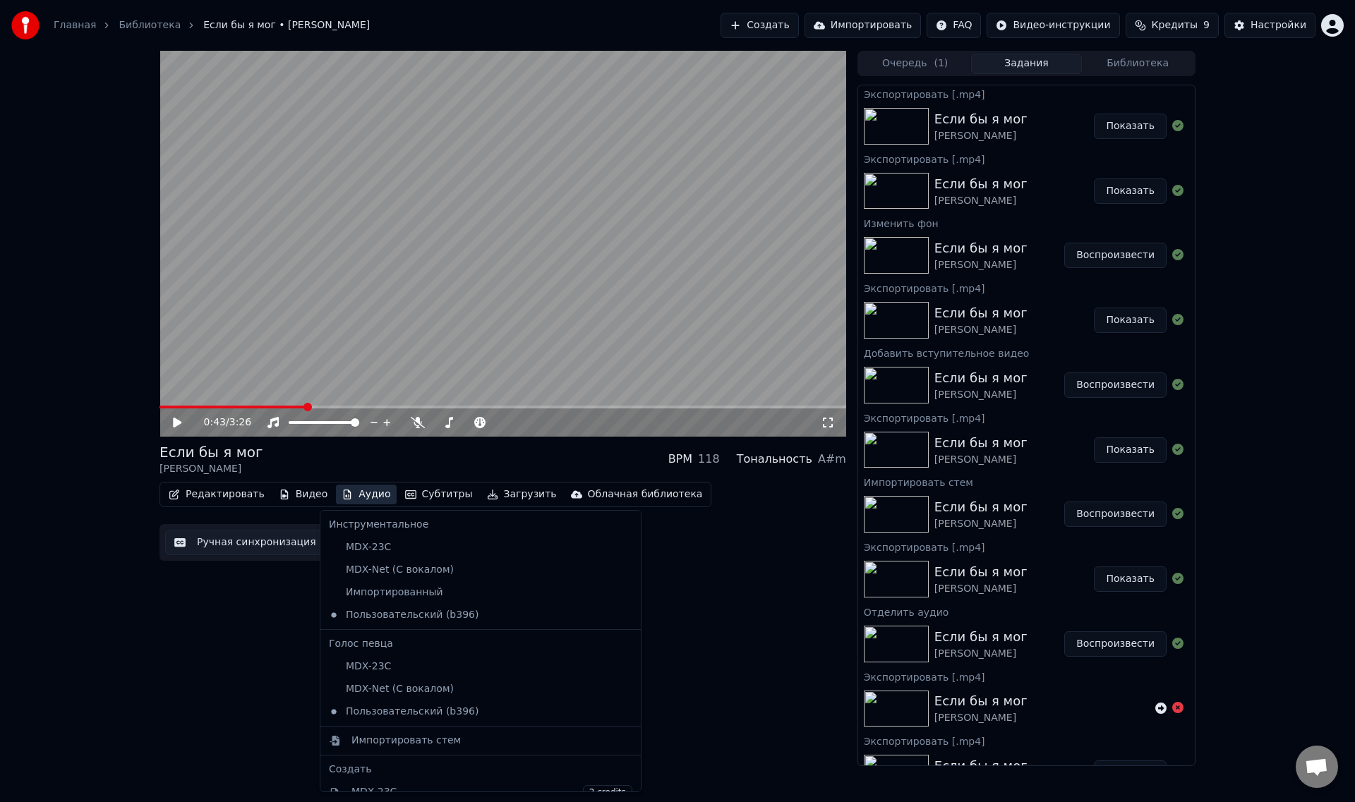
click at [178, 426] on icon at bounding box center [187, 422] width 33 height 11
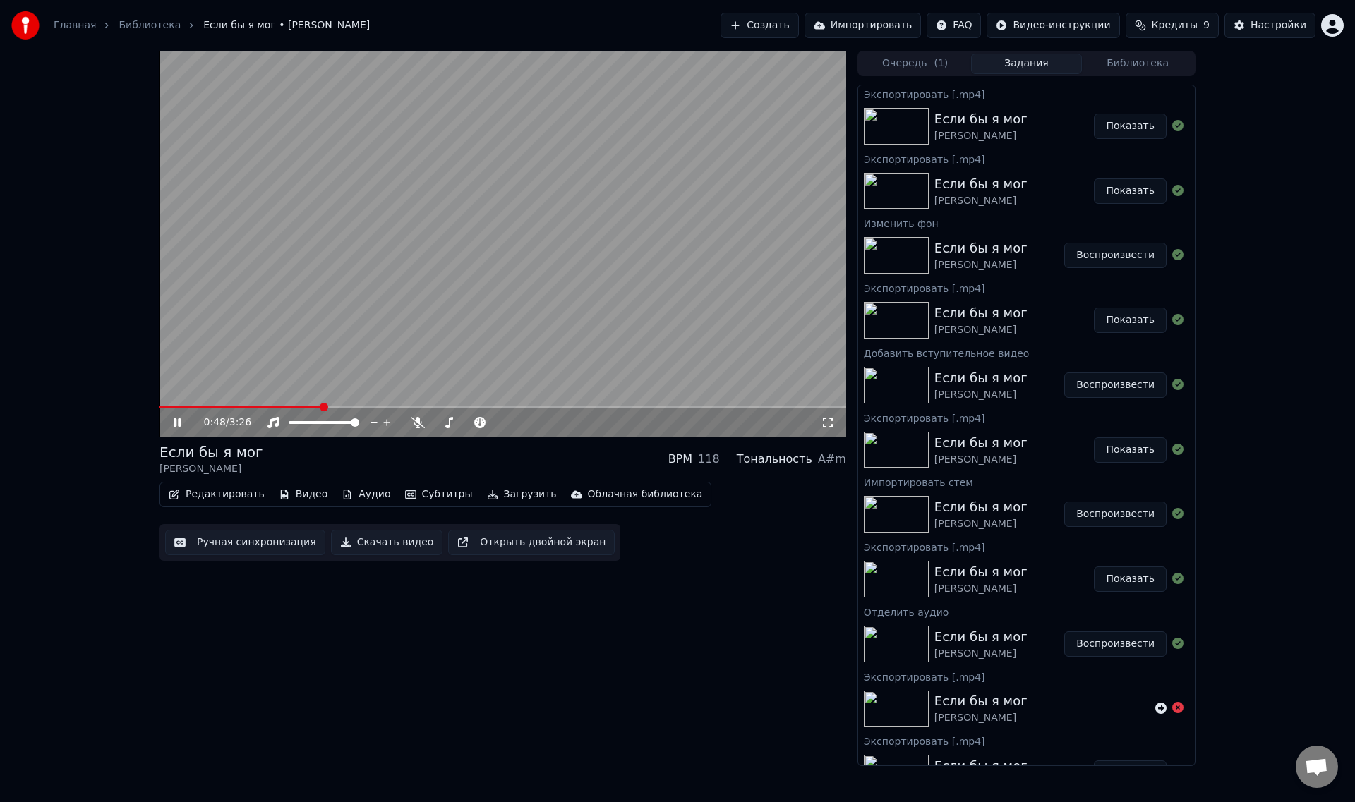
click at [179, 419] on icon at bounding box center [177, 422] width 7 height 8
click at [493, 496] on button "Загрузить" at bounding box center [521, 495] width 81 height 20
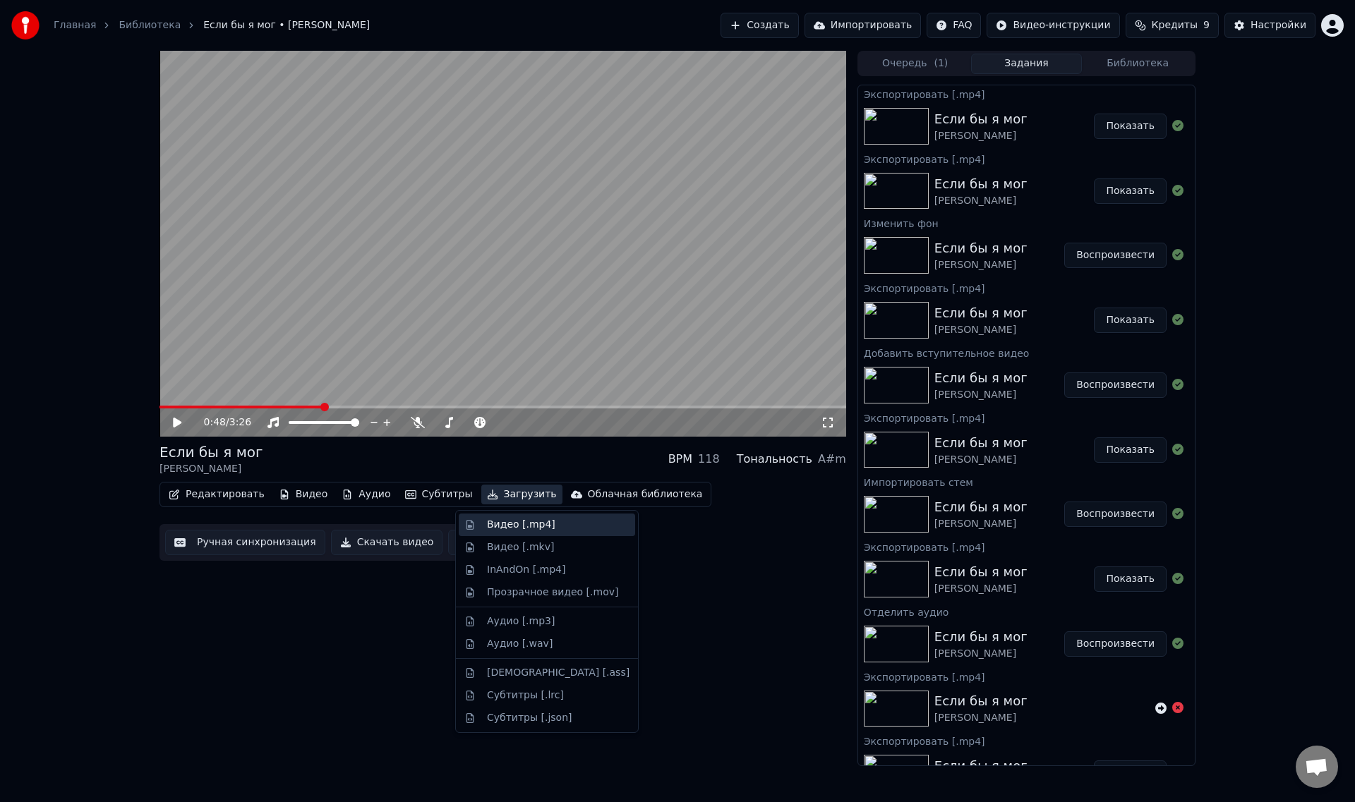
click at [507, 525] on div "Видео [.mp4]" at bounding box center [521, 525] width 68 height 14
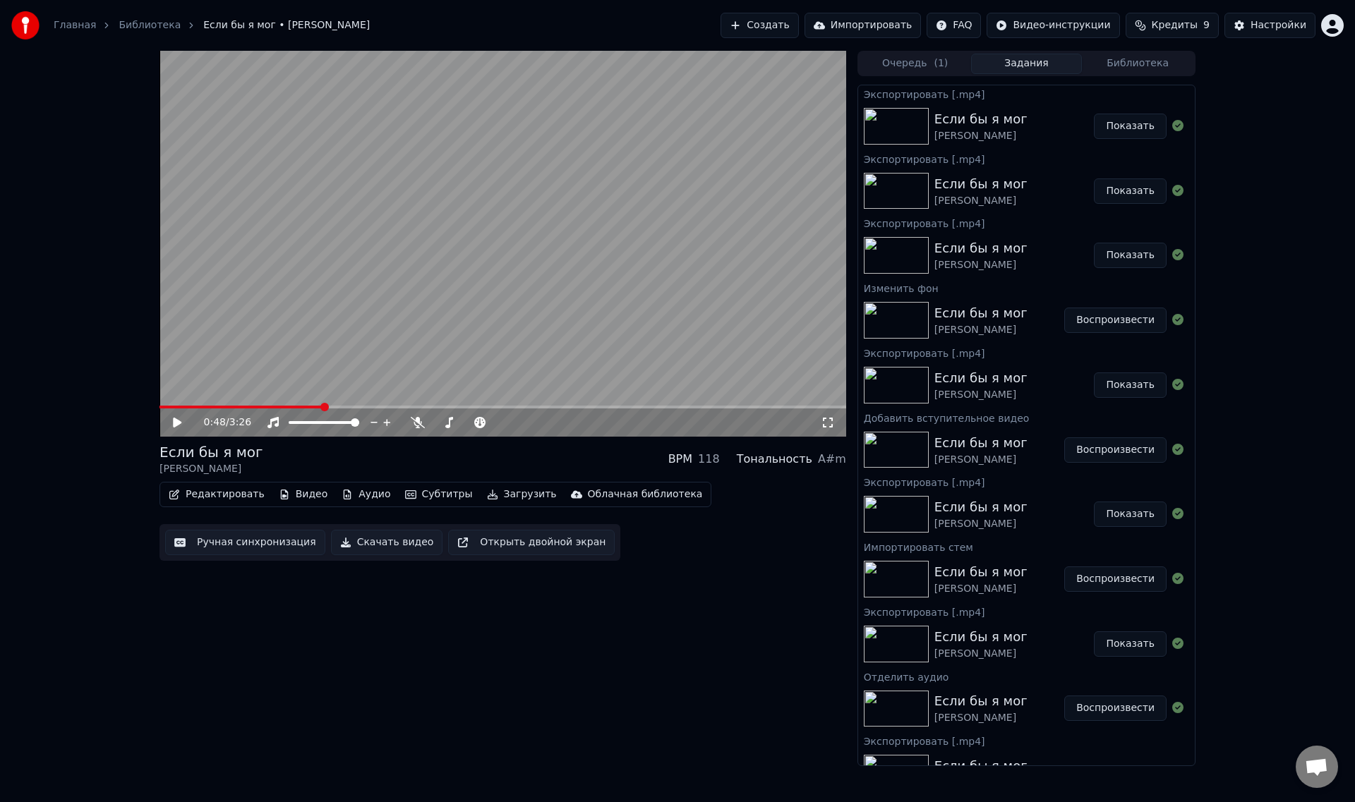
click at [1102, 128] on button "Показать" at bounding box center [1130, 126] width 73 height 25
click at [159, 406] on span at bounding box center [159, 407] width 0 height 3
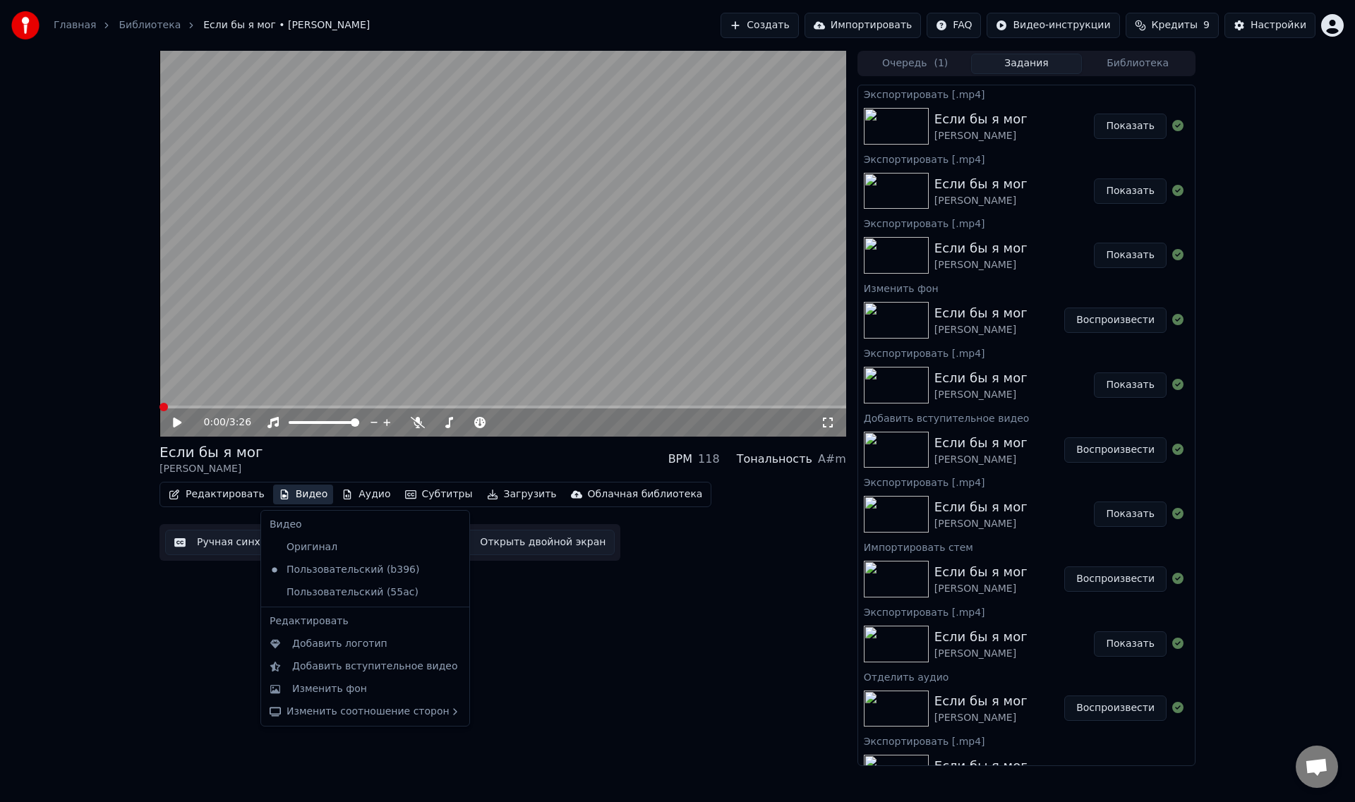
click at [299, 494] on button "Видео" at bounding box center [303, 495] width 61 height 20
click at [350, 685] on div "Изменить фон" at bounding box center [329, 689] width 75 height 14
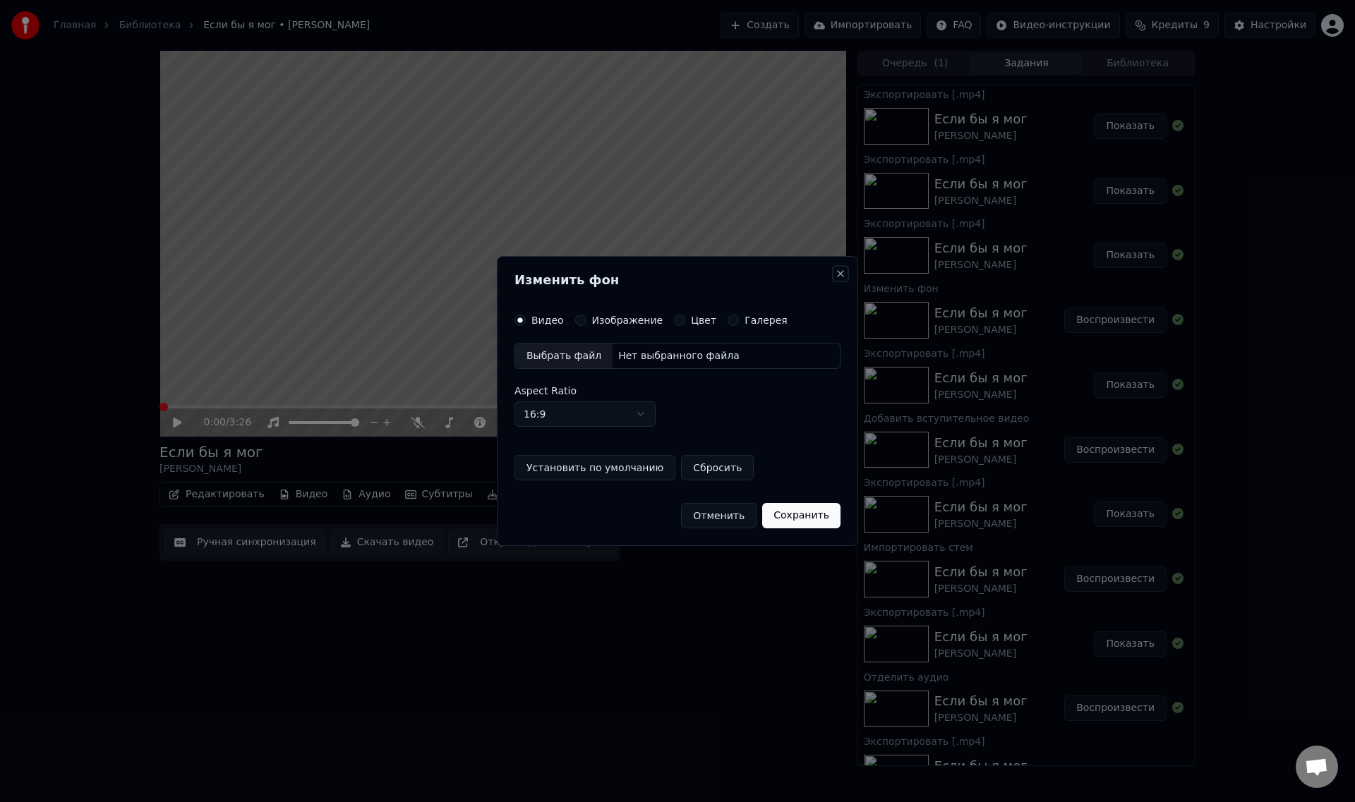
click at [841, 275] on button "Close" at bounding box center [840, 273] width 11 height 11
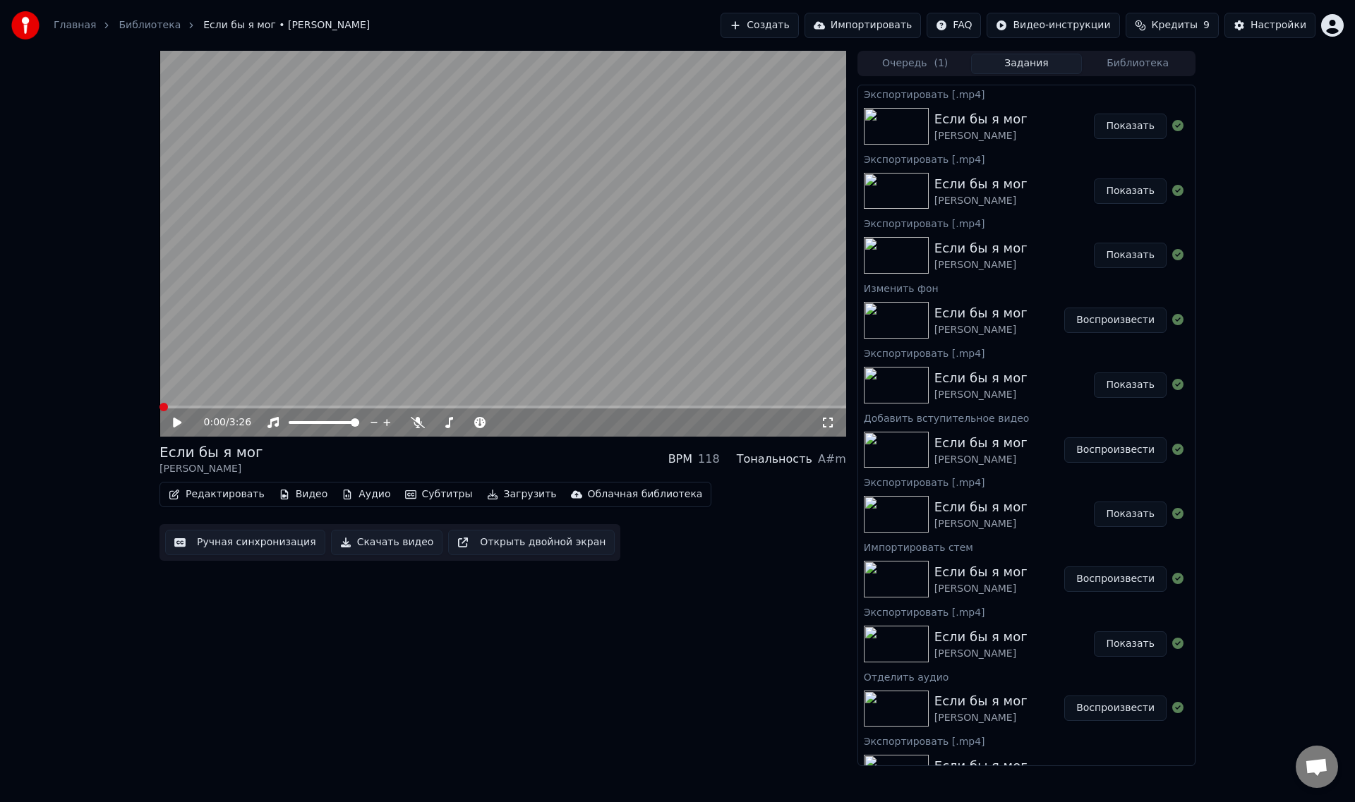
click at [293, 496] on button "Видео" at bounding box center [303, 495] width 61 height 20
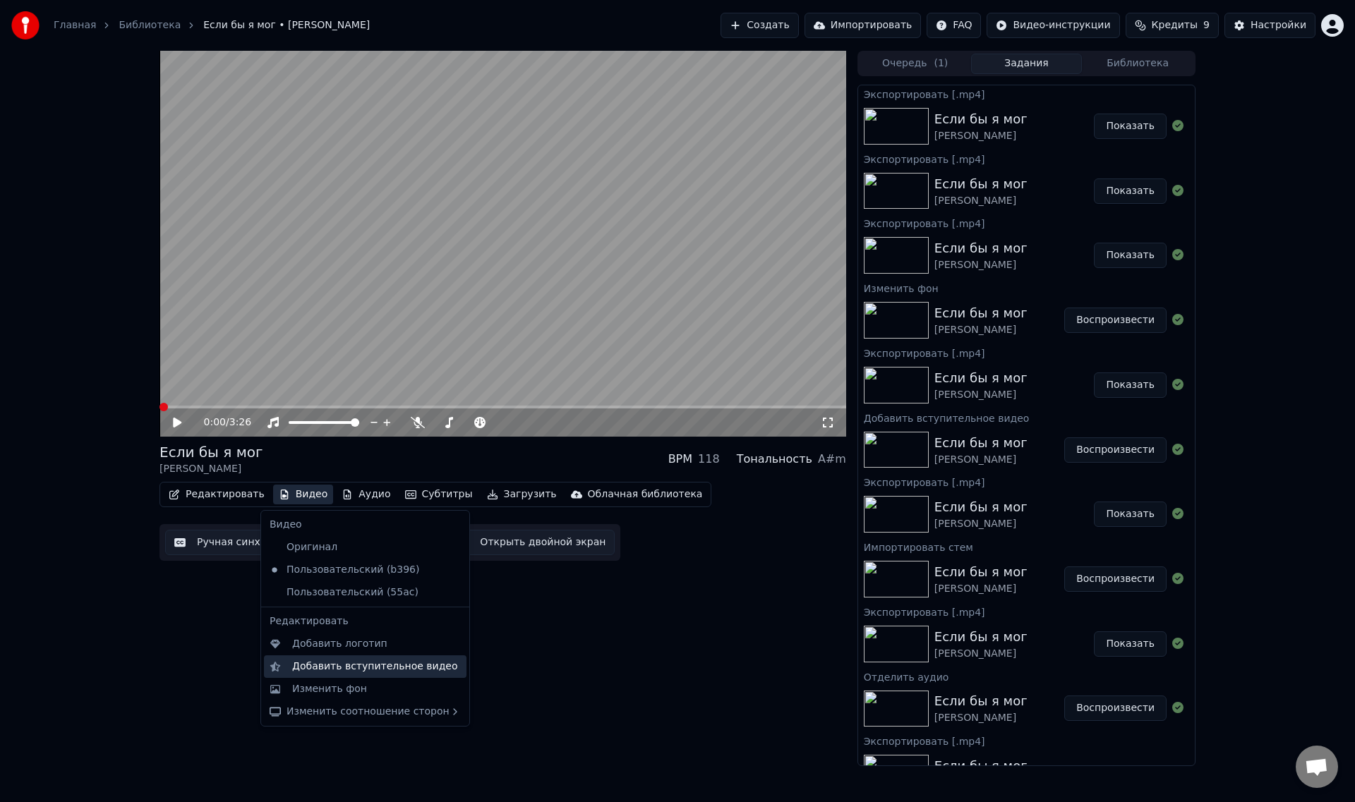
click at [302, 668] on div "Добавить вступительное видео" at bounding box center [375, 667] width 166 height 14
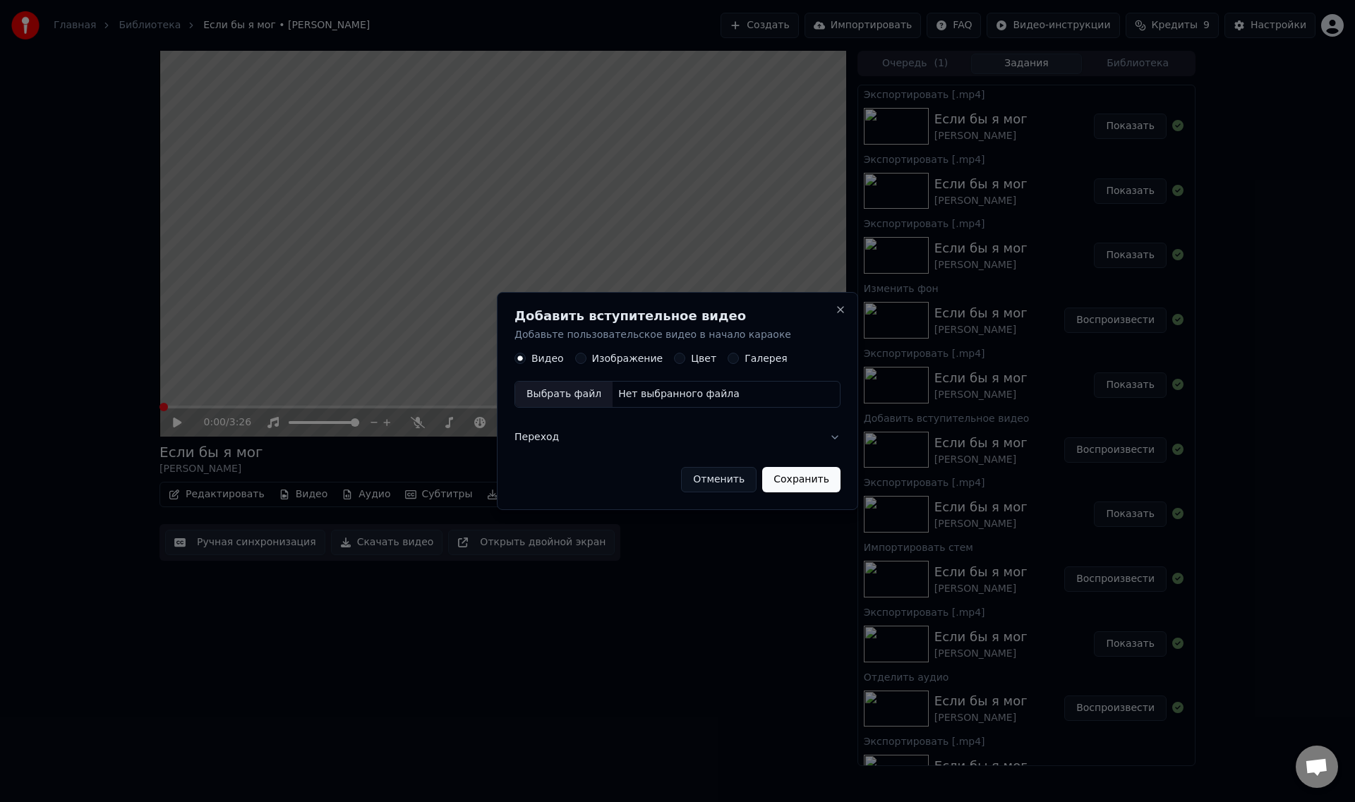
click at [806, 480] on button "Сохранить" at bounding box center [801, 479] width 78 height 25
click at [811, 470] on button "Сохранить" at bounding box center [801, 479] width 78 height 25
click at [833, 436] on button "Переход" at bounding box center [677, 437] width 326 height 37
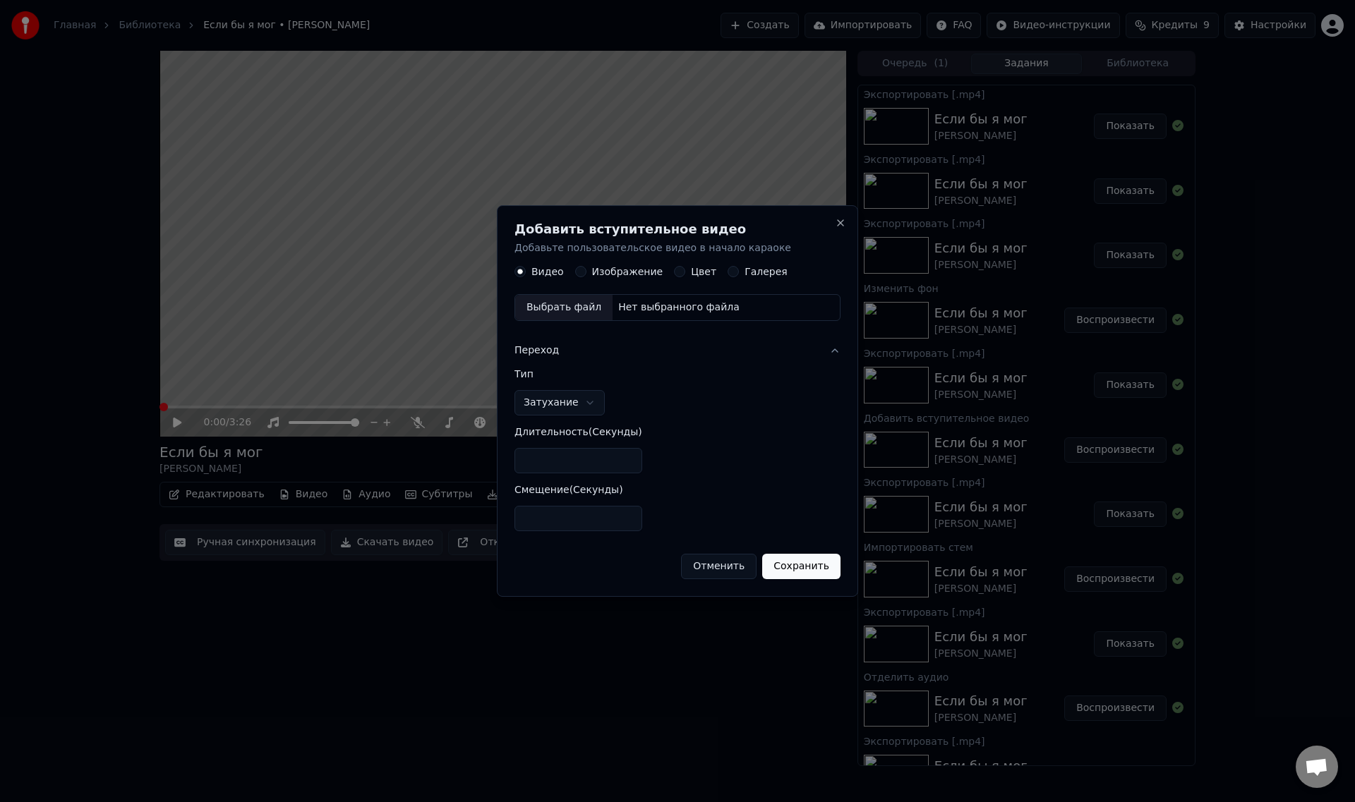
click at [615, 267] on label "Изображение" at bounding box center [627, 272] width 71 height 10
click at [586, 267] on button "Изображение" at bounding box center [580, 272] width 11 height 11
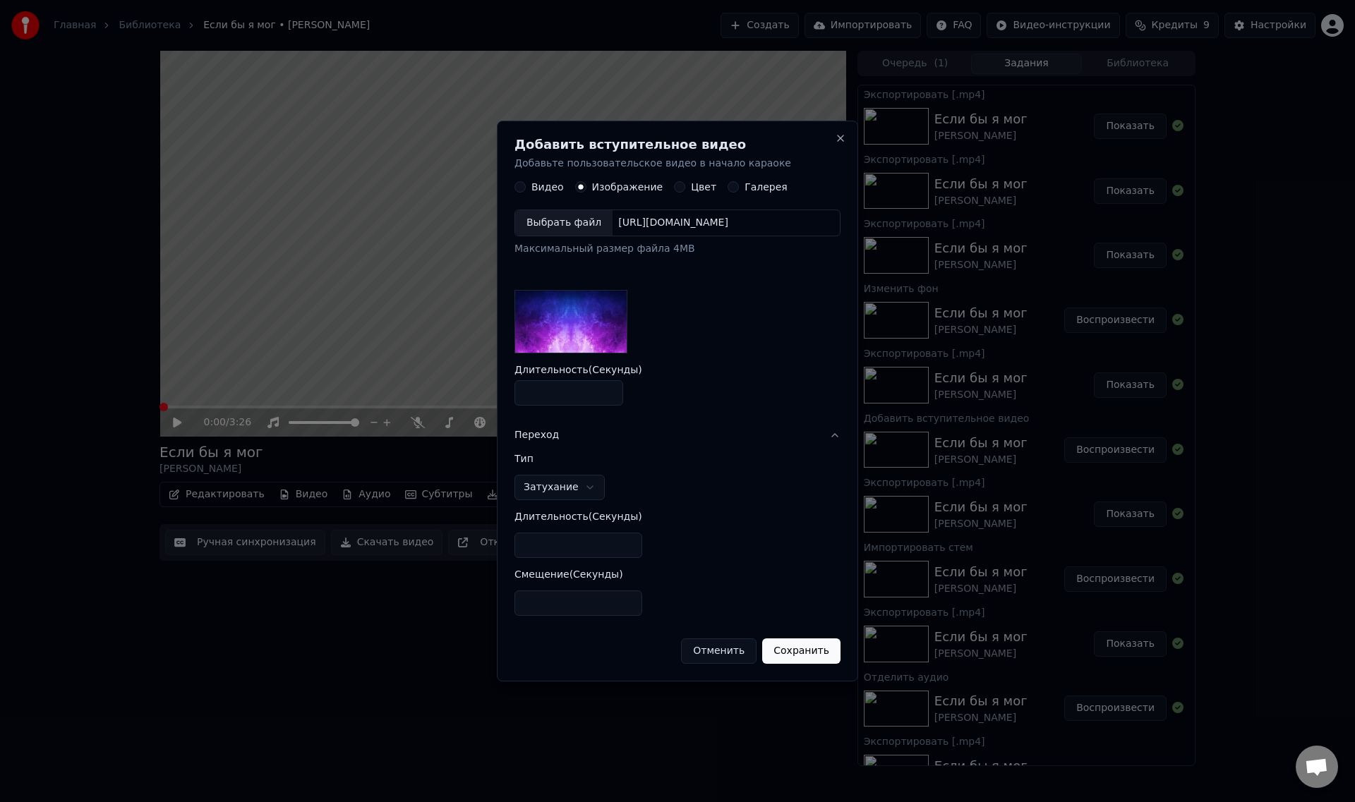
click at [700, 218] on div "[URL][DOMAIN_NAME]" at bounding box center [673, 224] width 121 height 14
click at [819, 663] on button "Сохранить" at bounding box center [803, 651] width 78 height 25
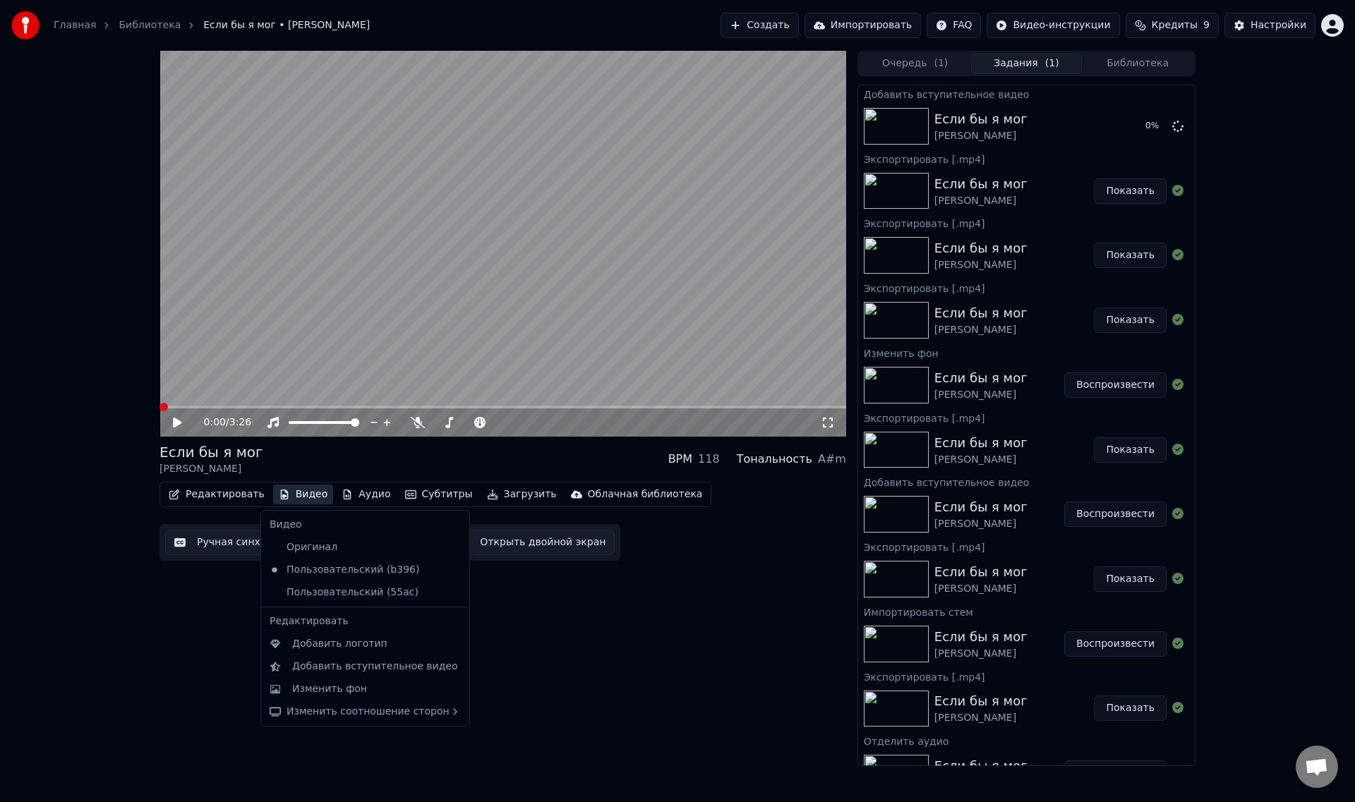
click at [301, 495] on button "Видео" at bounding box center [303, 495] width 61 height 20
click at [347, 689] on div "Изменить фон" at bounding box center [329, 689] width 75 height 14
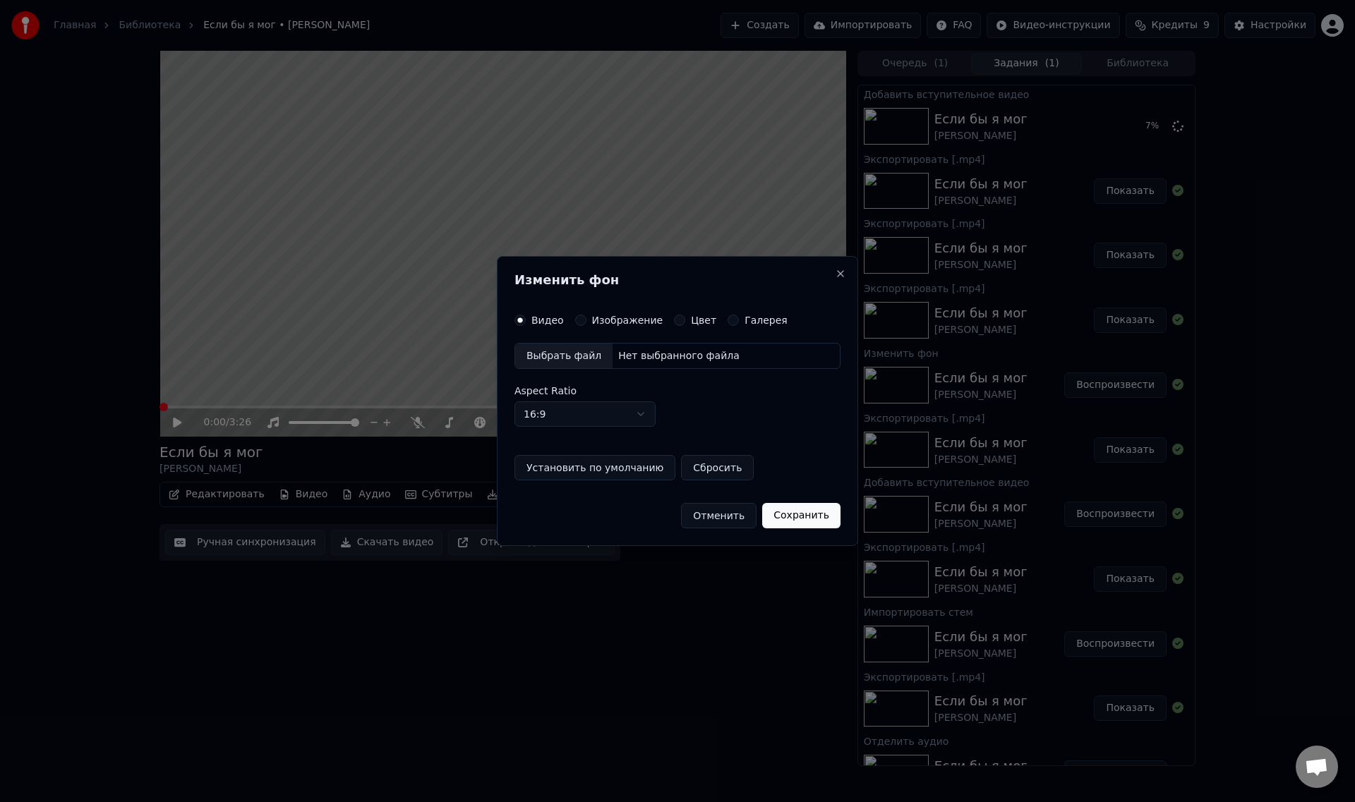
click at [639, 354] on div "Нет выбранного файла" at bounding box center [679, 356] width 133 height 14
click at [617, 318] on label "Изображение" at bounding box center [627, 320] width 71 height 10
click at [586, 318] on button "Изображение" at bounding box center [580, 320] width 11 height 11
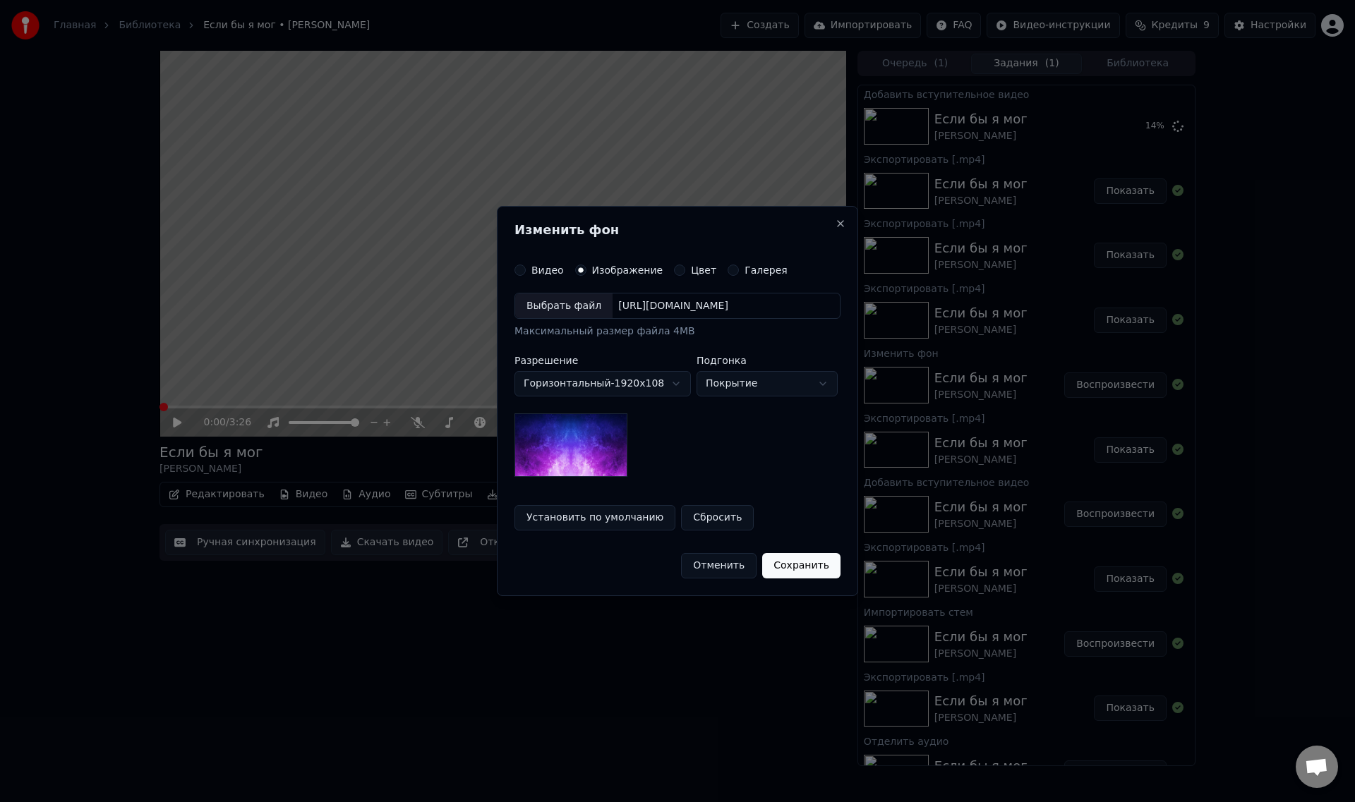
click at [645, 304] on div "[URL][DOMAIN_NAME]" at bounding box center [673, 306] width 121 height 14
click at [800, 562] on button "Сохранить" at bounding box center [803, 565] width 78 height 25
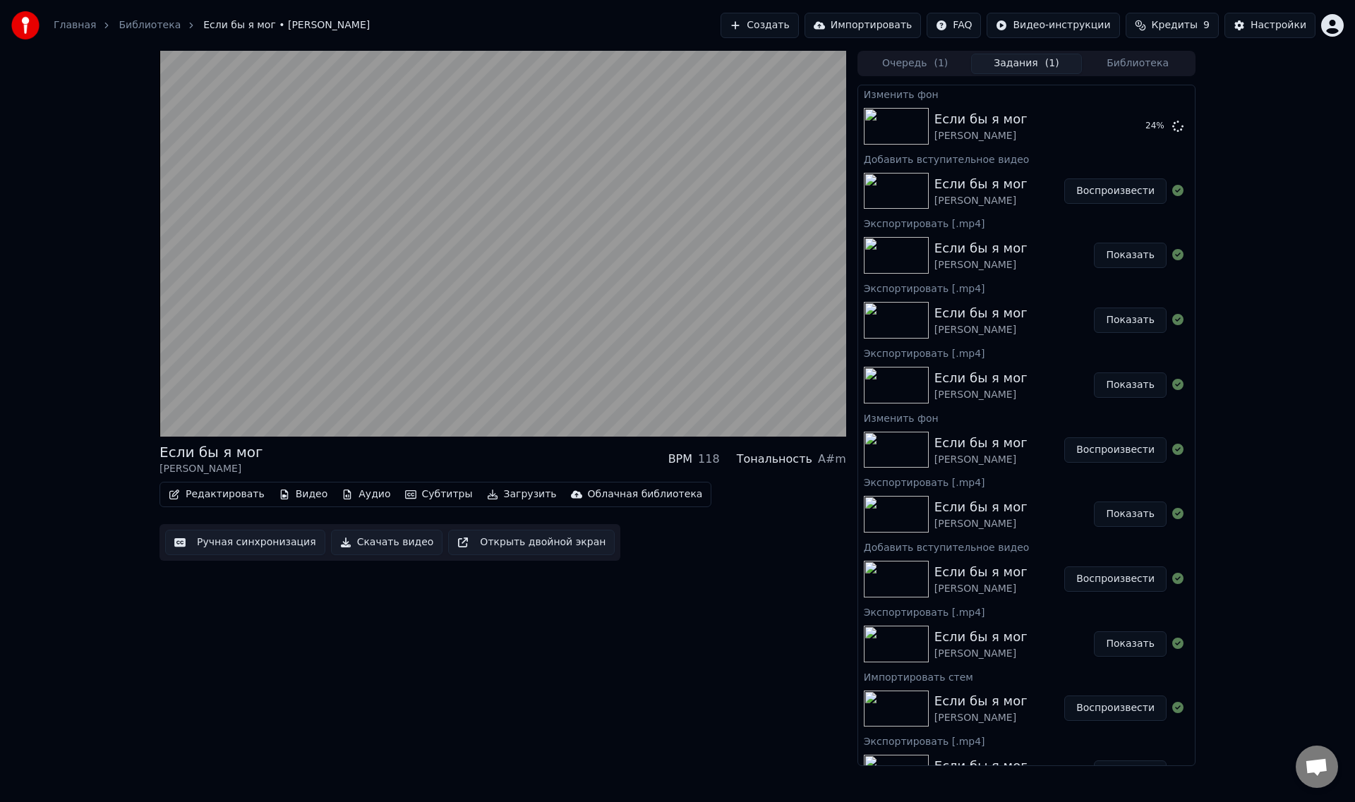
click at [1097, 192] on button "Воспроизвести" at bounding box center [1115, 191] width 102 height 25
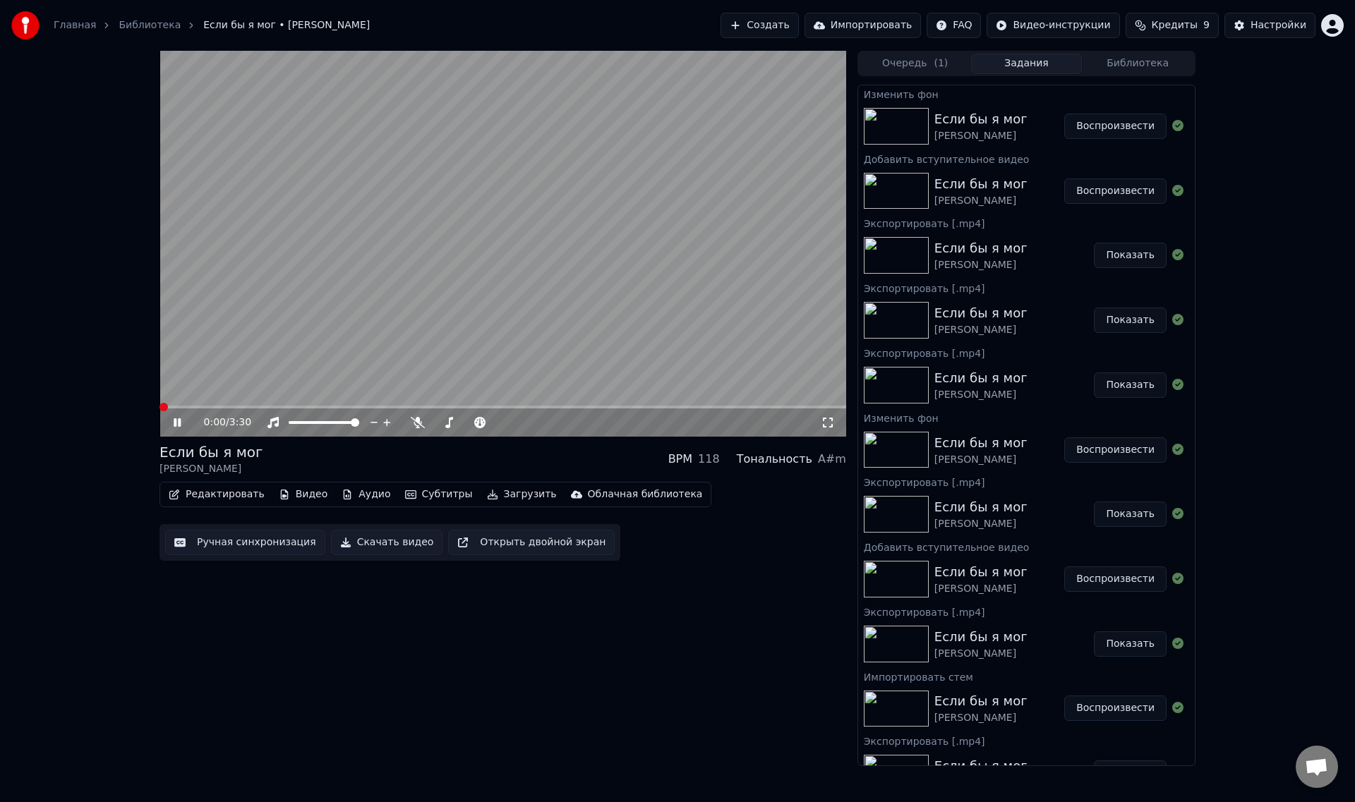
click at [176, 422] on icon at bounding box center [177, 422] width 7 height 8
click at [1118, 124] on button "Воспроизвести" at bounding box center [1115, 126] width 102 height 25
click at [522, 255] on video at bounding box center [502, 244] width 687 height 386
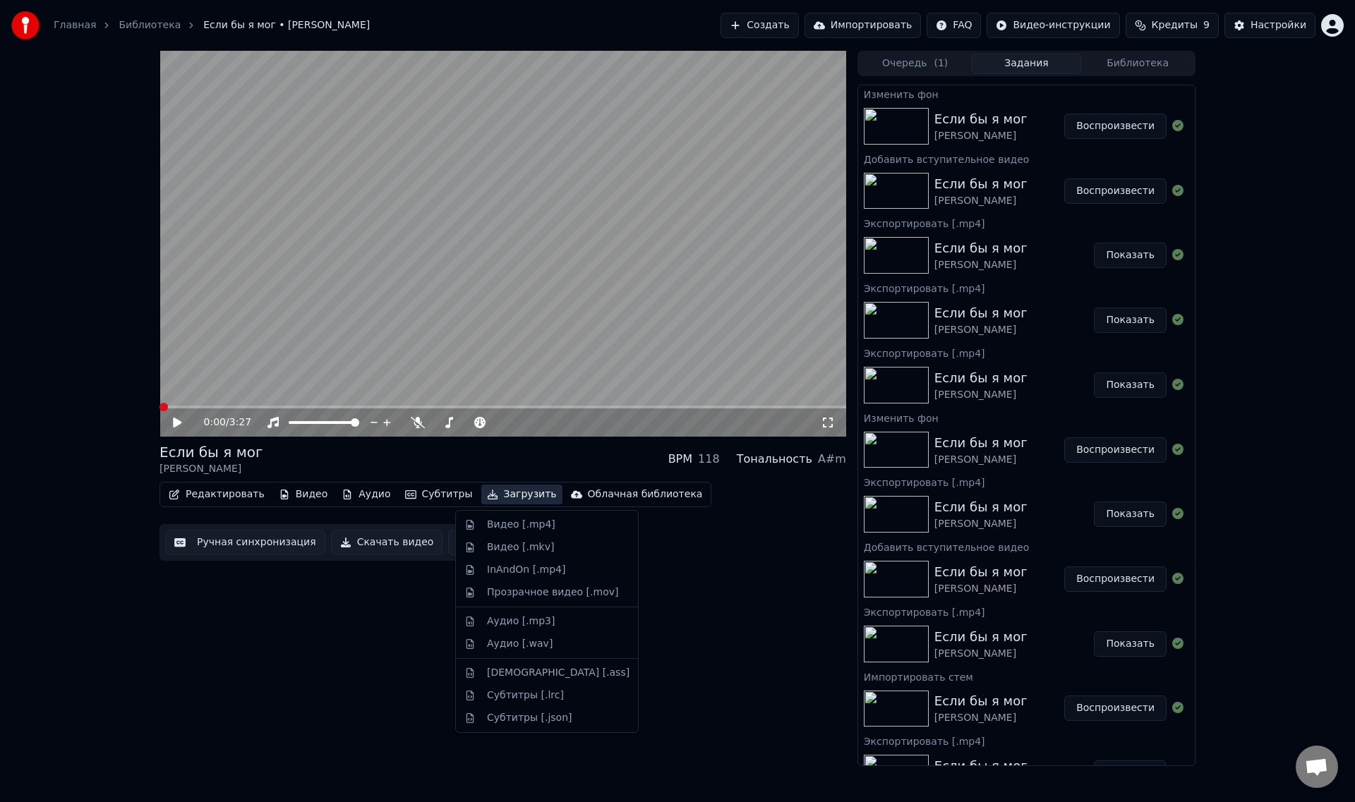
click at [497, 490] on button "Загрузить" at bounding box center [521, 495] width 81 height 20
click at [499, 524] on div "Видео [.mp4]" at bounding box center [521, 525] width 68 height 14
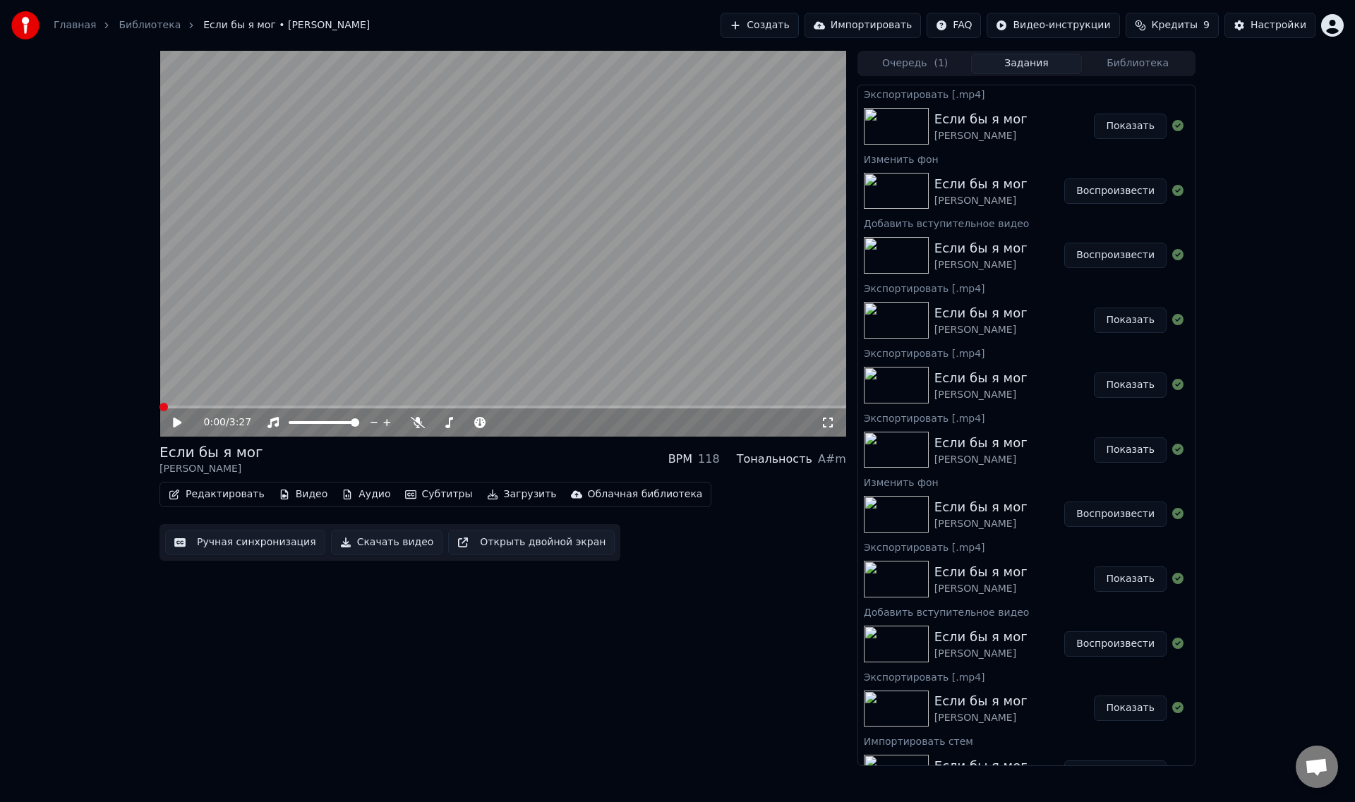
click at [1119, 130] on button "Показать" at bounding box center [1130, 126] width 73 height 25
click at [173, 423] on icon at bounding box center [187, 422] width 33 height 11
click at [315, 352] on video at bounding box center [502, 244] width 687 height 386
click at [350, 495] on button "Аудио" at bounding box center [366, 495] width 60 height 20
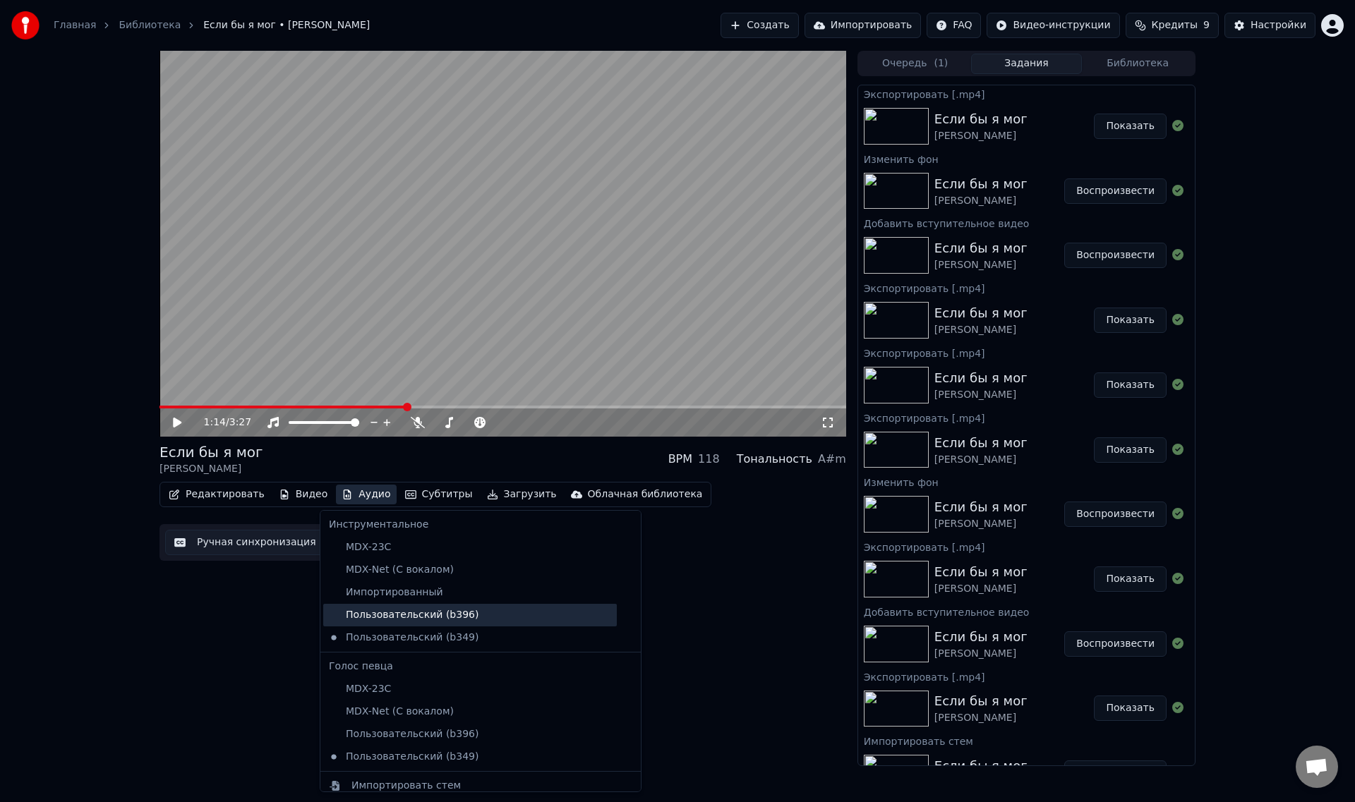
click at [410, 625] on div "Пользовательский (b396)" at bounding box center [470, 615] width 294 height 23
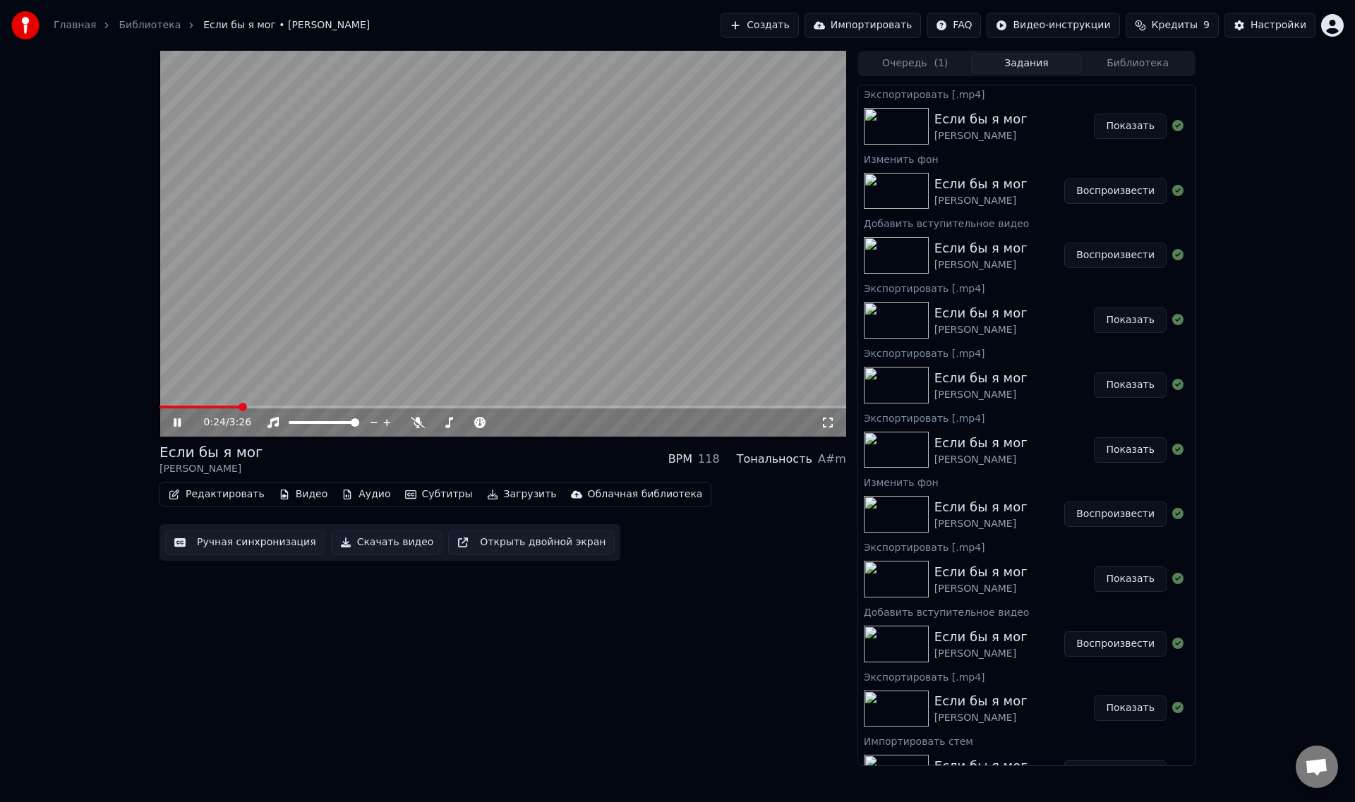
click at [223, 406] on span at bounding box center [199, 407] width 80 height 3
click at [476, 322] on video at bounding box center [502, 244] width 687 height 386
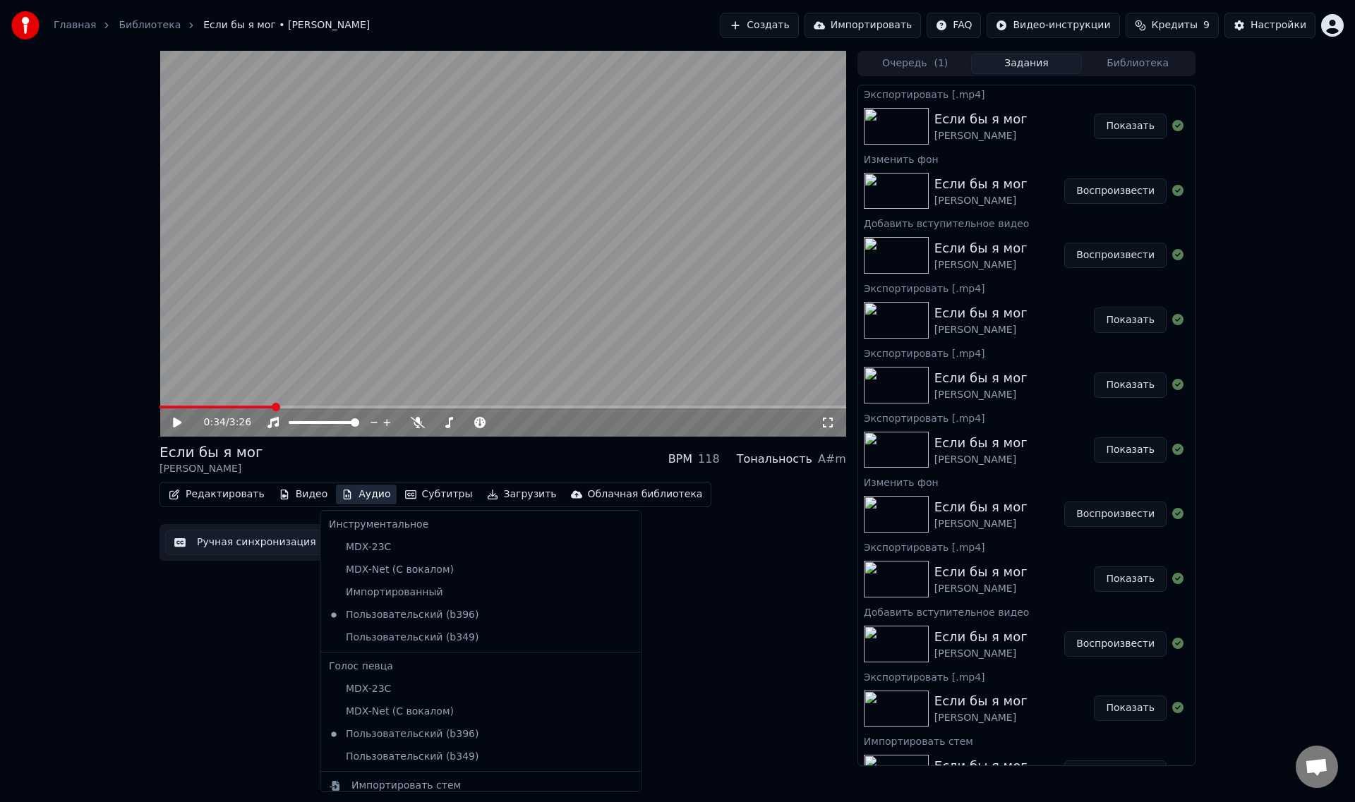
click at [351, 494] on button "Аудио" at bounding box center [366, 495] width 60 height 20
click at [402, 759] on div "Пользовательский (b349)" at bounding box center [470, 757] width 294 height 23
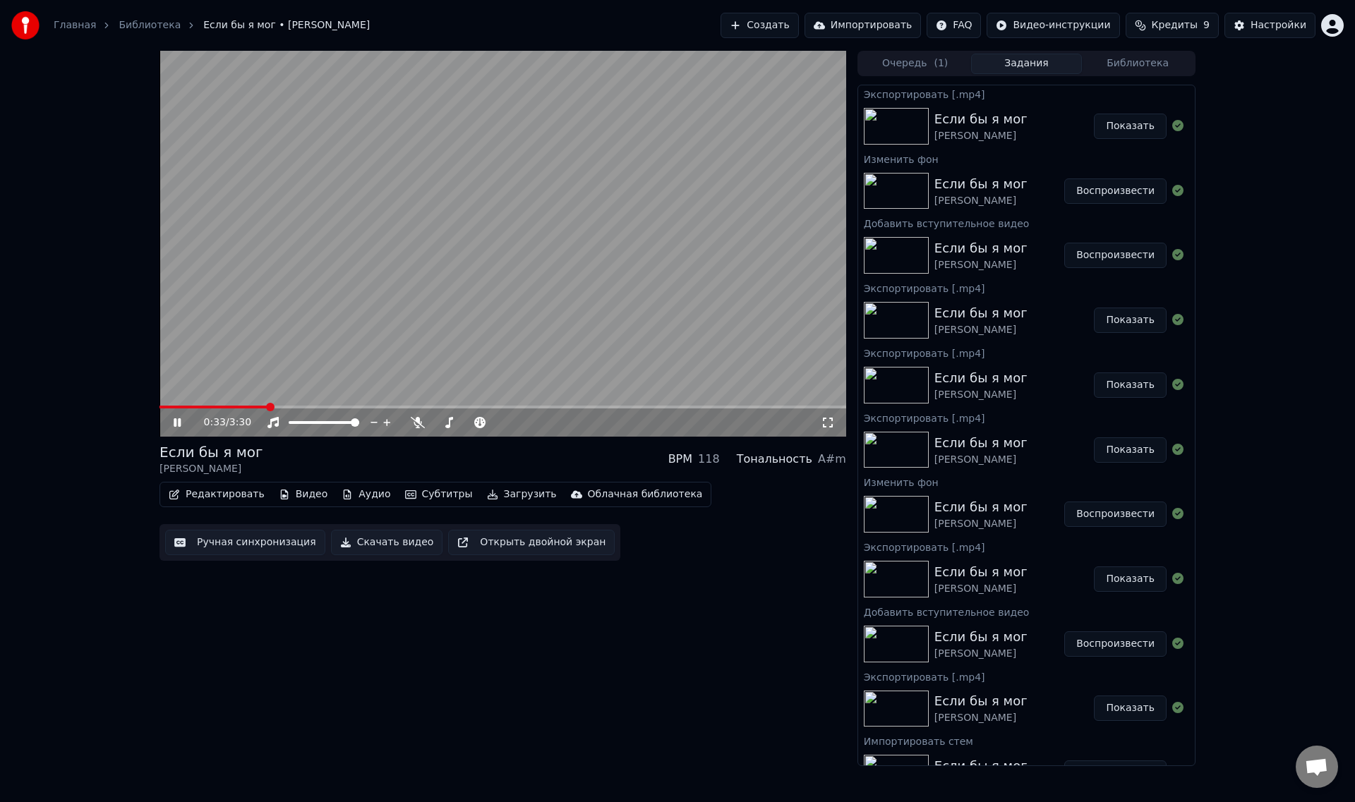
click at [267, 406] on span at bounding box center [213, 407] width 108 height 3
click at [252, 405] on video at bounding box center [502, 244] width 687 height 386
click at [231, 408] on span at bounding box center [217, 407] width 116 height 3
click at [257, 366] on video at bounding box center [502, 244] width 687 height 386
click at [495, 219] on video at bounding box center [502, 244] width 687 height 386
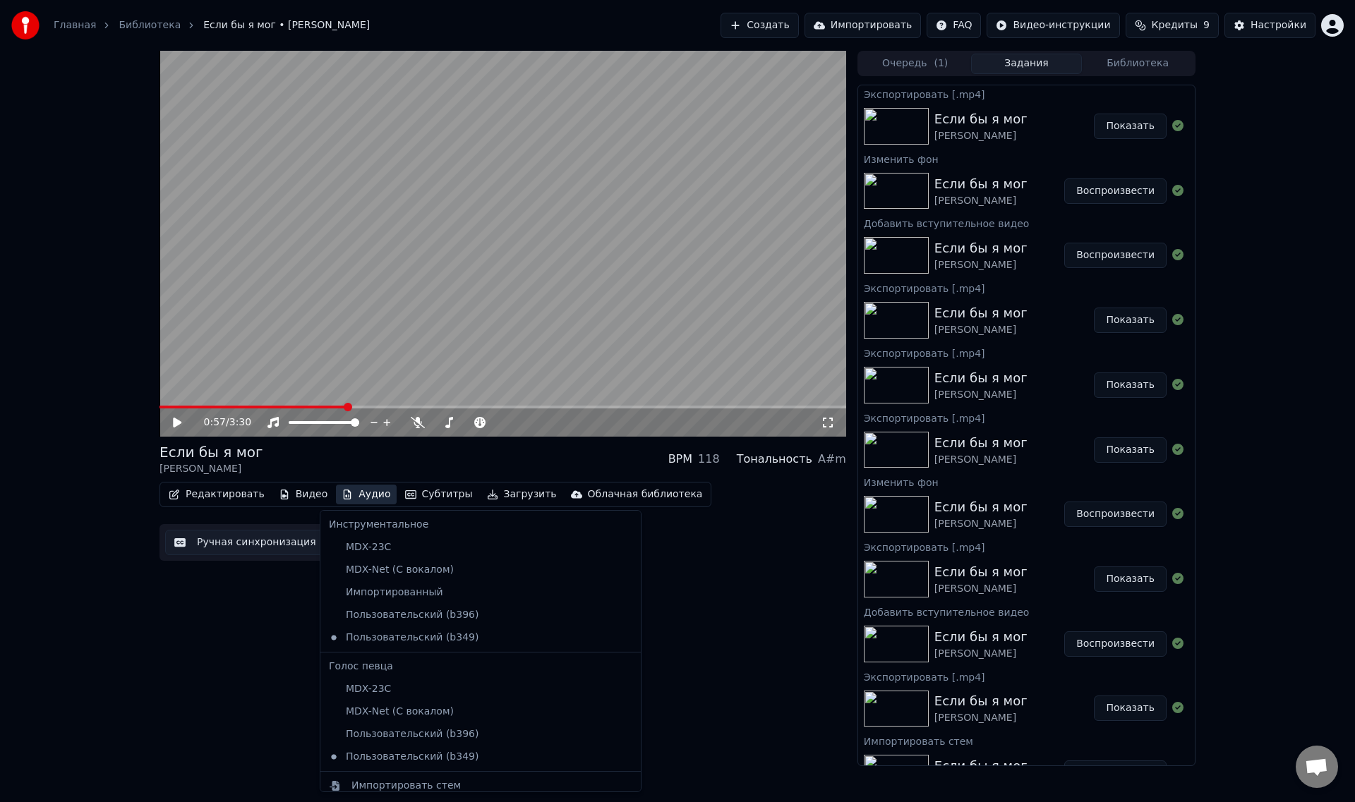
click at [354, 497] on button "Аудио" at bounding box center [366, 495] width 60 height 20
click at [428, 598] on div "Импортированный" at bounding box center [470, 592] width 294 height 23
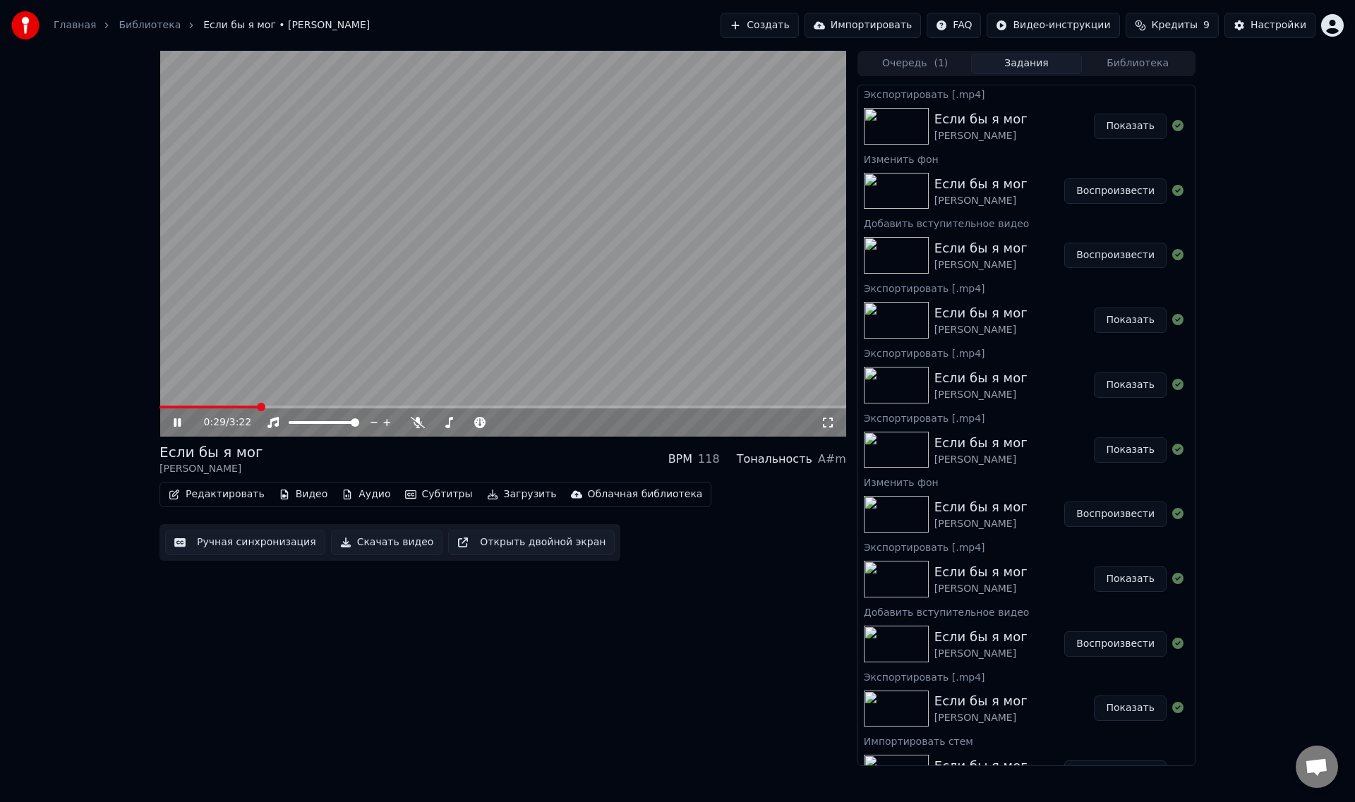
click at [258, 407] on span at bounding box center [208, 407] width 99 height 3
drag, startPoint x: 176, startPoint y: 421, endPoint x: 365, endPoint y: 464, distance: 193.8
click at [365, 464] on div "0:52 / 3:22 Если бы я мог [PERSON_NAME] BPM 118 Тональность A#m Редактировать В…" at bounding box center [502, 409] width 687 height 716
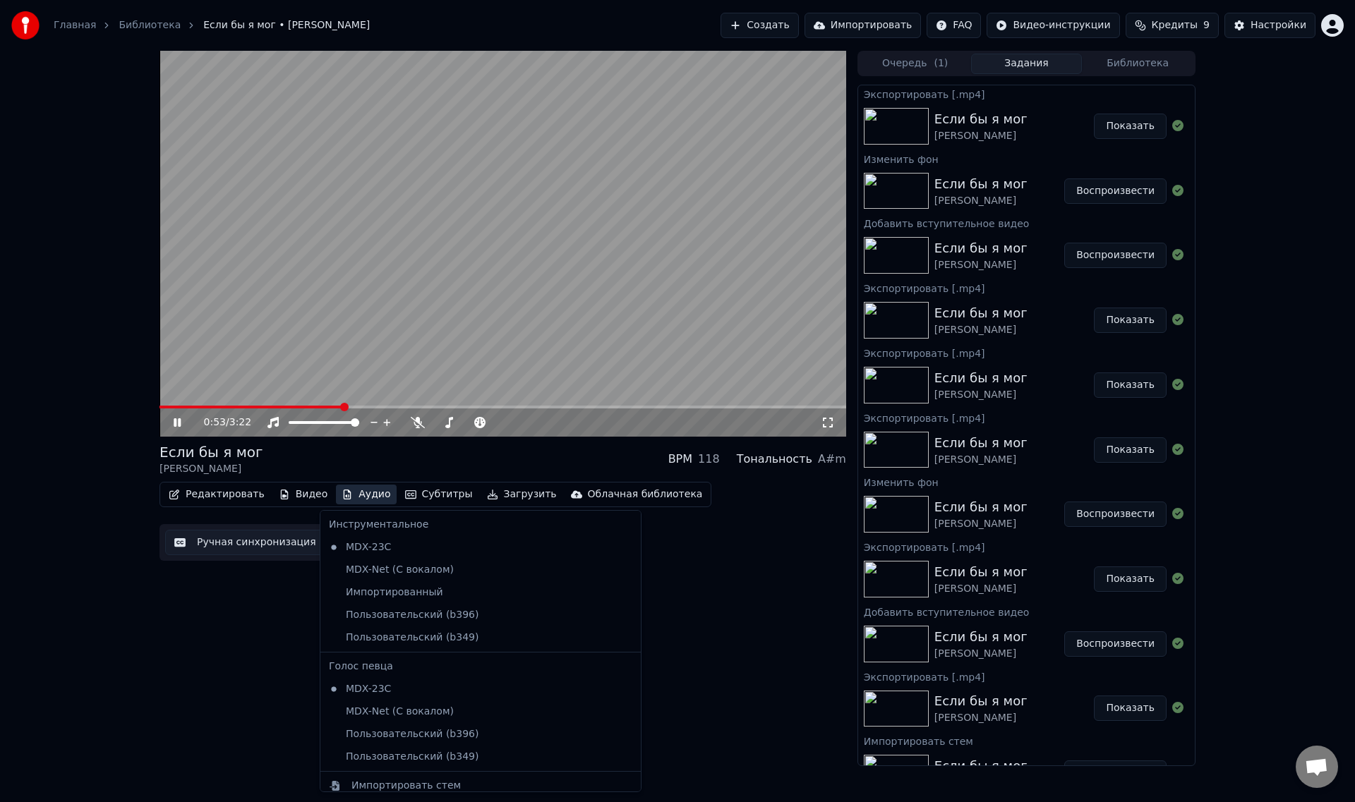
click at [353, 493] on button "Аудио" at bounding box center [366, 495] width 60 height 20
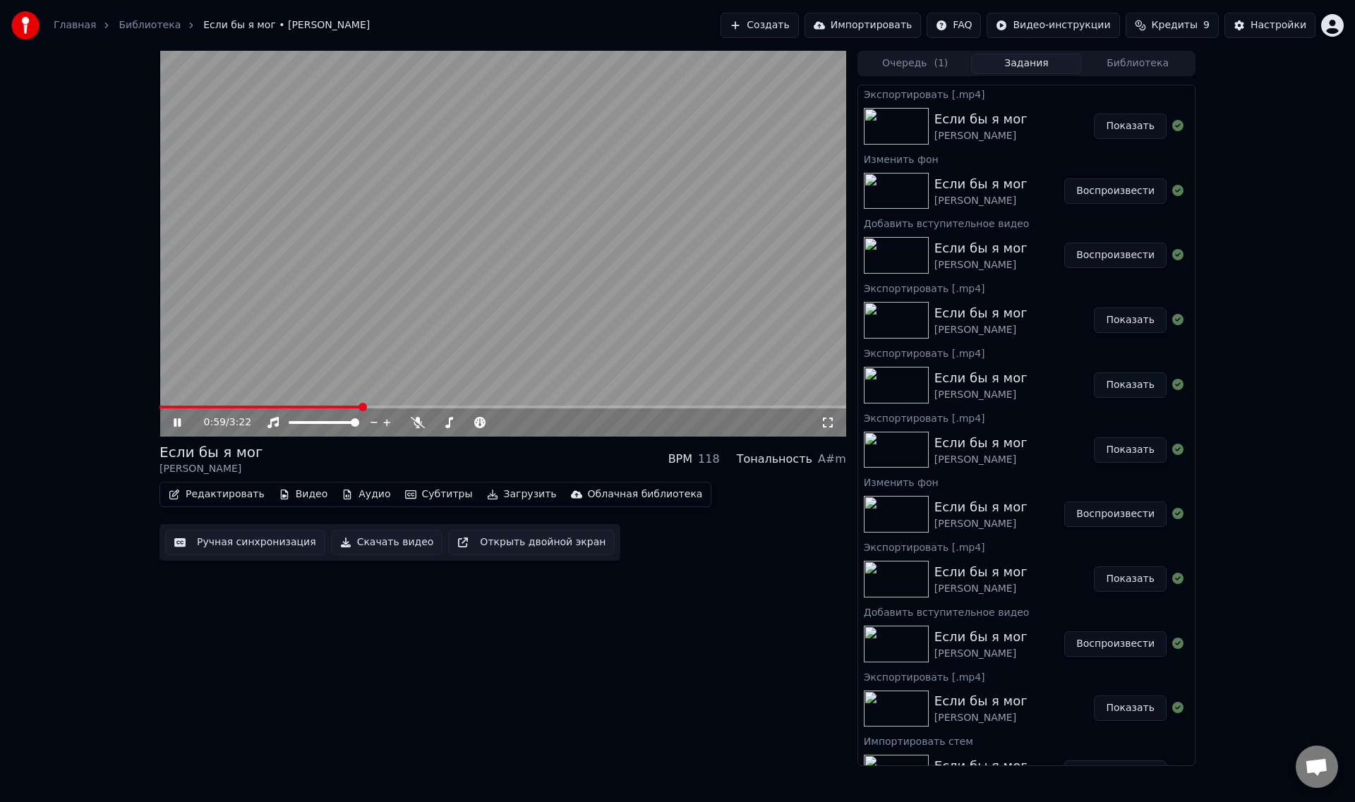
click at [375, 360] on video at bounding box center [502, 244] width 687 height 386
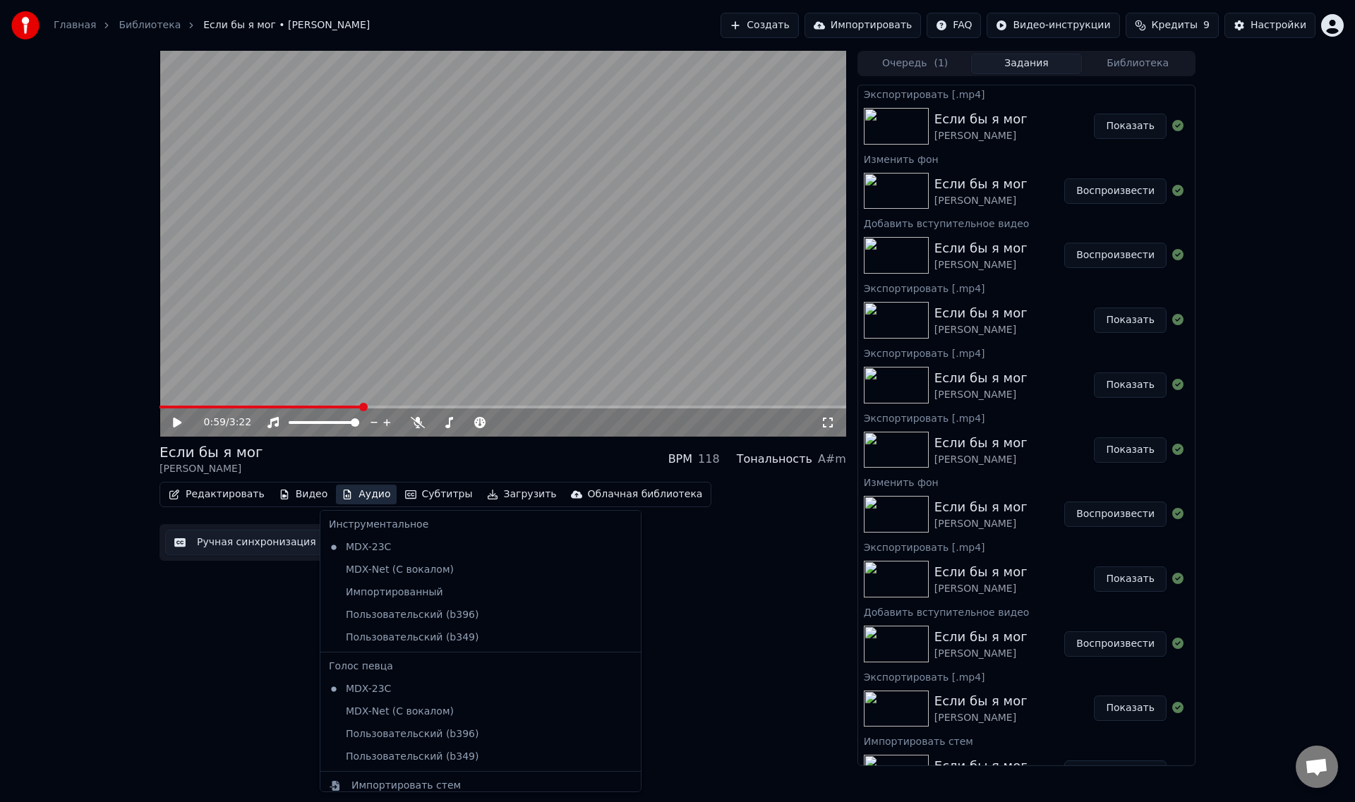
click at [348, 495] on button "Аудио" at bounding box center [366, 495] width 60 height 20
click at [373, 593] on div "Импортированный" at bounding box center [470, 592] width 294 height 23
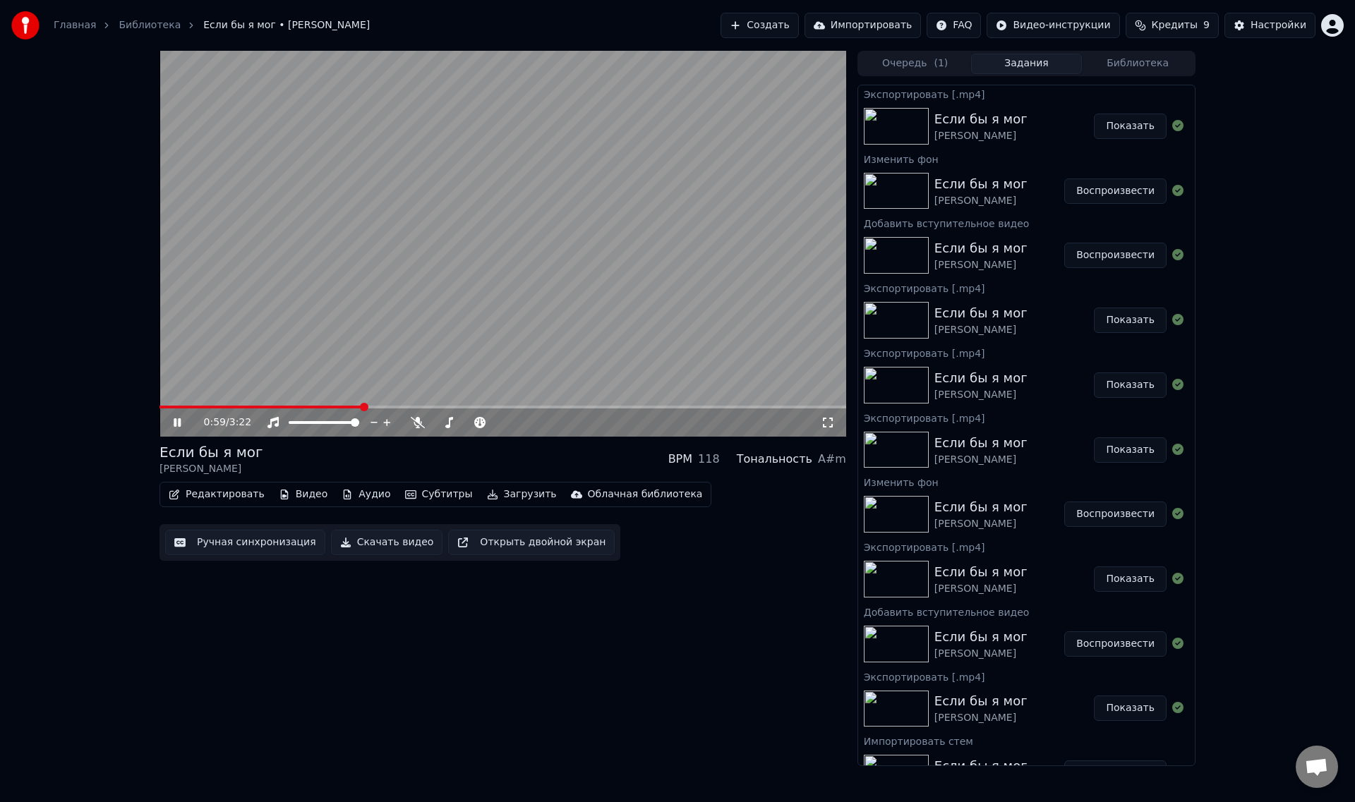
click at [330, 305] on video at bounding box center [502, 244] width 687 height 386
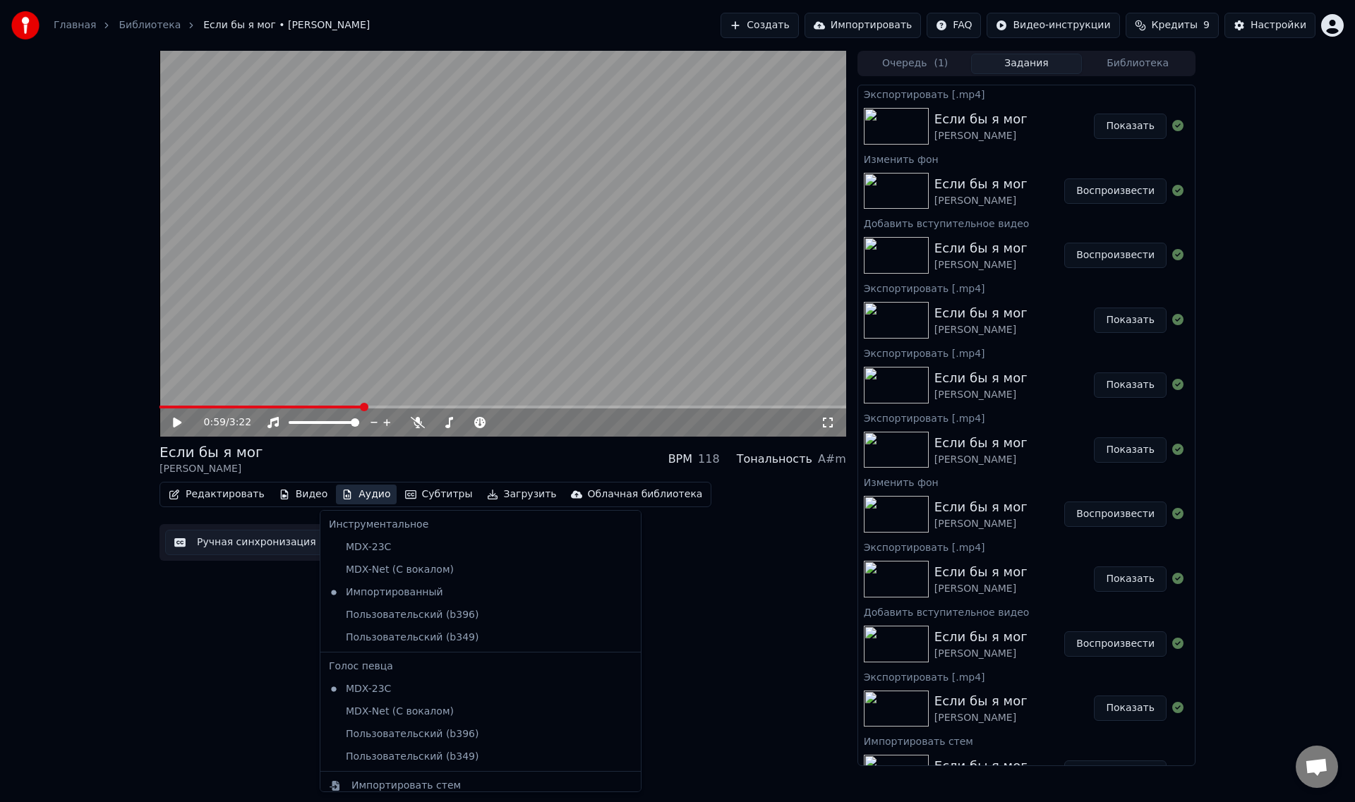
click at [360, 495] on button "Аудио" at bounding box center [366, 495] width 60 height 20
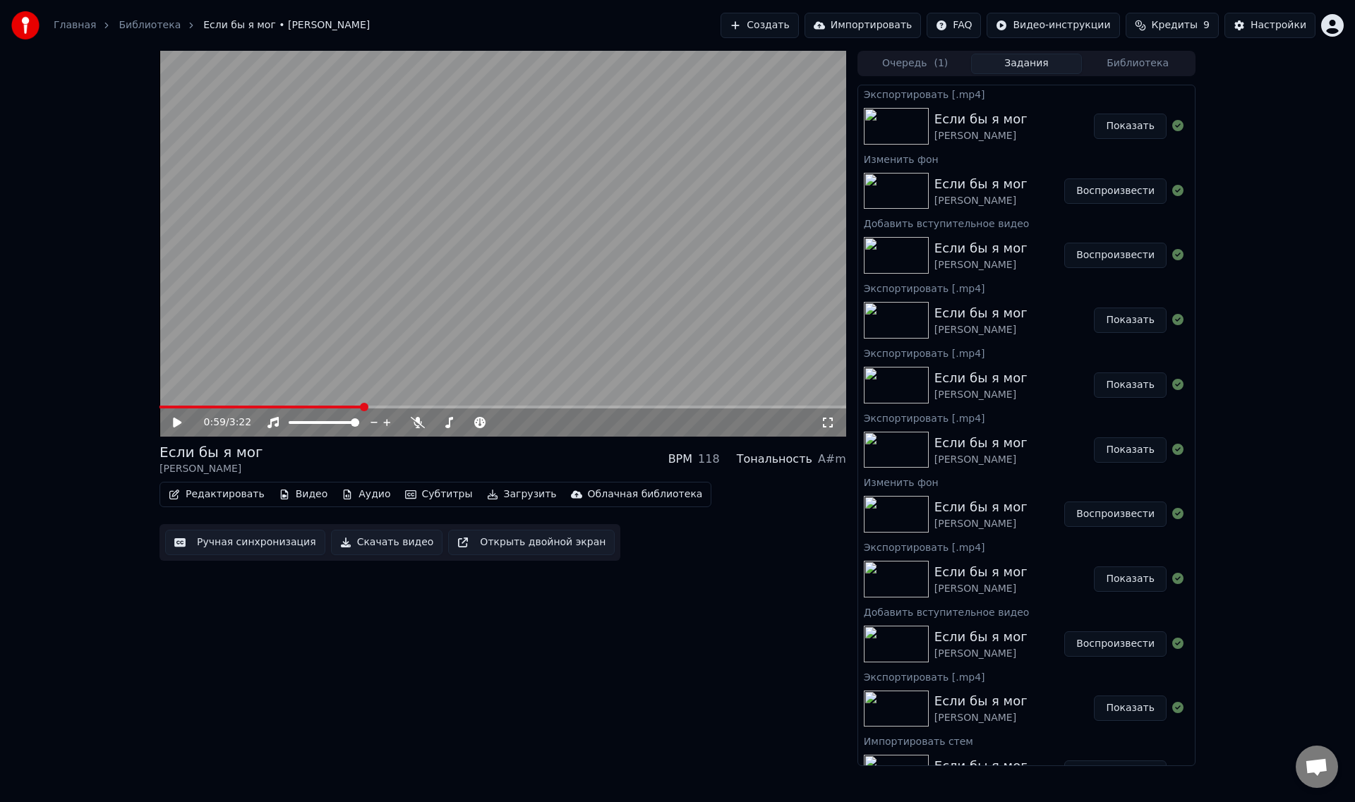
click at [435, 303] on video at bounding box center [502, 244] width 687 height 386
click at [507, 239] on video at bounding box center [502, 244] width 687 height 386
click at [361, 303] on video at bounding box center [502, 244] width 687 height 386
click at [354, 490] on button "Аудио" at bounding box center [366, 495] width 60 height 20
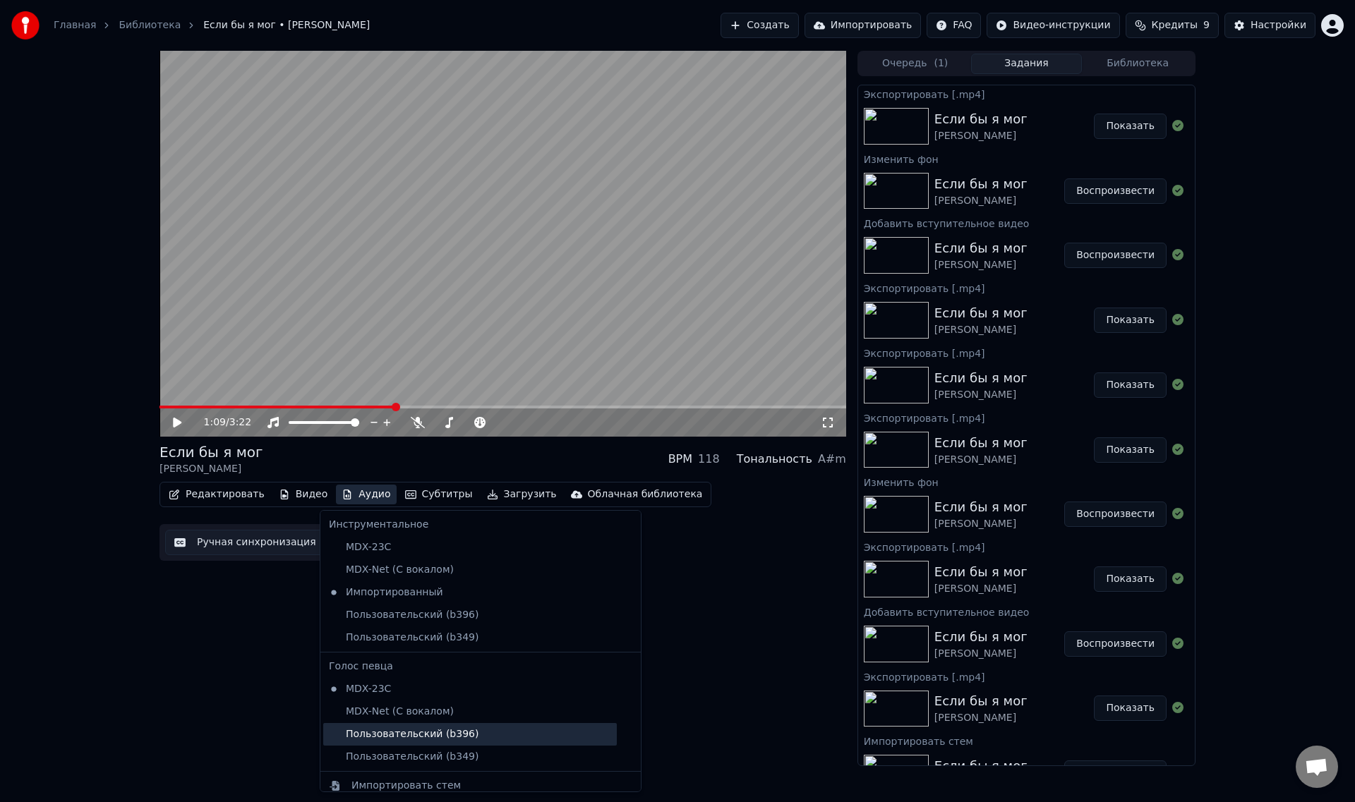
click at [431, 730] on div "Пользовательский (b396)" at bounding box center [470, 734] width 294 height 23
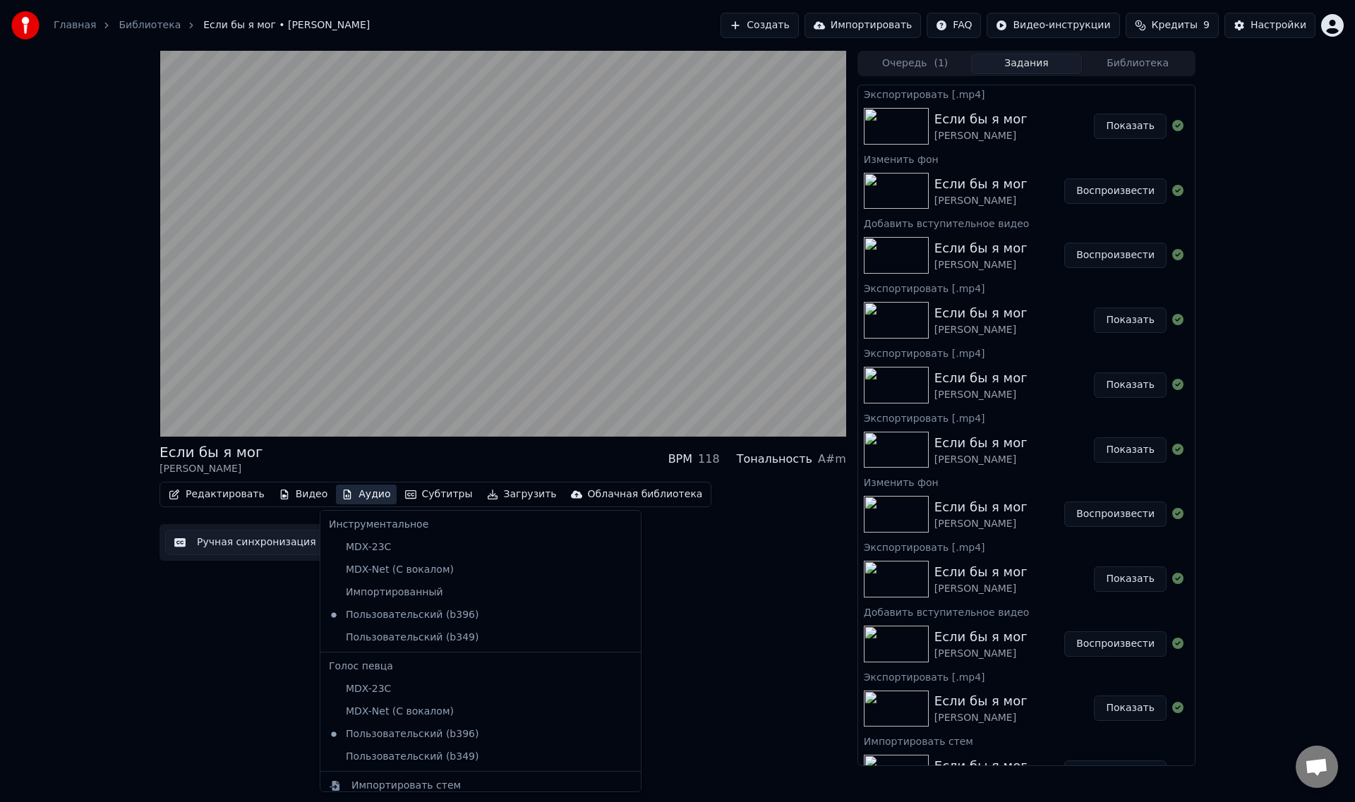
click at [352, 495] on button "Аудио" at bounding box center [366, 495] width 60 height 20
click at [788, 545] on div "Редактировать Видео Аудио Субтитры Загрузить Облачная библиотека Ручная синхрон…" at bounding box center [502, 521] width 687 height 79
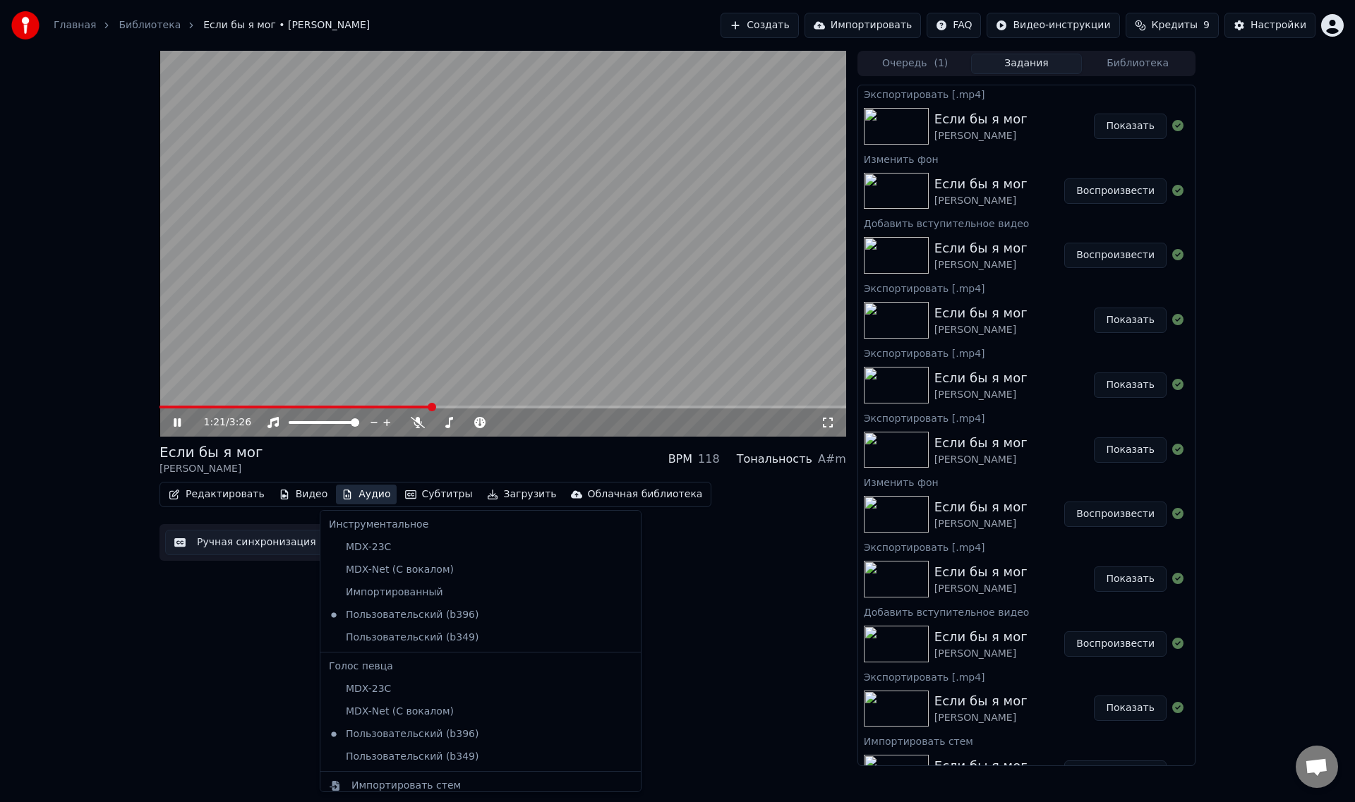
click at [357, 497] on button "Аудио" at bounding box center [366, 495] width 60 height 20
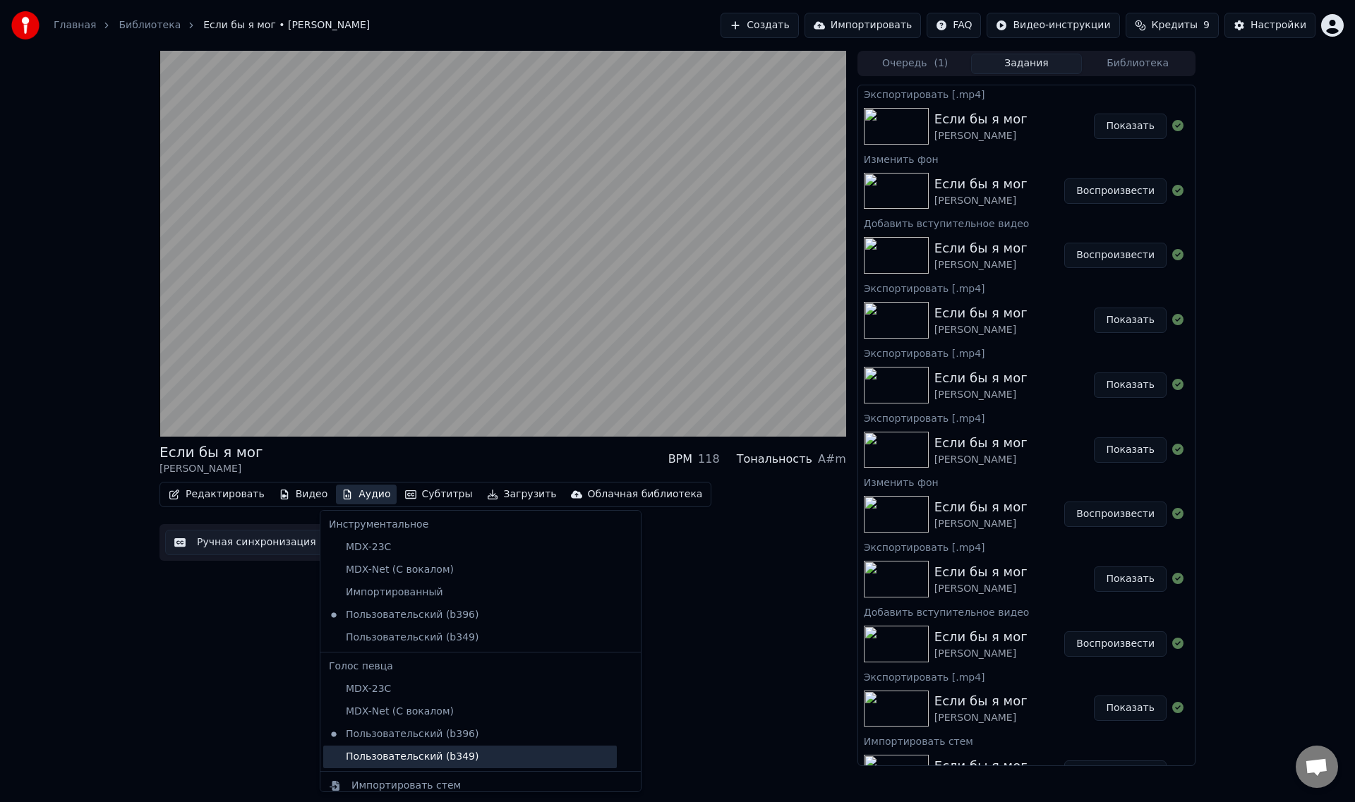
click at [415, 761] on div "Пользовательский (b349)" at bounding box center [470, 757] width 294 height 23
click at [349, 495] on button "Аудио" at bounding box center [366, 495] width 60 height 20
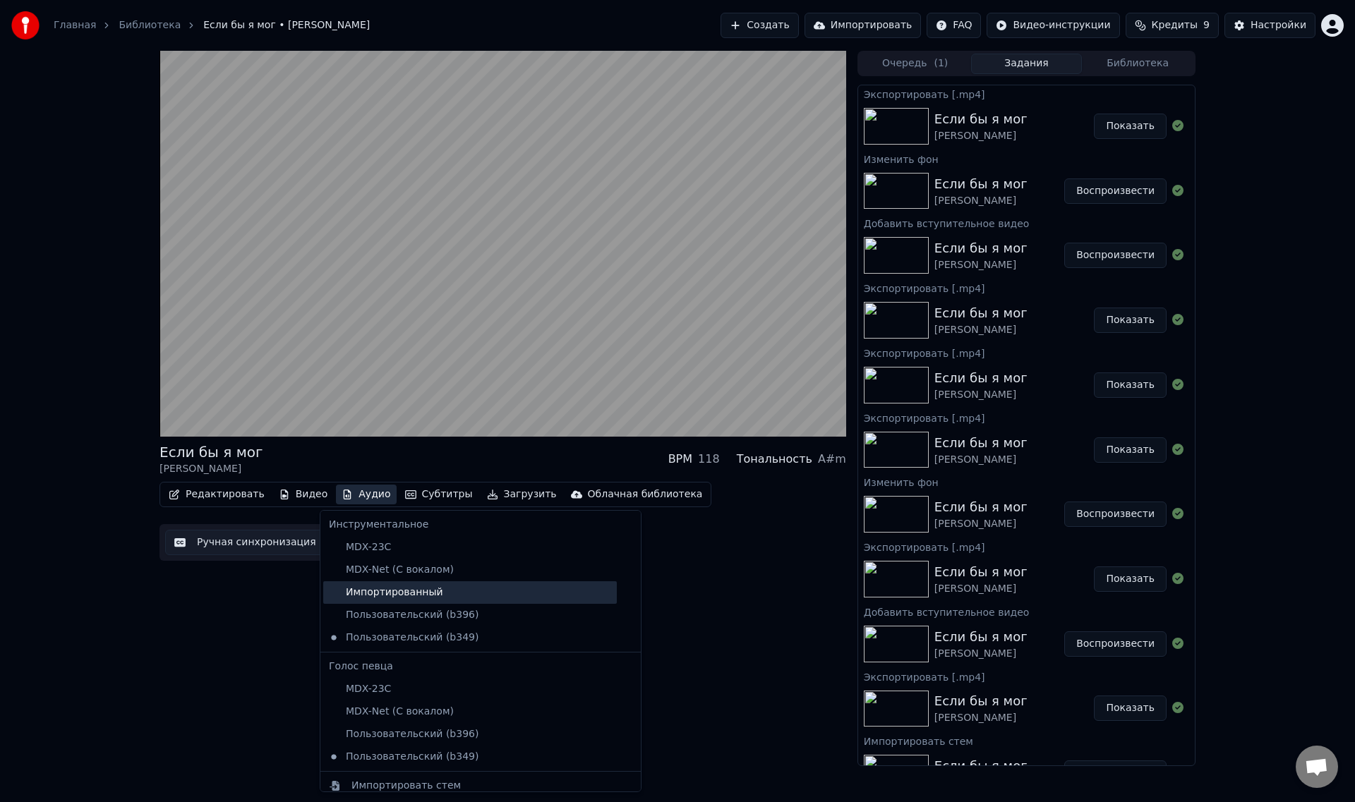
click at [361, 593] on div "Импортированный" at bounding box center [470, 592] width 294 height 23
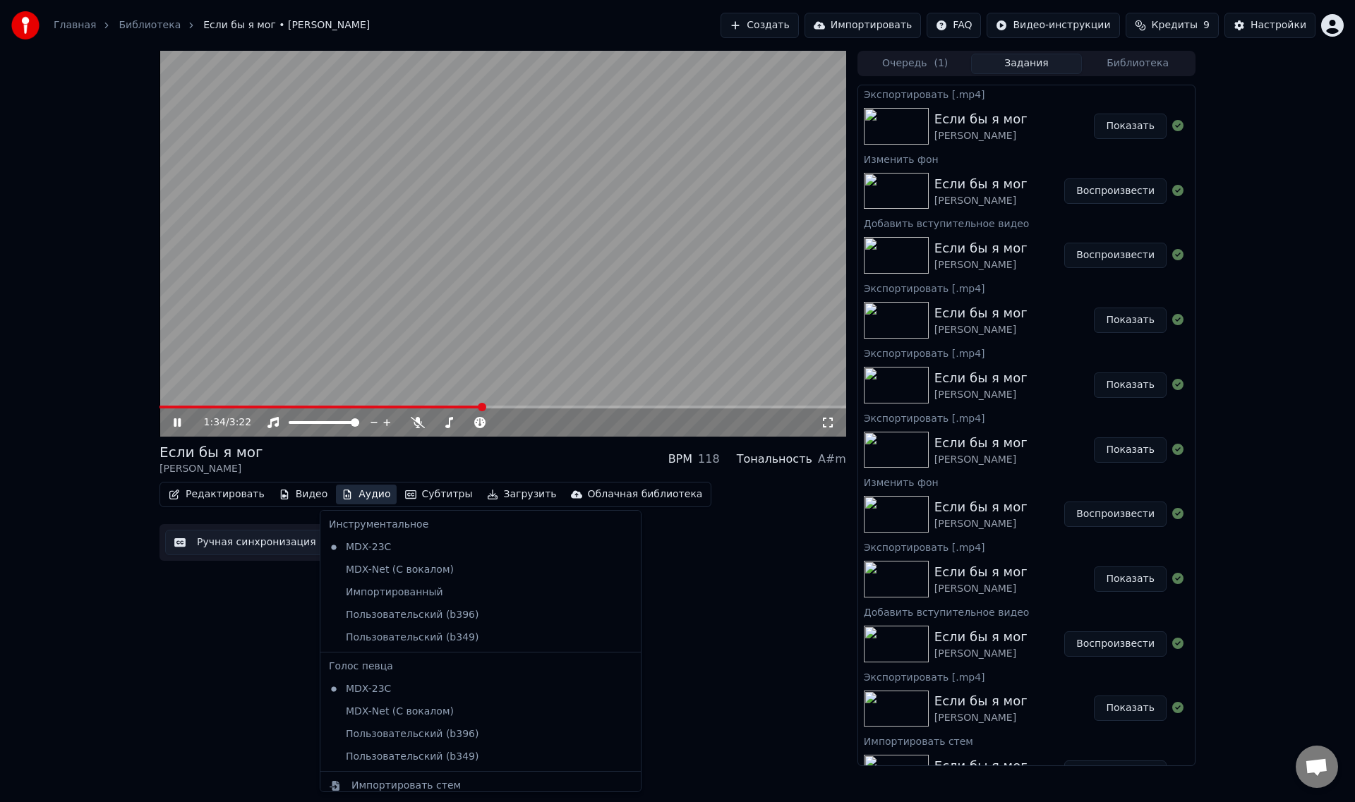
click at [353, 493] on button "Аудио" at bounding box center [366, 495] width 60 height 20
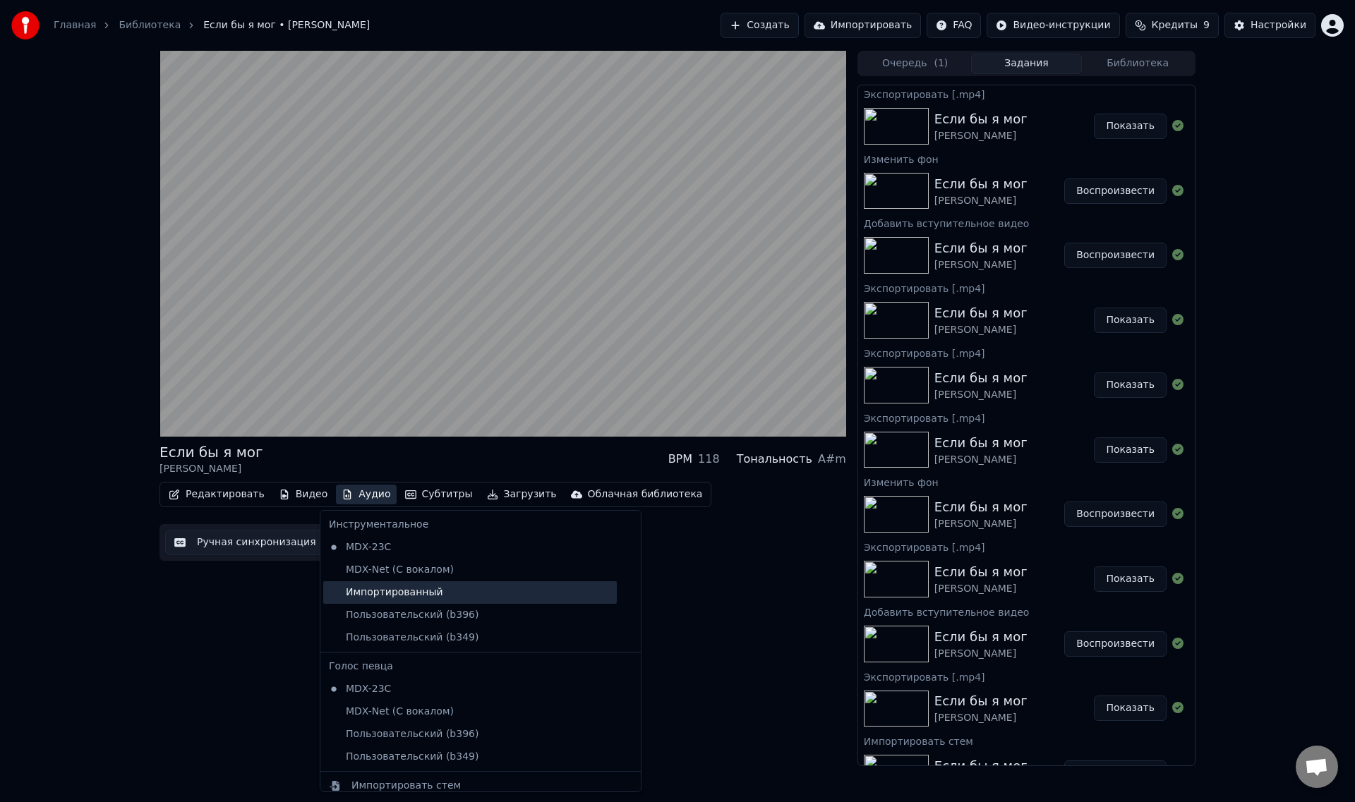
click at [364, 593] on div "Импортированный" at bounding box center [470, 592] width 294 height 23
click at [358, 494] on button "Аудио" at bounding box center [366, 495] width 60 height 20
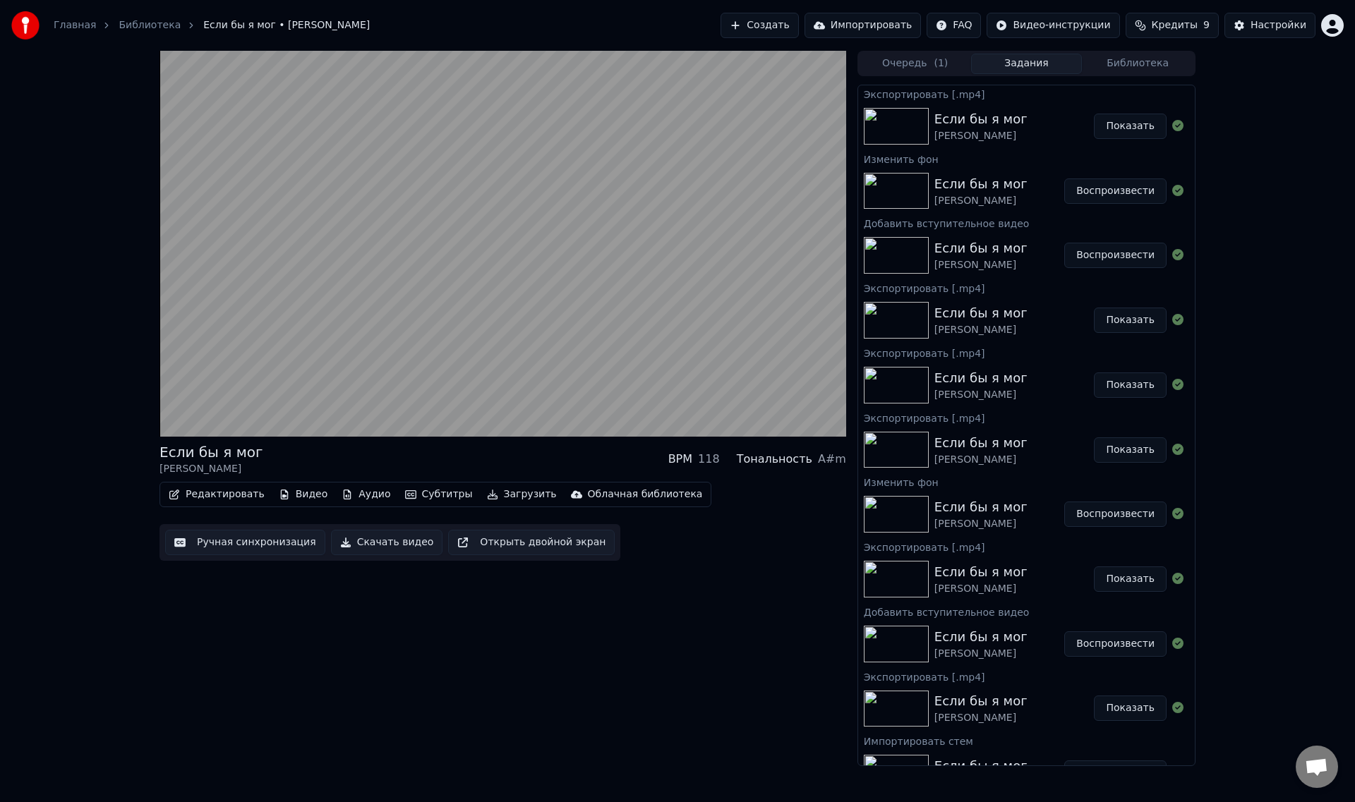
click at [739, 584] on div "Если бы я мог [PERSON_NAME] BPM 118 Тональность A#m Редактировать Видео Аудио С…" at bounding box center [502, 409] width 687 height 716
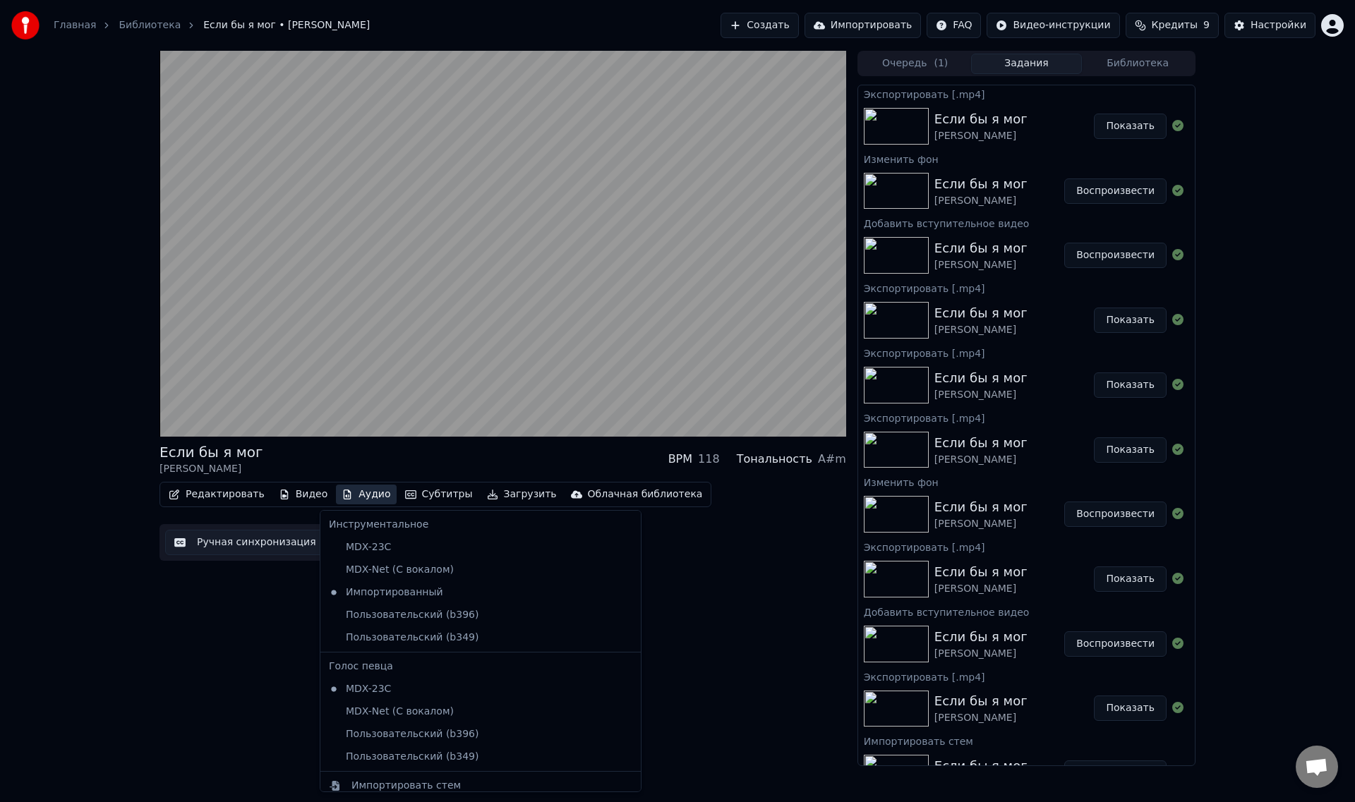
click at [348, 495] on button "Аудио" at bounding box center [366, 495] width 60 height 20
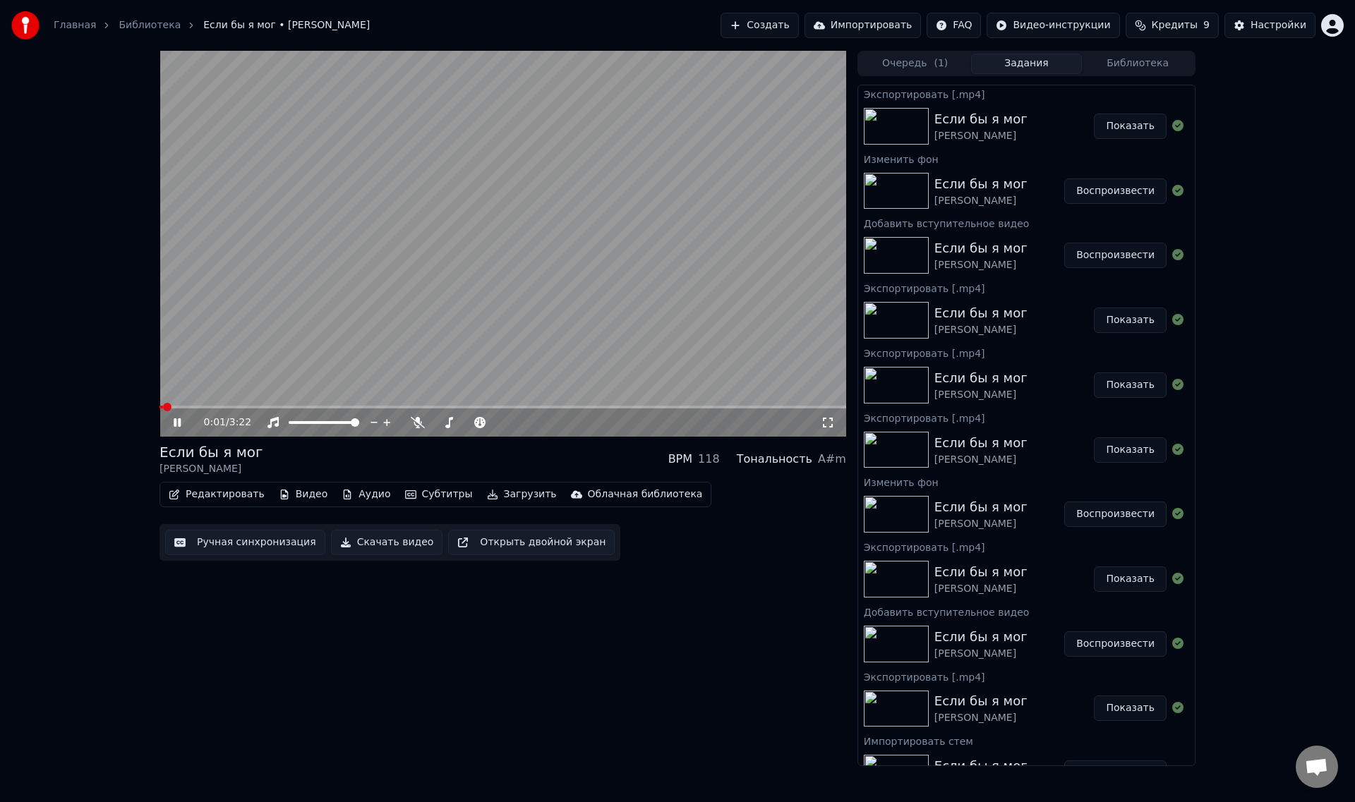
click at [159, 408] on span at bounding box center [161, 407] width 4 height 3
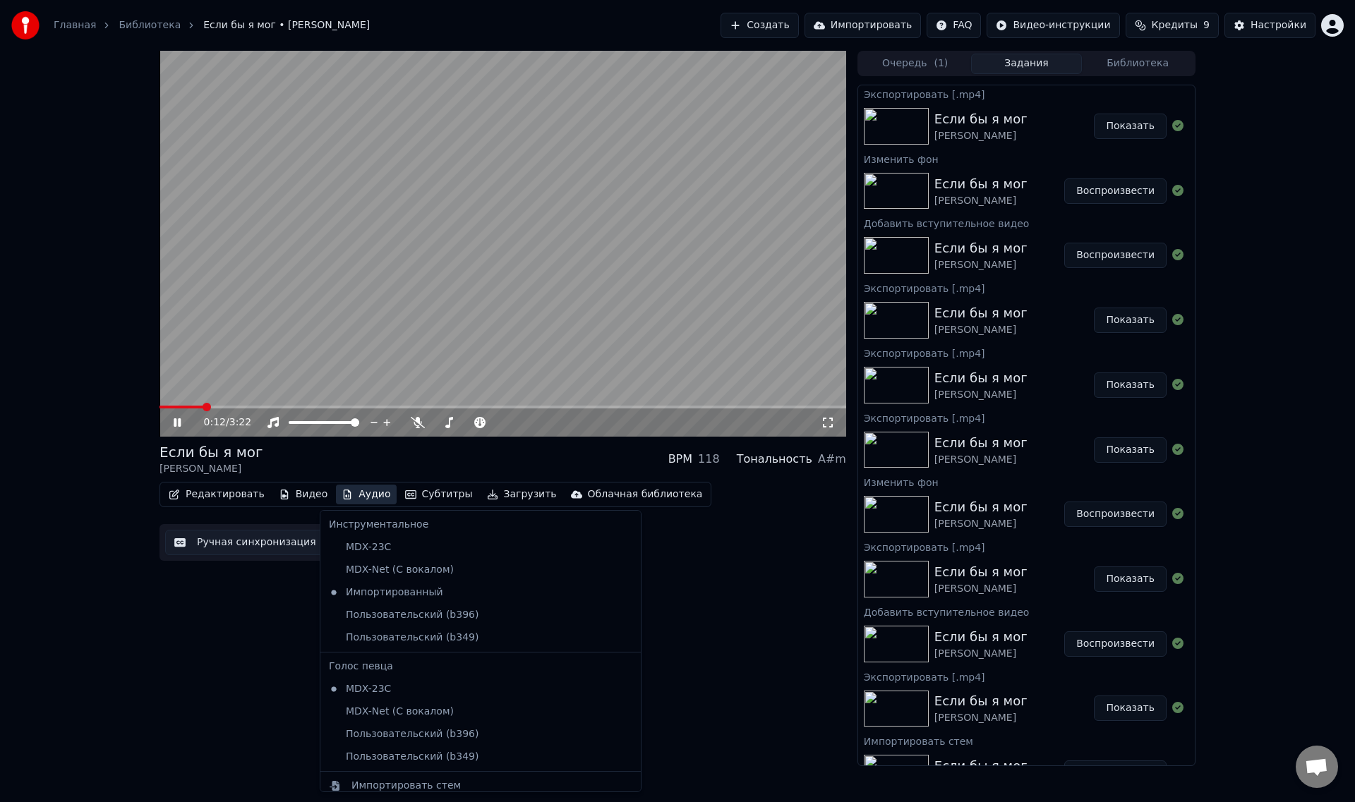
click at [347, 497] on button "Аудио" at bounding box center [366, 495] width 60 height 20
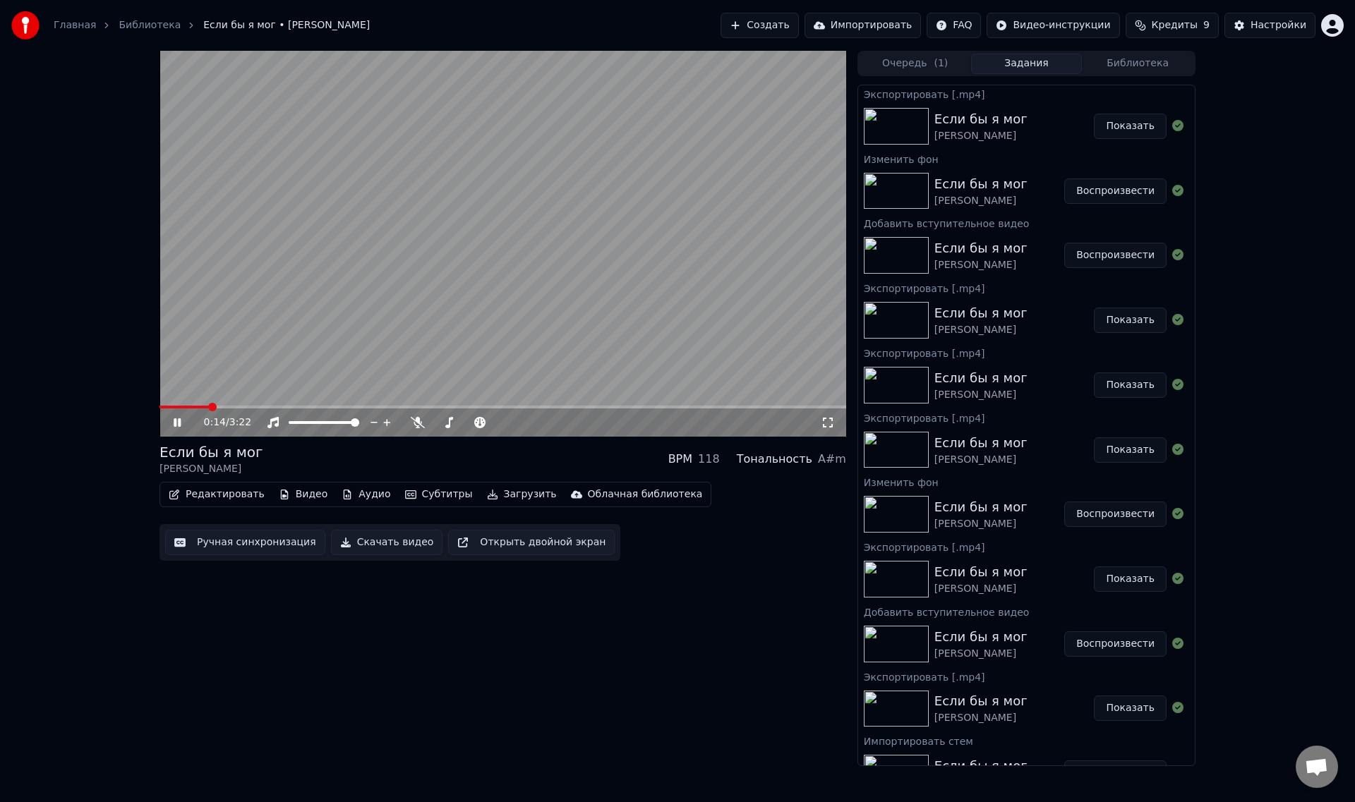
click at [373, 280] on video at bounding box center [502, 244] width 687 height 386
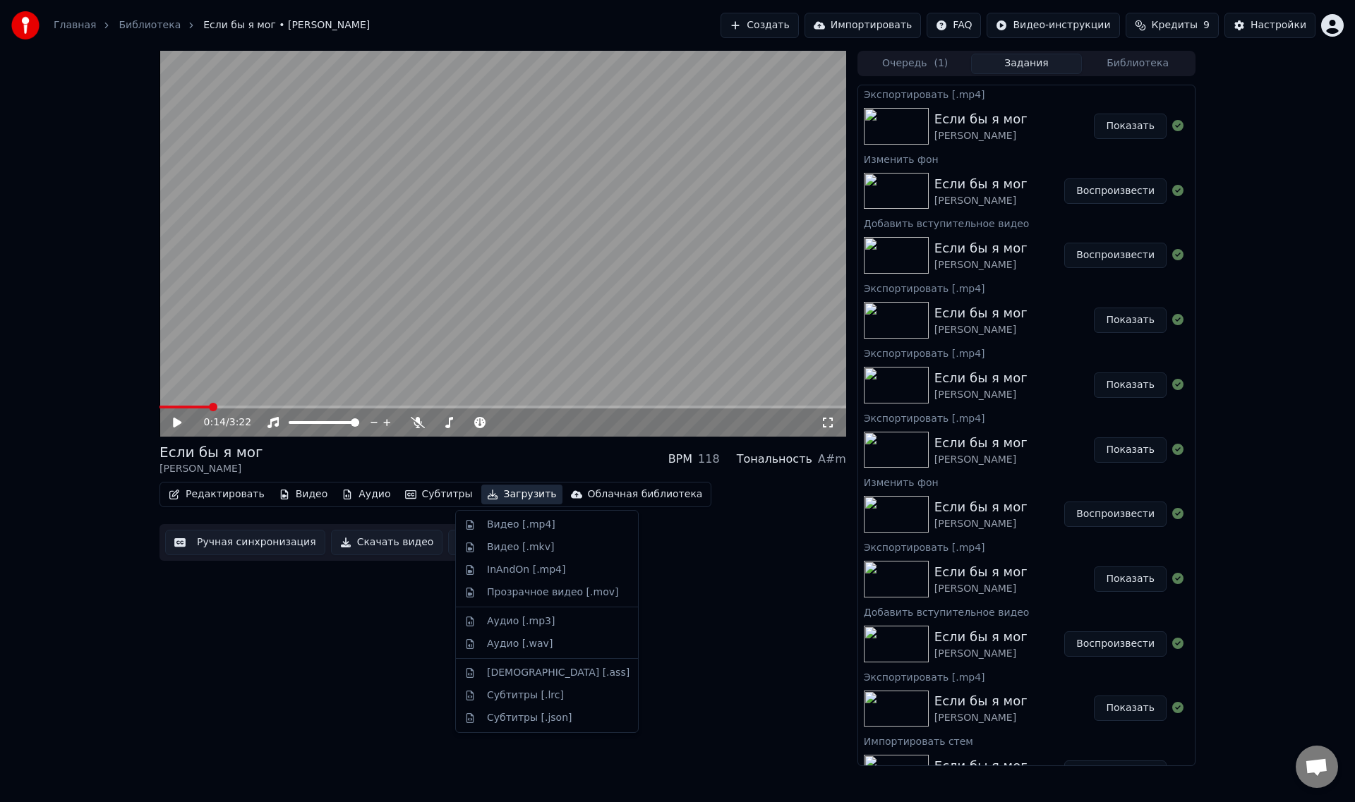
click at [488, 494] on button "Загрузить" at bounding box center [521, 495] width 81 height 20
click at [498, 522] on div "Видео [.mp4]" at bounding box center [521, 525] width 68 height 14
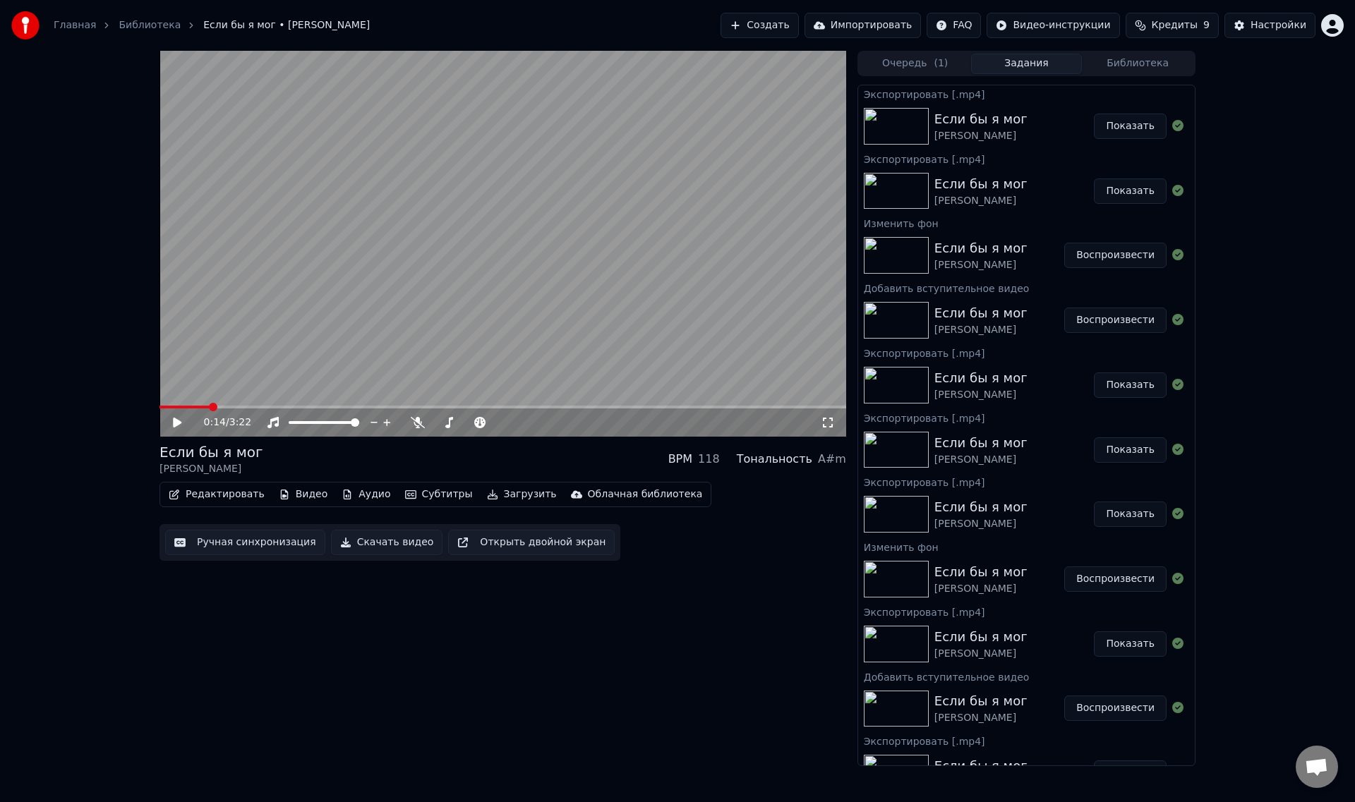
click at [1108, 131] on button "Показать" at bounding box center [1130, 126] width 73 height 25
